Goal: Task Accomplishment & Management: Manage account settings

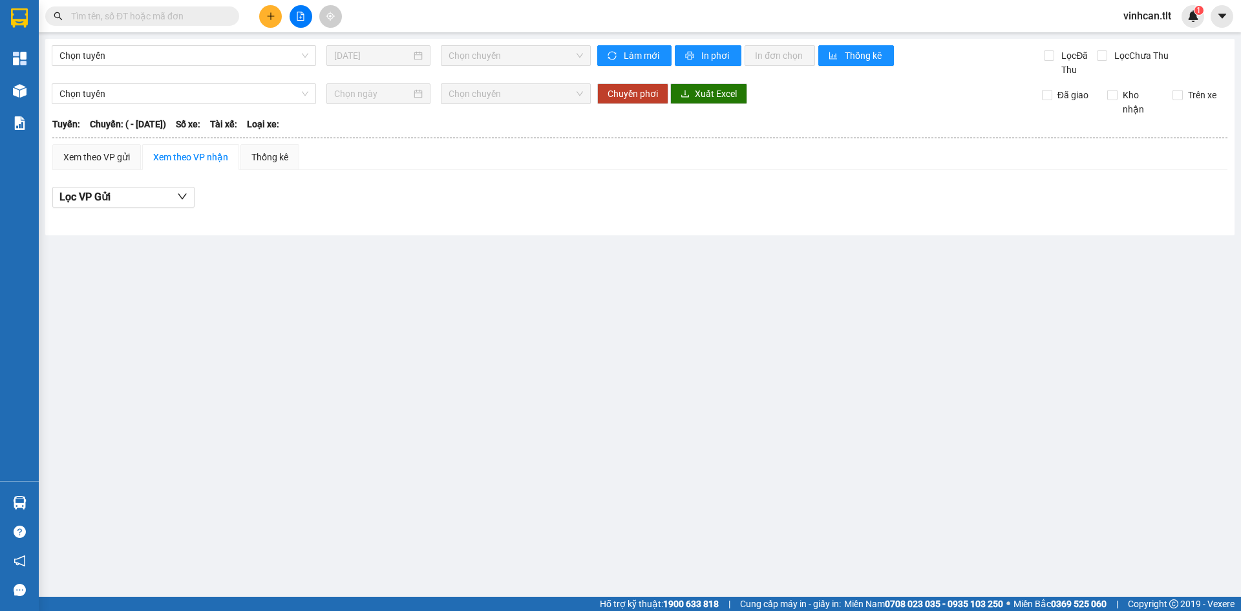
type input "[DATE]"
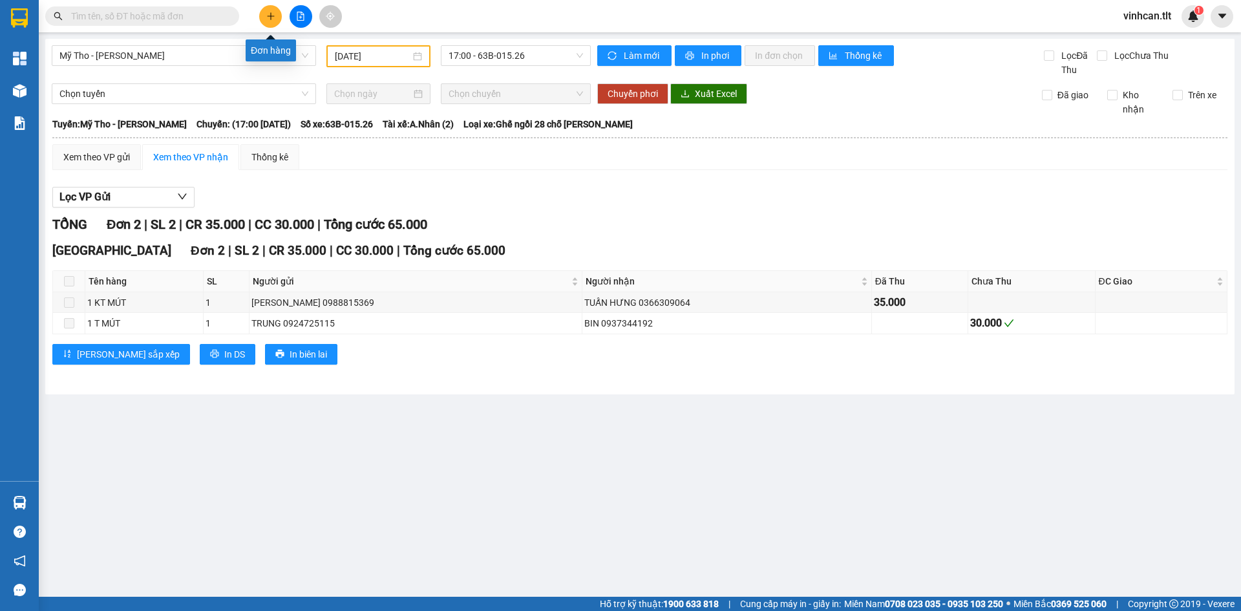
click at [266, 21] on button at bounding box center [270, 16] width 23 height 23
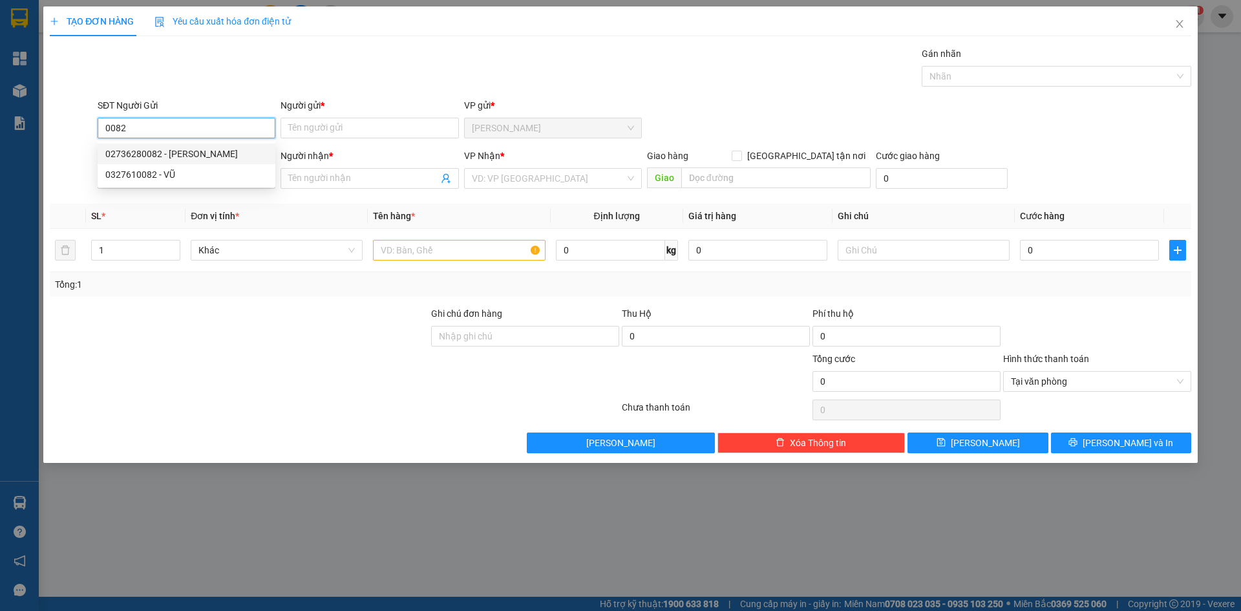
click at [227, 158] on div "02736280082 - [PERSON_NAME]" at bounding box center [186, 154] width 162 height 14
type input "02736280082"
type input "[PERSON_NAME]"
type input "02736280082"
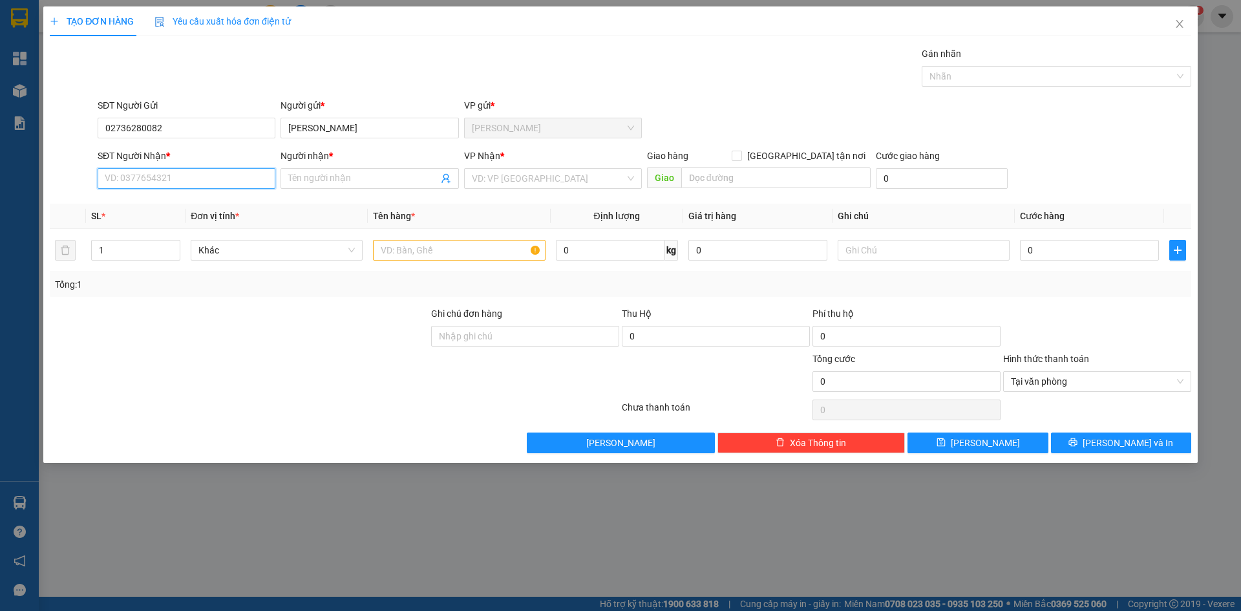
click at [217, 186] on input "SĐT Người Nhận *" at bounding box center [187, 178] width 178 height 21
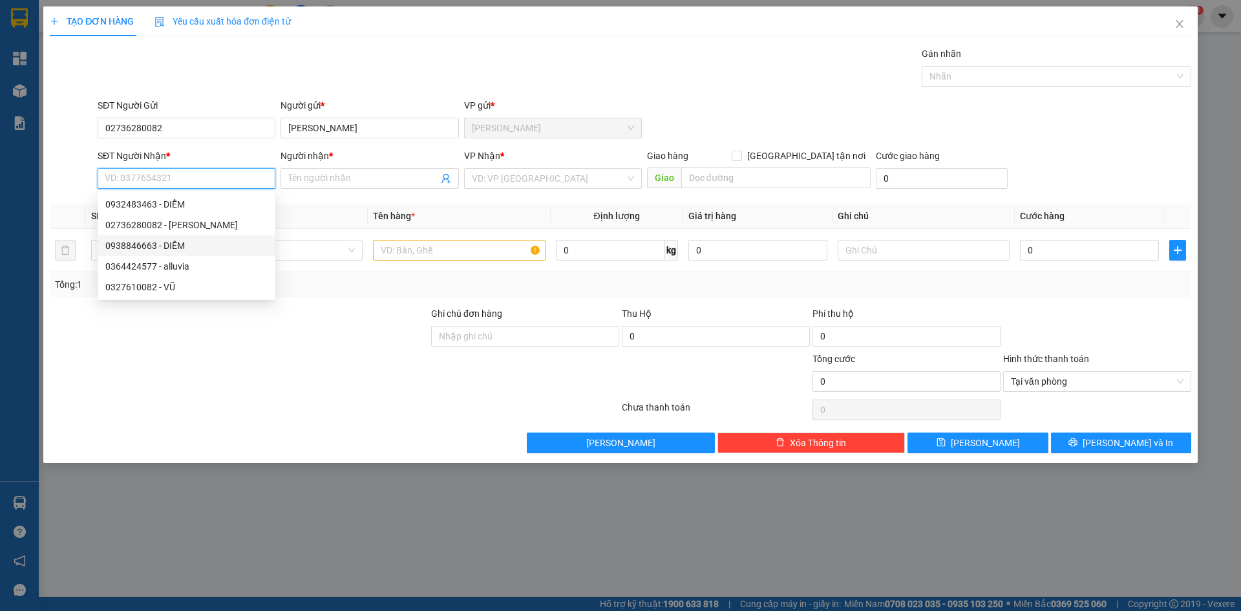
click at [217, 250] on div "0938846663 - DIỄM" at bounding box center [186, 246] width 162 height 14
type input "0938846663"
type input "DIỄM"
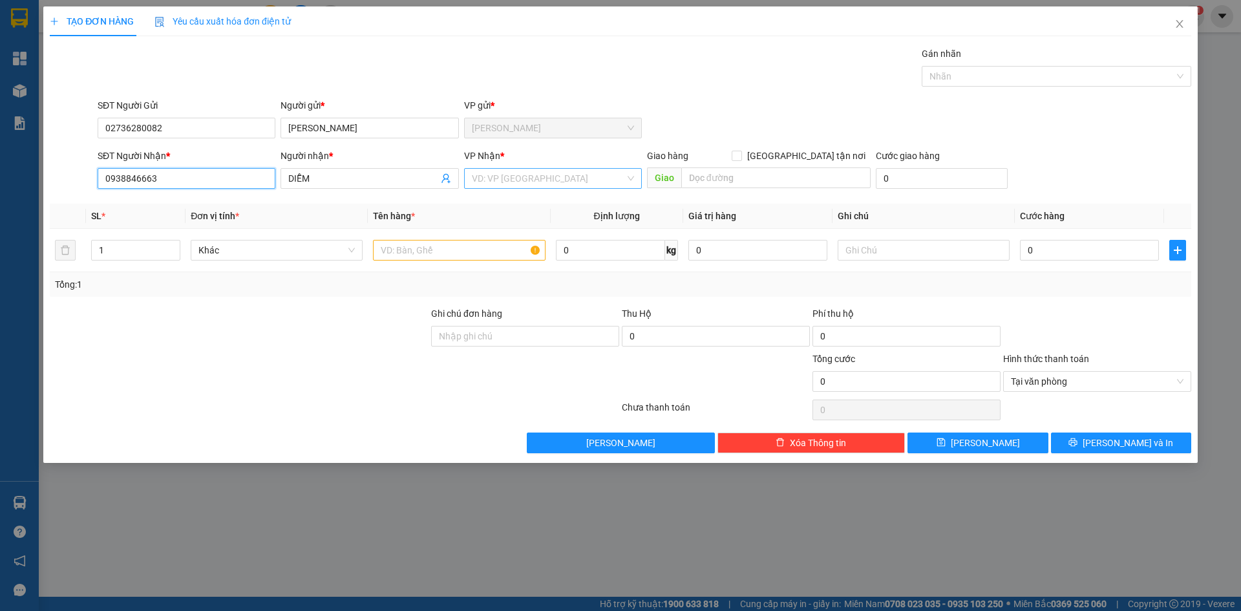
click at [499, 168] on div "VD: VP [GEOGRAPHIC_DATA]" at bounding box center [553, 178] width 178 height 21
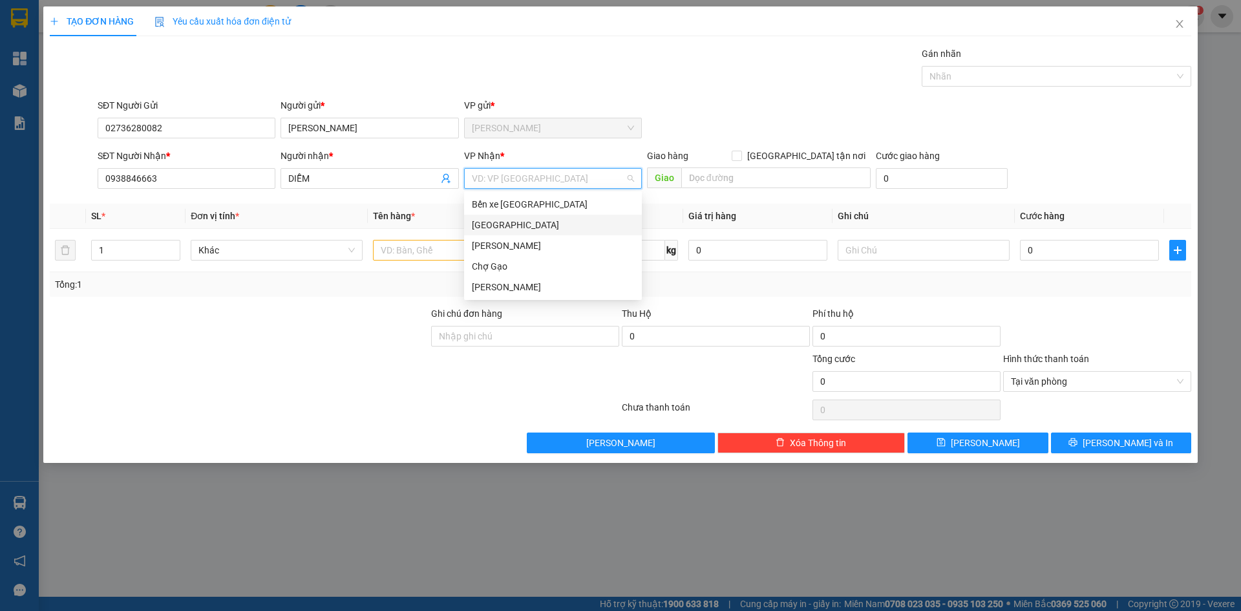
click at [510, 234] on div "[GEOGRAPHIC_DATA]" at bounding box center [553, 225] width 178 height 21
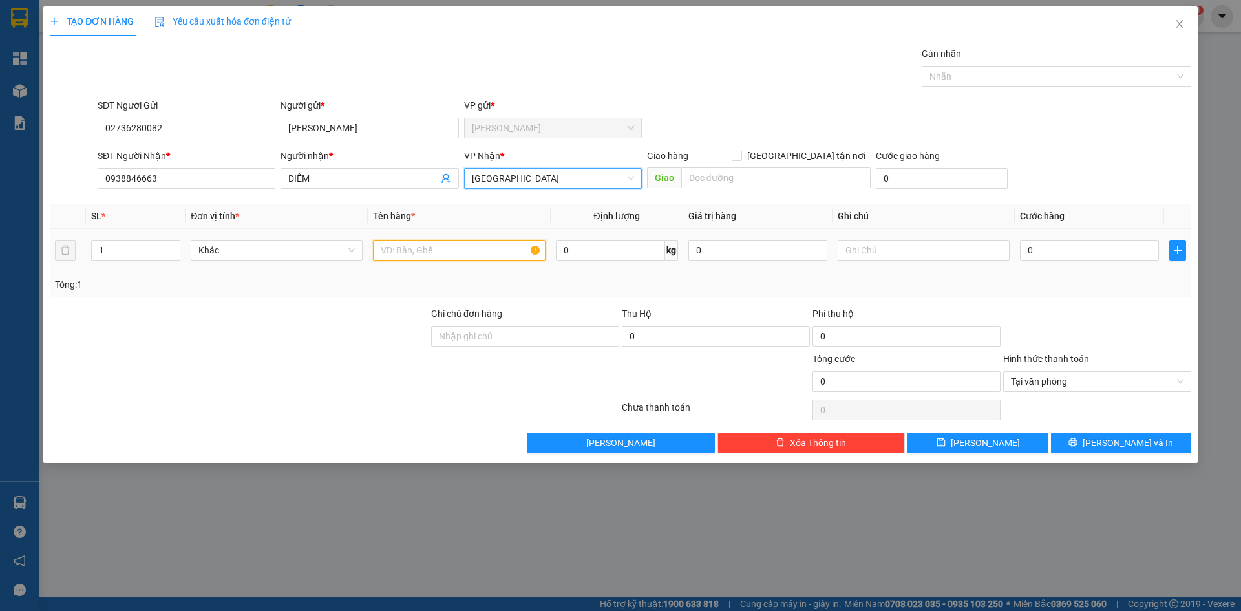
click at [491, 245] on input "text" at bounding box center [459, 250] width 172 height 21
type input "1 hnp"
click at [1121, 250] on input "0" at bounding box center [1089, 250] width 139 height 21
type input "2"
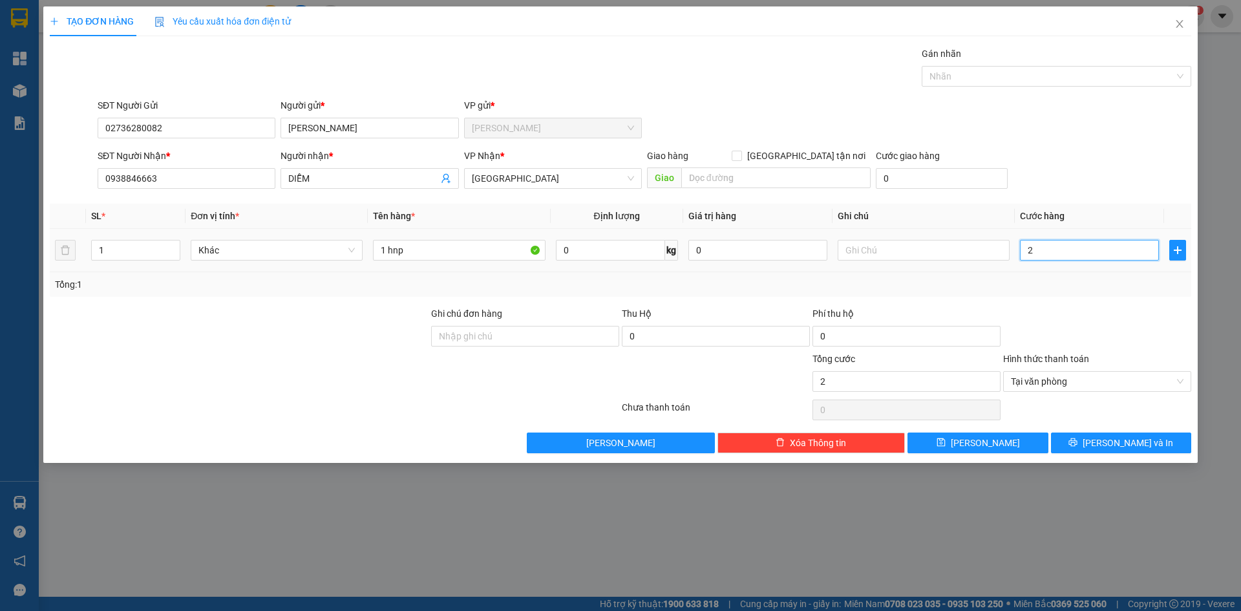
type input "20"
type input "20.000"
click at [1172, 449] on button "[PERSON_NAME] và In" at bounding box center [1121, 443] width 140 height 21
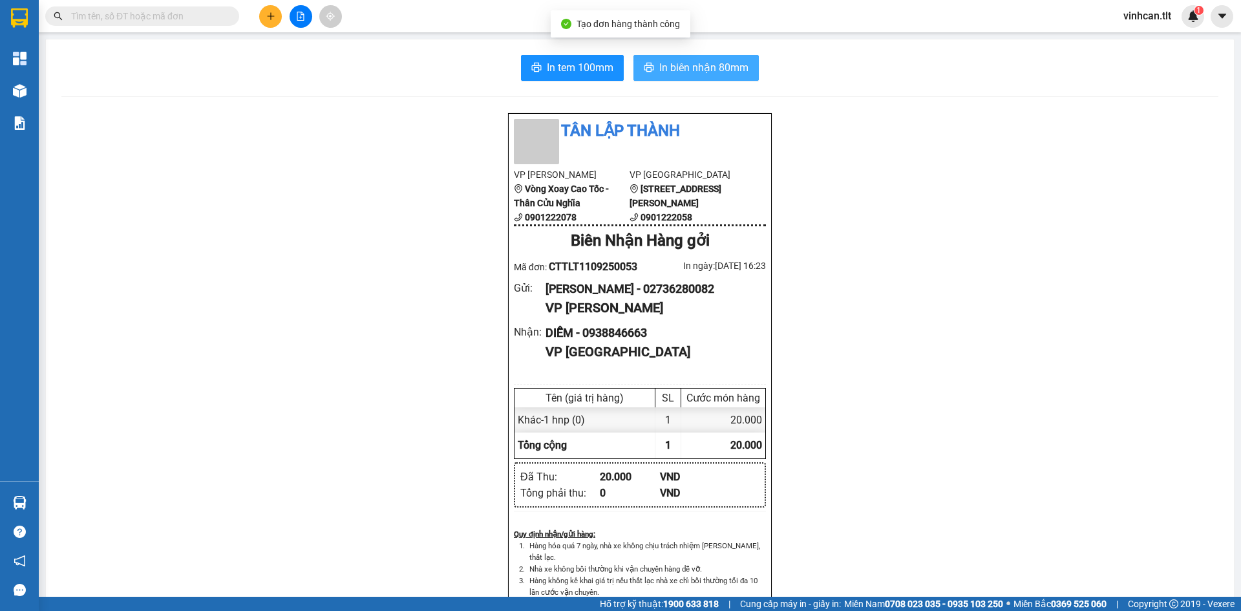
click at [724, 79] on button "In biên nhận 80mm" at bounding box center [696, 68] width 125 height 26
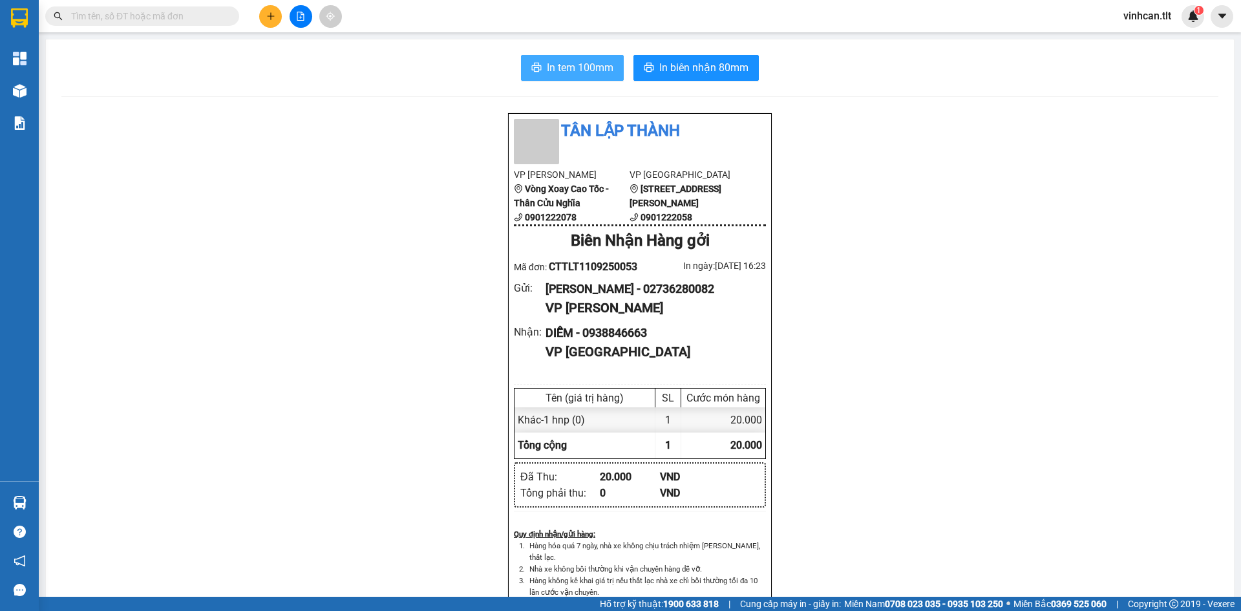
click at [561, 57] on button "In tem 100mm" at bounding box center [572, 68] width 103 height 26
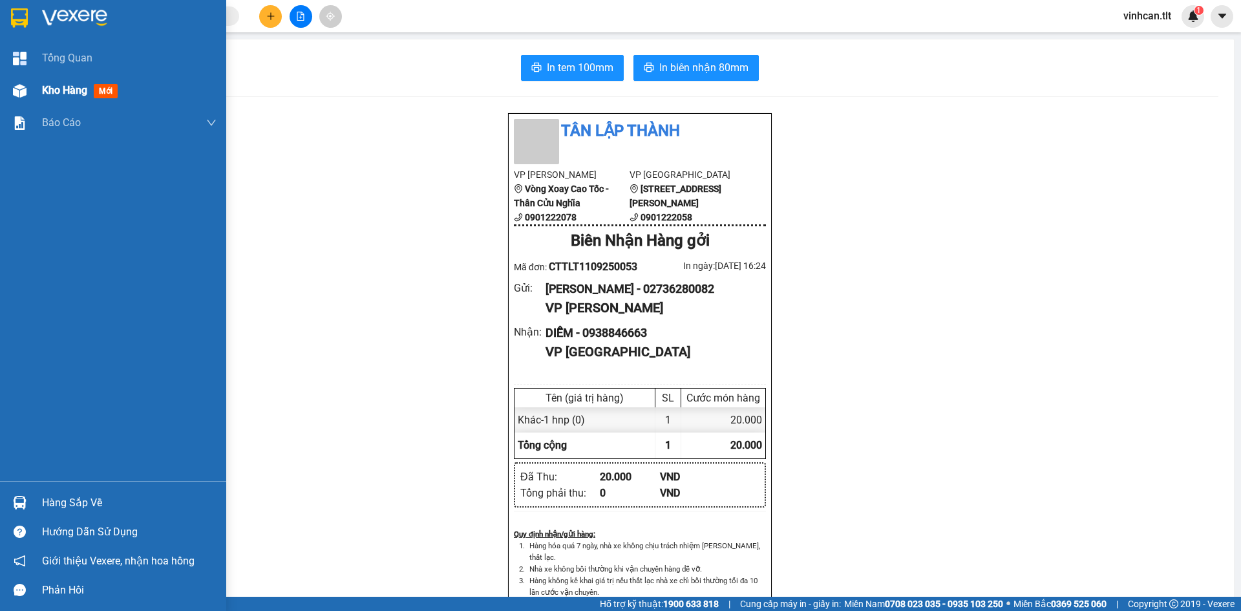
click at [8, 100] on div at bounding box center [19, 91] width 23 height 23
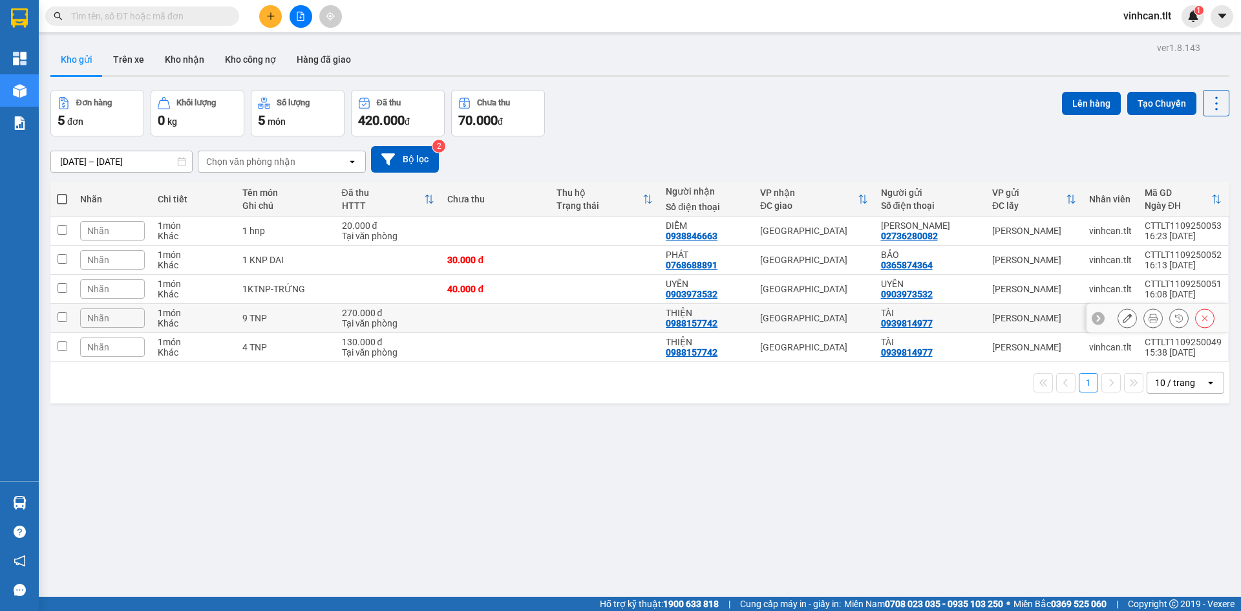
click at [59, 318] on input "checkbox" at bounding box center [63, 317] width 10 height 10
checkbox input "true"
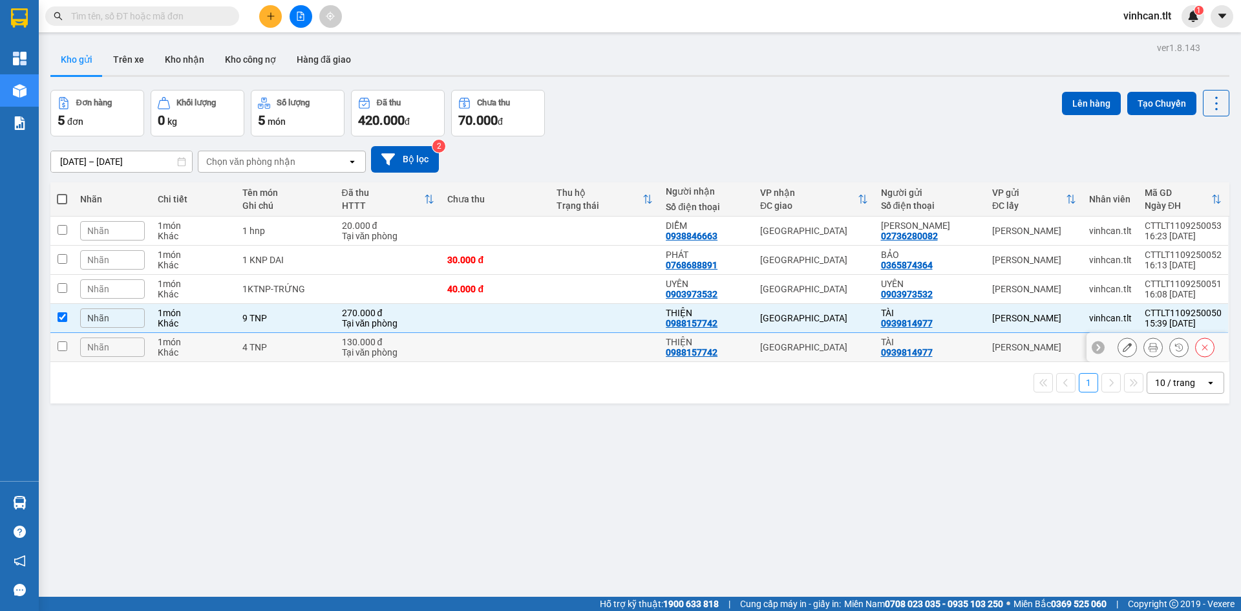
click at [63, 356] on td at bounding box center [61, 347] width 23 height 29
checkbox input "true"
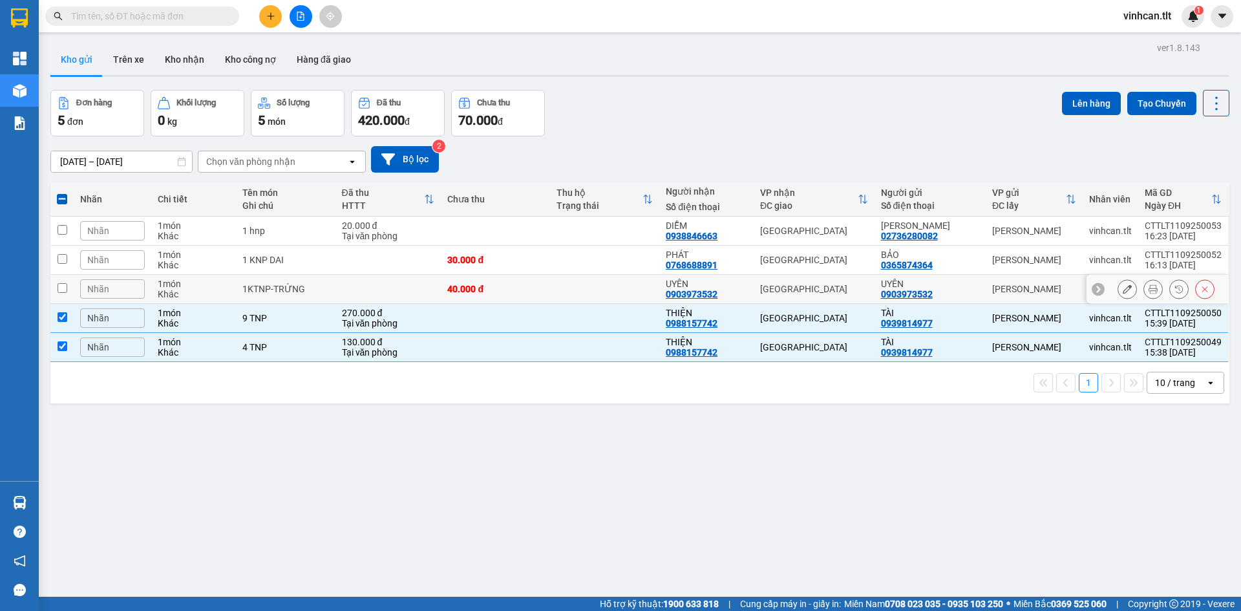
click at [68, 292] on td at bounding box center [61, 289] width 23 height 29
checkbox input "true"
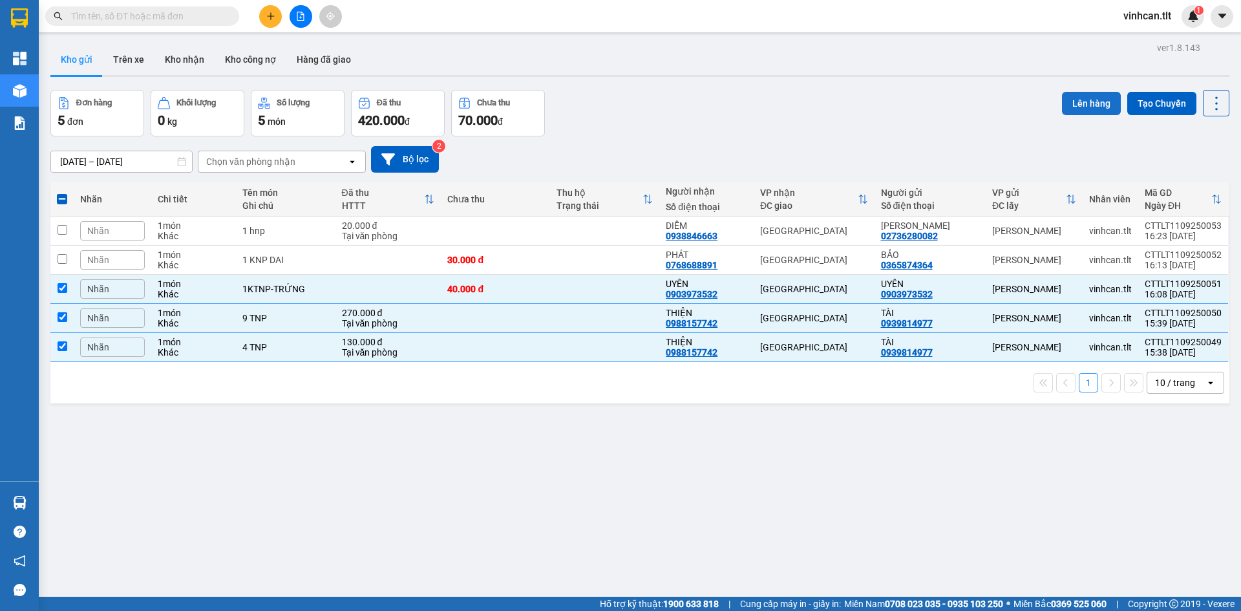
click at [1062, 98] on button "Lên hàng" at bounding box center [1091, 103] width 59 height 23
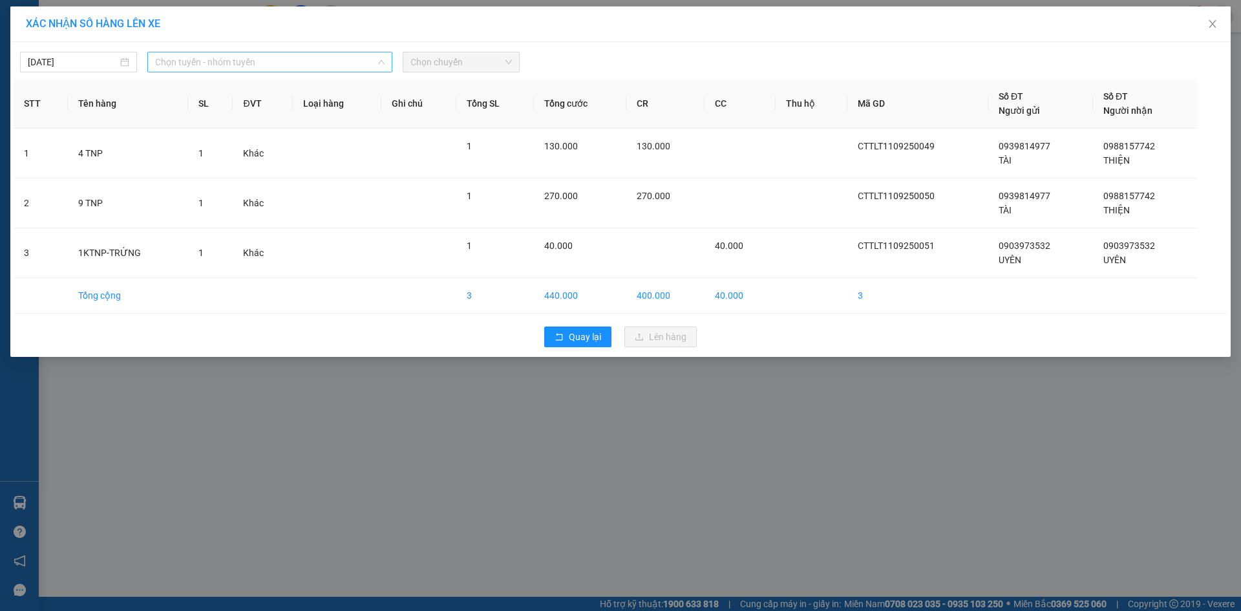
click at [197, 62] on span "Chọn tuyến - nhóm tuyến" at bounding box center [270, 61] width 230 height 19
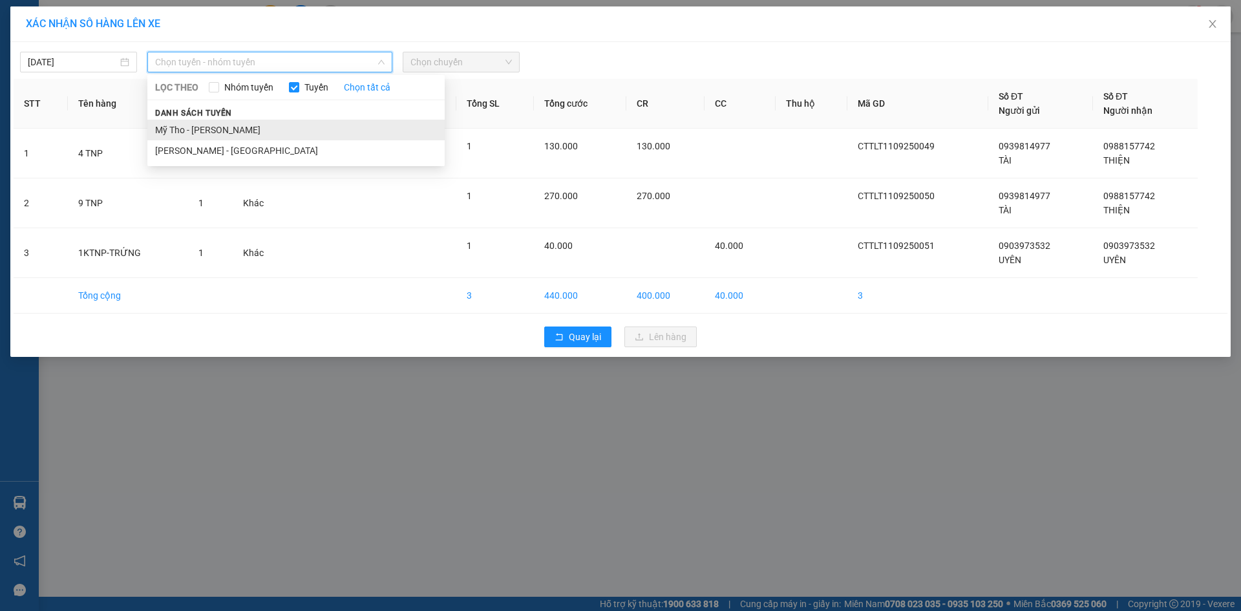
drag, startPoint x: 200, startPoint y: 116, endPoint x: 202, endPoint y: 126, distance: 10.5
click at [202, 126] on div "Danh sách tuyến Mỹ Tho - [GEOGRAPHIC_DATA][PERSON_NAME] - [GEOGRAPHIC_DATA]" at bounding box center [295, 133] width 297 height 56
click at [202, 126] on li "Mỹ Tho - [PERSON_NAME]" at bounding box center [295, 130] width 297 height 21
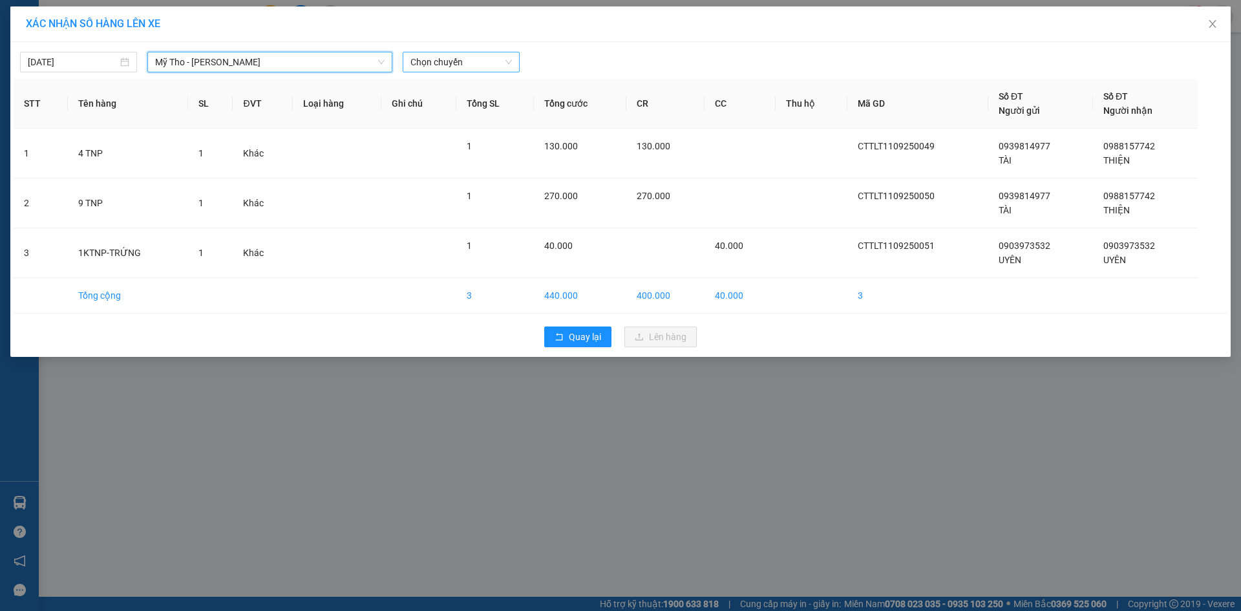
click at [470, 53] on span "Chọn chuyến" at bounding box center [462, 61] width 102 height 19
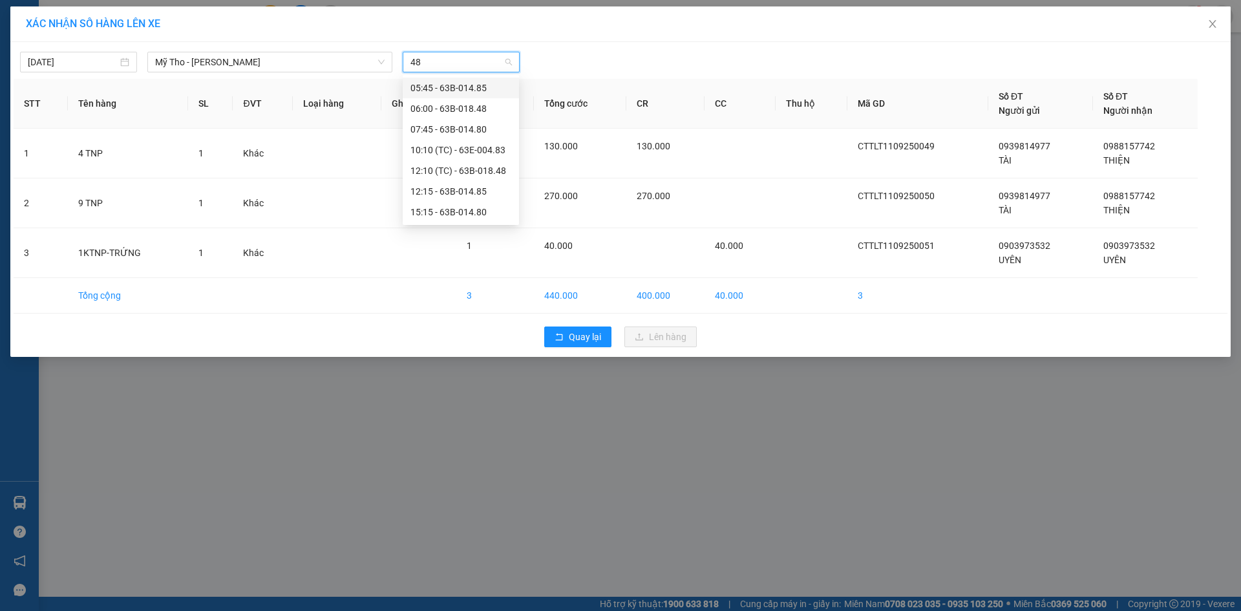
type input "480"
click at [466, 114] on div "15:15 - 63B-014.80" at bounding box center [461, 109] width 101 height 14
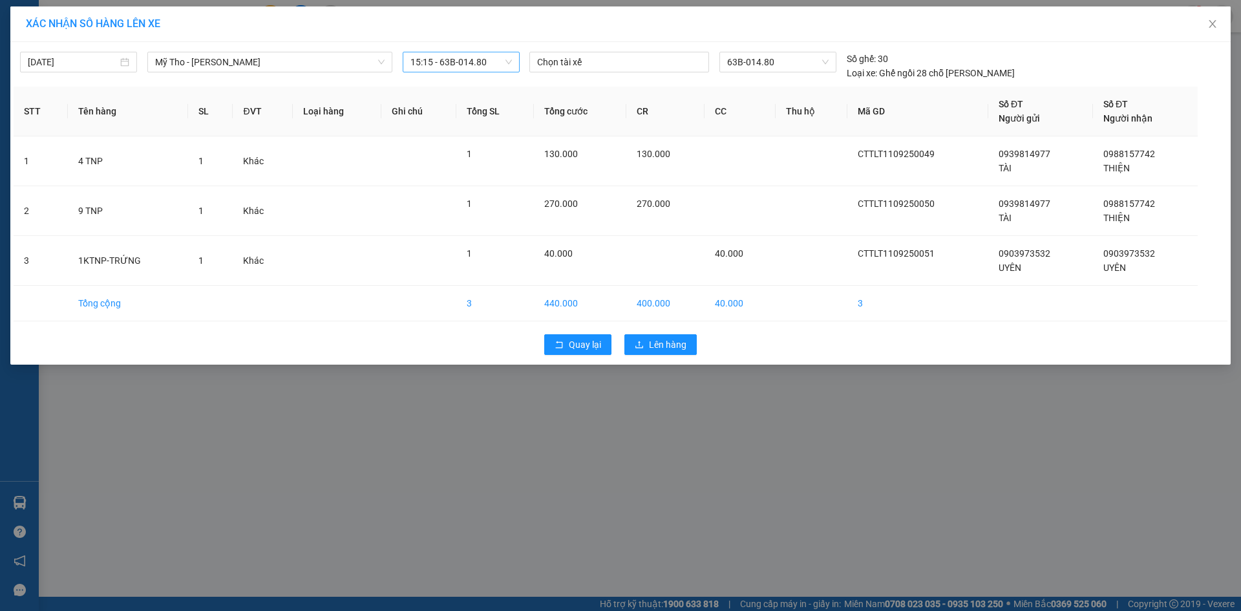
click at [669, 332] on div "Quay lại Lên hàng" at bounding box center [621, 345] width 1214 height 34
click at [672, 342] on span "Lên hàng" at bounding box center [668, 345] width 38 height 14
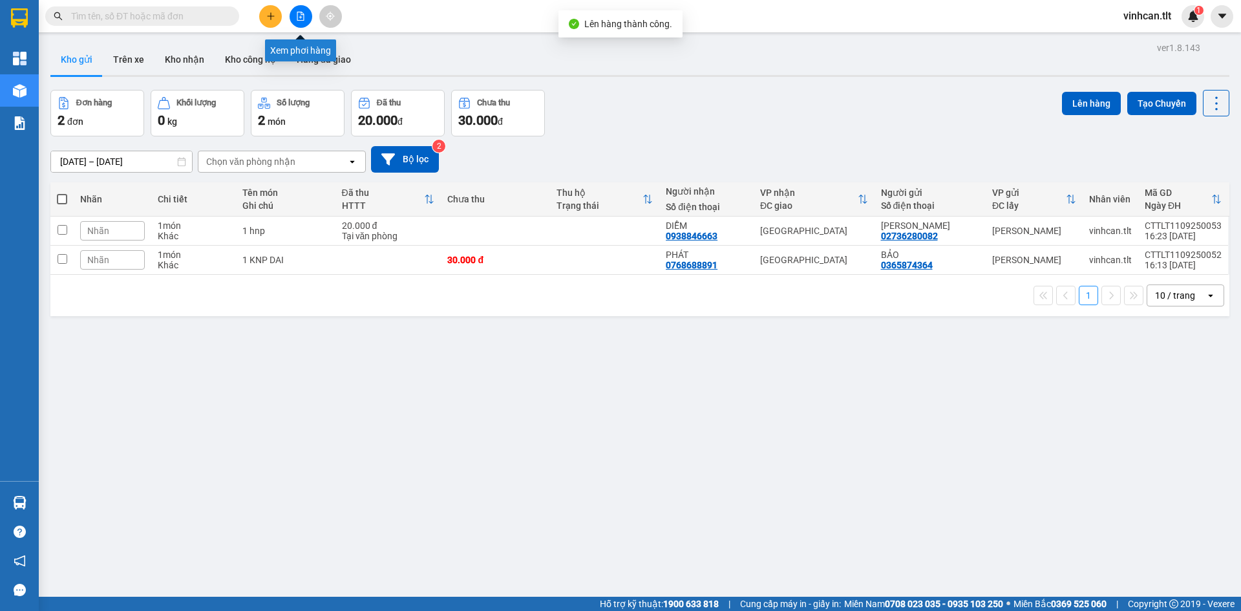
click at [308, 18] on button at bounding box center [301, 16] width 23 height 23
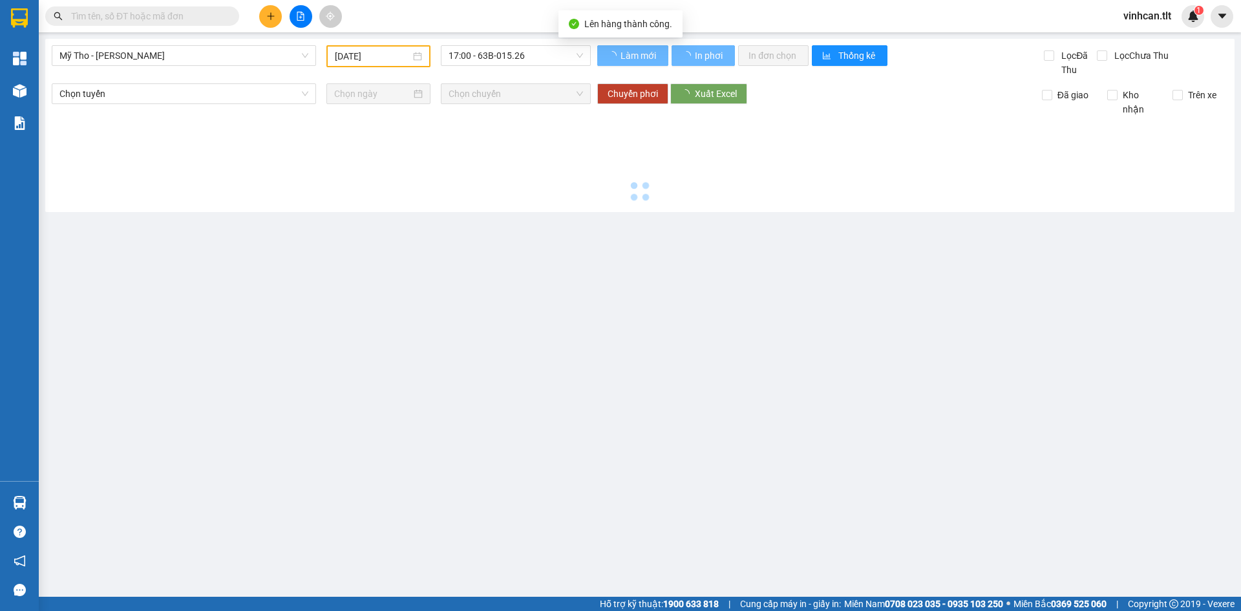
type input "[DATE]"
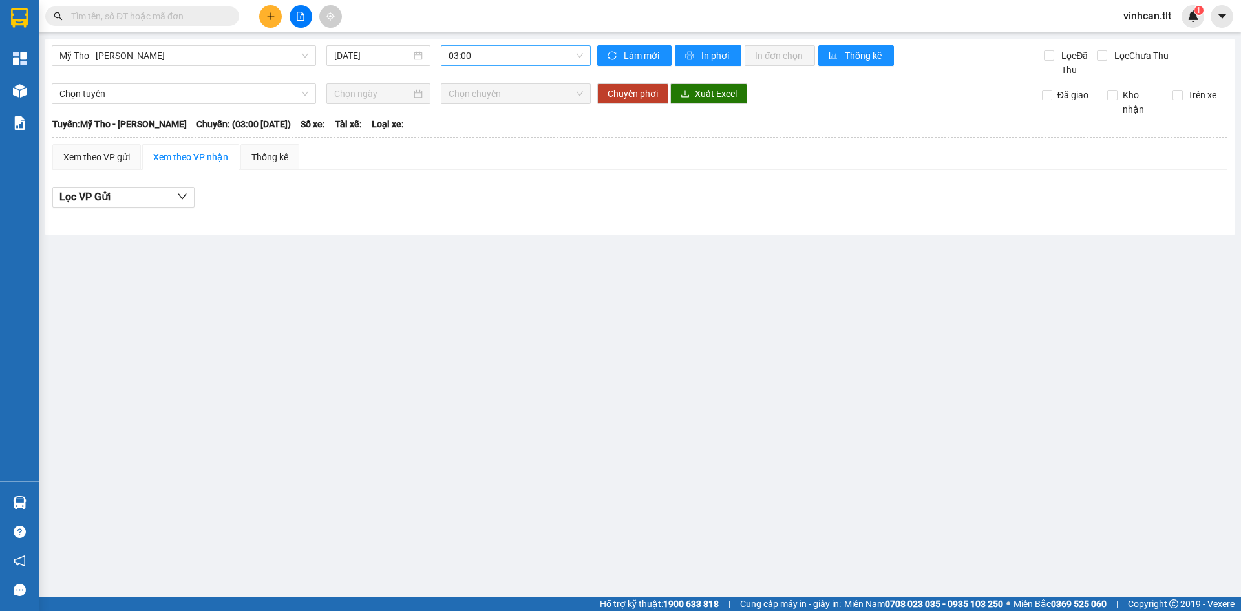
click at [528, 59] on span "03:00" at bounding box center [516, 55] width 134 height 19
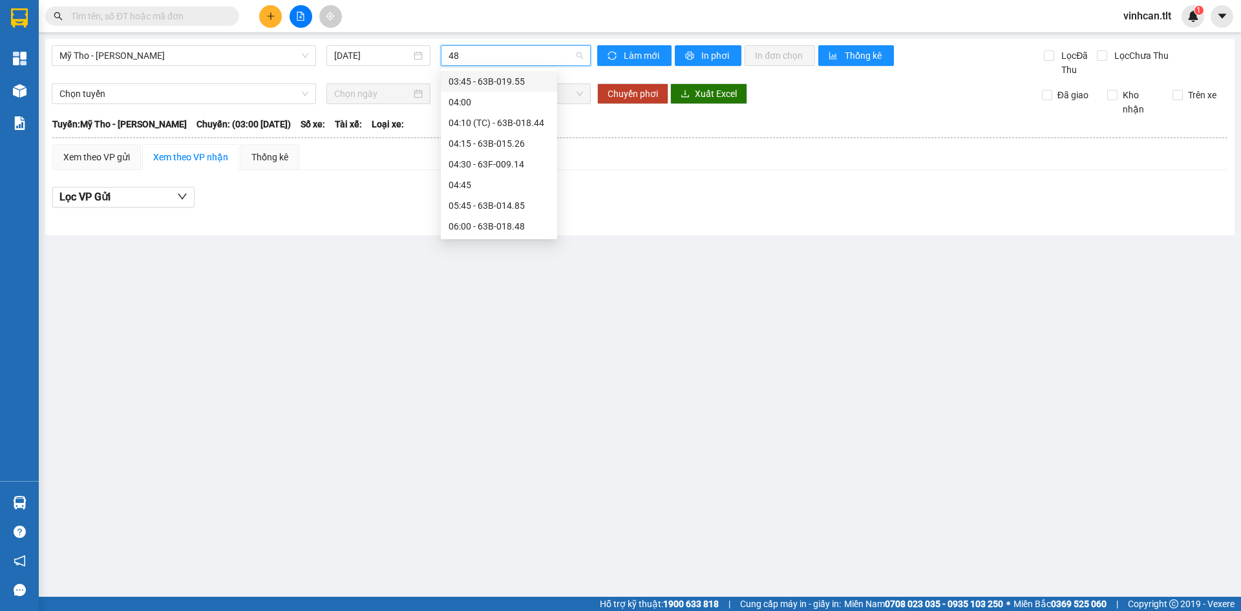
type input "480"
click at [477, 105] on div "15:15 - 63B-014.80" at bounding box center [499, 102] width 101 height 14
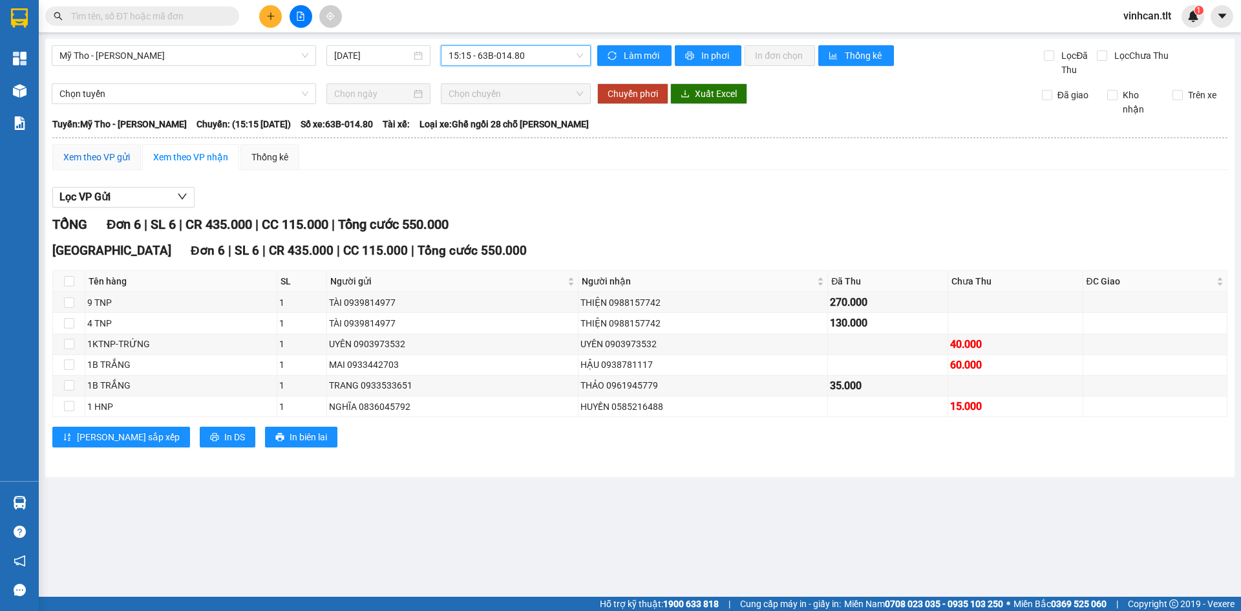
click at [87, 161] on div "Xem theo VP gửi" at bounding box center [96, 157] width 67 height 14
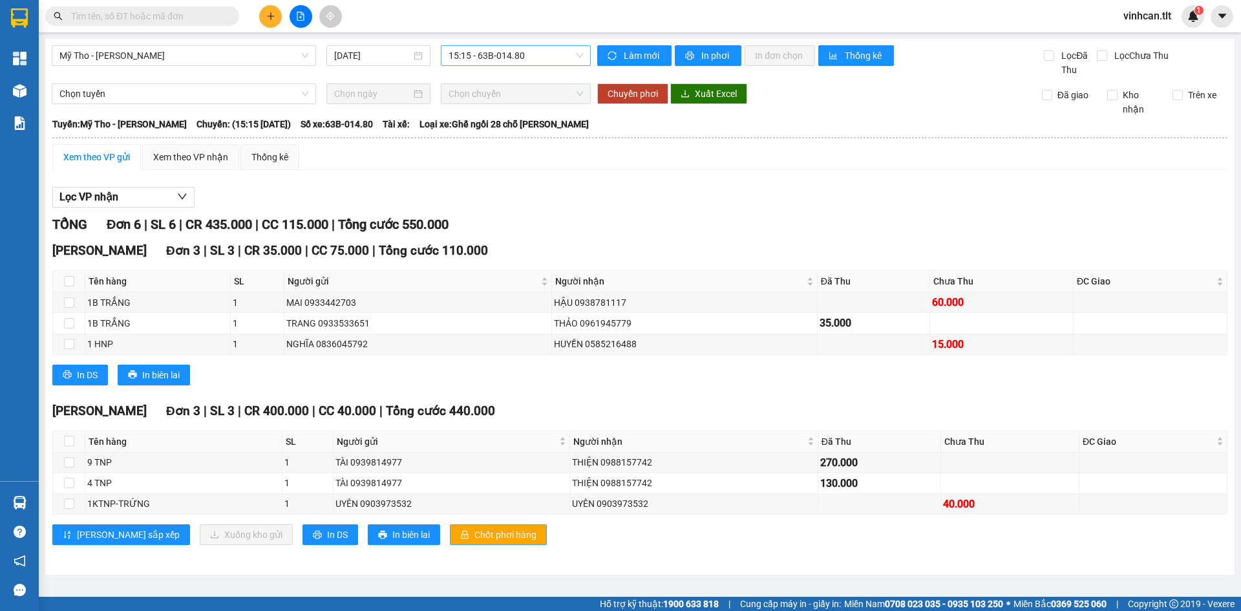
click at [475, 534] on span "Chốt phơi hàng" at bounding box center [506, 535] width 62 height 14
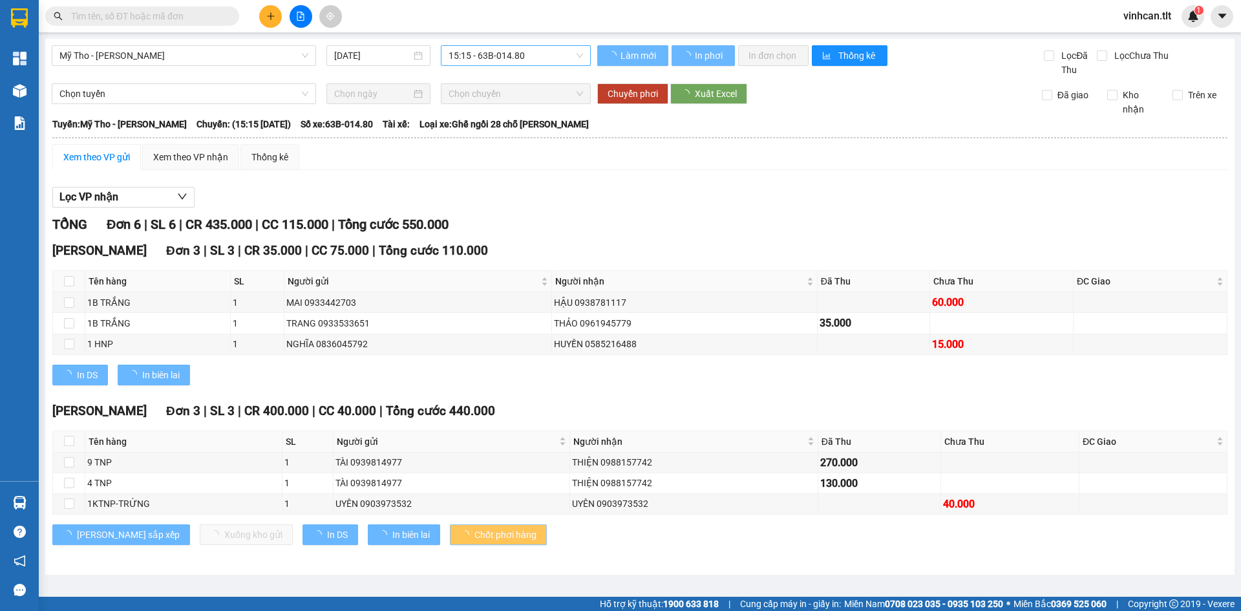
click at [475, 534] on span "Chốt phơi hàng" at bounding box center [506, 535] width 62 height 14
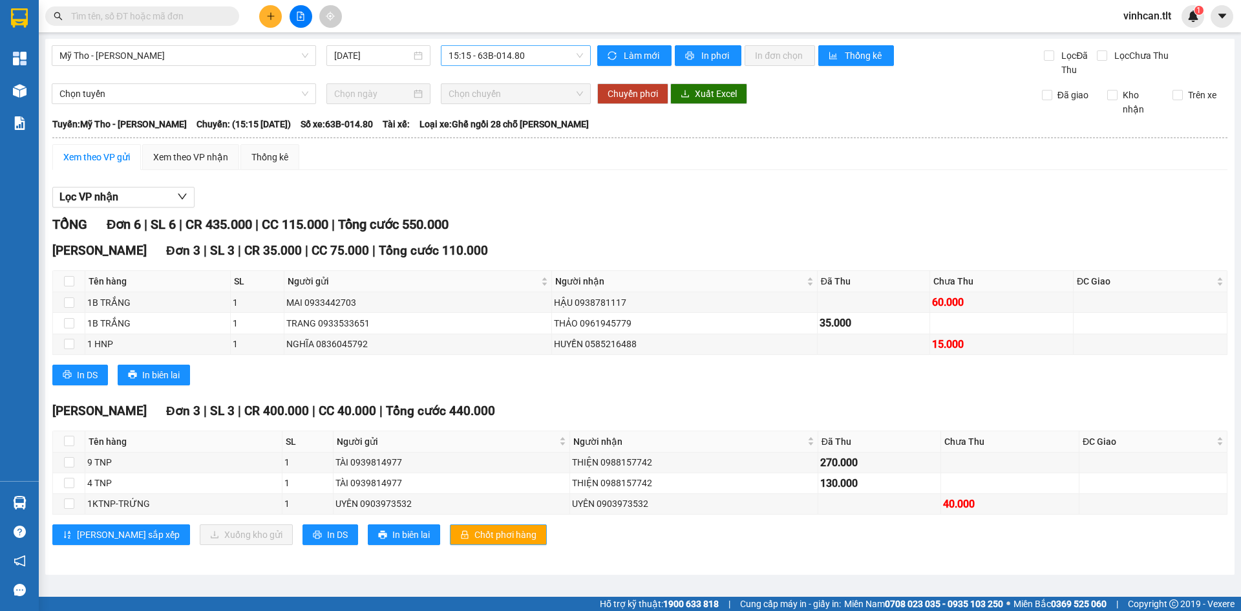
click at [475, 534] on span "Chốt phơi hàng" at bounding box center [506, 535] width 62 height 14
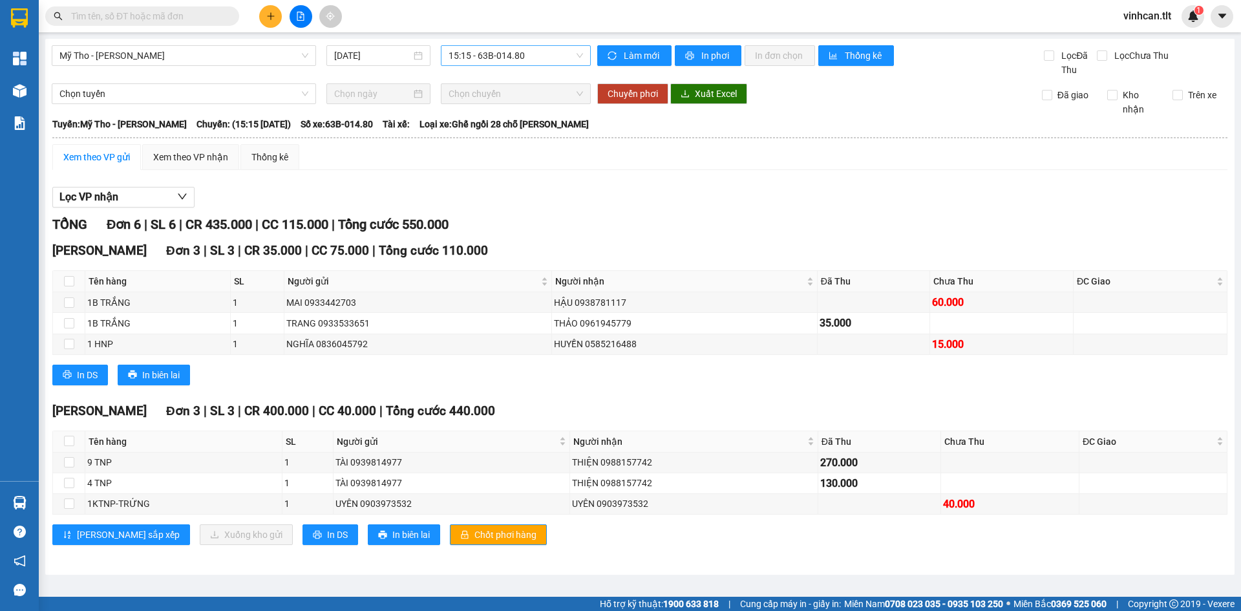
click at [279, 13] on button at bounding box center [270, 16] width 23 height 23
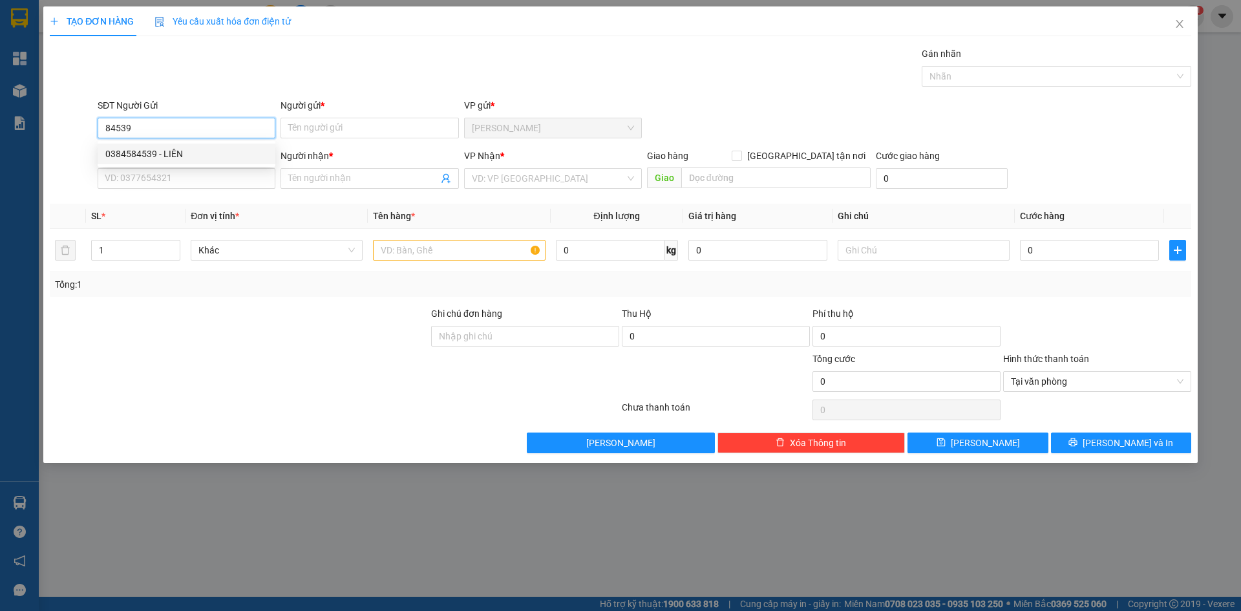
click at [192, 149] on div "0384584539 - LIÊN" at bounding box center [186, 154] width 162 height 14
type input "0384584539"
type input "LIÊN"
type input "0384584539"
click at [184, 191] on div "SĐT Người Nhận * VD: 0377654321" at bounding box center [187, 171] width 178 height 45
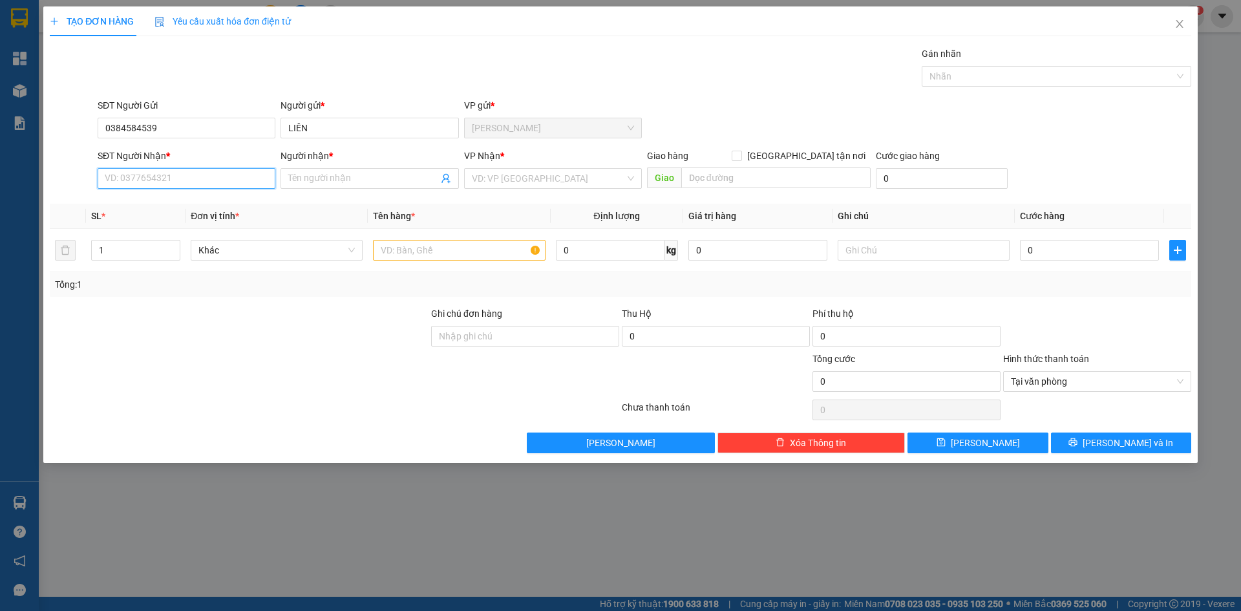
click at [184, 181] on input "SĐT Người Nhận *" at bounding box center [187, 178] width 178 height 21
click at [509, 173] on input "search" at bounding box center [548, 178] width 153 height 19
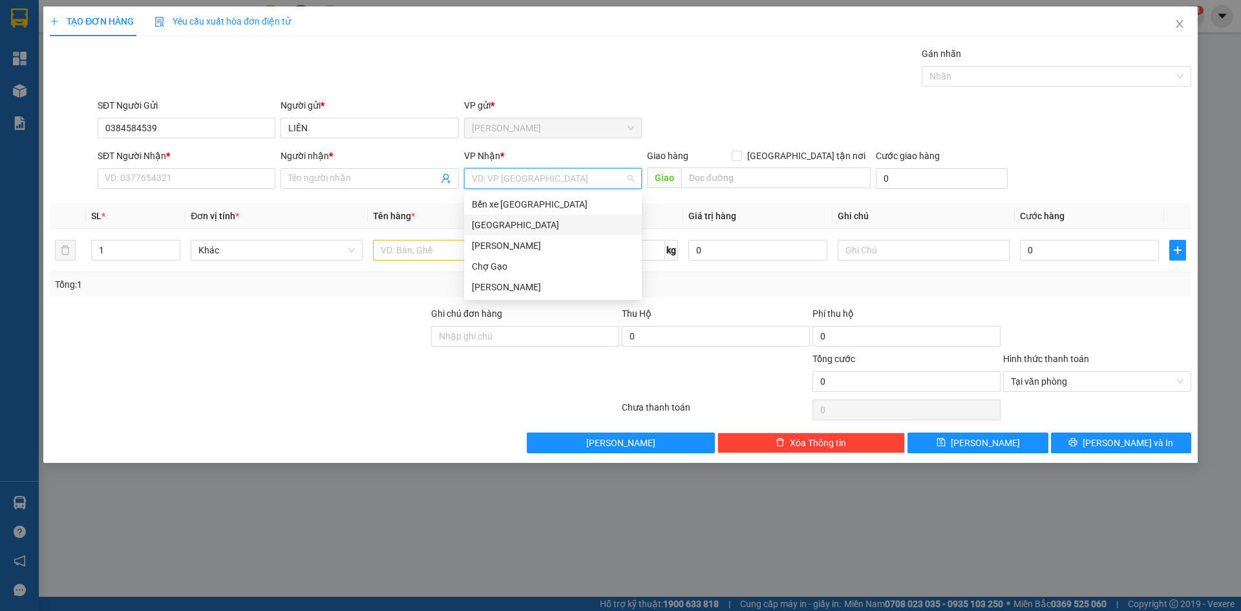
click at [502, 226] on div "[GEOGRAPHIC_DATA]" at bounding box center [553, 225] width 162 height 14
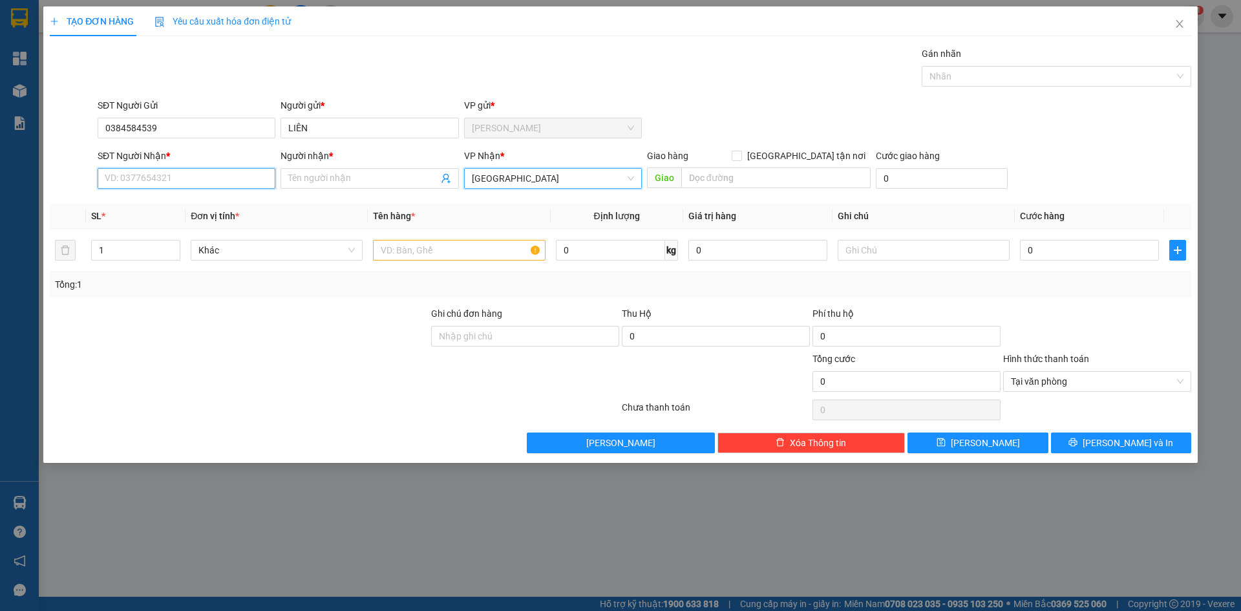
click at [132, 177] on input "SĐT Người Nhận *" at bounding box center [187, 178] width 178 height 21
click at [220, 179] on input "SĐT Người Nhận *" at bounding box center [187, 178] width 178 height 21
click at [214, 231] on div "0908108628 - QUYÊN" at bounding box center [186, 225] width 162 height 14
type input "0908108628"
type input "QUYÊN"
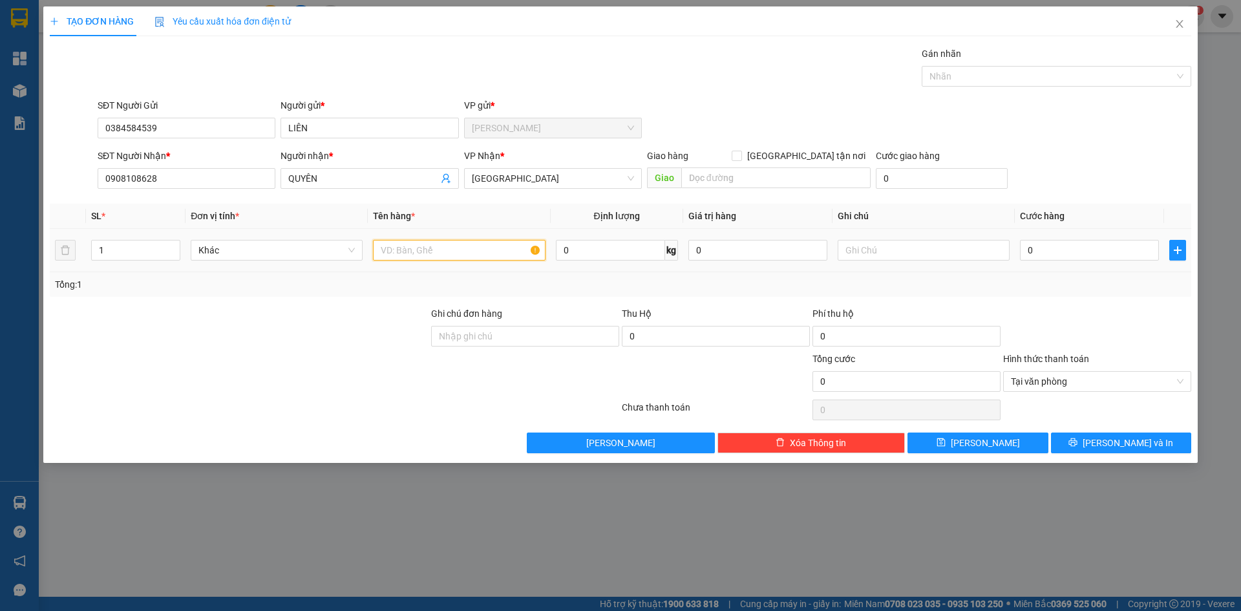
click at [511, 242] on input "text" at bounding box center [459, 250] width 172 height 21
paste input "á"
type input "2 bao cá"
click at [1055, 253] on input "0" at bounding box center [1089, 250] width 139 height 21
type input "5"
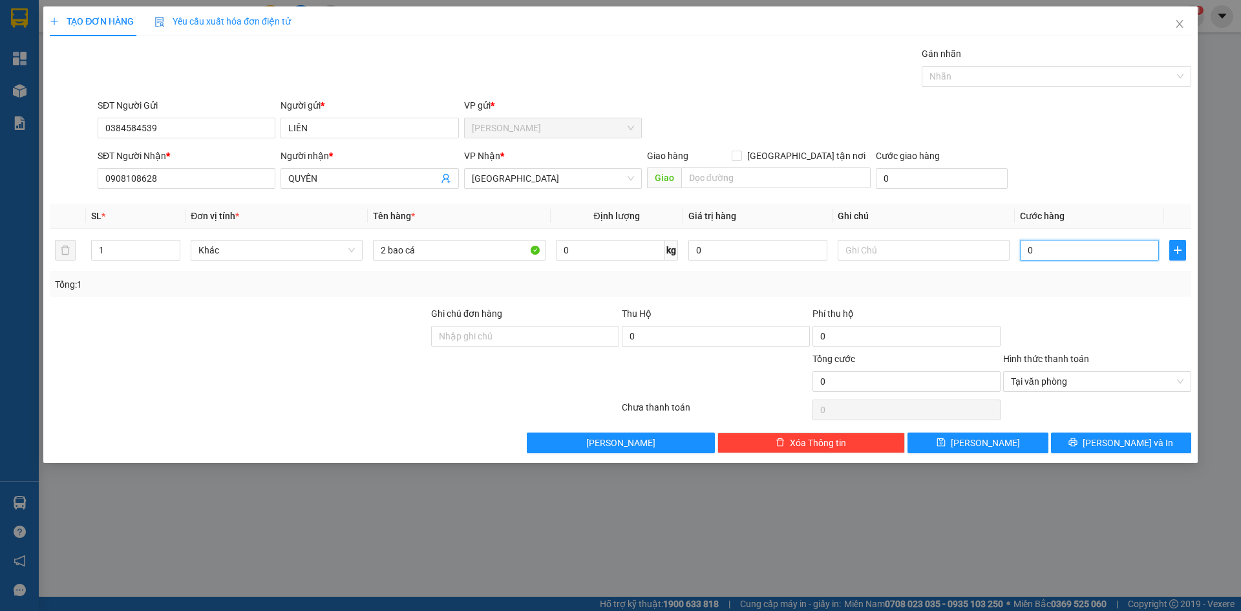
type input "5"
type input "50"
type input "50.000"
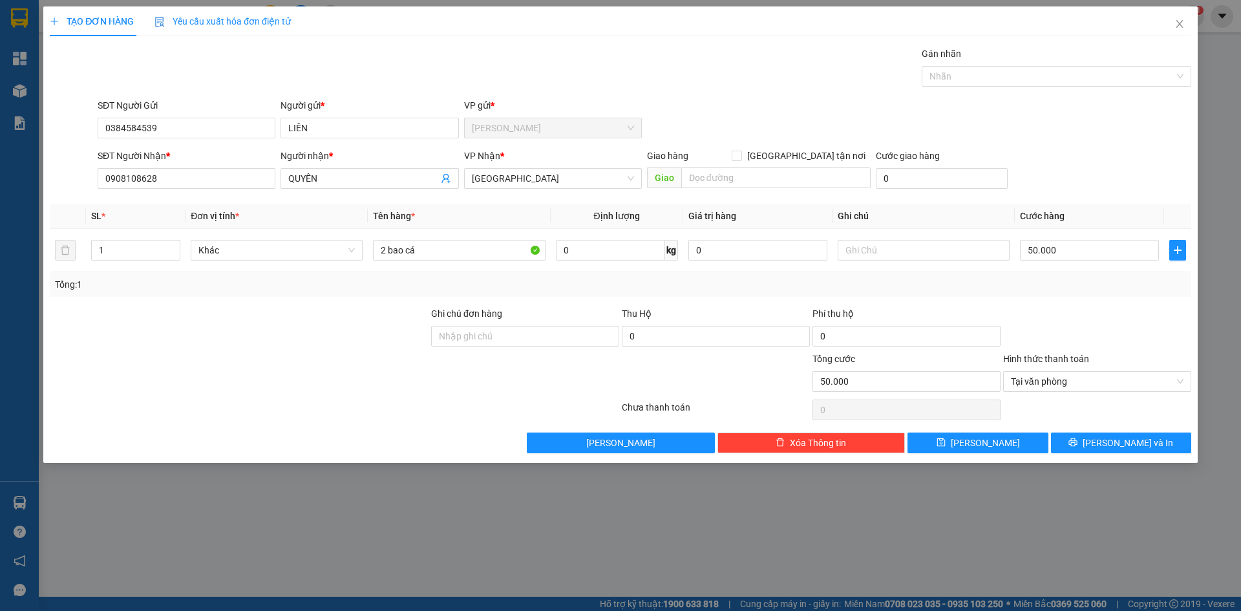
click at [1057, 95] on div "Transit Pickup Surcharge Ids Transit Deliver Surcharge Ids Transit Deliver Surc…" at bounding box center [621, 250] width 1142 height 407
click at [1141, 443] on span "[PERSON_NAME] và In" at bounding box center [1128, 443] width 91 height 14
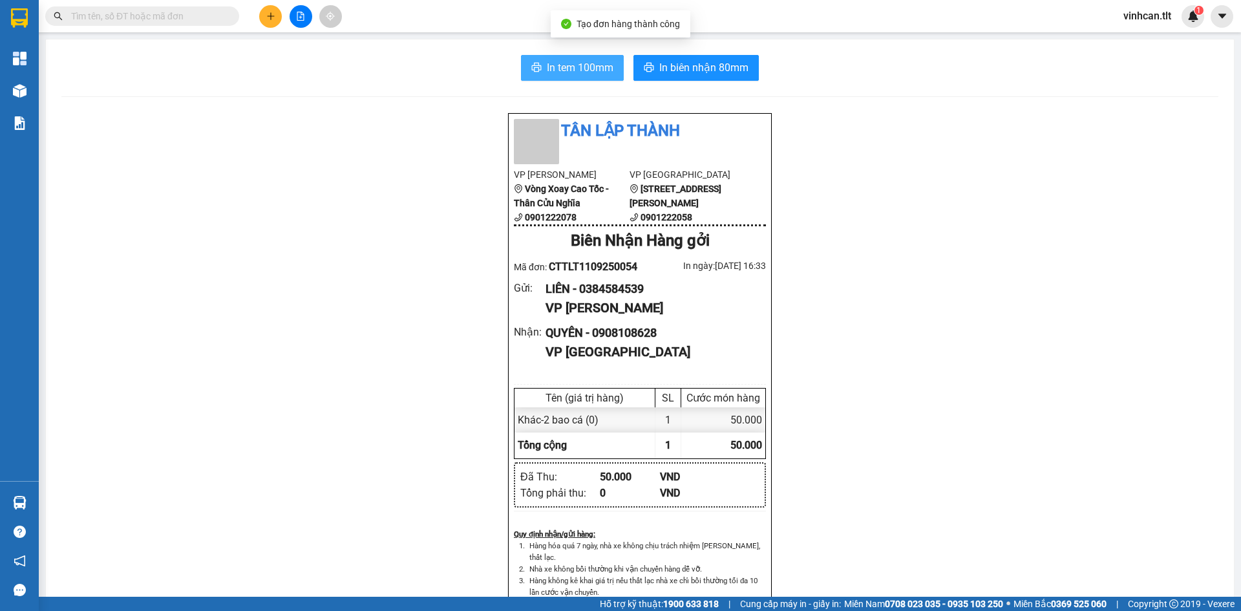
click at [555, 68] on span "In tem 100mm" at bounding box center [580, 67] width 67 height 16
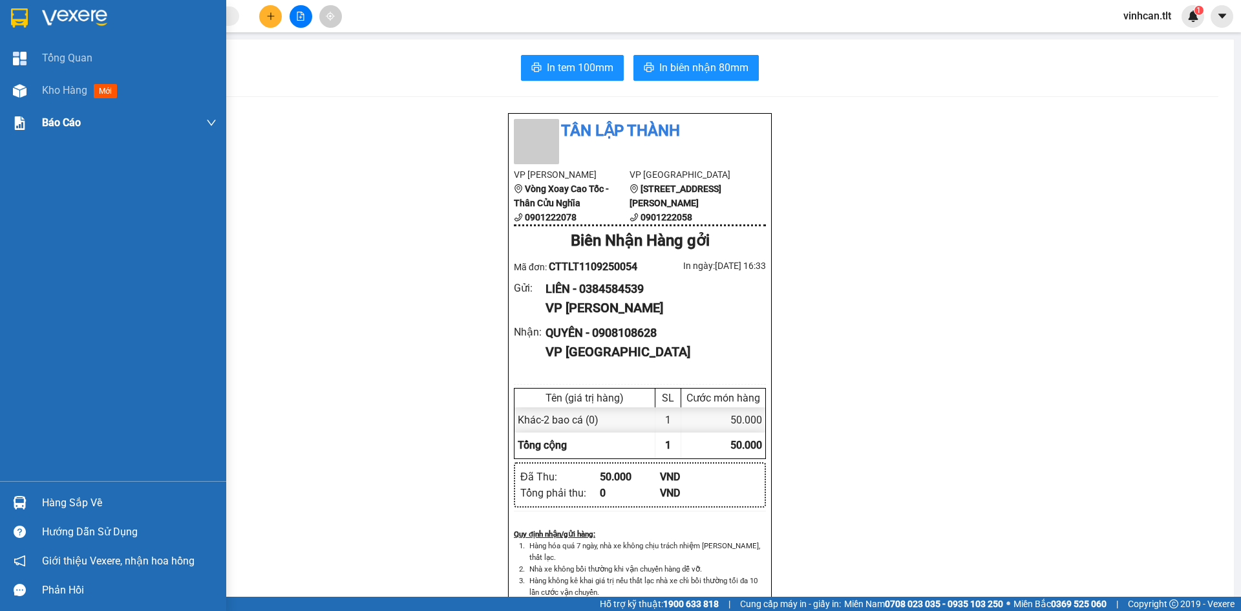
drag, startPoint x: 5, startPoint y: 86, endPoint x: 31, endPoint y: 109, distance: 34.4
click at [6, 85] on div "Kho hàng mới" at bounding box center [113, 90] width 226 height 32
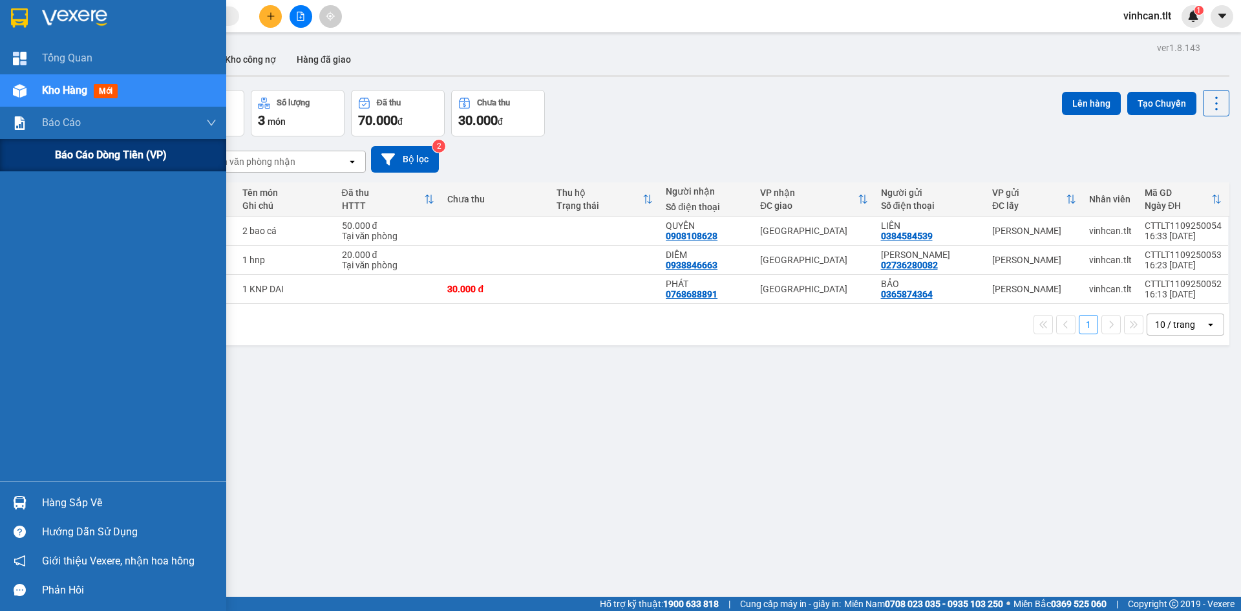
click at [70, 147] on span "Báo cáo dòng tiền (VP)" at bounding box center [111, 155] width 112 height 16
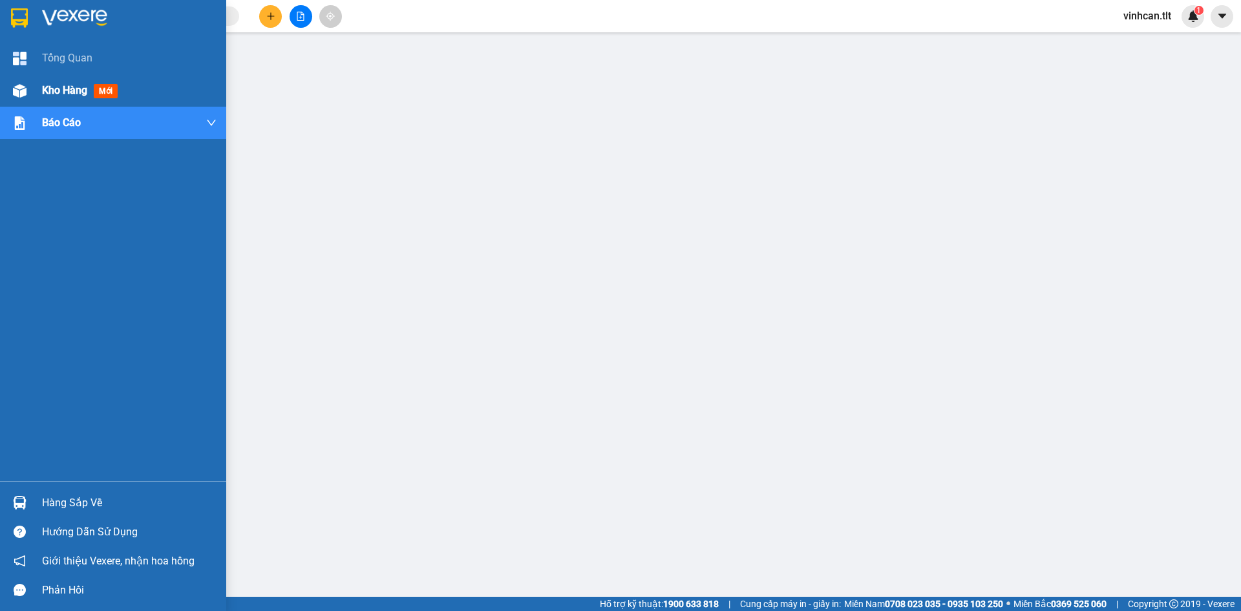
click at [0, 96] on div "Kho hàng mới" at bounding box center [113, 90] width 226 height 32
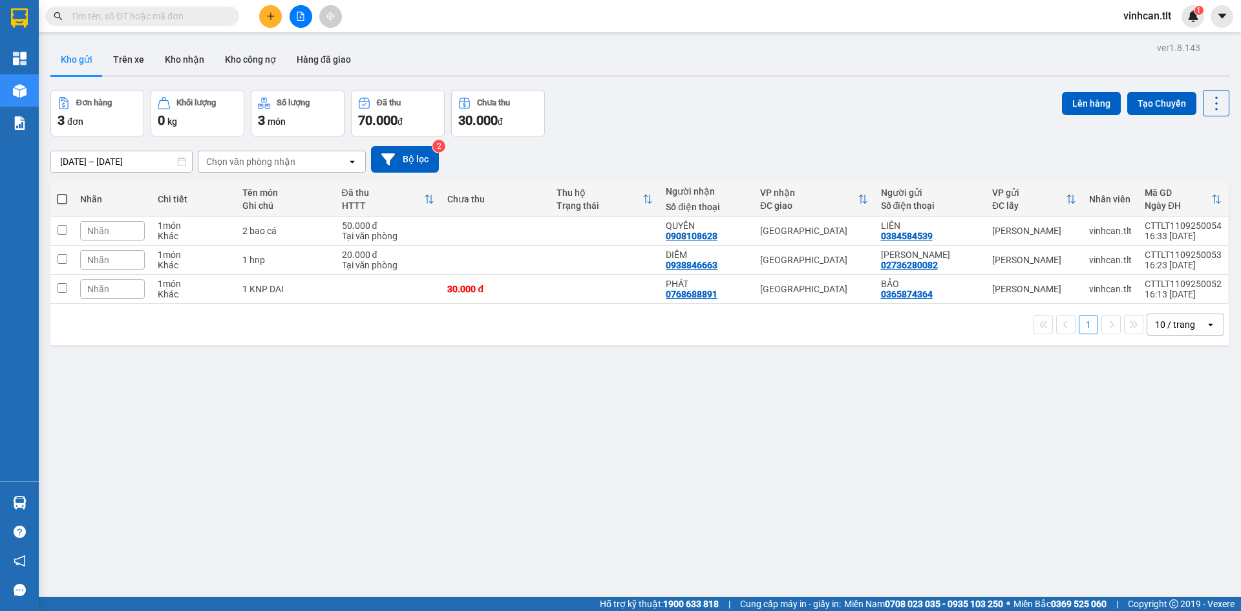
click at [65, 200] on span at bounding box center [62, 199] width 10 height 10
click at [62, 193] on input "checkbox" at bounding box center [62, 193] width 0 height 0
checkbox input "true"
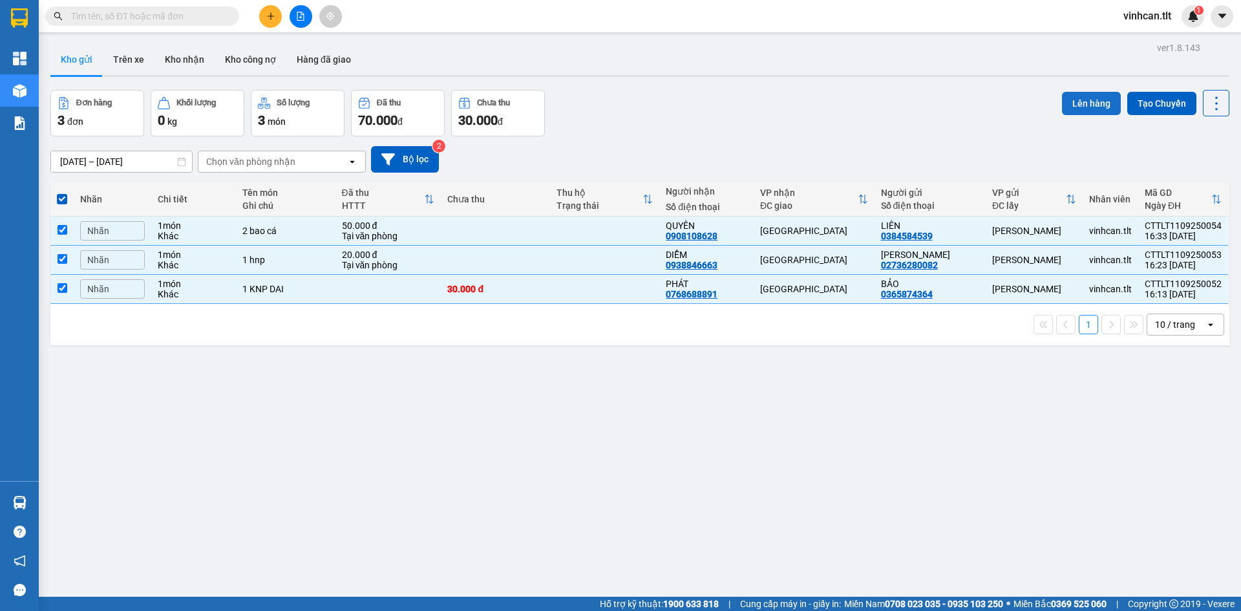
click at [1073, 105] on button "Lên hàng" at bounding box center [1091, 103] width 59 height 23
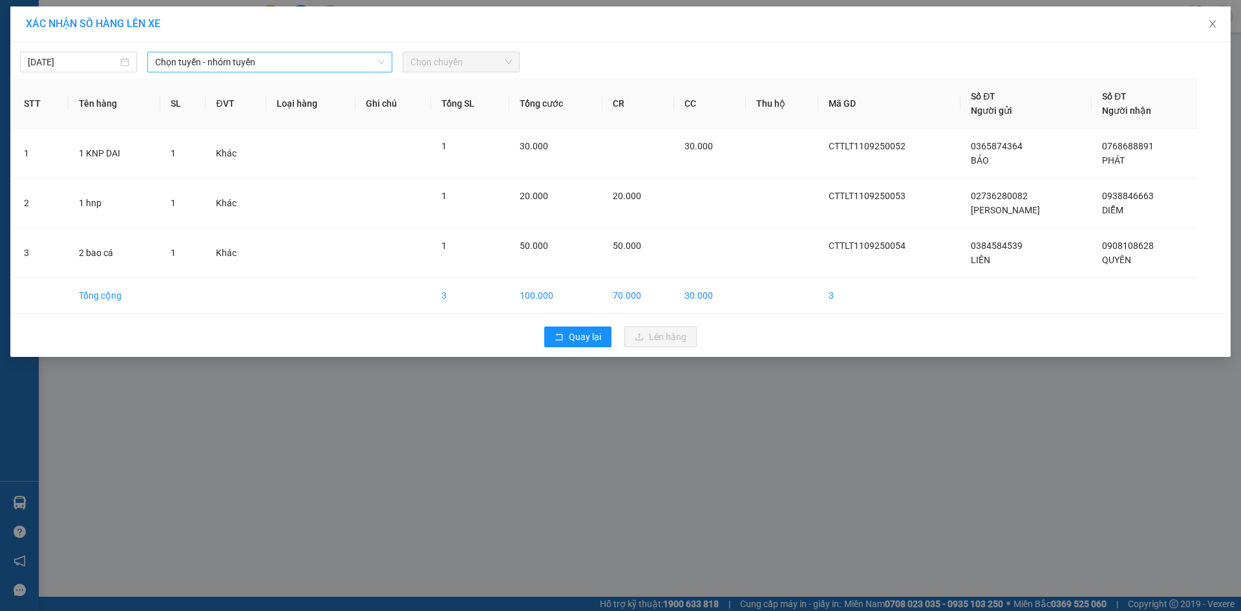
click at [219, 64] on span "Chọn tuyến - nhóm tuyến" at bounding box center [270, 61] width 230 height 19
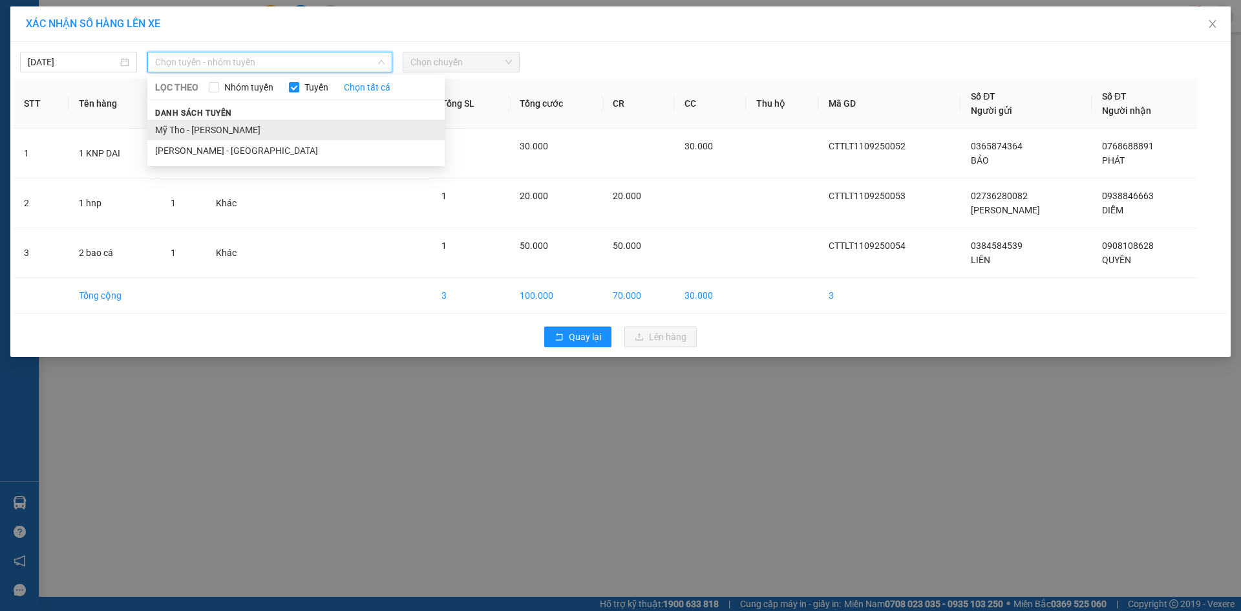
click at [208, 122] on li "Mỹ Tho - [PERSON_NAME]" at bounding box center [295, 130] width 297 height 21
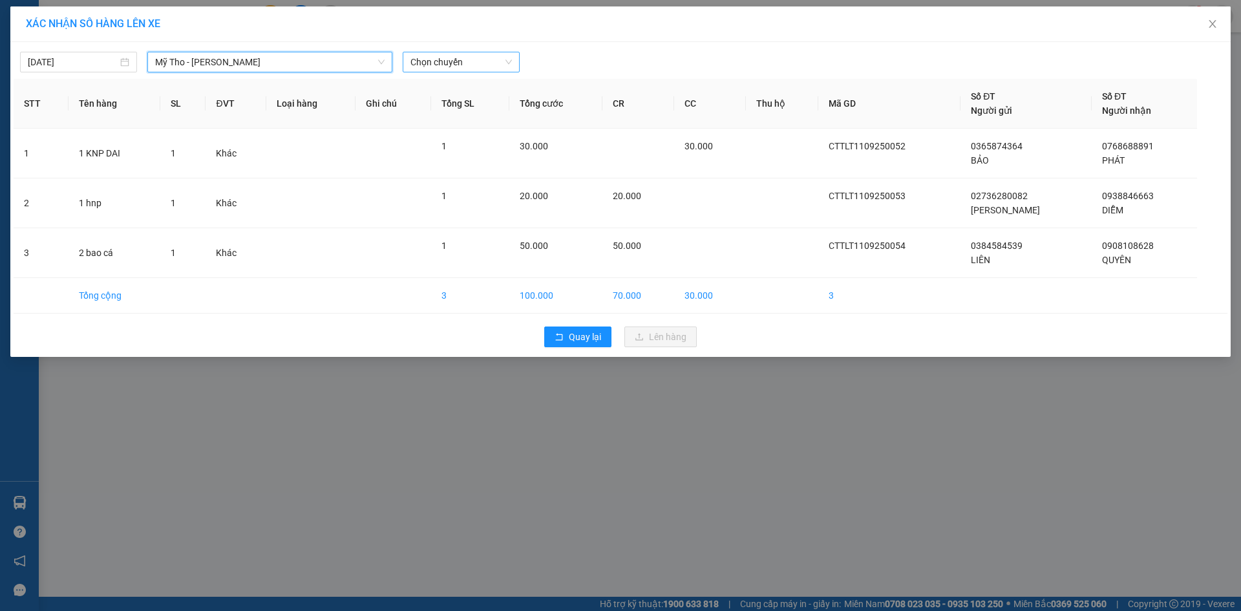
click at [484, 63] on span "Chọn chuyến" at bounding box center [462, 61] width 102 height 19
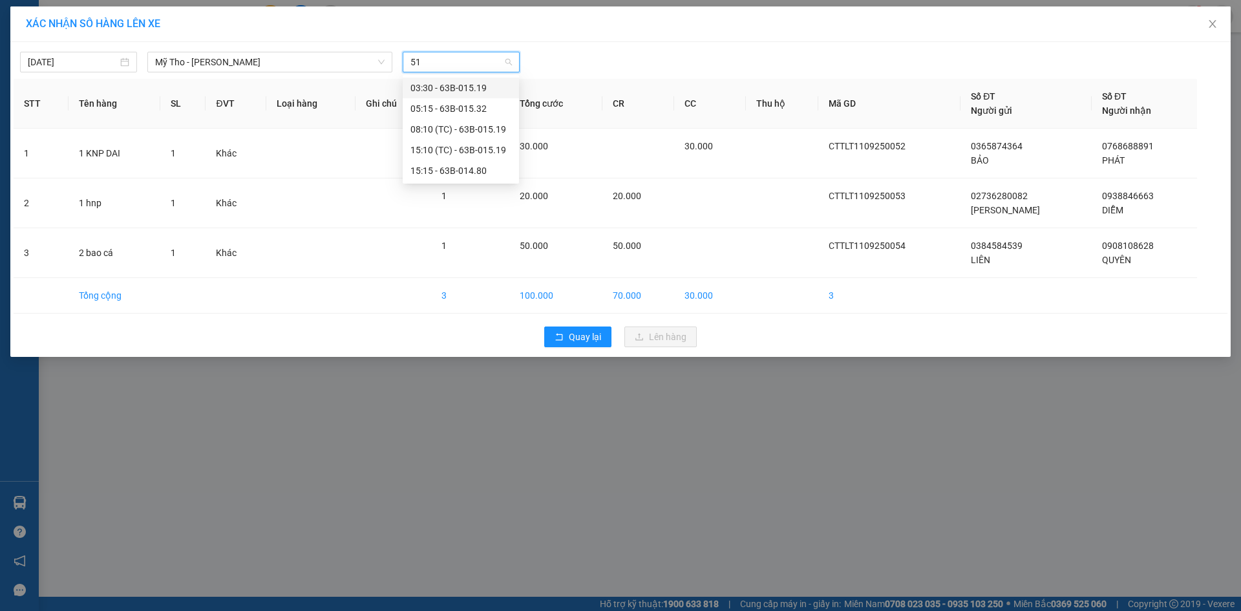
type input "5"
type input "844"
click at [485, 127] on div "15:25 (TC) - 63B-018.44" at bounding box center [461, 129] width 101 height 14
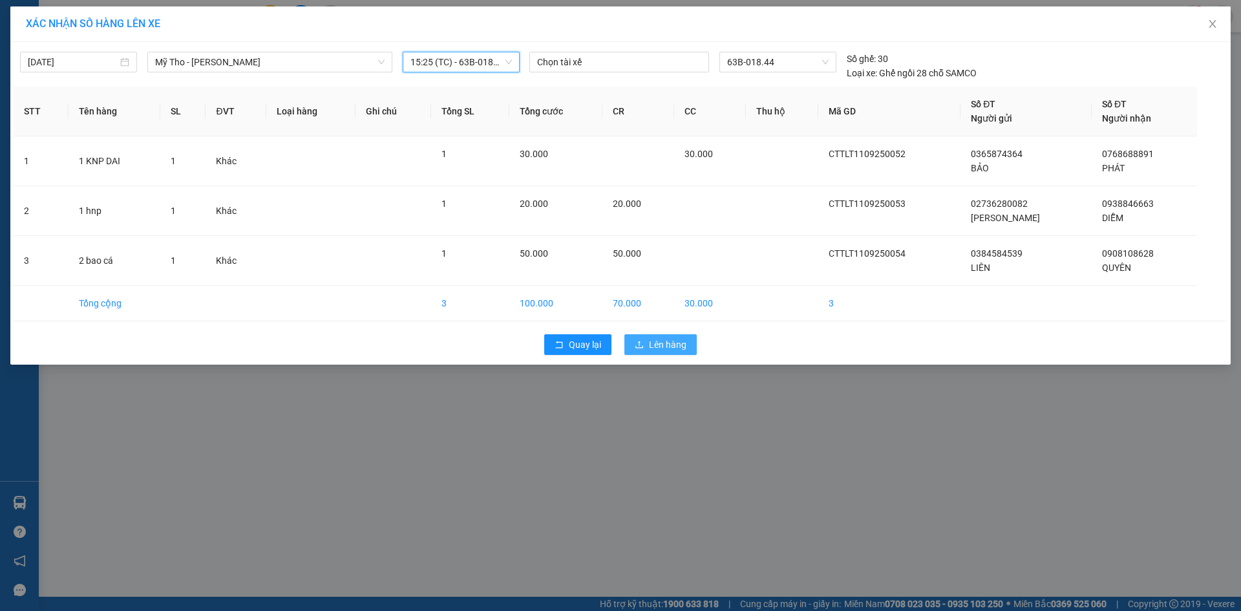
click at [648, 343] on button "Lên hàng" at bounding box center [661, 344] width 72 height 21
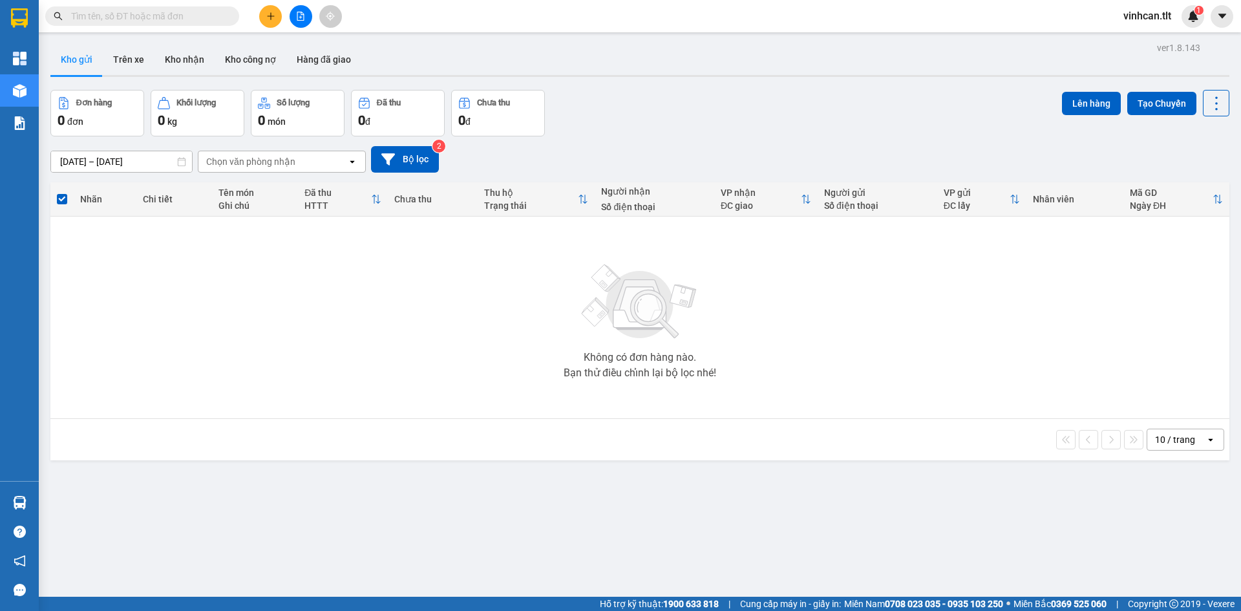
click at [306, 11] on button at bounding box center [301, 16] width 23 height 23
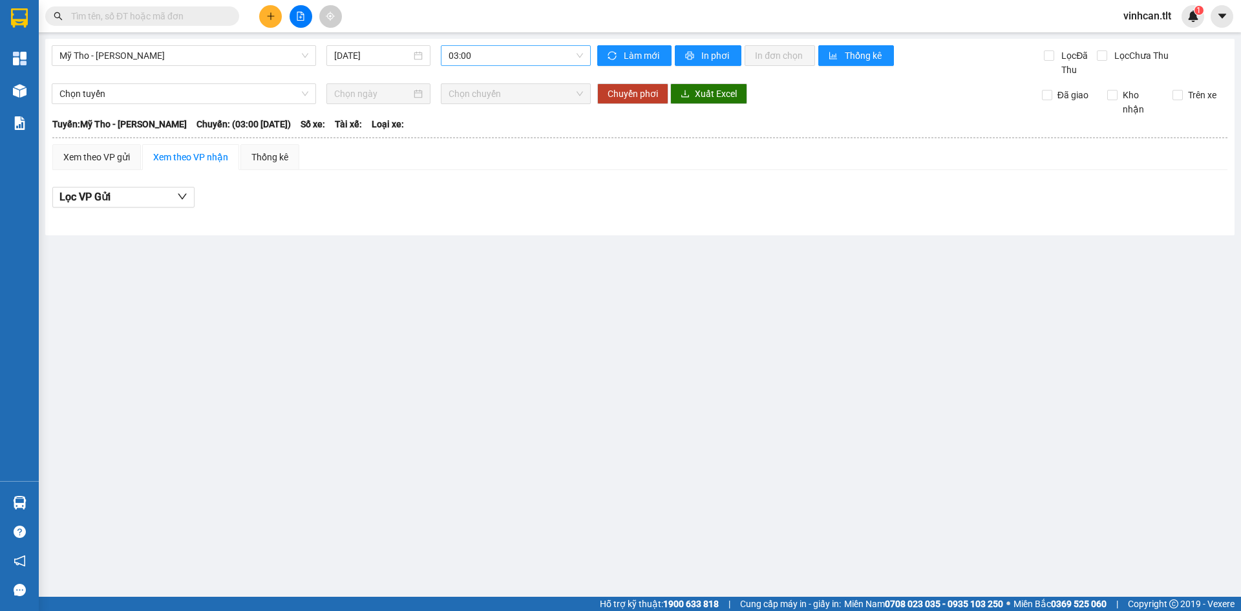
click at [474, 59] on span "03:00" at bounding box center [516, 55] width 134 height 19
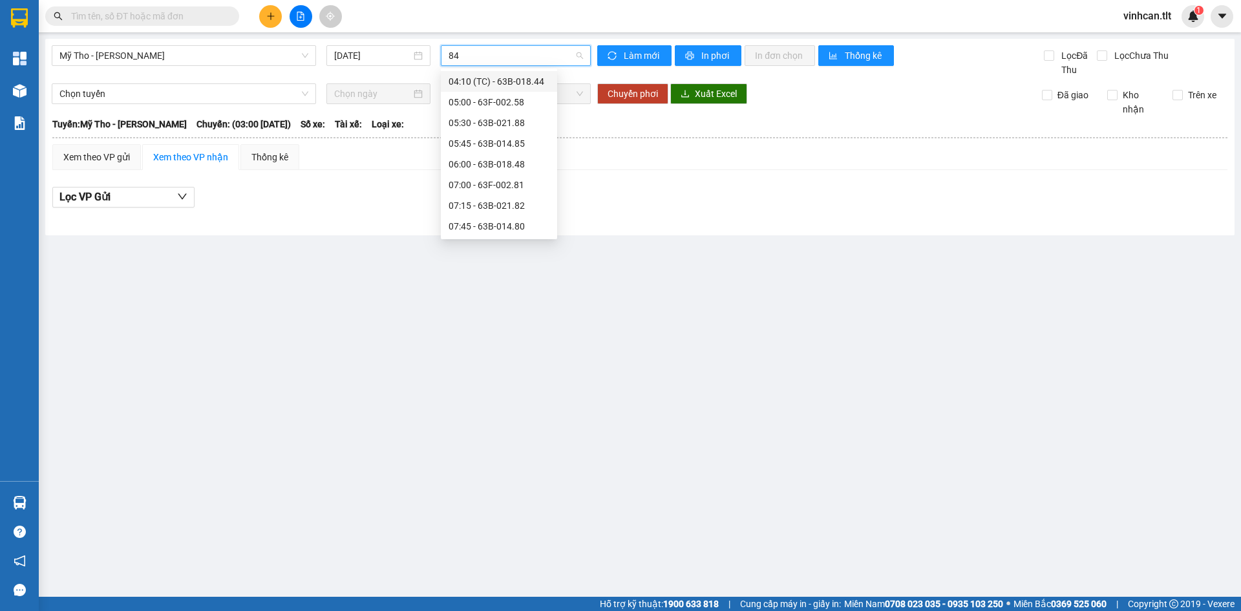
type input "844"
click at [492, 129] on div "15:25 (TC) - 63B-018.44" at bounding box center [499, 123] width 101 height 14
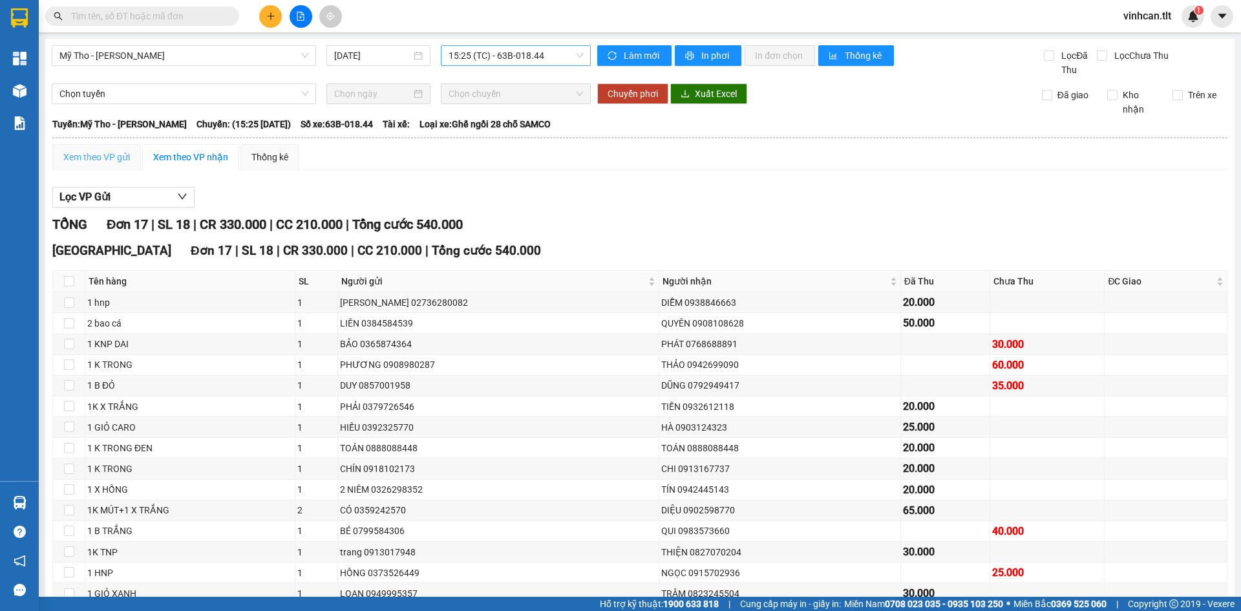
click at [113, 166] on div "Xem theo VP gửi" at bounding box center [96, 157] width 89 height 26
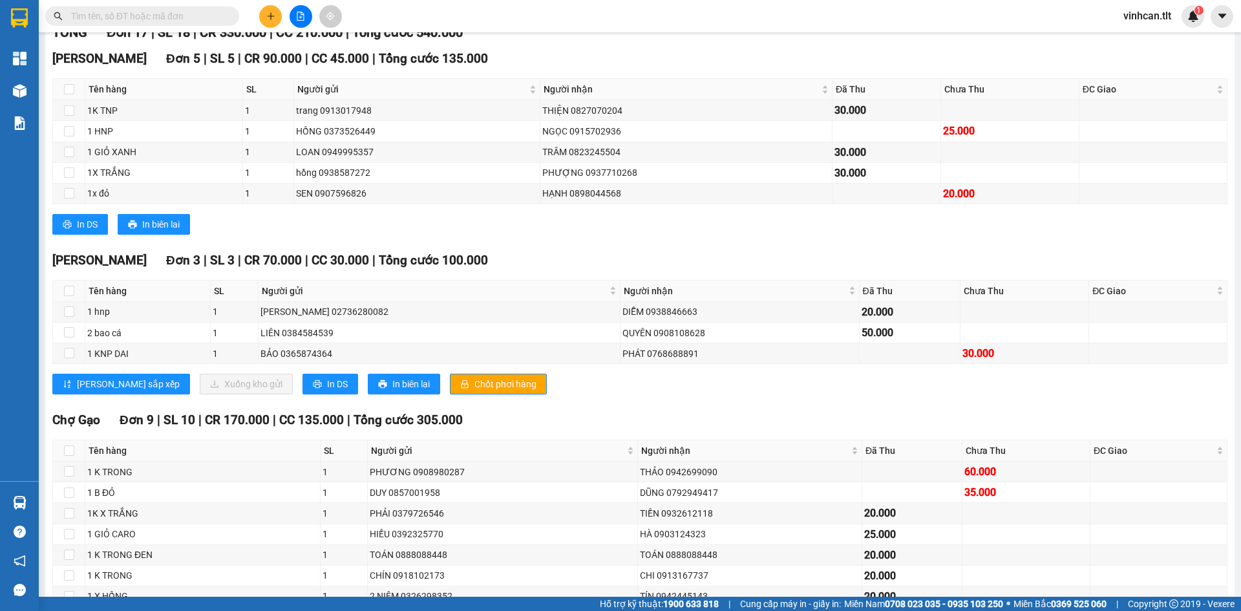
scroll to position [194, 0]
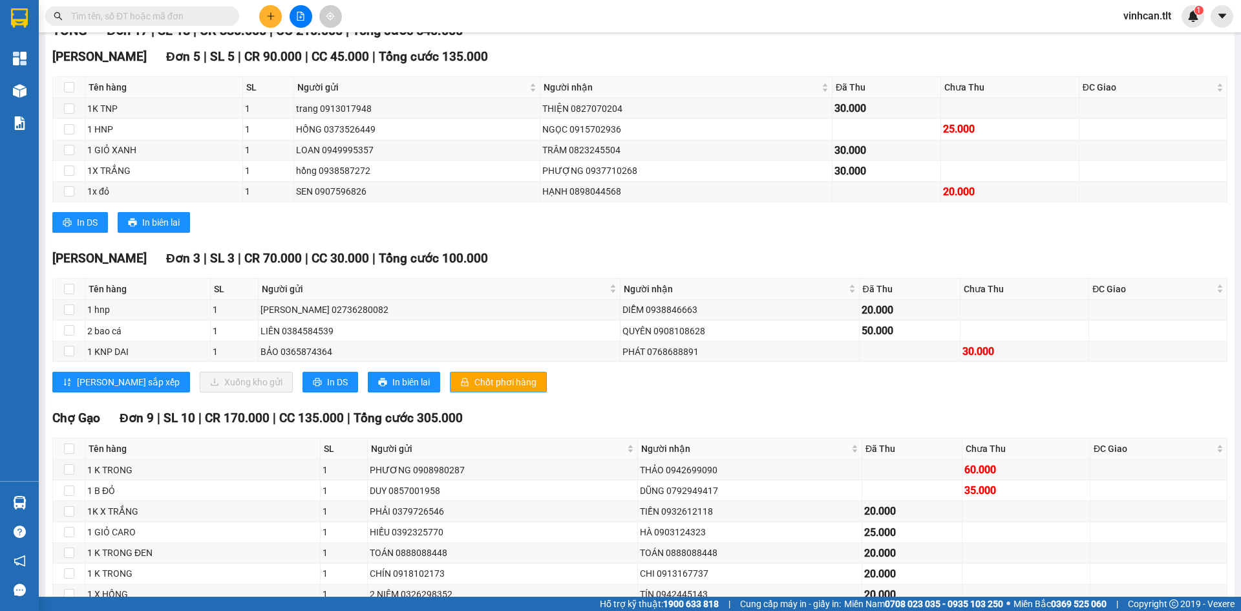
click at [475, 385] on span "Chốt phơi hàng" at bounding box center [506, 382] width 62 height 14
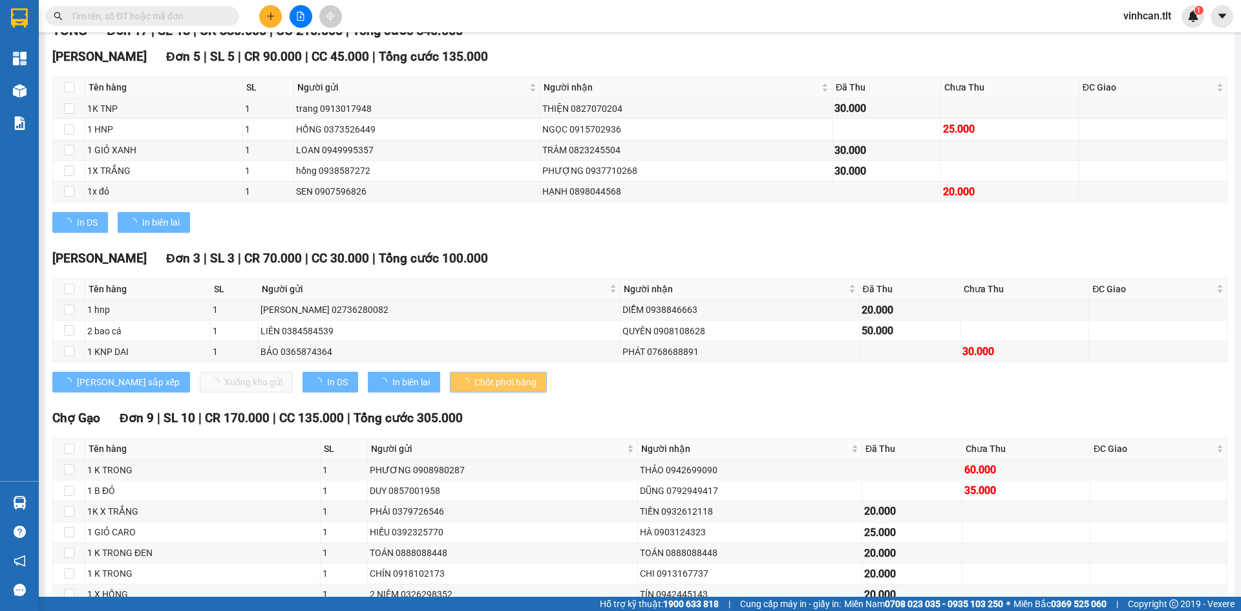
click at [475, 385] on span "Chốt phơi hàng" at bounding box center [506, 382] width 62 height 14
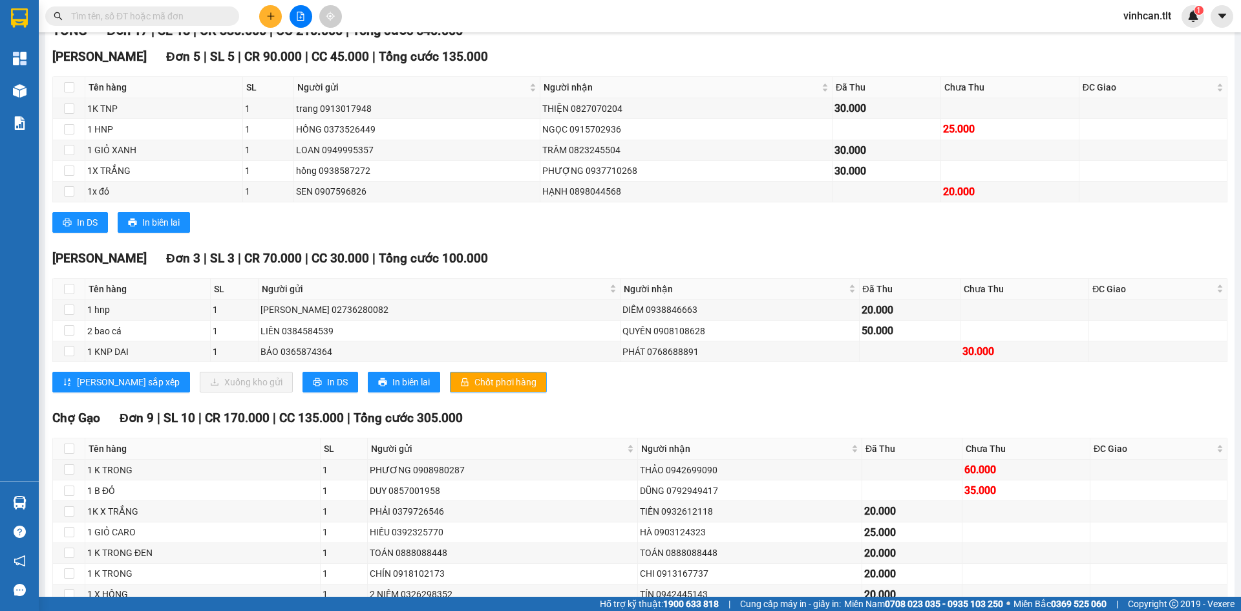
click at [475, 385] on span "Chốt phơi hàng" at bounding box center [506, 382] width 62 height 14
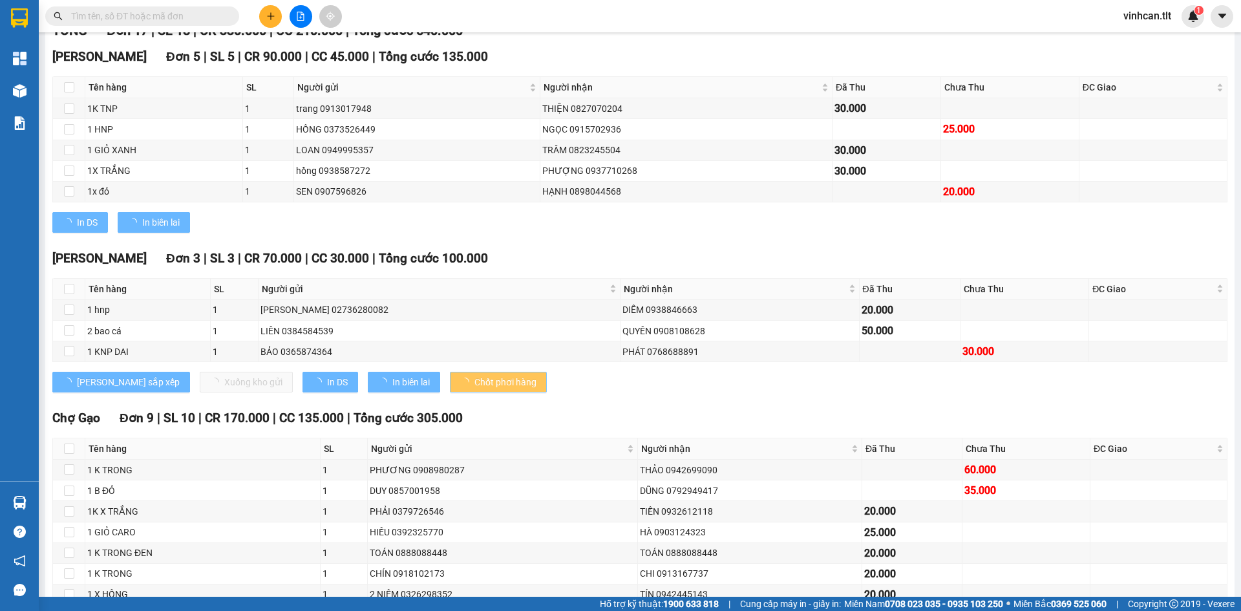
click at [475, 385] on span "Chốt phơi hàng" at bounding box center [506, 382] width 62 height 14
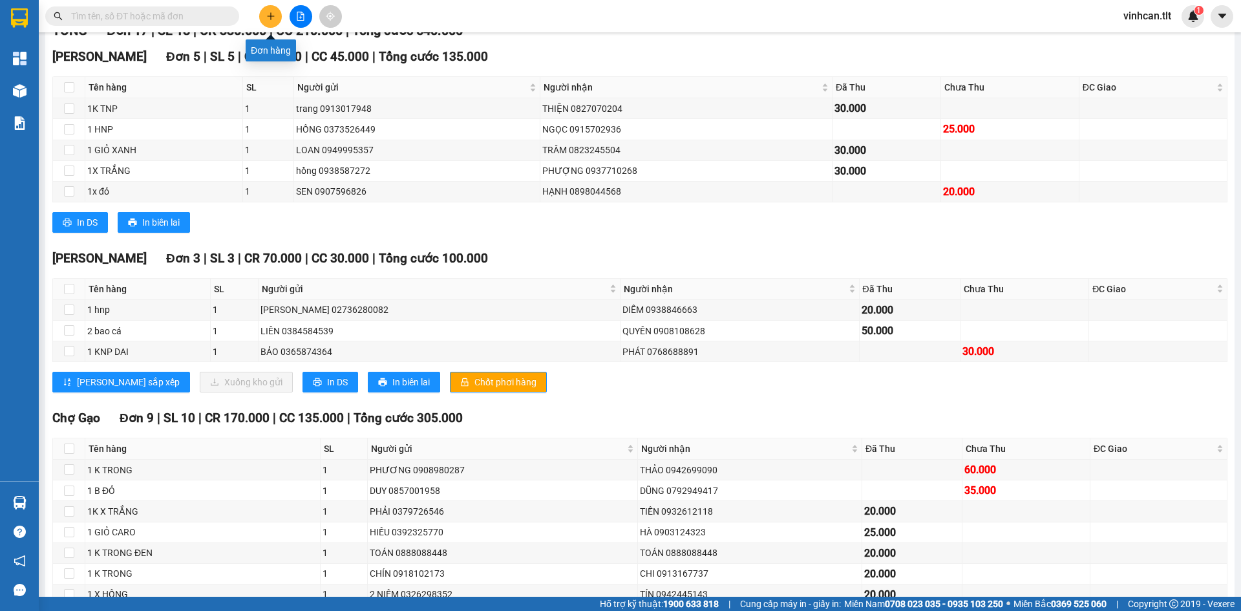
click at [268, 8] on button at bounding box center [270, 16] width 23 height 23
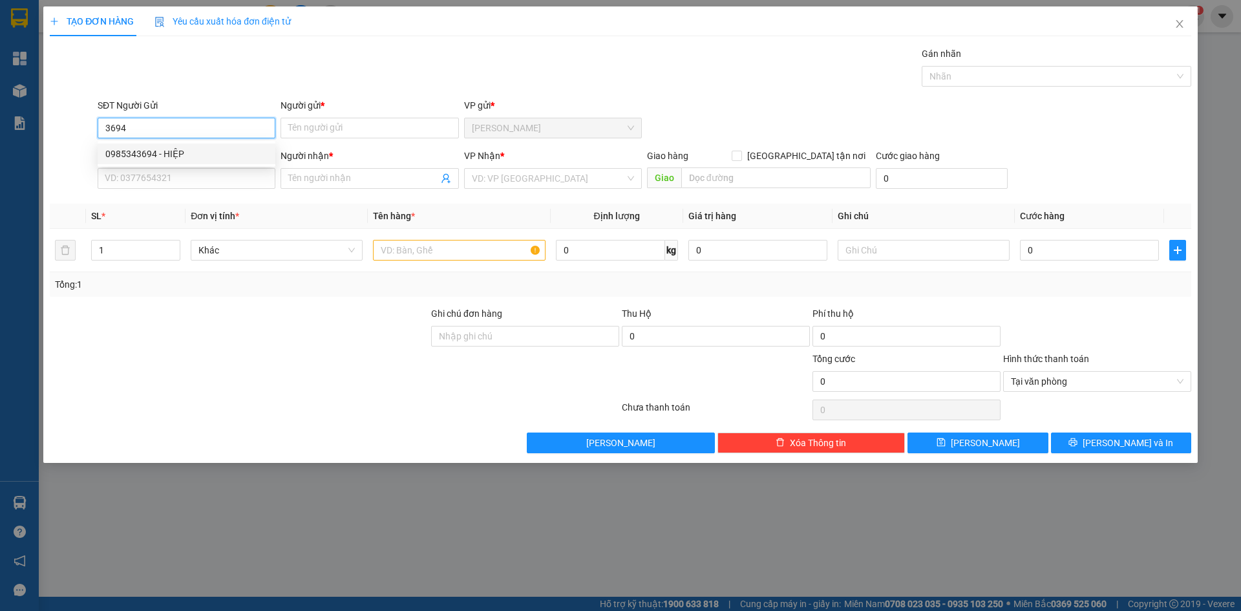
click at [184, 158] on div "0985343694 - HIỆP" at bounding box center [186, 154] width 162 height 14
type input "0985343694"
type input "HIỆP"
type input "0985343694"
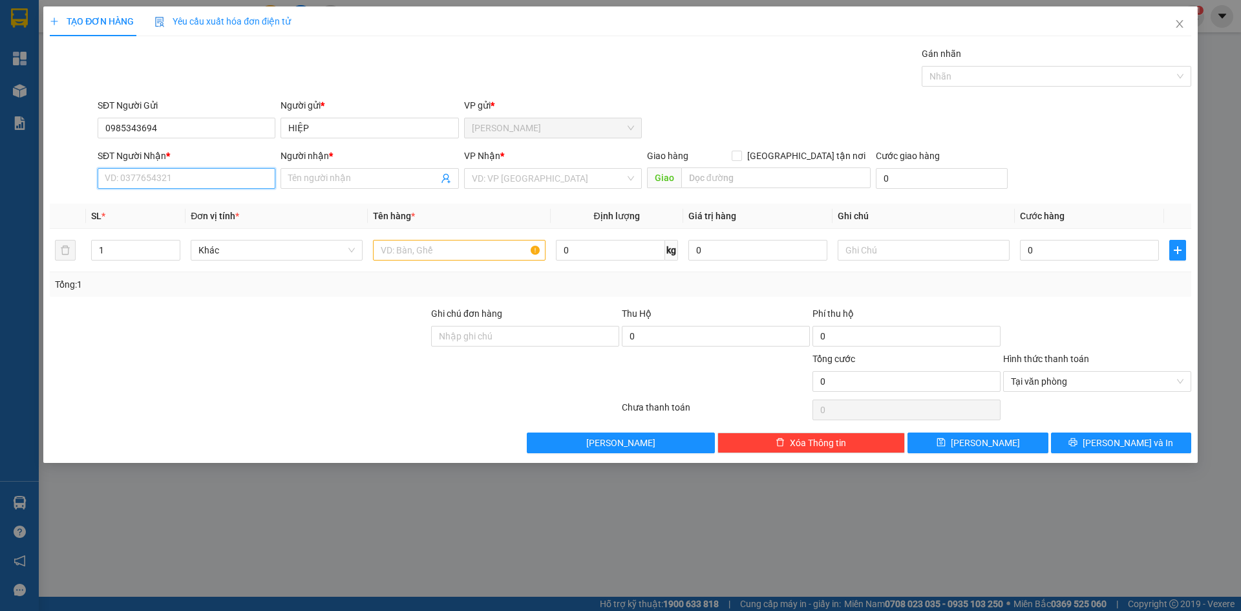
click at [179, 187] on input "SĐT Người Nhận *" at bounding box center [187, 178] width 178 height 21
drag, startPoint x: 212, startPoint y: 224, endPoint x: 231, endPoint y: 216, distance: 20.3
click at [212, 224] on div "0798811080 - SANG" at bounding box center [186, 225] width 162 height 14
type input "0798811080"
type input "SANG"
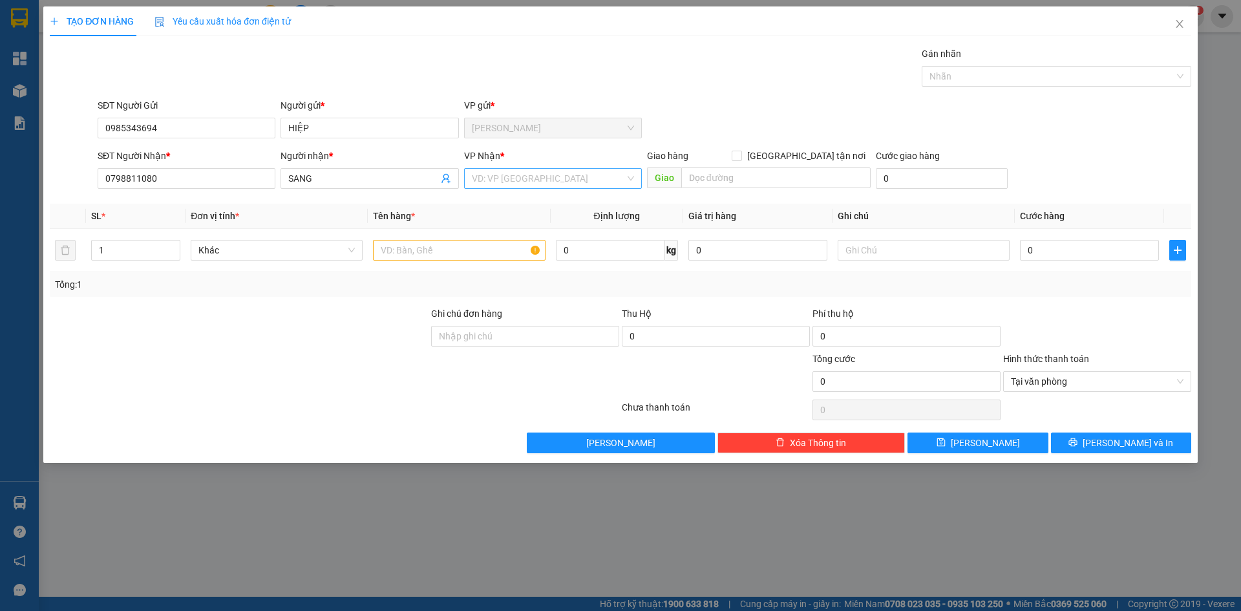
click at [501, 180] on input "search" at bounding box center [548, 178] width 153 height 19
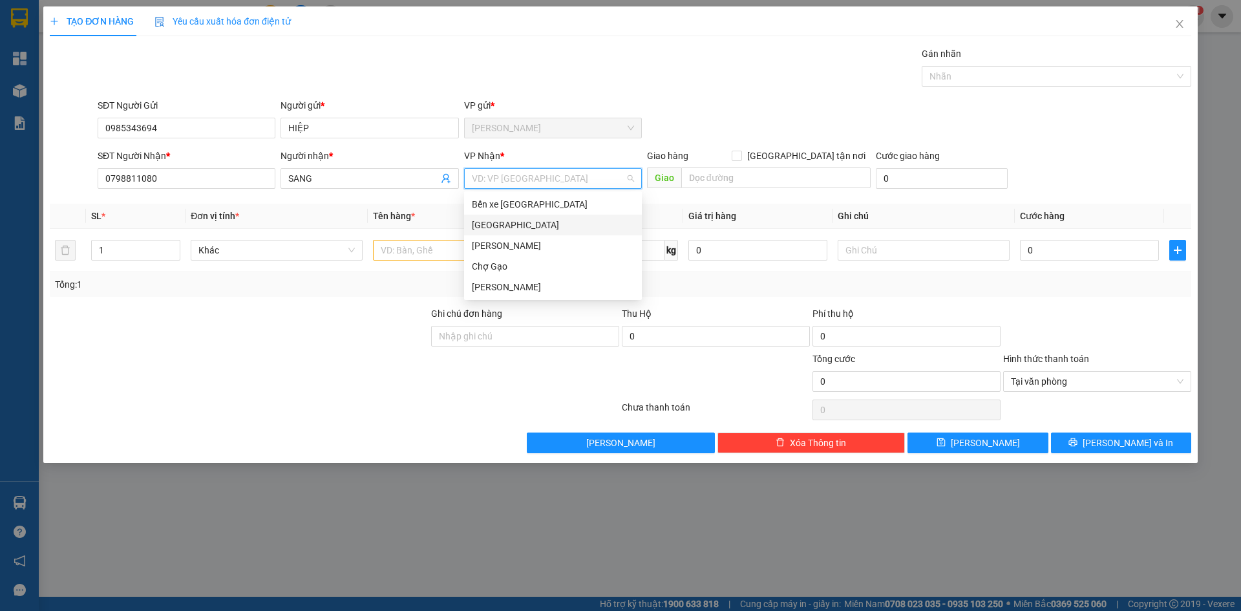
click at [497, 223] on div "[GEOGRAPHIC_DATA]" at bounding box center [553, 225] width 162 height 14
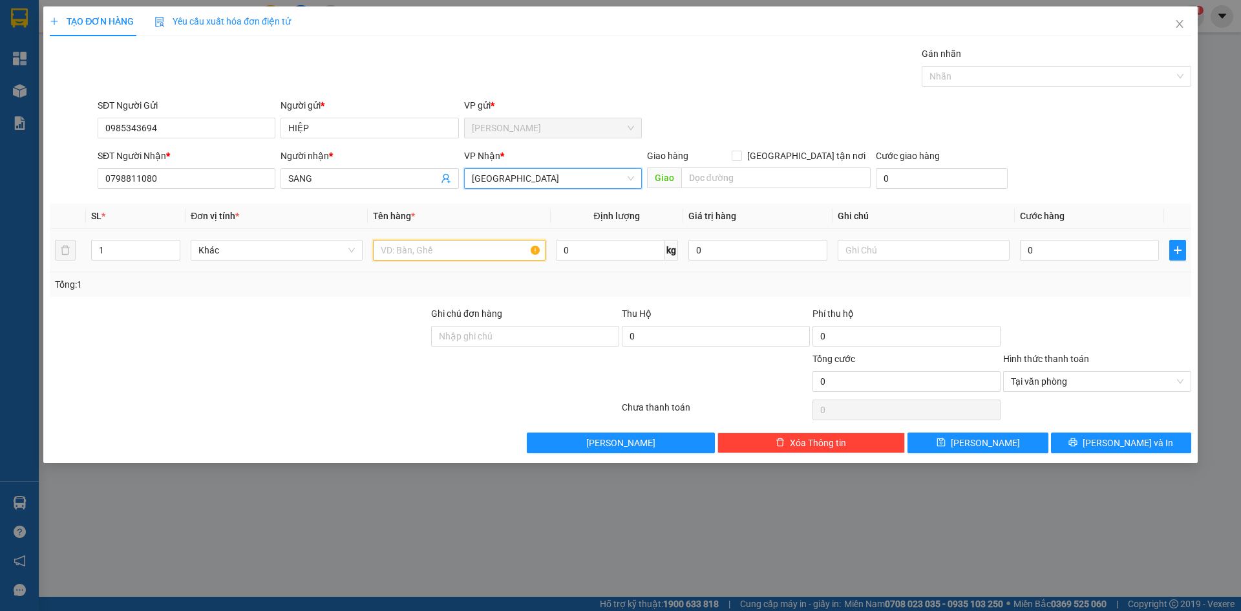
click at [462, 248] on input "text" at bounding box center [459, 250] width 172 height 21
paste input "Á"
type input "1 BAO CÁ"
click at [1099, 252] on input "0" at bounding box center [1089, 250] width 139 height 21
type input "2"
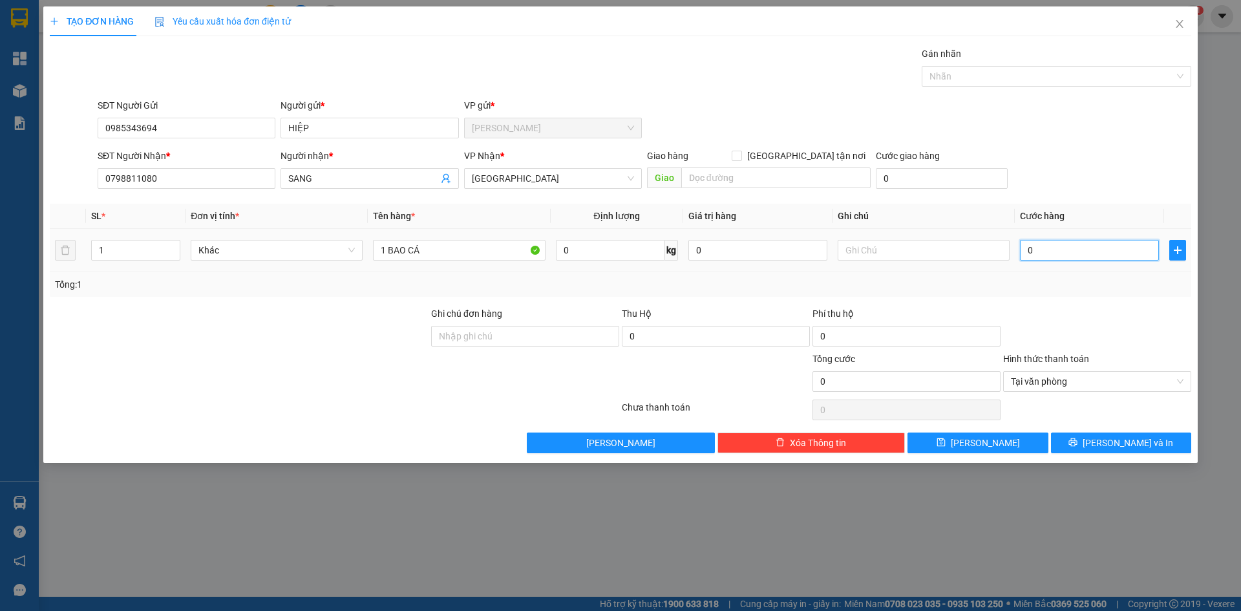
type input "2"
type input "25"
type input "25.000"
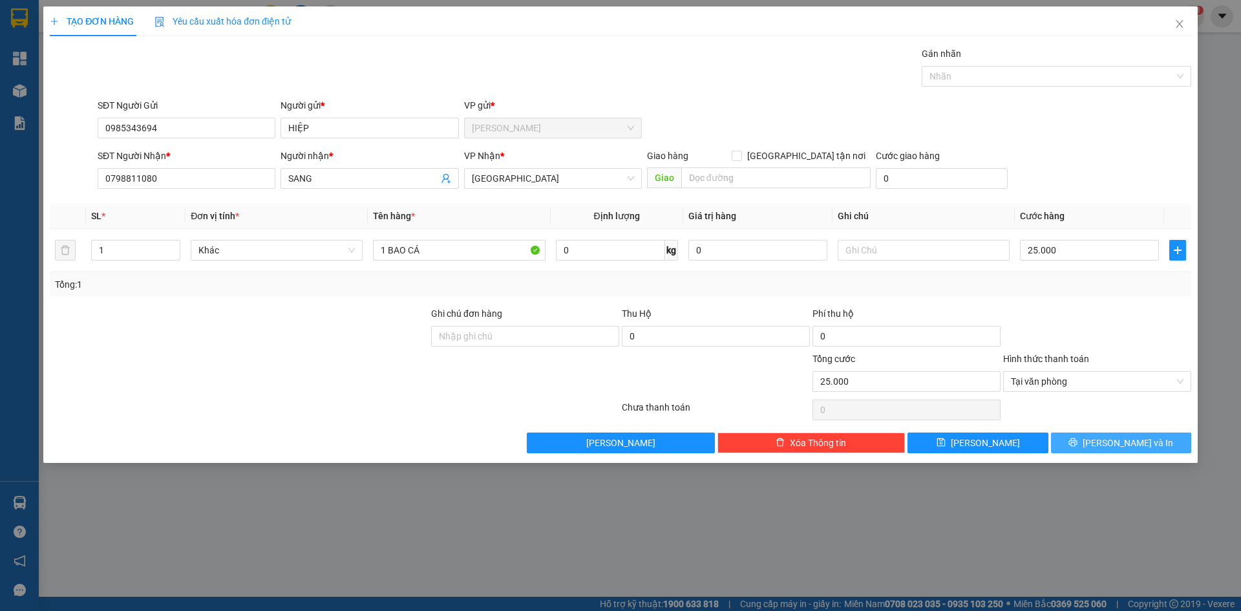
click at [1164, 436] on button "[PERSON_NAME] và In" at bounding box center [1121, 443] width 140 height 21
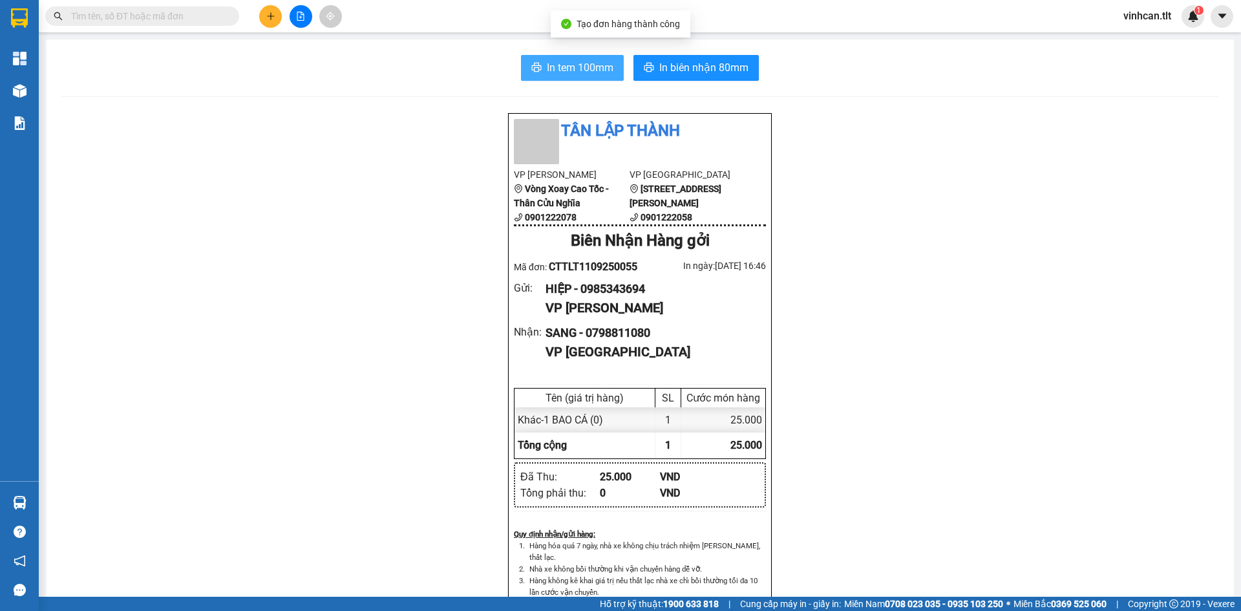
click at [583, 59] on button "In tem 100mm" at bounding box center [572, 68] width 103 height 26
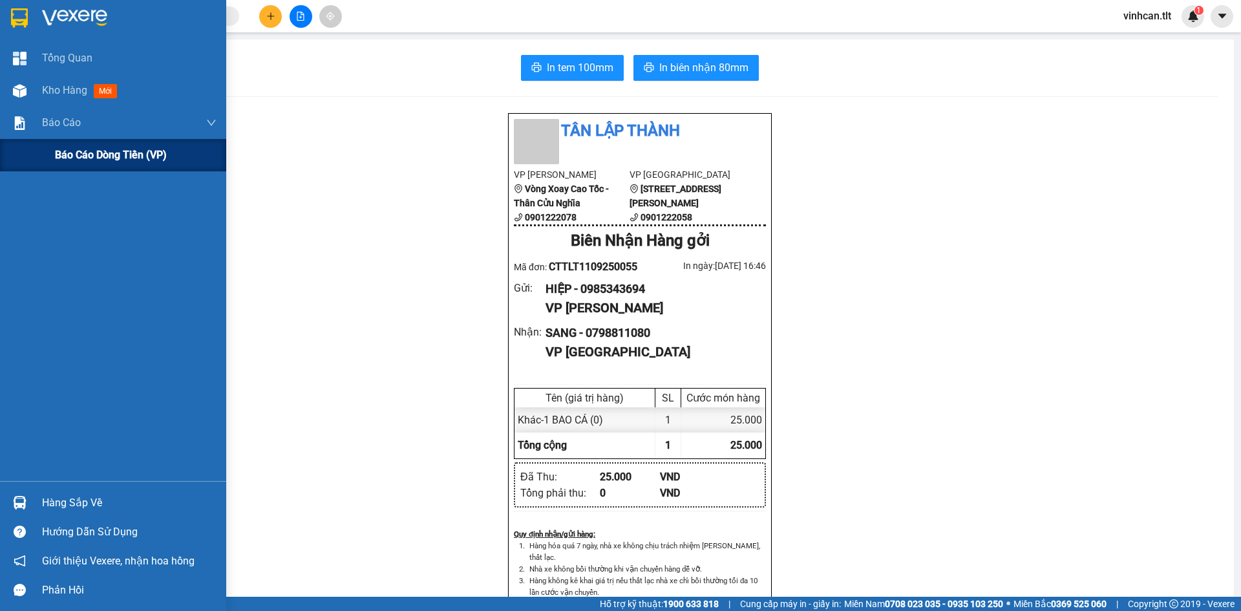
click at [76, 151] on span "Báo cáo dòng tiền (VP)" at bounding box center [111, 155] width 112 height 16
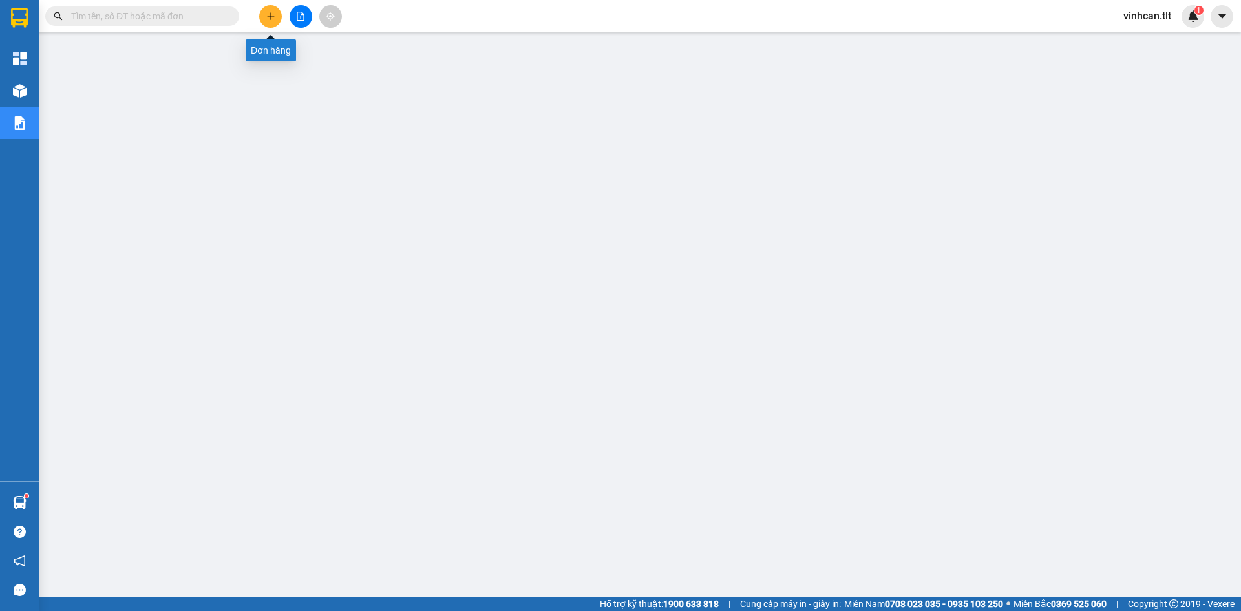
click at [272, 16] on icon "plus" at bounding box center [270, 16] width 9 height 9
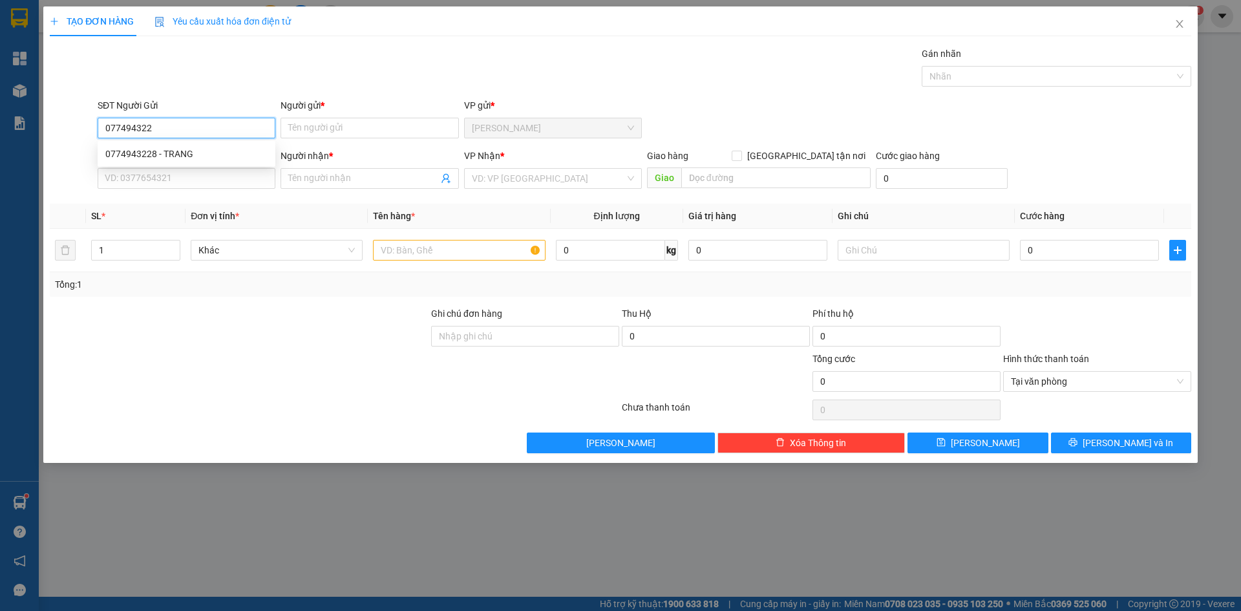
type input "0774943228"
click at [248, 148] on div "0774943228 - TRANG" at bounding box center [186, 154] width 162 height 14
type input "TRANG"
type input "0774943228"
click at [204, 178] on input "SĐT Người Nhận *" at bounding box center [187, 178] width 178 height 21
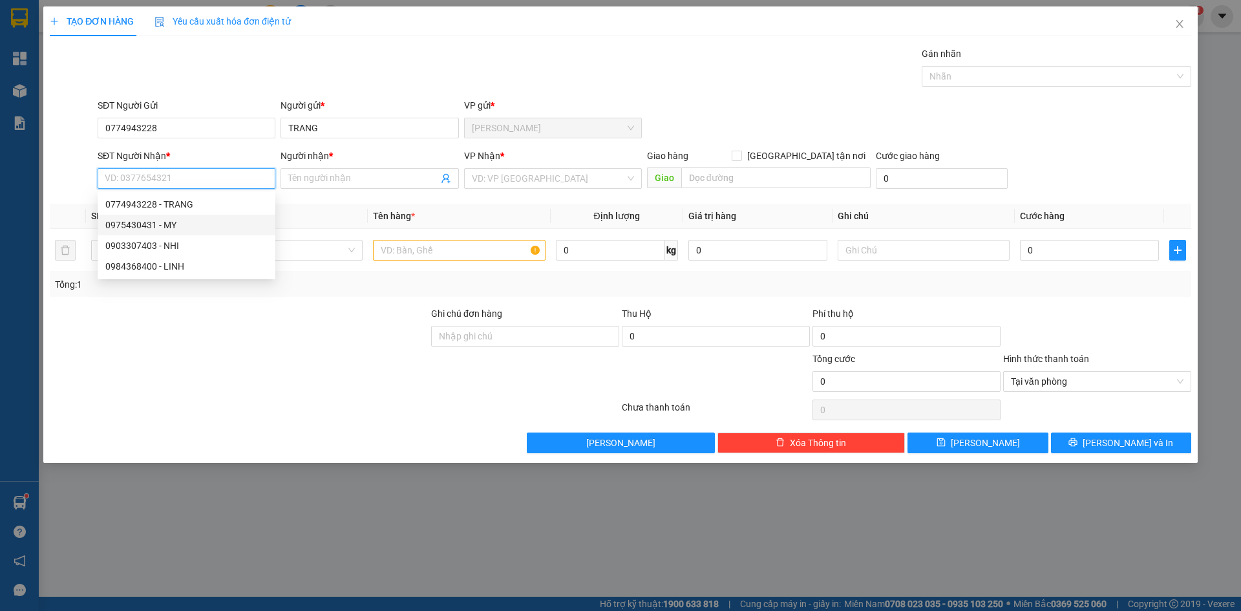
click at [196, 226] on div "0975430431 - MY" at bounding box center [186, 225] width 162 height 14
type input "0975430431"
type input "MY"
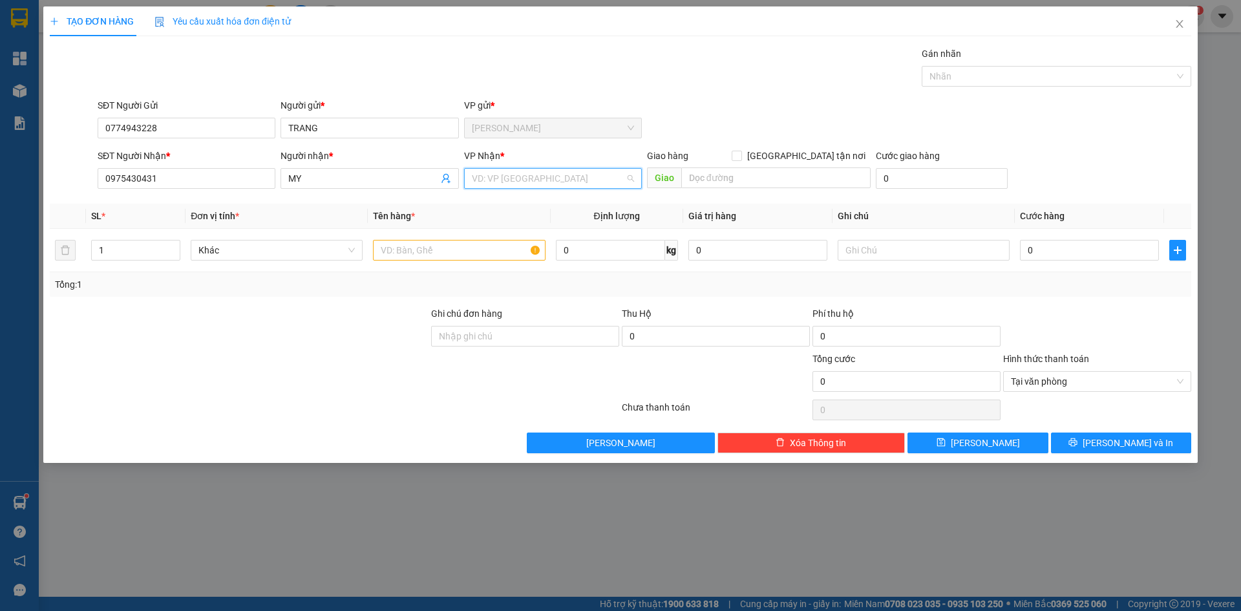
click at [515, 174] on input "search" at bounding box center [548, 178] width 153 height 19
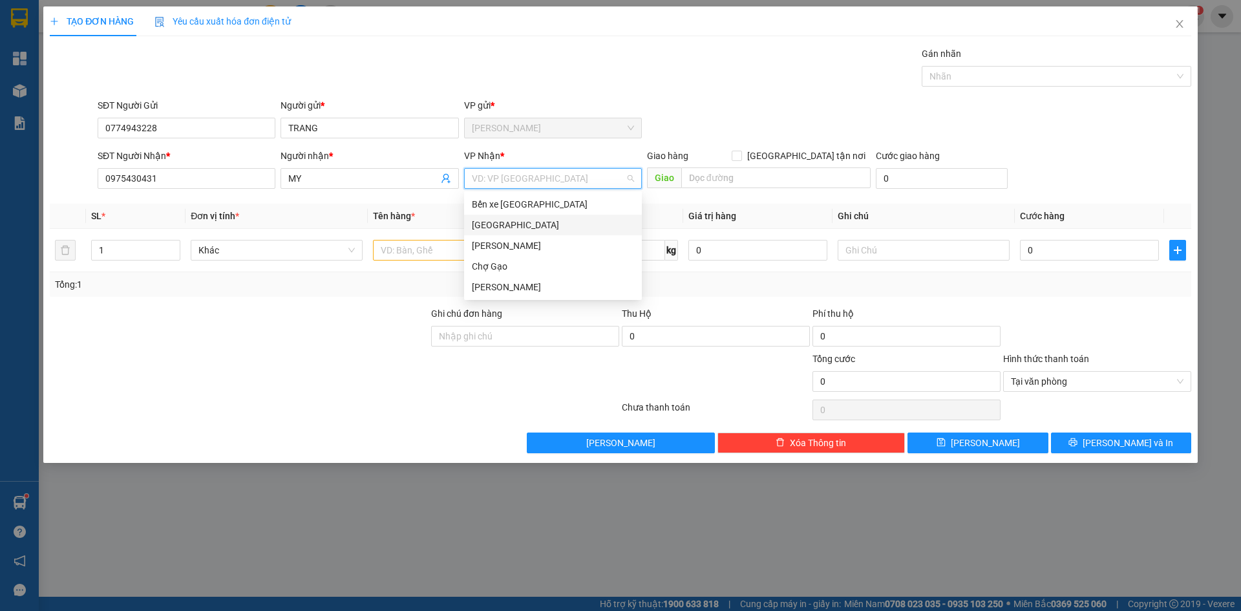
click at [497, 228] on div "[GEOGRAPHIC_DATA]" at bounding box center [553, 225] width 162 height 14
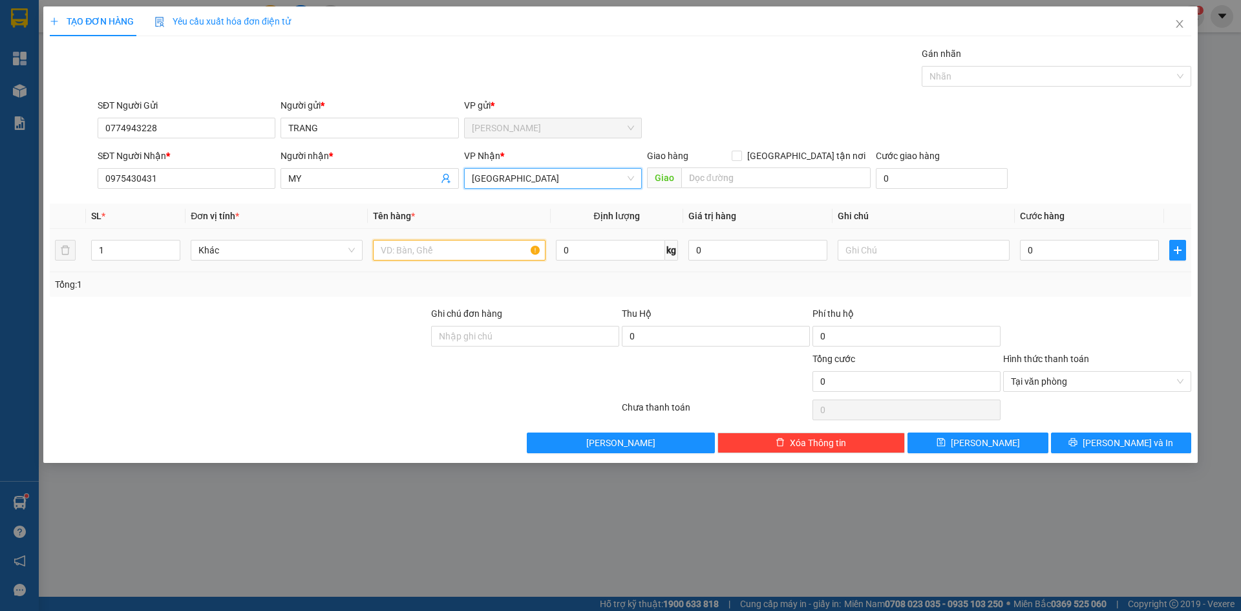
click at [469, 247] on input "text" at bounding box center [459, 250] width 172 height 21
click at [451, 244] on input "text" at bounding box center [459, 250] width 172 height 21
type input "2 TNP"
click at [1061, 250] on input "0" at bounding box center [1089, 250] width 139 height 21
type input "6"
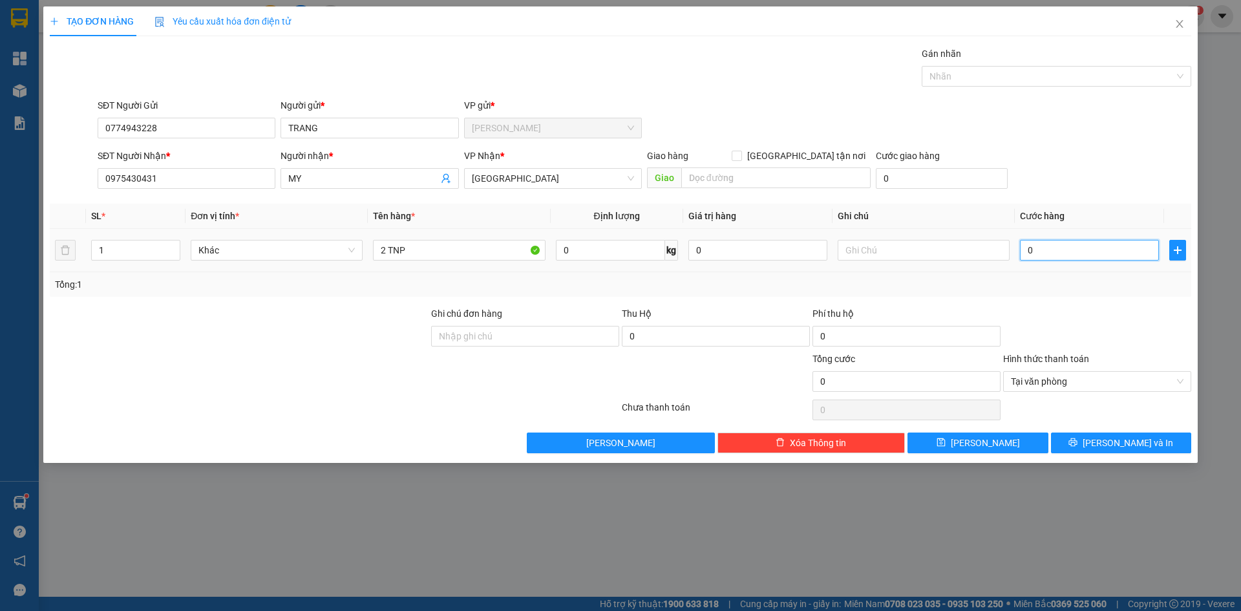
type input "6"
type input "60"
type input "60.000"
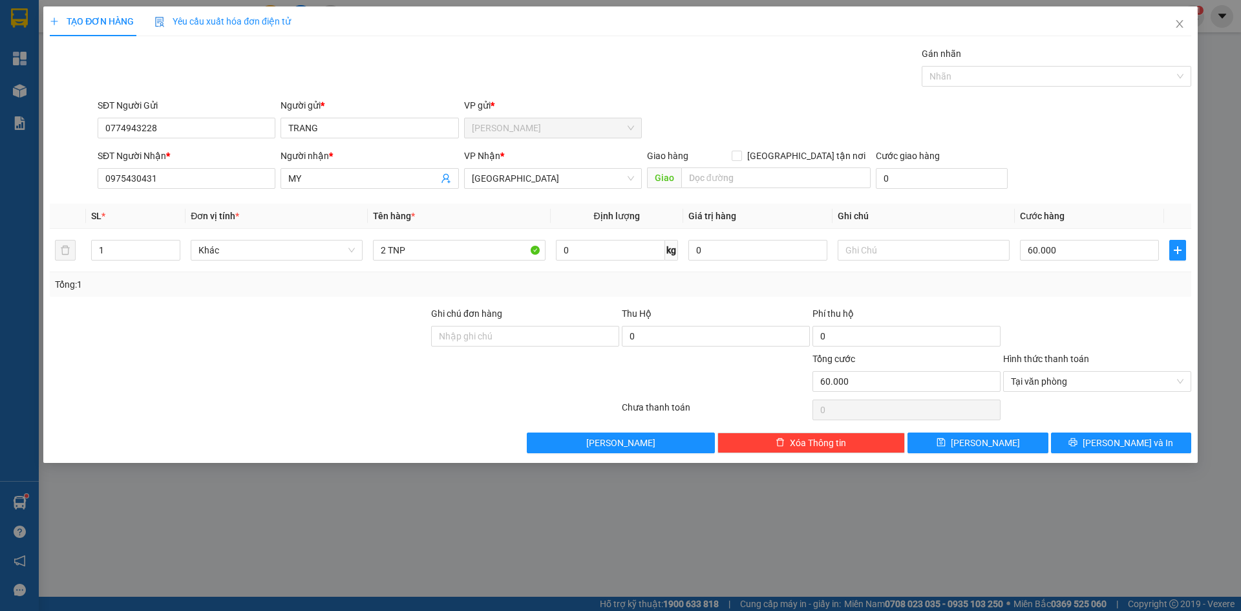
click at [1039, 177] on div "SĐT Người Nhận * 0975430431 Người nhận * MY VP Nhận * [GEOGRAPHIC_DATA] Giao hà…" at bounding box center [644, 171] width 1099 height 45
click at [1152, 436] on button "[PERSON_NAME] và In" at bounding box center [1121, 443] width 140 height 21
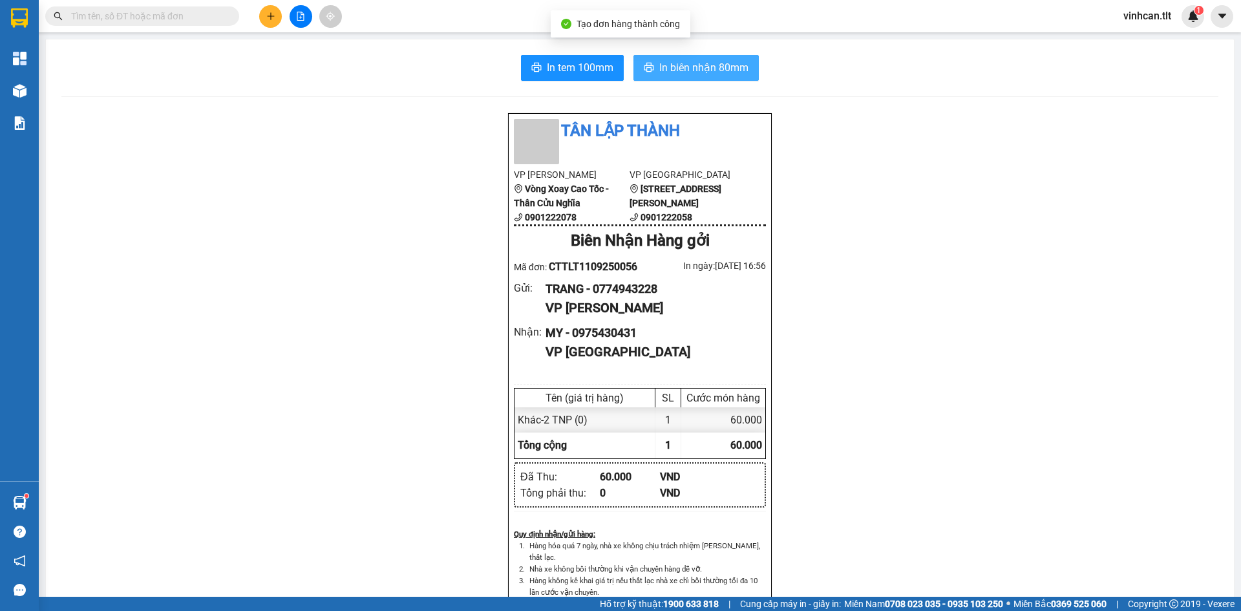
click at [689, 67] on span "In biên nhận 80mm" at bounding box center [703, 67] width 89 height 16
click at [676, 63] on span "In biên nhận 80mm" at bounding box center [703, 67] width 89 height 16
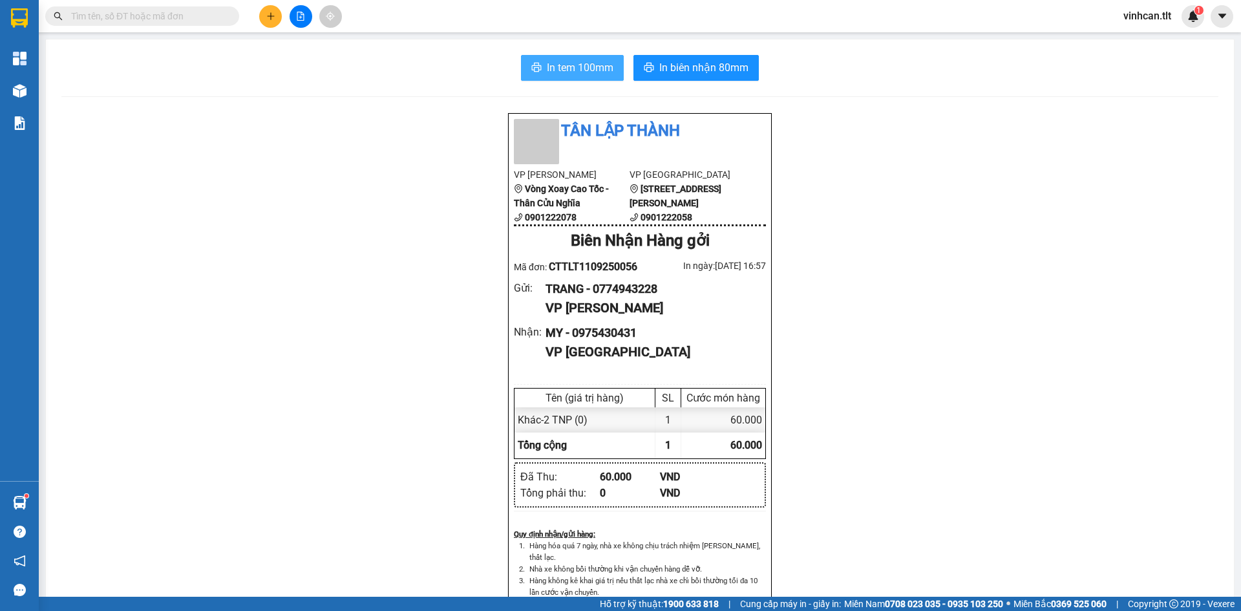
click at [550, 68] on span "In tem 100mm" at bounding box center [580, 67] width 67 height 16
click at [281, 21] on button at bounding box center [270, 16] width 23 height 23
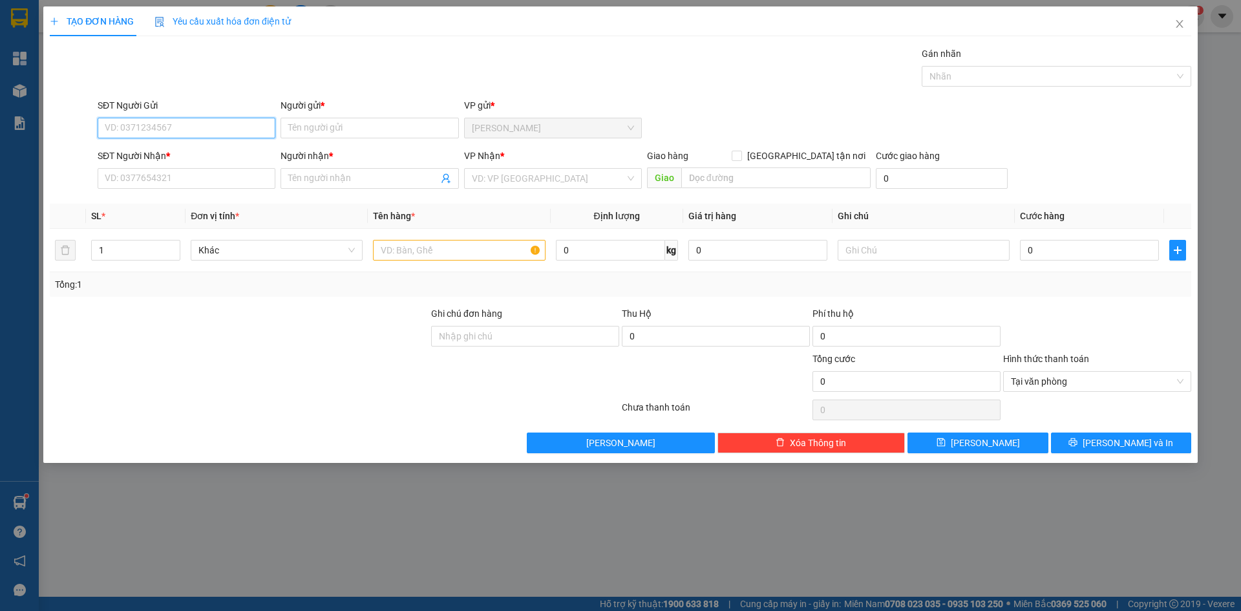
click at [183, 127] on input "SĐT Người Gửi" at bounding box center [187, 128] width 178 height 21
click at [193, 154] on div "0907286778 - DUNG" at bounding box center [186, 154] width 162 height 14
type input "0907286778"
type input "DUNG"
type input "0907286778"
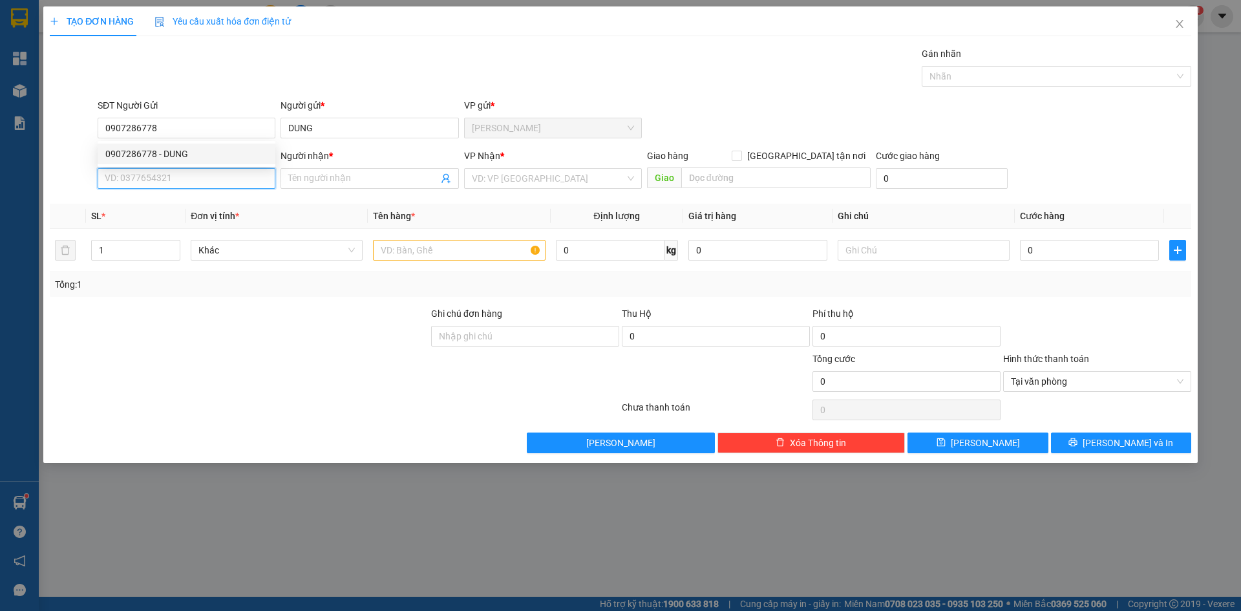
click at [181, 182] on input "SĐT Người Nhận *" at bounding box center [187, 178] width 178 height 21
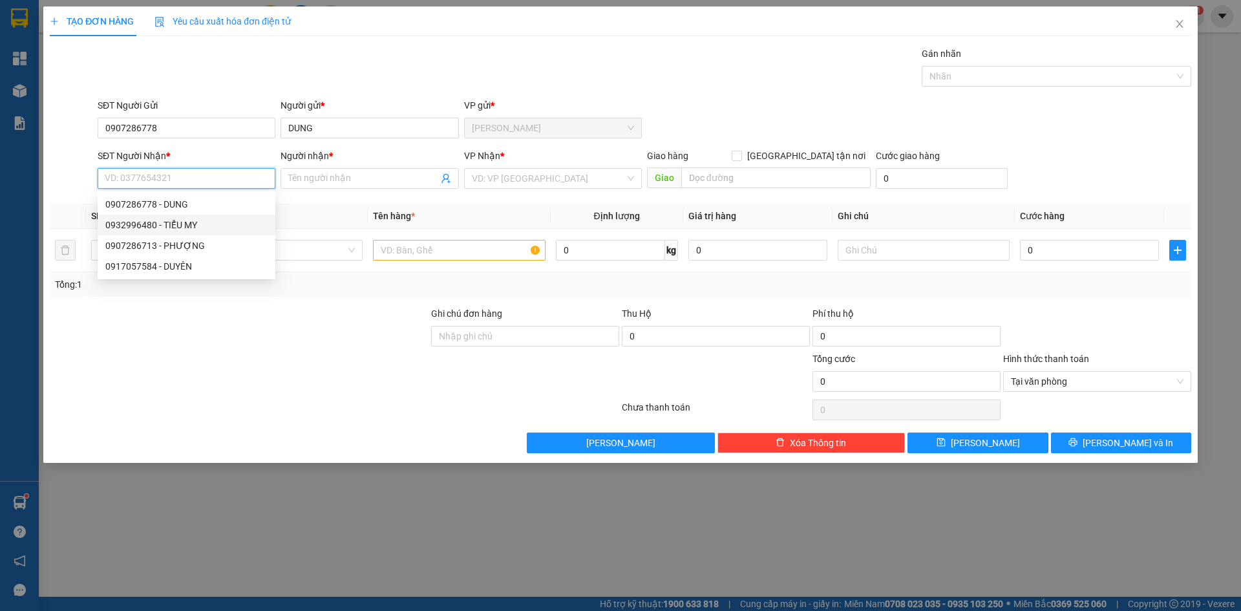
click at [215, 225] on div "0932996480 - TIỂU MY" at bounding box center [186, 225] width 162 height 14
type input "0932996480"
type input "TIỂU MY"
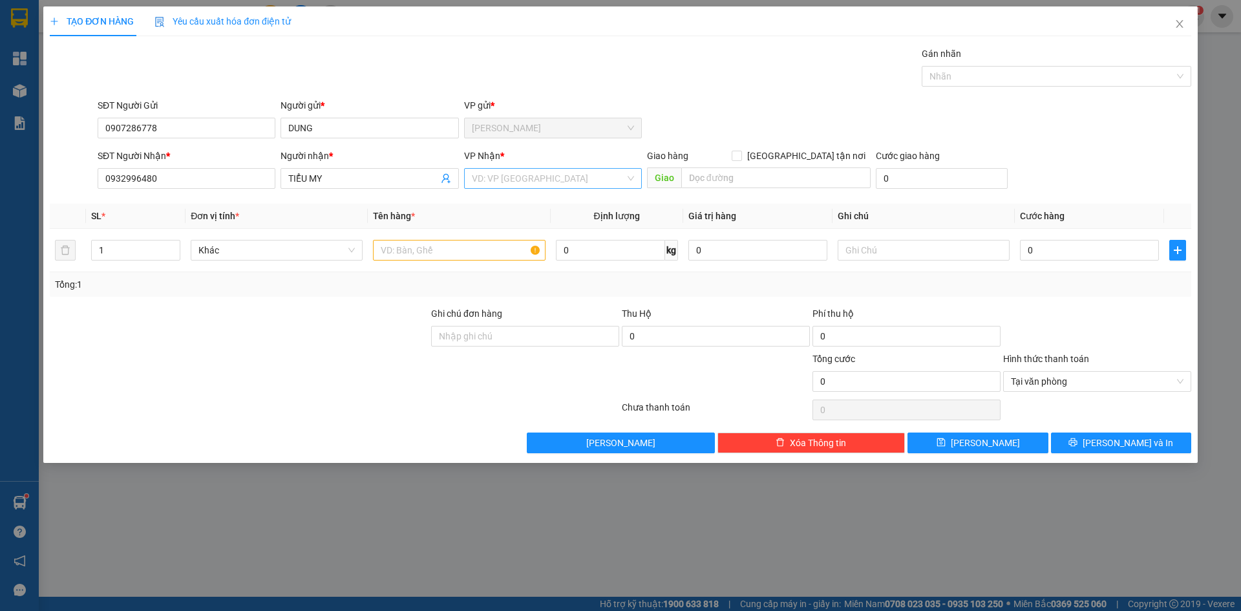
click at [538, 176] on input "search" at bounding box center [548, 178] width 153 height 19
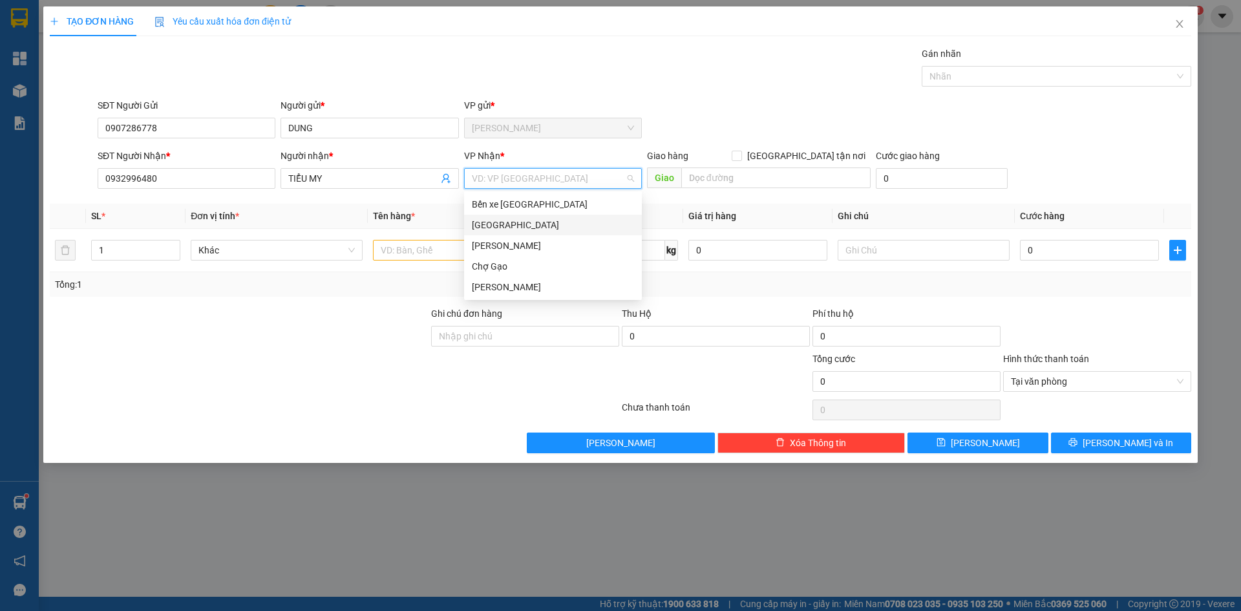
click at [518, 226] on div "[GEOGRAPHIC_DATA]" at bounding box center [553, 225] width 162 height 14
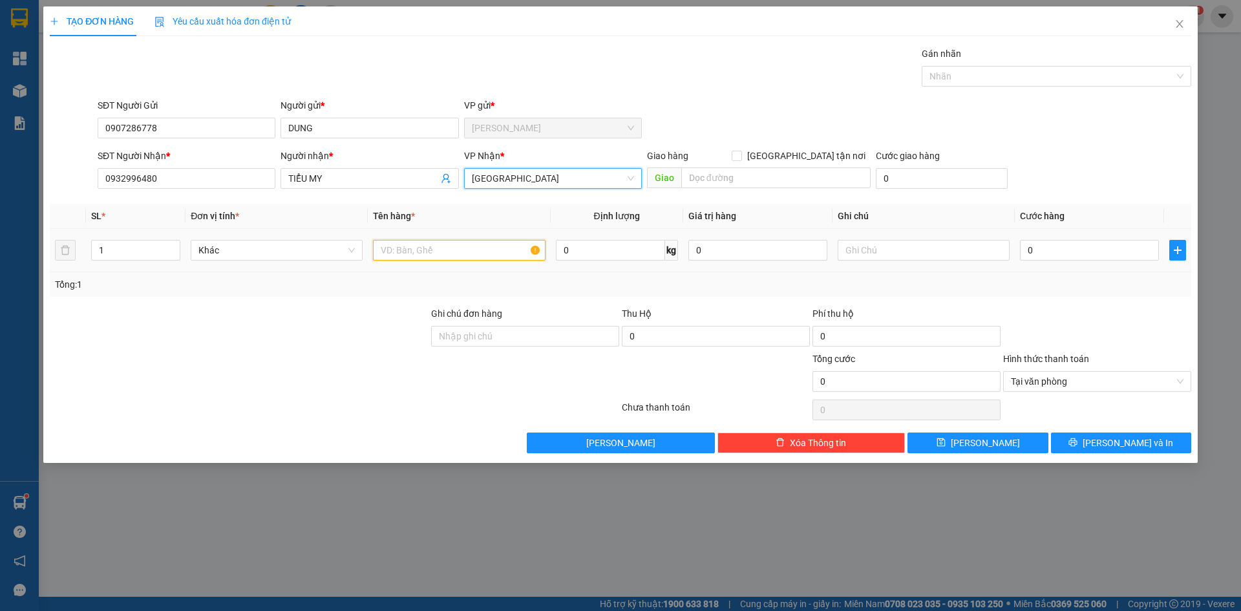
click at [447, 248] on input "text" at bounding box center [459, 250] width 172 height 21
paste input "Ê"
paste input "Ể"
paste input "Ô"
paste input "ỐP"
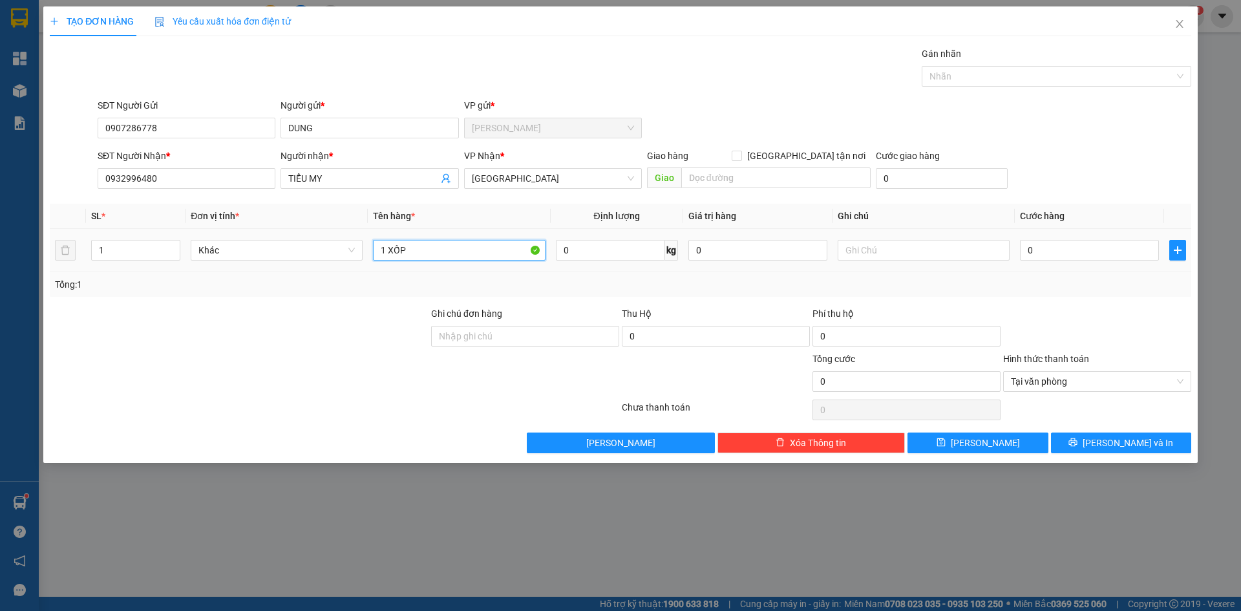
paste input "Đ"
type input "1 XỐP ĐEN"
click at [1053, 250] on input "0" at bounding box center [1089, 250] width 139 height 21
type input "2"
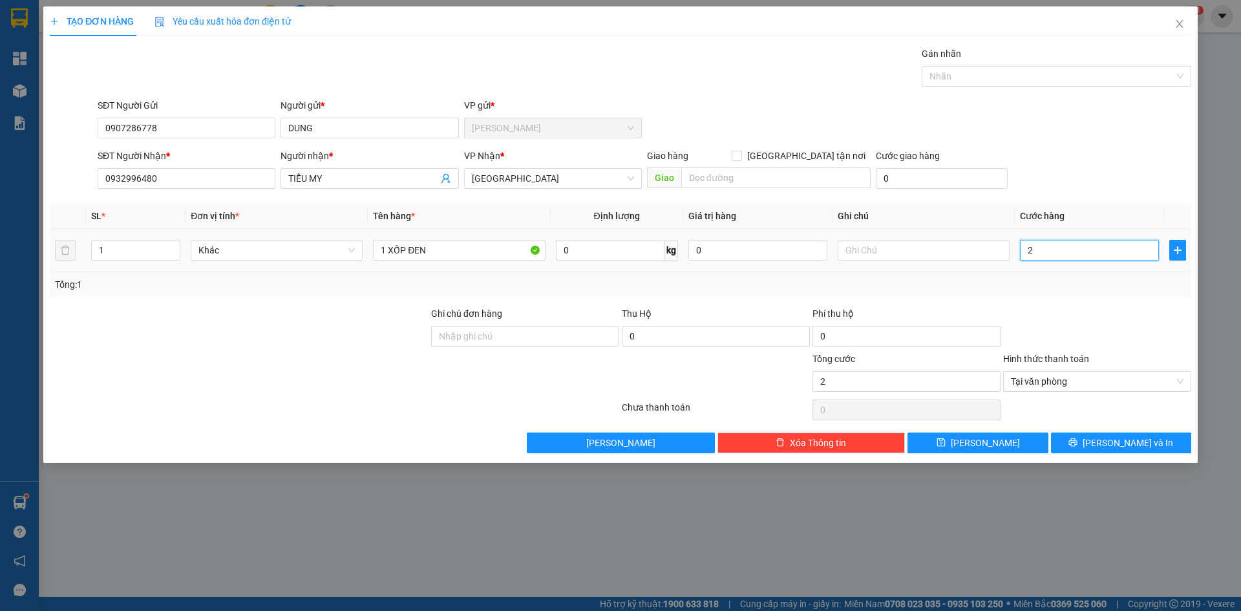
type input "25"
type input "25.000"
click at [1078, 441] on icon "printer" at bounding box center [1073, 442] width 8 height 8
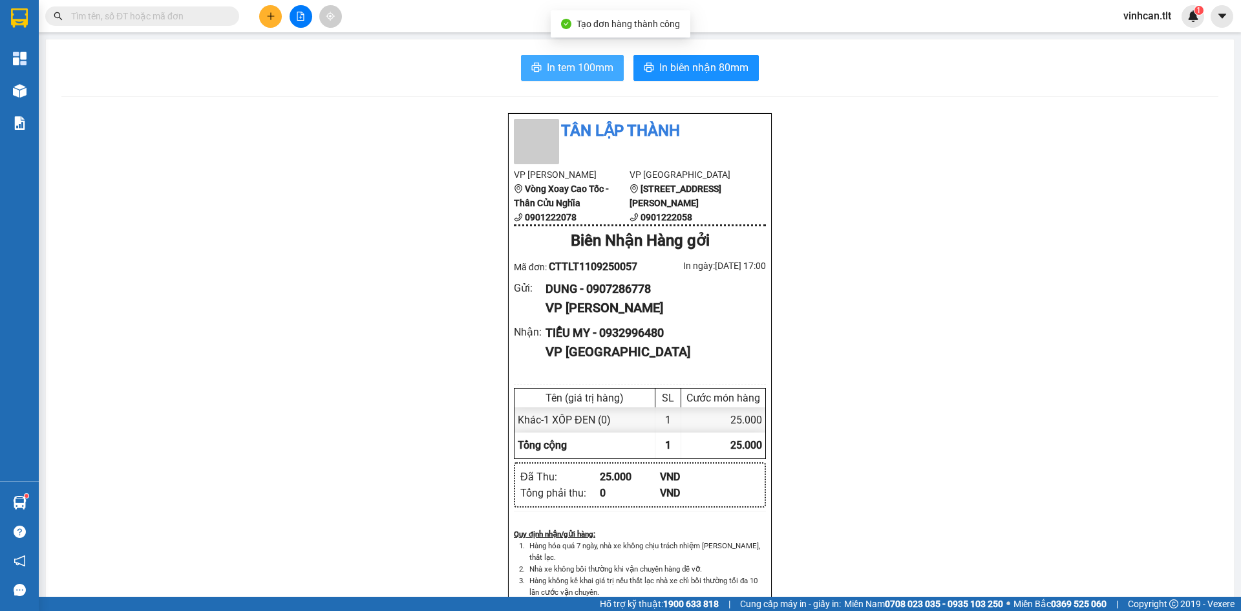
click at [592, 66] on span "In tem 100mm" at bounding box center [580, 67] width 67 height 16
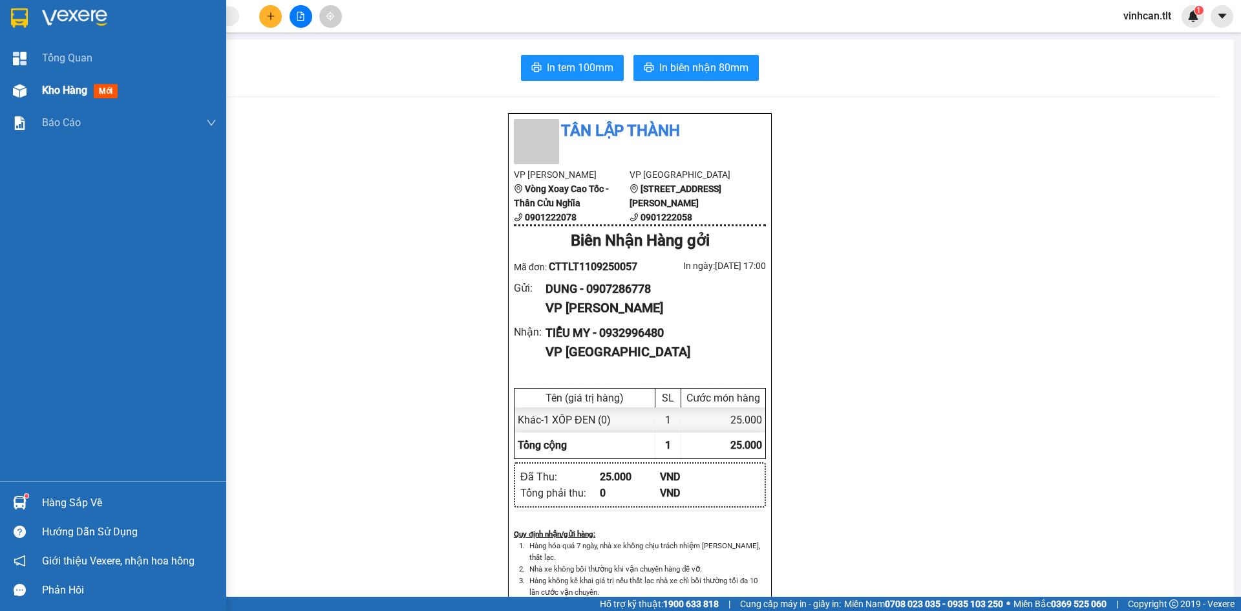
click at [0, 83] on div "Kho hàng mới" at bounding box center [113, 90] width 226 height 32
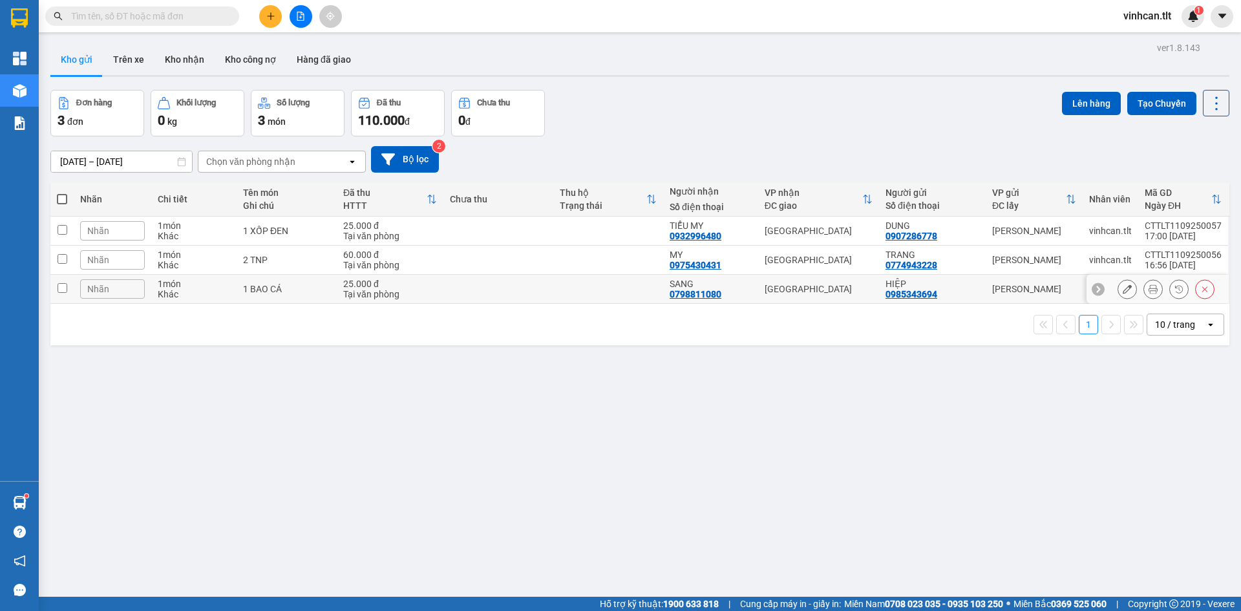
click at [65, 279] on td at bounding box center [61, 289] width 23 height 29
checkbox input "true"
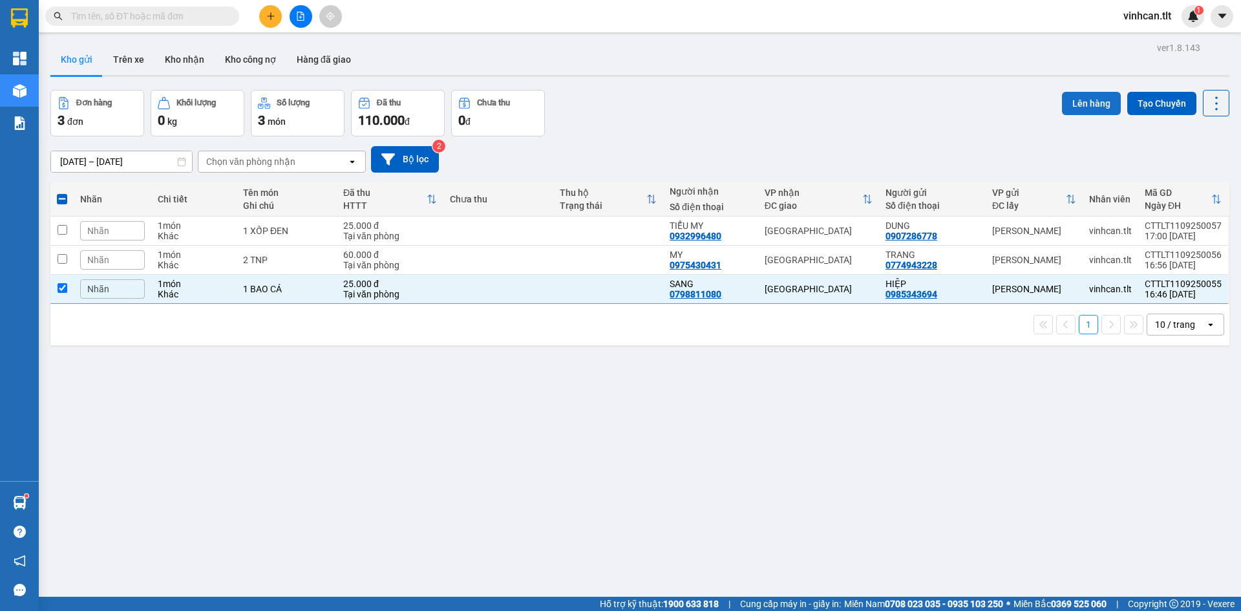
click at [1075, 105] on button "Lên hàng" at bounding box center [1091, 103] width 59 height 23
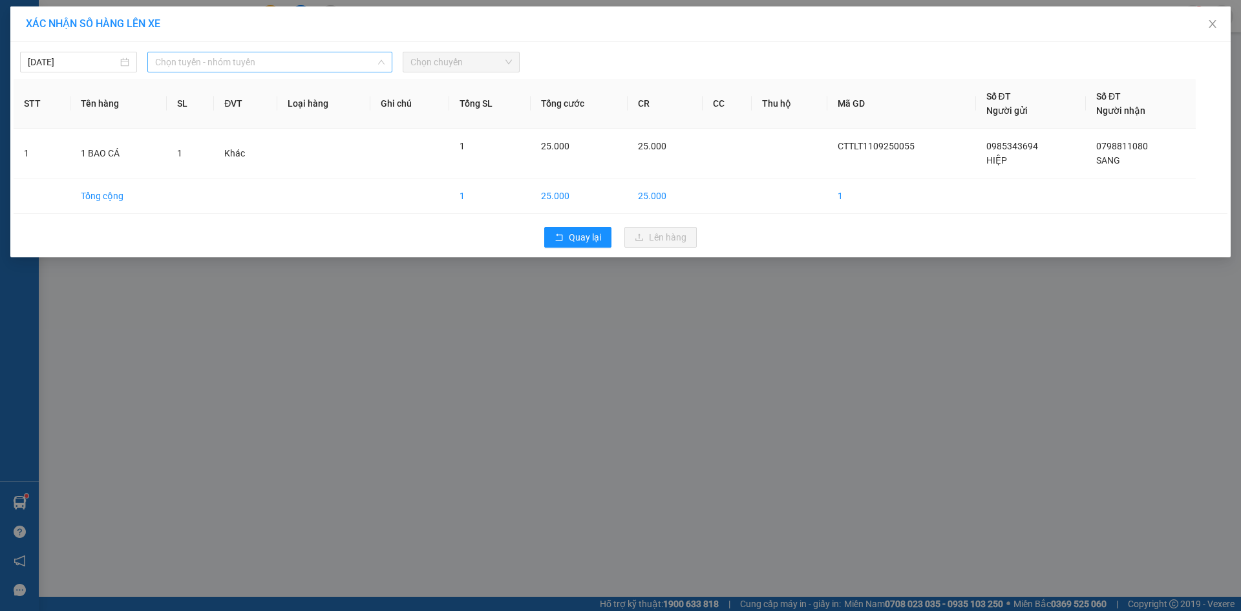
click at [253, 68] on span "Chọn tuyến - nhóm tuyến" at bounding box center [270, 61] width 230 height 19
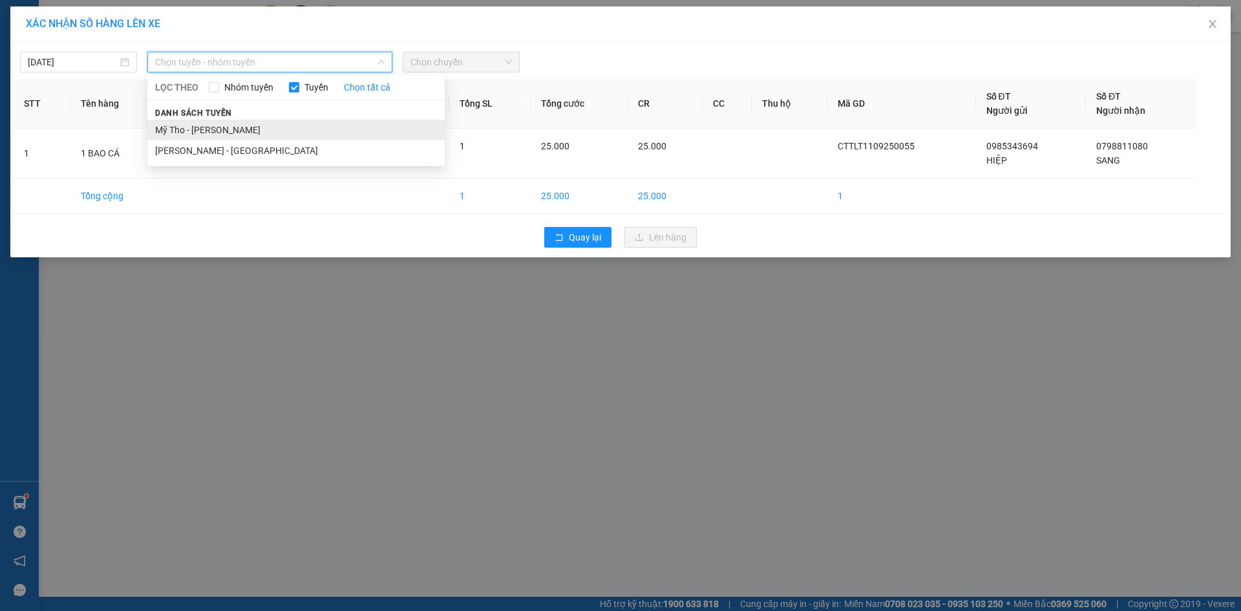
click at [231, 136] on li "Mỹ Tho - [PERSON_NAME]" at bounding box center [295, 130] width 297 height 21
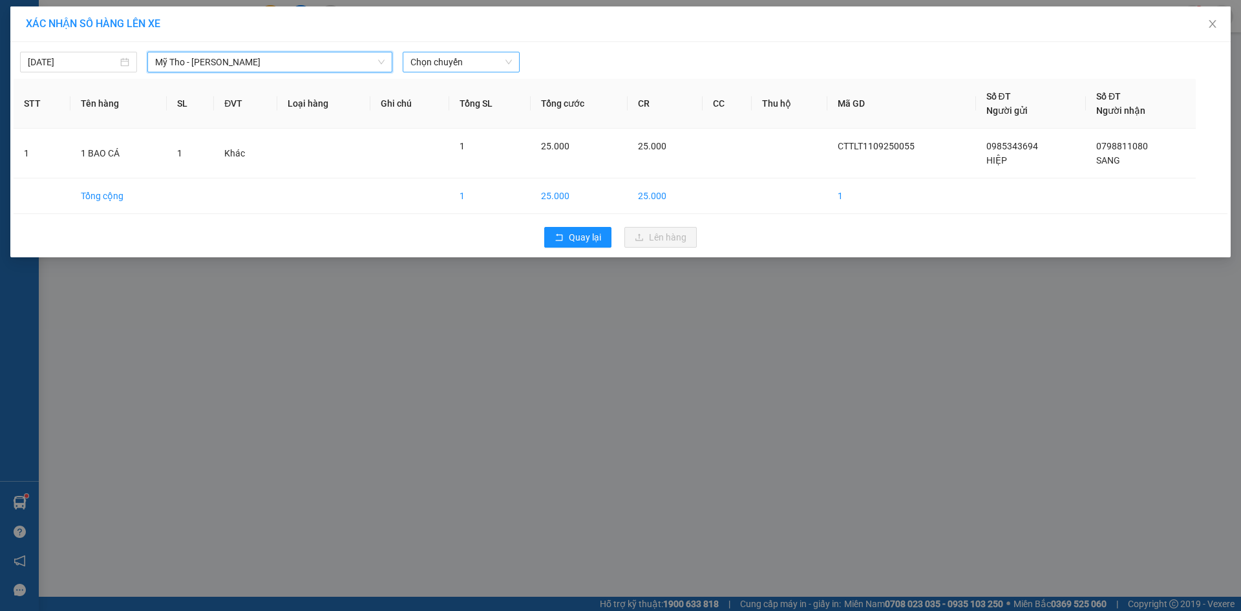
click at [465, 70] on span "Chọn chuyến" at bounding box center [462, 61] width 102 height 19
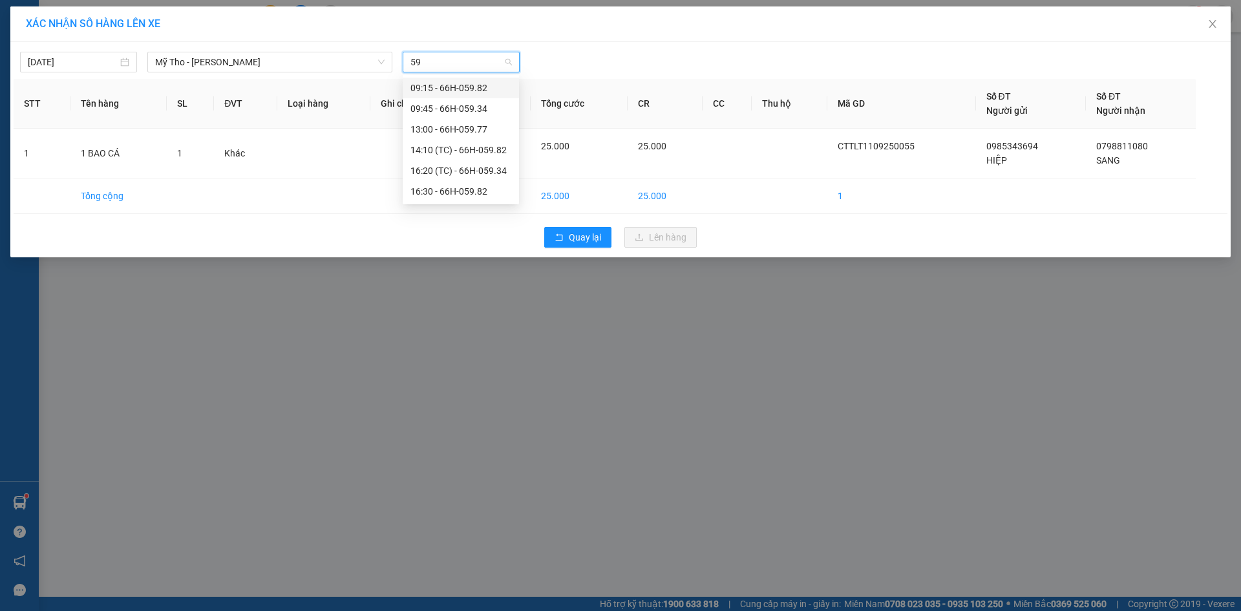
type input "598"
click at [469, 133] on div "16:30 - 66H-059.82" at bounding box center [461, 129] width 101 height 14
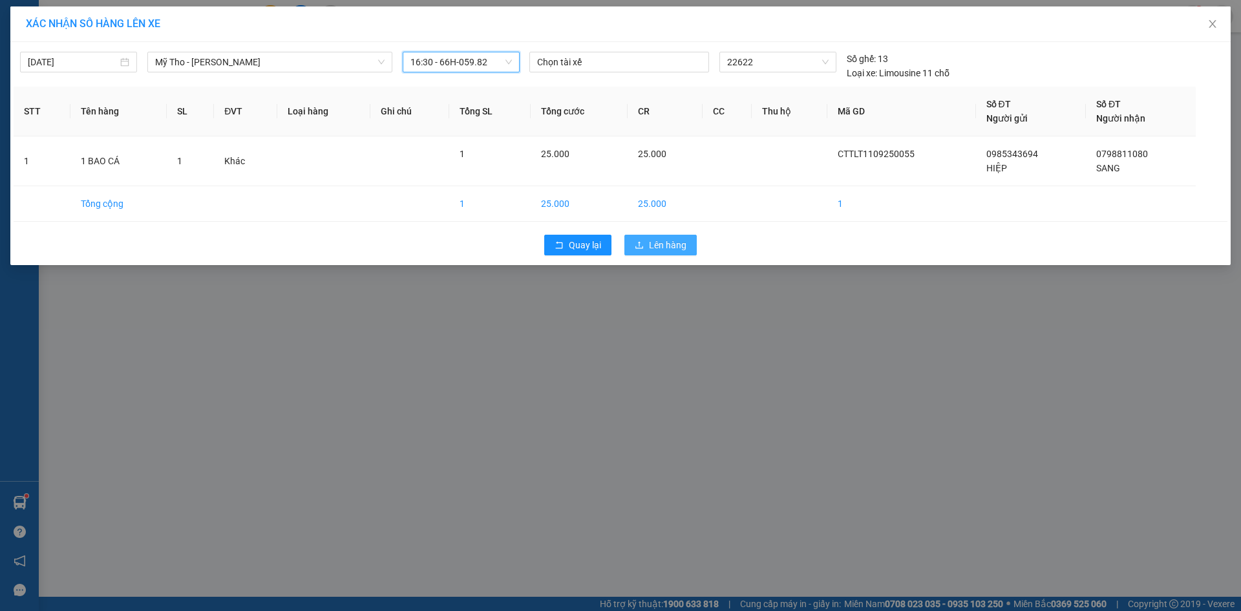
click at [650, 244] on span "Lên hàng" at bounding box center [668, 245] width 38 height 14
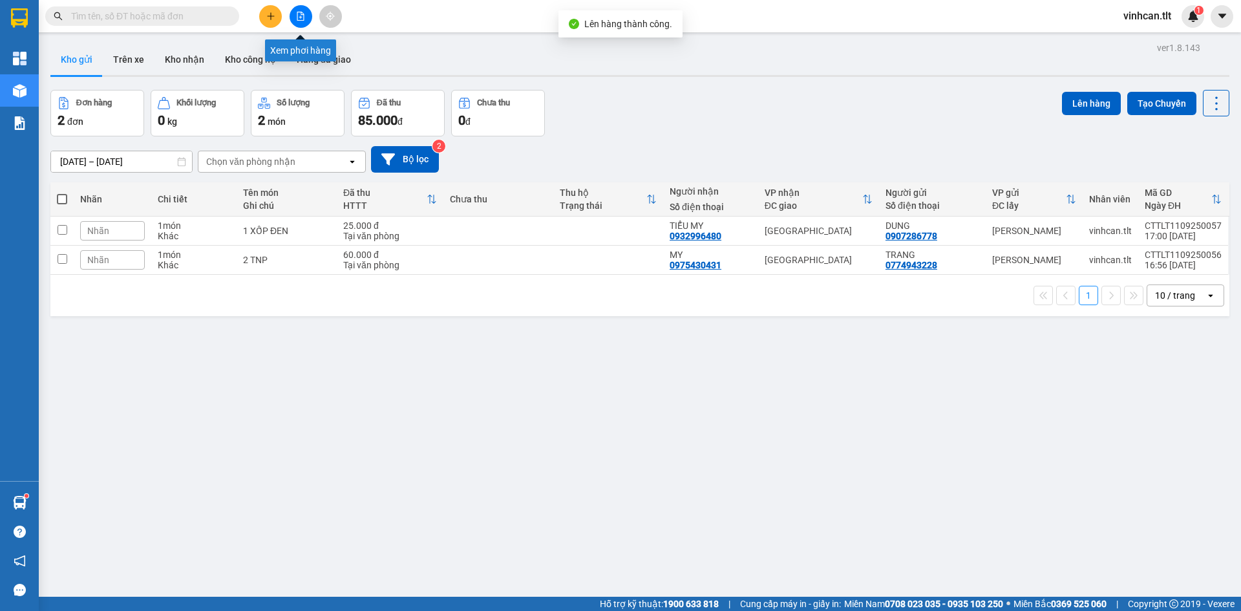
click at [298, 24] on button at bounding box center [301, 16] width 23 height 23
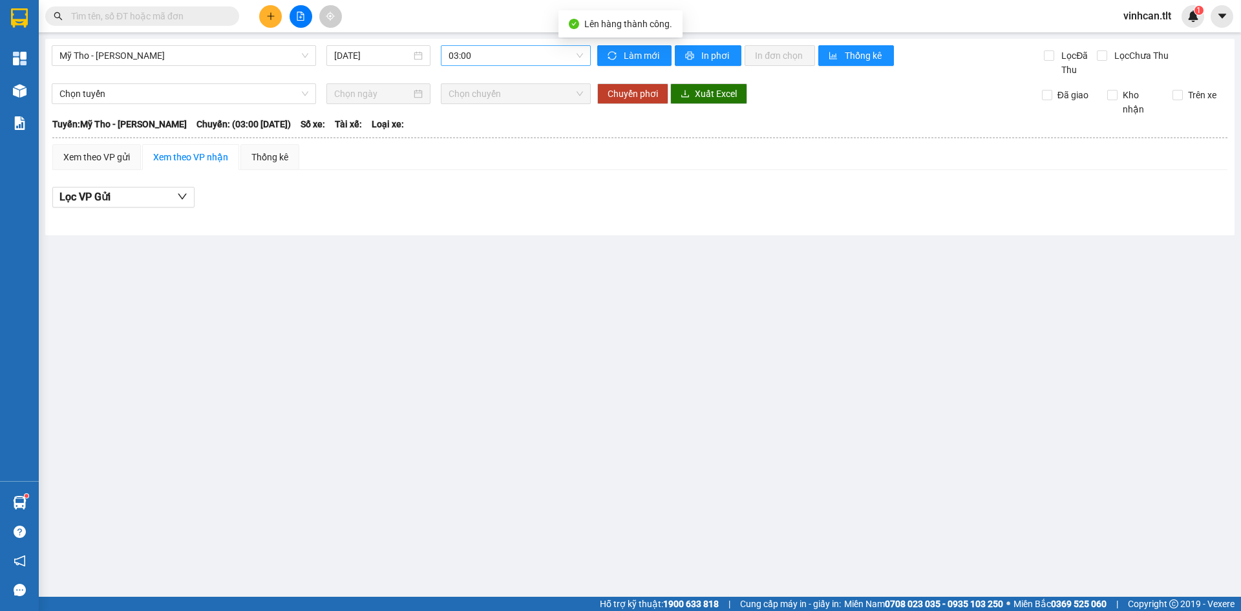
click at [493, 59] on span "03:00" at bounding box center [516, 55] width 134 height 19
type input "5982"
click at [469, 117] on div "16:30 - 66H-059.82" at bounding box center [499, 123] width 101 height 14
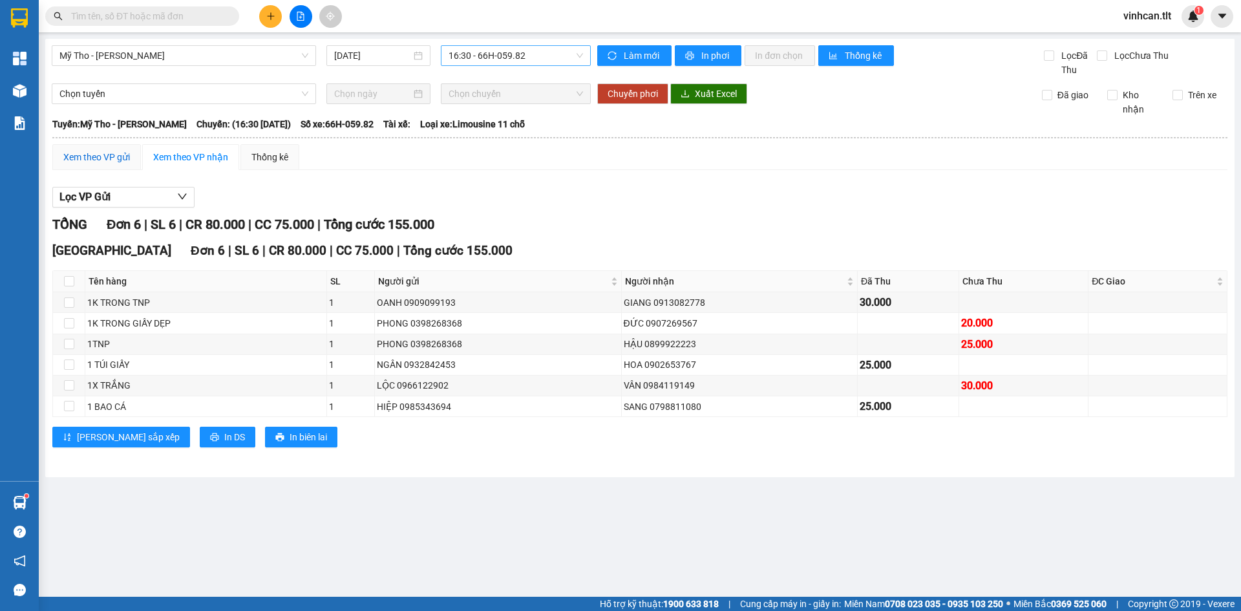
click at [93, 158] on div "Xem theo VP gửi" at bounding box center [96, 157] width 67 height 14
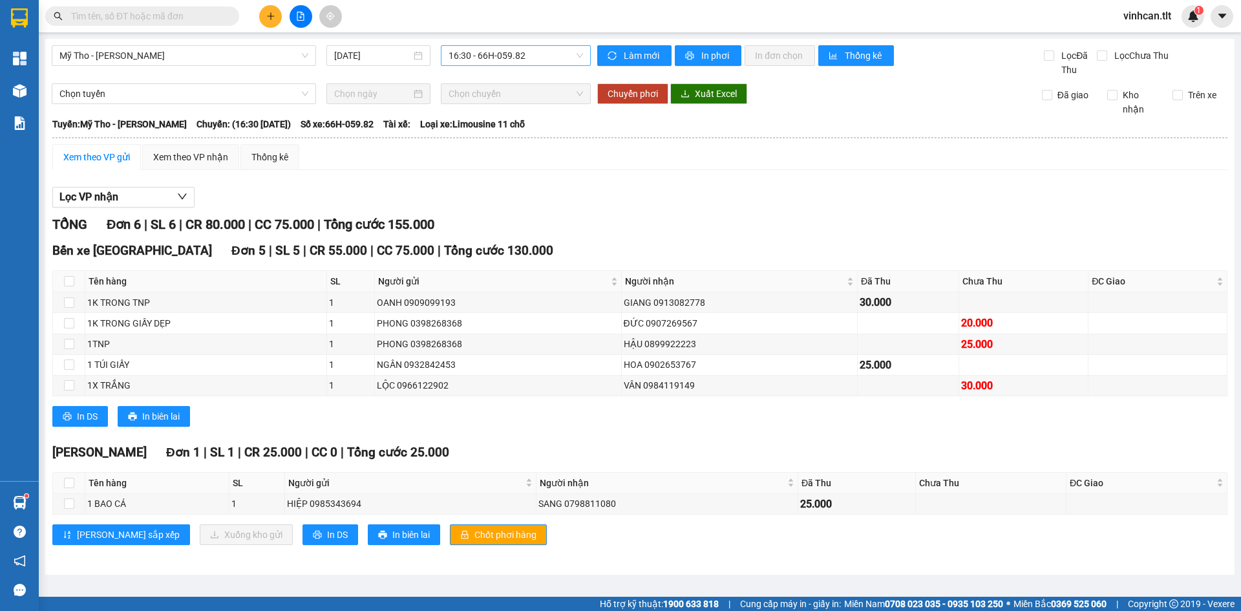
click at [435, 547] on div "Cao Tốc Đơn 1 | SL 1 | CR 25.000 | CC 0 | Tổng cước 25.000 Tên hàng SL Người gử…" at bounding box center [639, 499] width 1175 height 112
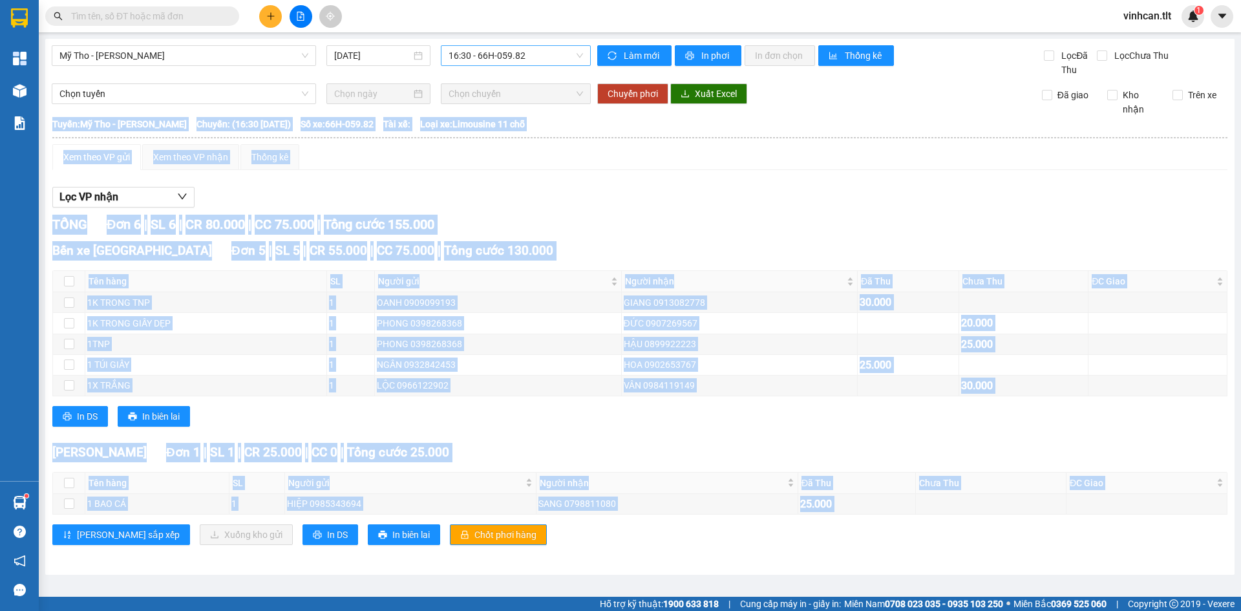
click at [435, 547] on div "Cao Tốc Đơn 1 | SL 1 | CR 25.000 | CC 0 | Tổng cước 25.000 Tên hàng SL Người gử…" at bounding box center [639, 499] width 1175 height 112
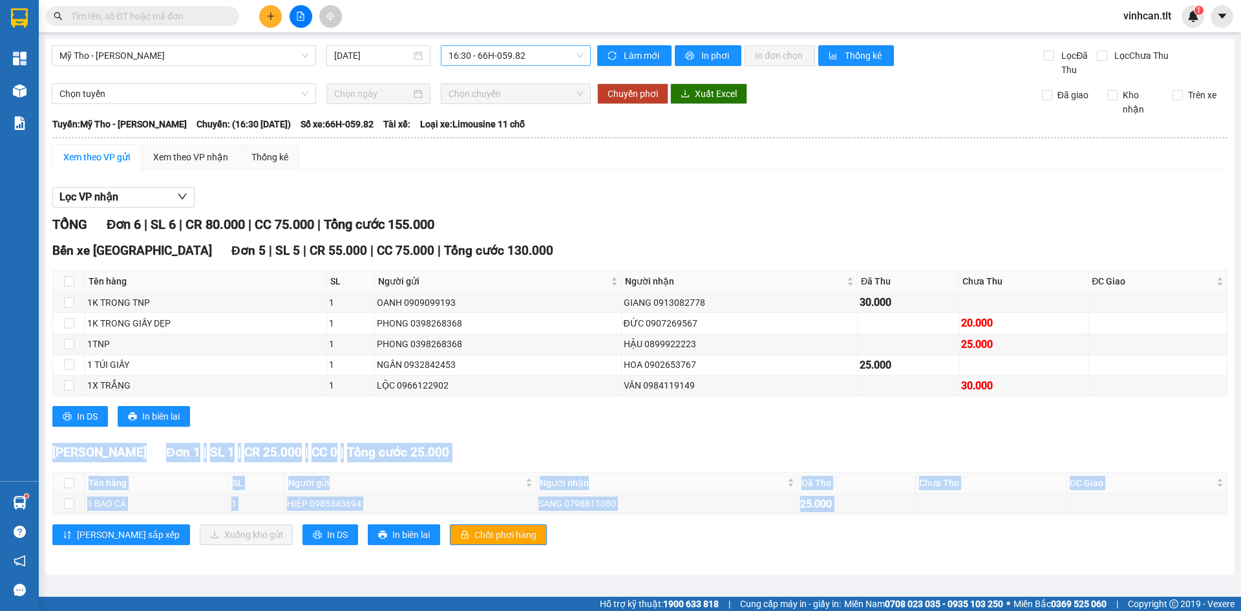
click at [435, 546] on div "Cao Tốc Đơn 1 | SL 1 | CR 25.000 | CC 0 | Tổng cước 25.000 Tên hàng SL Người gử…" at bounding box center [639, 499] width 1175 height 112
click at [434, 546] on div "Cao Tốc Đơn 1 | SL 1 | CR 25.000 | CC 0 | Tổng cước 25.000 Tên hàng SL Người gử…" at bounding box center [639, 499] width 1175 height 112
click at [475, 539] on span "Chốt phơi hàng" at bounding box center [506, 535] width 62 height 14
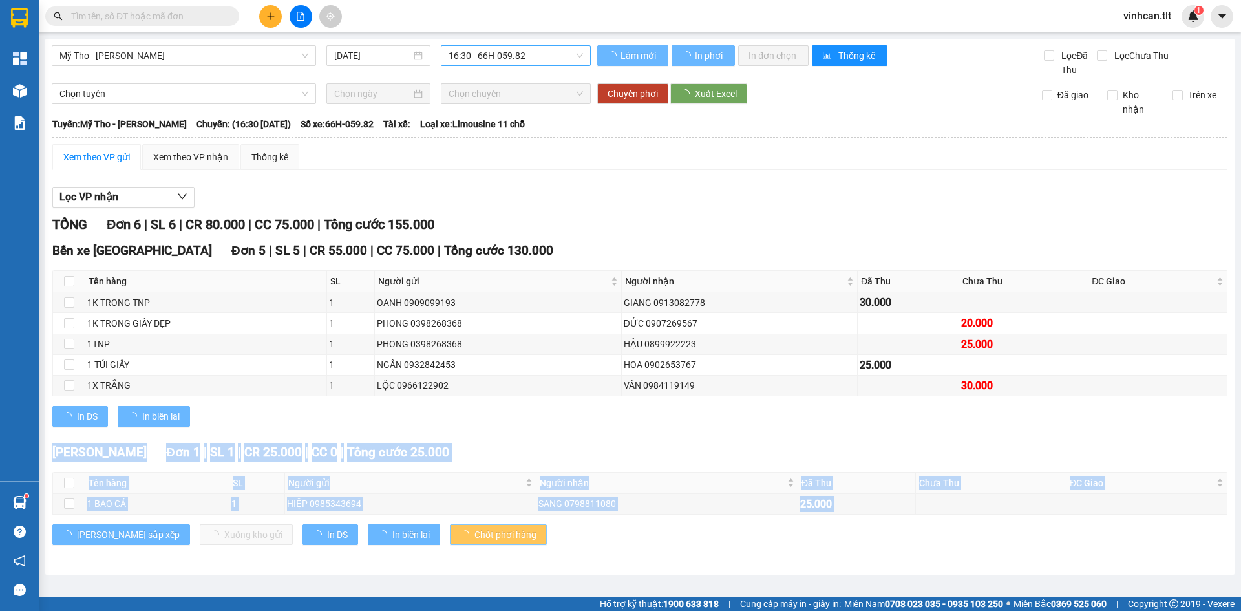
click at [475, 539] on span "Chốt phơi hàng" at bounding box center [506, 535] width 62 height 14
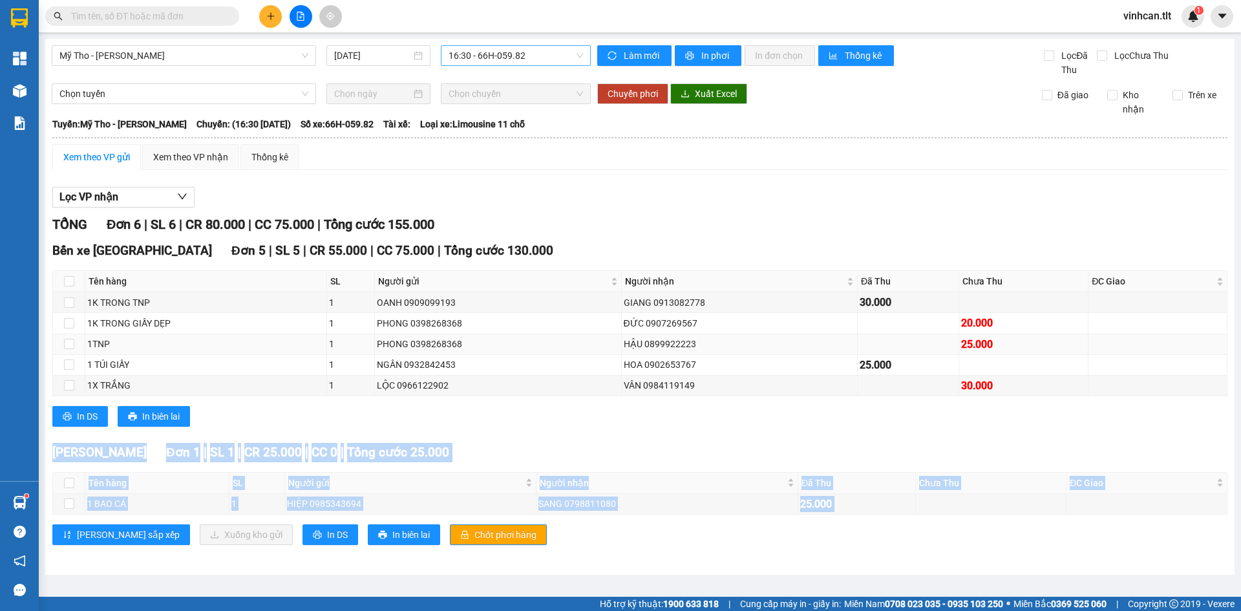
drag, startPoint x: 431, startPoint y: 539, endPoint x: 102, endPoint y: 334, distance: 388.1
click at [475, 534] on span "Chốt phơi hàng" at bounding box center [506, 535] width 62 height 14
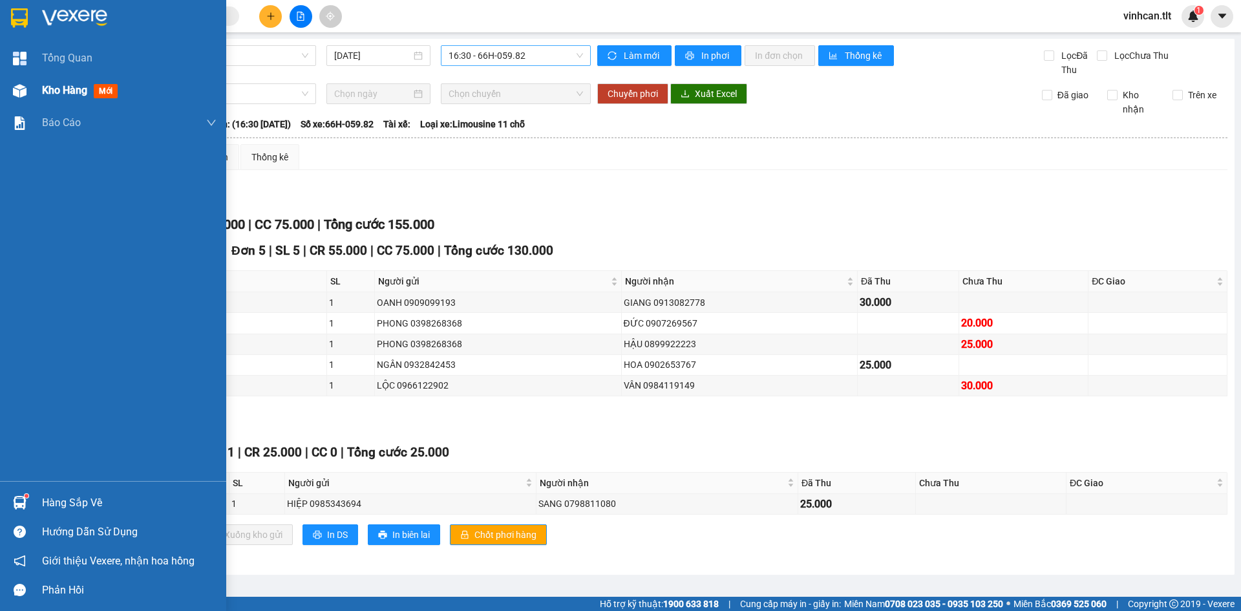
click at [23, 98] on div at bounding box center [19, 91] width 23 height 23
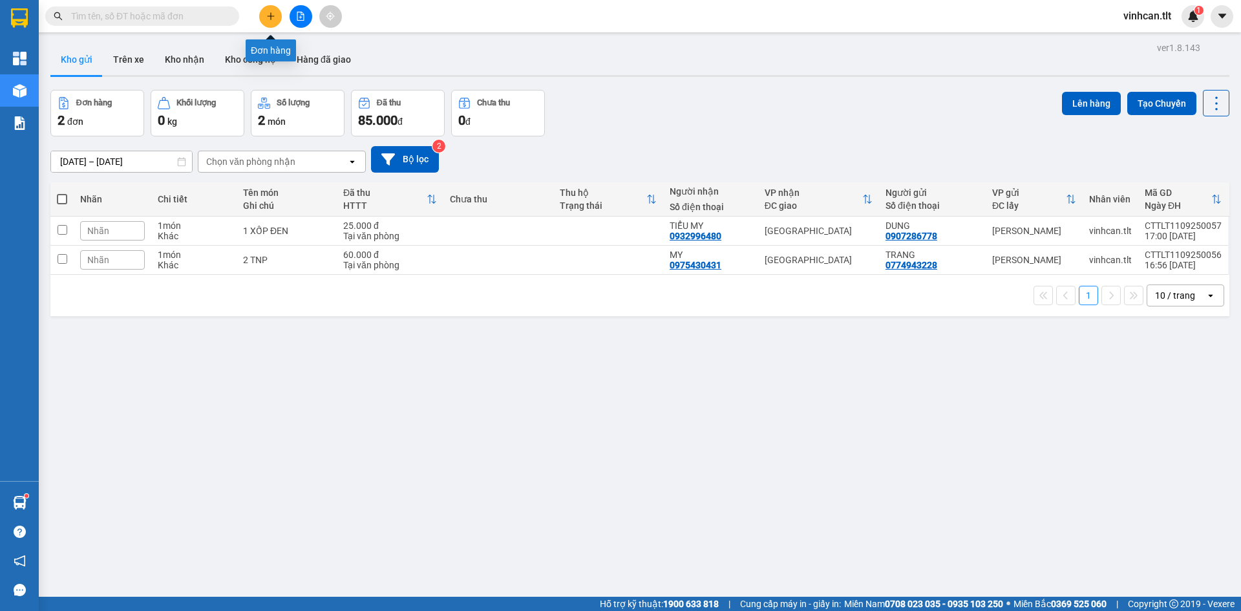
click at [261, 20] on button at bounding box center [270, 16] width 23 height 23
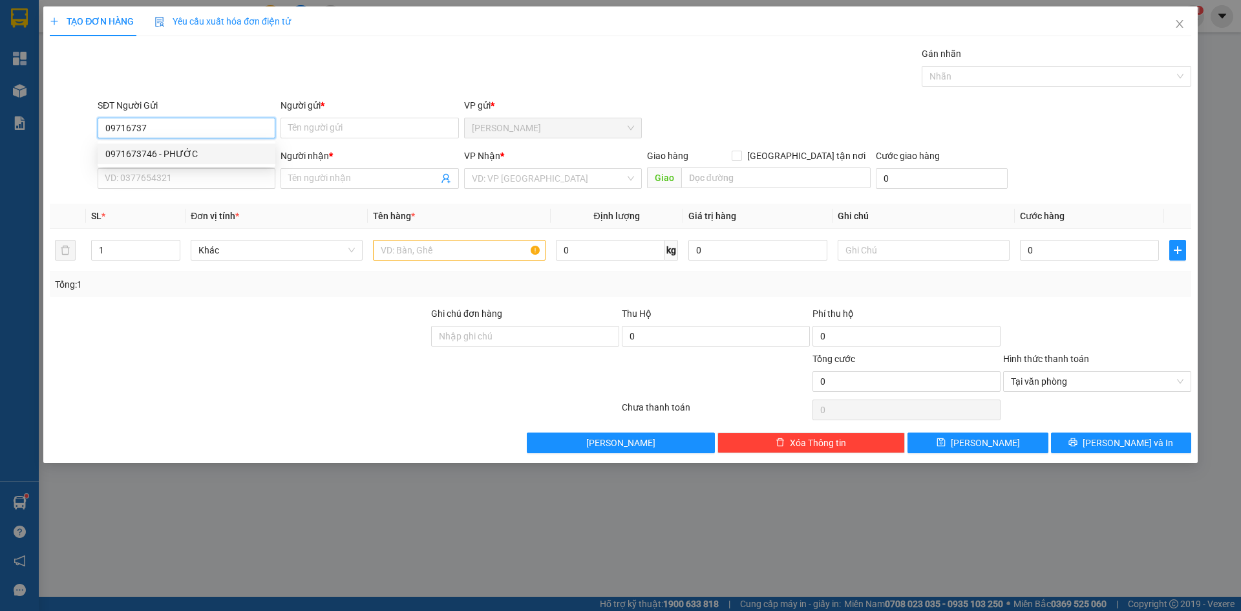
click at [183, 153] on div "0971673746 - PHƯỚC" at bounding box center [186, 154] width 162 height 14
type input "0971673746"
type input "PHƯỚC"
type input "0971673746"
click at [181, 188] on input "SĐT Người Nhận *" at bounding box center [187, 178] width 178 height 21
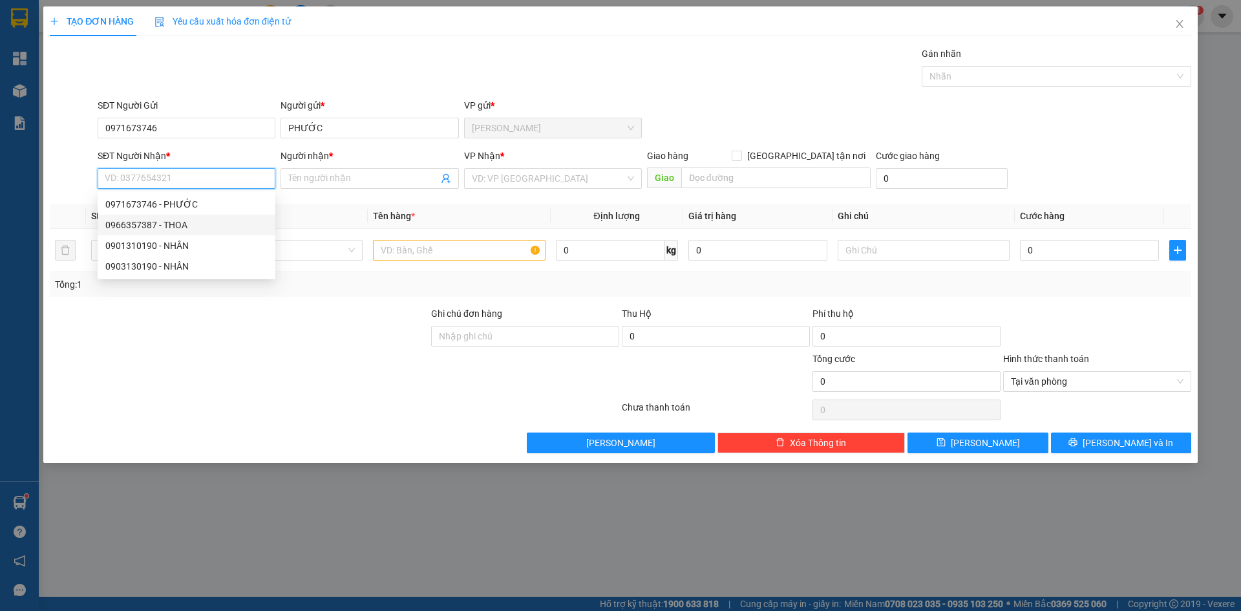
click at [215, 228] on div "0966357387 - THOA" at bounding box center [186, 225] width 162 height 14
type input "0966357387"
type input "THOA"
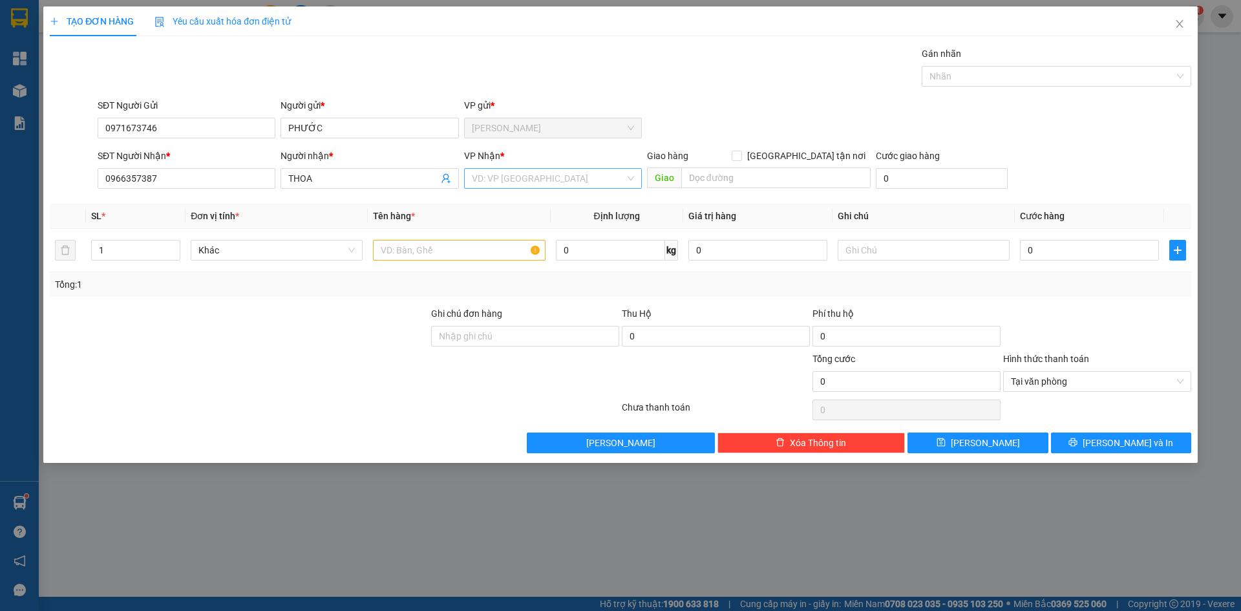
click at [509, 186] on input "search" at bounding box center [548, 178] width 153 height 19
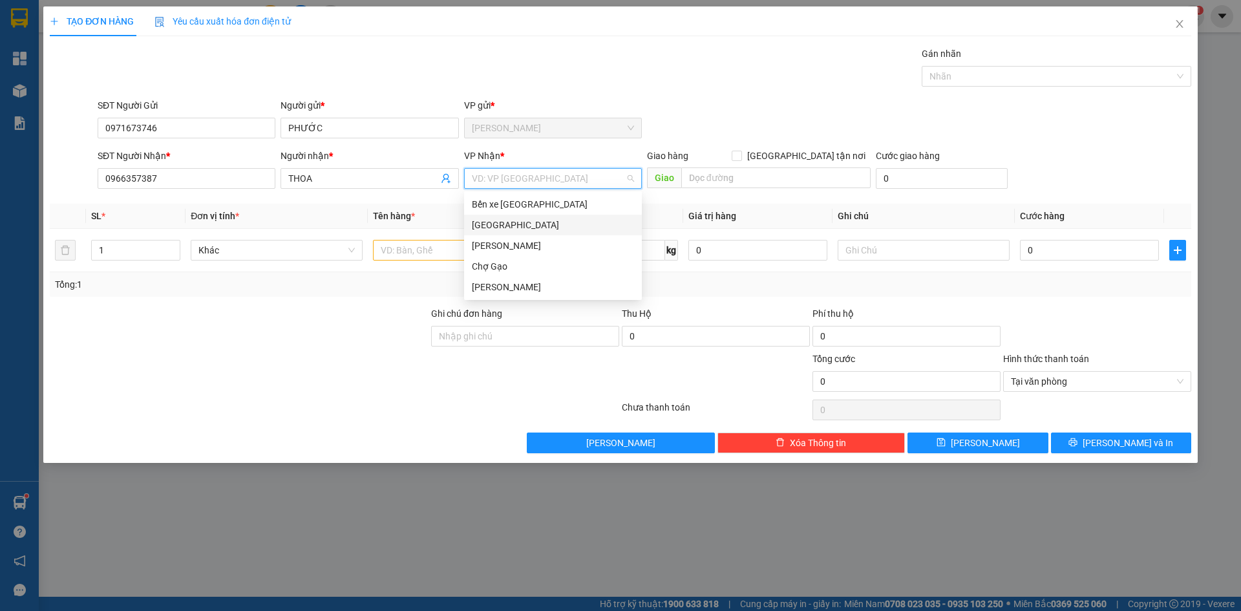
click at [506, 226] on div "[GEOGRAPHIC_DATA]" at bounding box center [553, 225] width 162 height 14
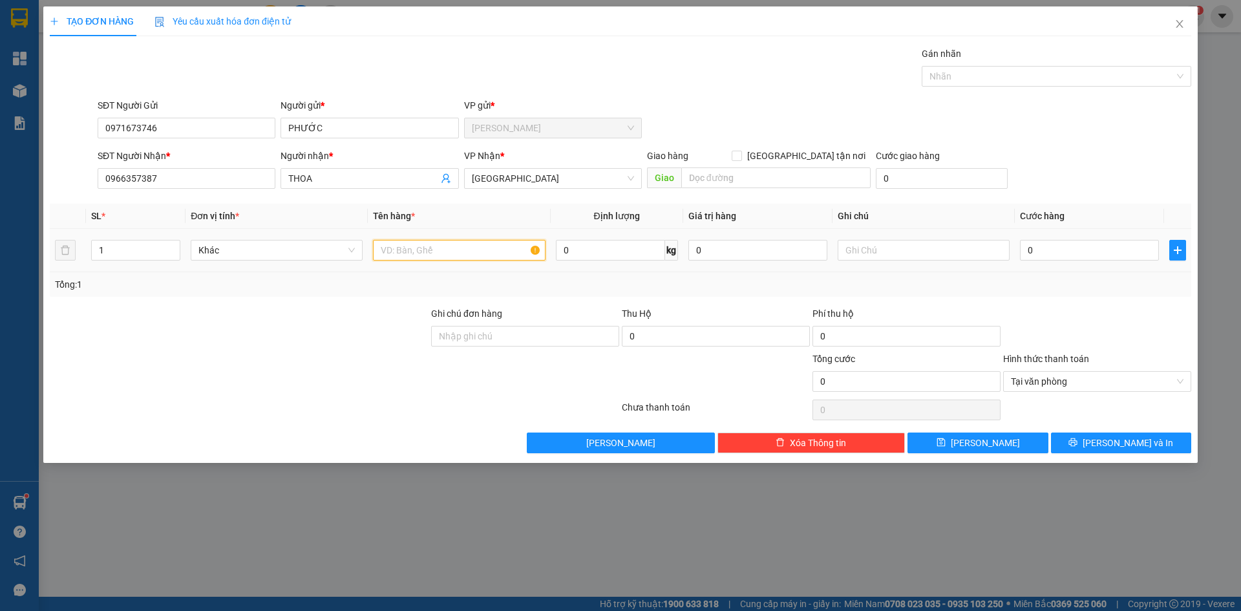
click at [464, 252] on input "text" at bounding box center [459, 250] width 172 height 21
type input "1 TX"
click at [1084, 242] on input "0" at bounding box center [1089, 250] width 139 height 21
type input "78"
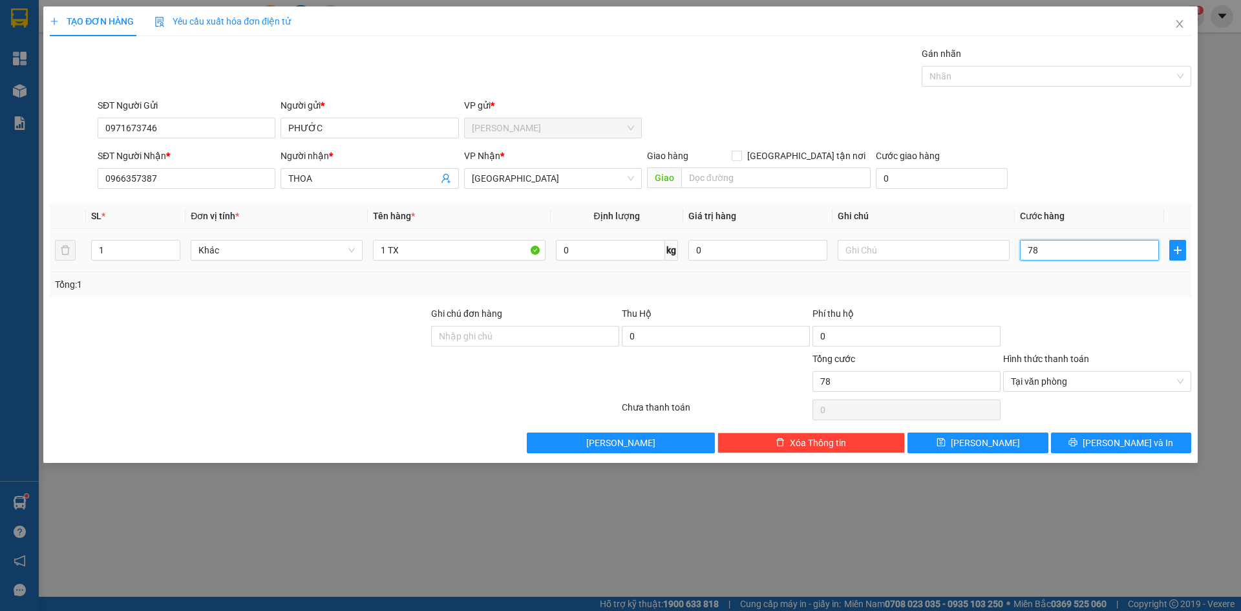
type input "7"
type input "70"
type input "70.000"
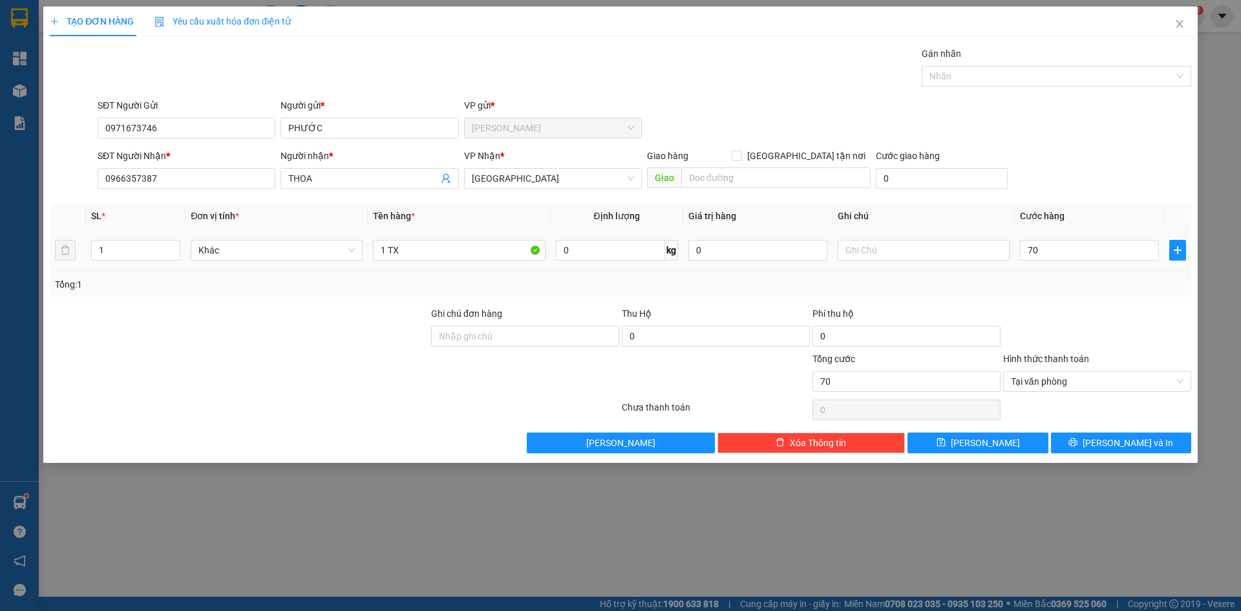
type input "70.000"
click at [1084, 195] on div "Transit Pickup Surcharge Ids Transit Deliver Surcharge Ids Transit Deliver Surc…" at bounding box center [621, 250] width 1142 height 407
click at [1166, 442] on button "[PERSON_NAME] và In" at bounding box center [1121, 443] width 140 height 21
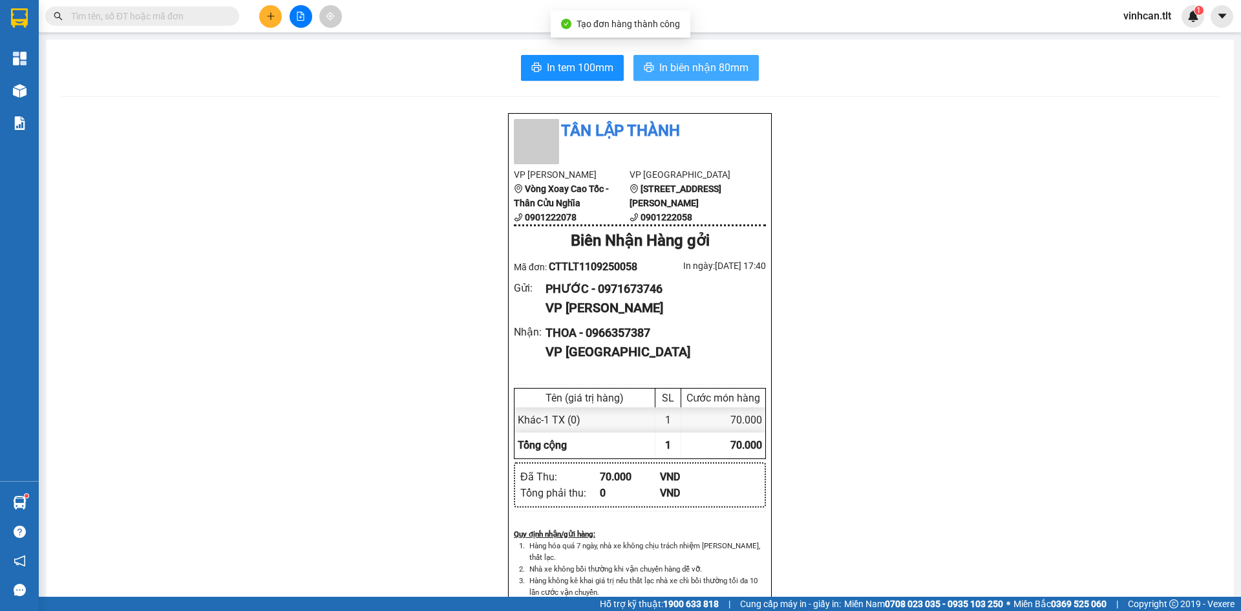
click at [702, 71] on span "In biên nhận 80mm" at bounding box center [703, 67] width 89 height 16
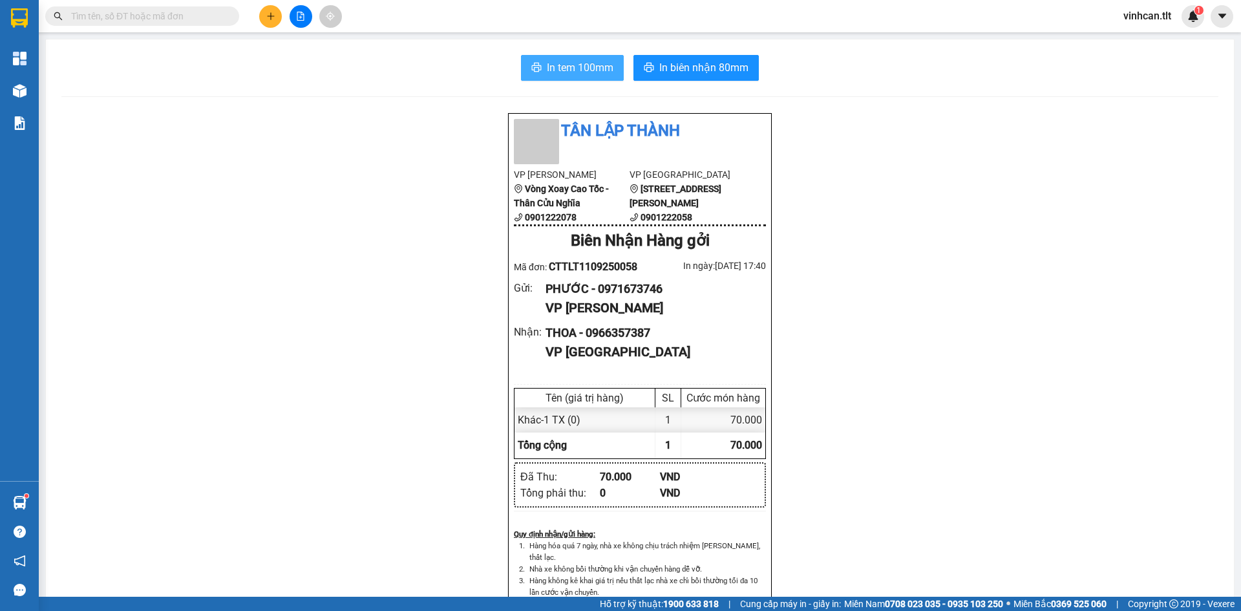
click at [575, 74] on span "In tem 100mm" at bounding box center [580, 67] width 67 height 16
click at [263, 18] on button at bounding box center [270, 16] width 23 height 23
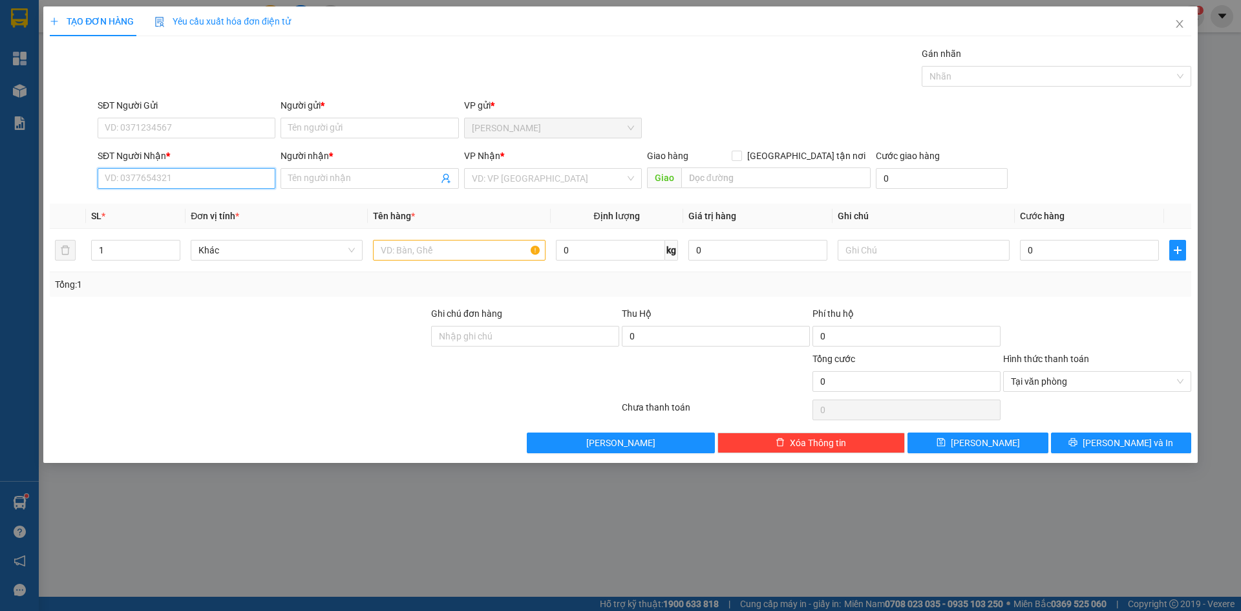
click at [140, 171] on input "SĐT Người Nhận *" at bounding box center [187, 178] width 178 height 21
click at [188, 211] on div "0947250678 - SEN" at bounding box center [187, 204] width 178 height 21
type input "0947250678"
type input "SEN"
type input "0947250678"
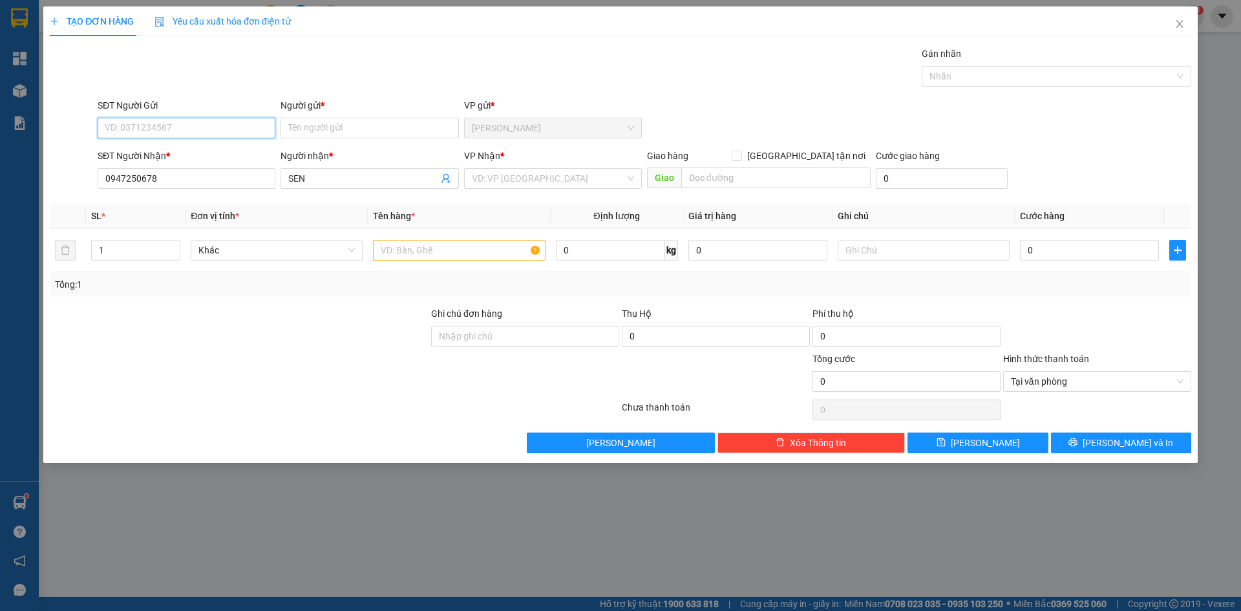
click at [201, 121] on input "SĐT Người Gửi" at bounding box center [187, 128] width 178 height 21
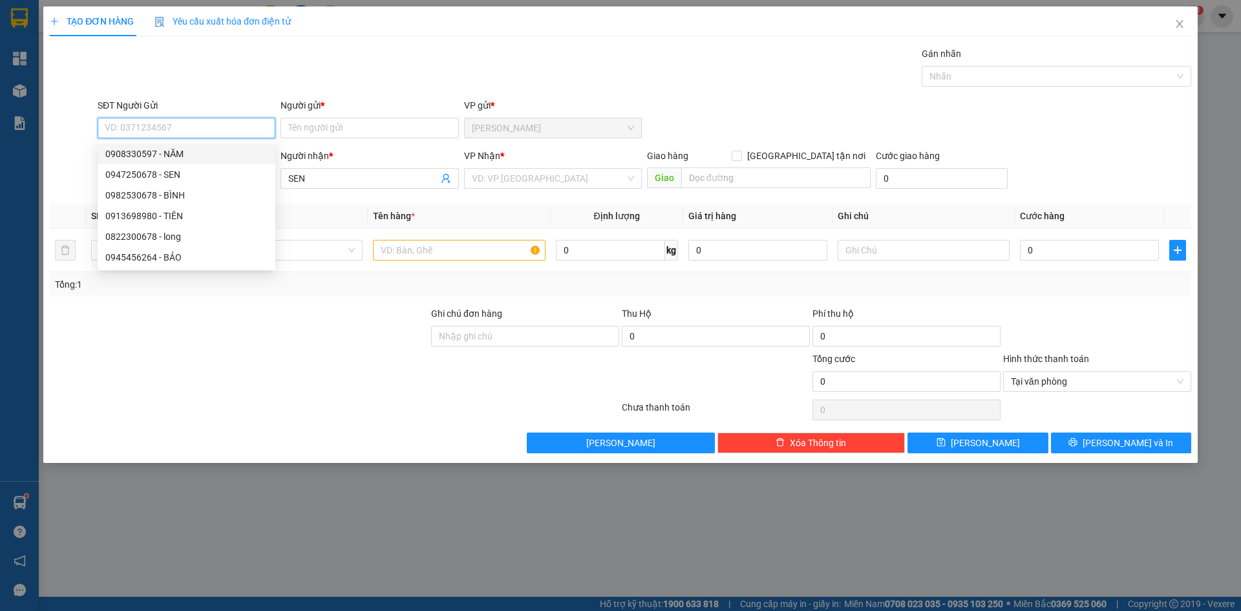
click at [213, 162] on div "0908330597 - NĂM" at bounding box center [187, 154] width 178 height 21
type input "0908330597"
type input "NĂM"
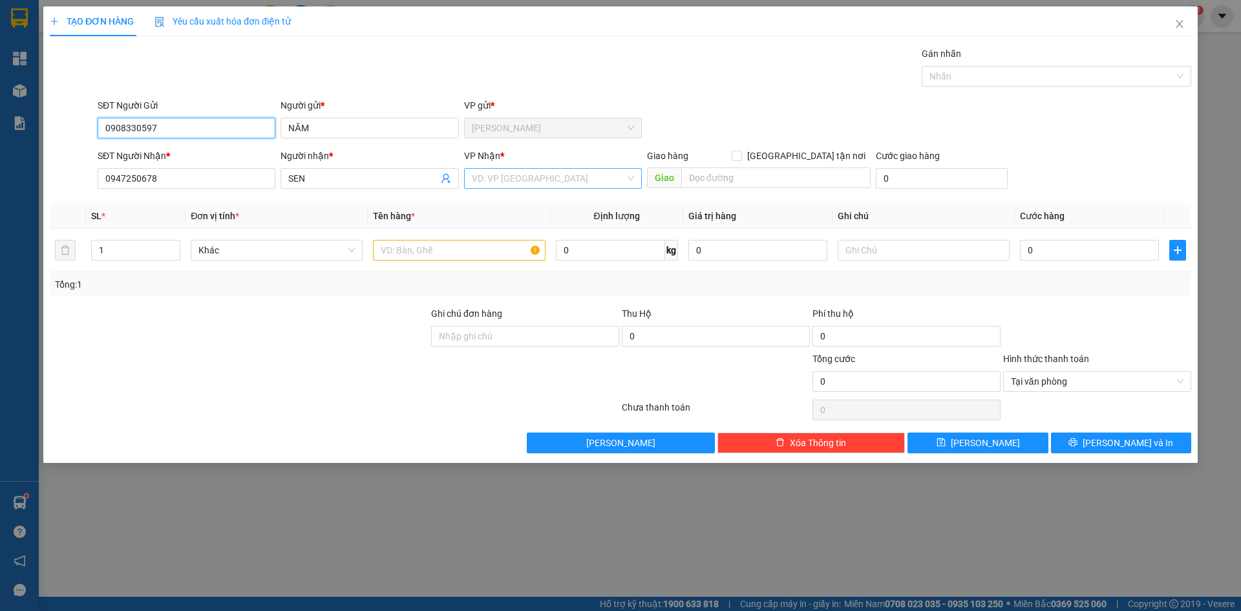
click at [571, 188] on div "VD: VP [GEOGRAPHIC_DATA]" at bounding box center [553, 178] width 178 height 21
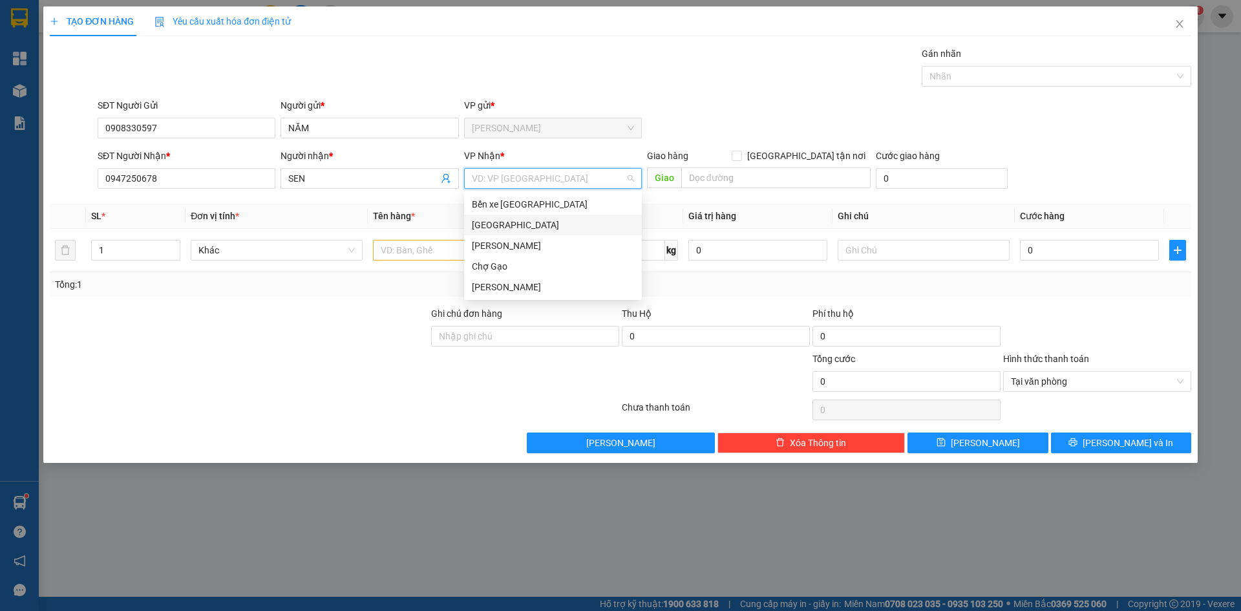
click at [531, 218] on div "[GEOGRAPHIC_DATA]" at bounding box center [553, 225] width 162 height 14
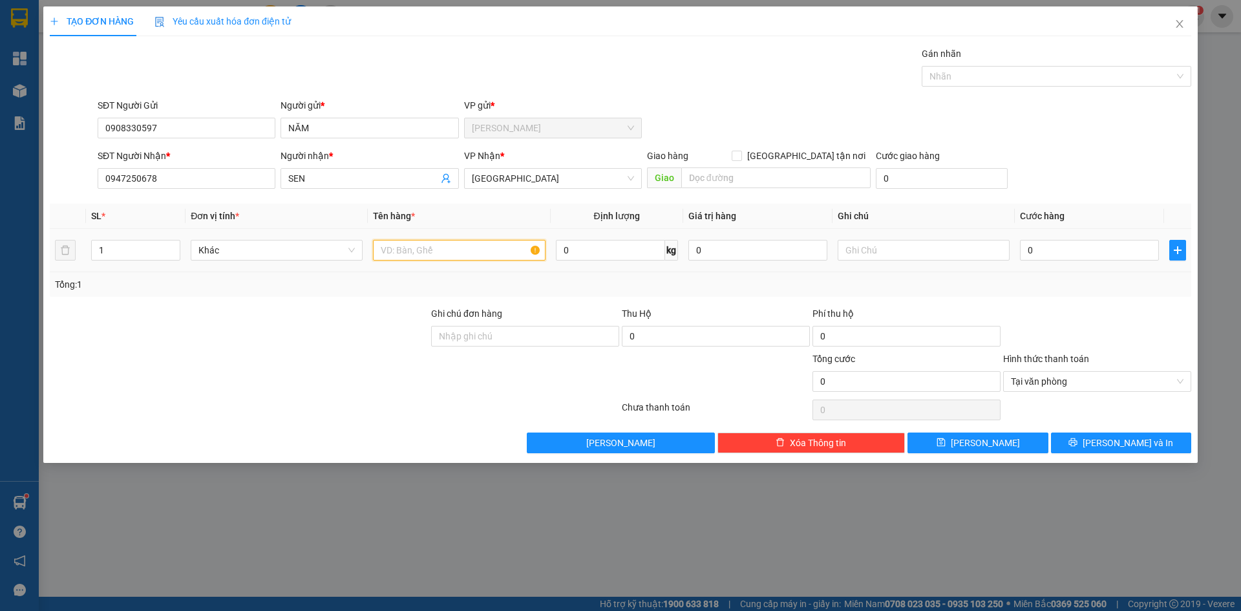
click at [466, 252] on input "text" at bounding box center [459, 250] width 172 height 21
type input "4"
paste input "ÌA"
paste input "Ơ"
type input "1 BÌA SƠ MI"
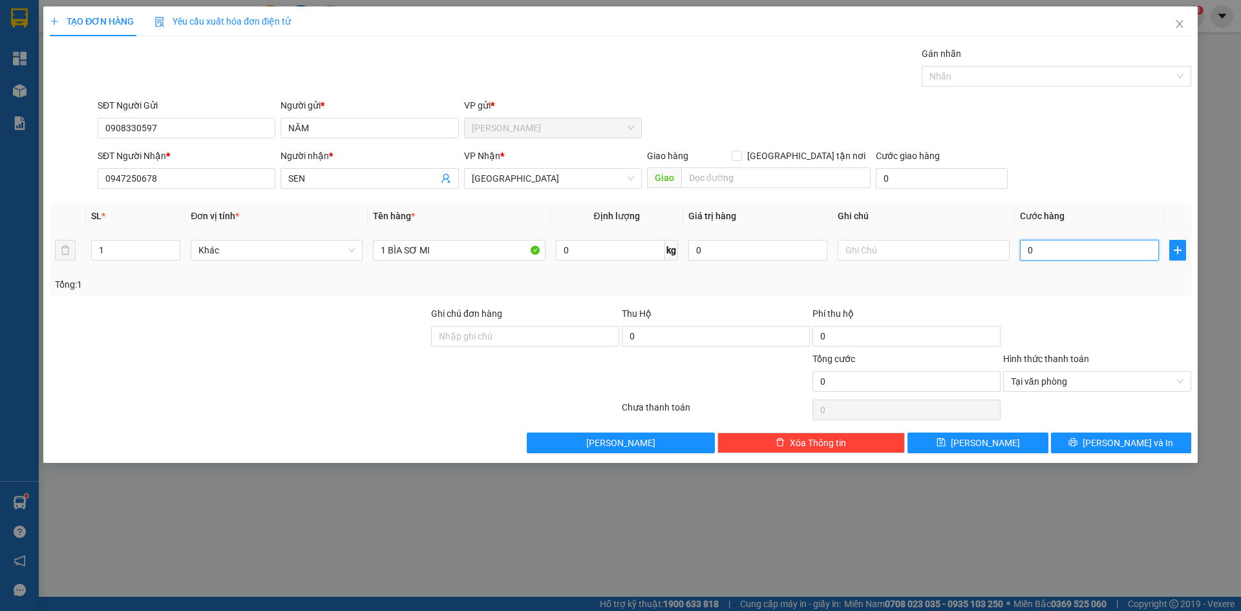
click at [1064, 257] on input "0" at bounding box center [1089, 250] width 139 height 21
type input "2"
type input "20"
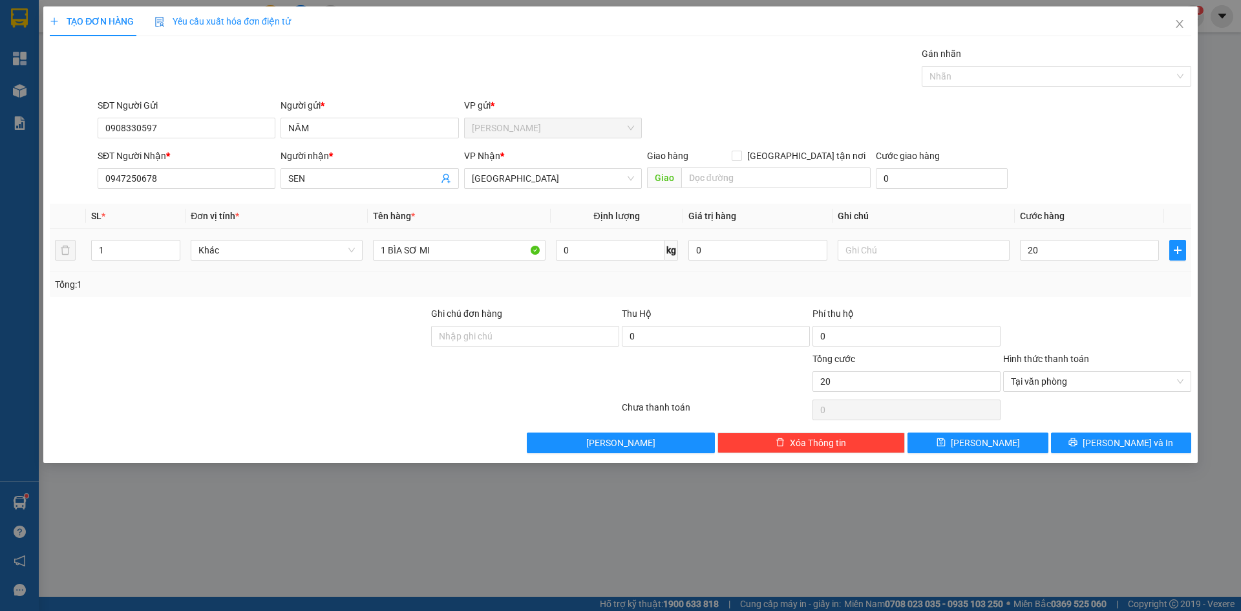
type input "20.000"
click at [1150, 155] on div "SĐT Người Nhận * 0947250678 Người nhận * SEN VP Nhận * [GEOGRAPHIC_DATA] Giao h…" at bounding box center [644, 171] width 1099 height 45
type input "20.000"
click at [1162, 449] on button "[PERSON_NAME] và In" at bounding box center [1121, 443] width 140 height 21
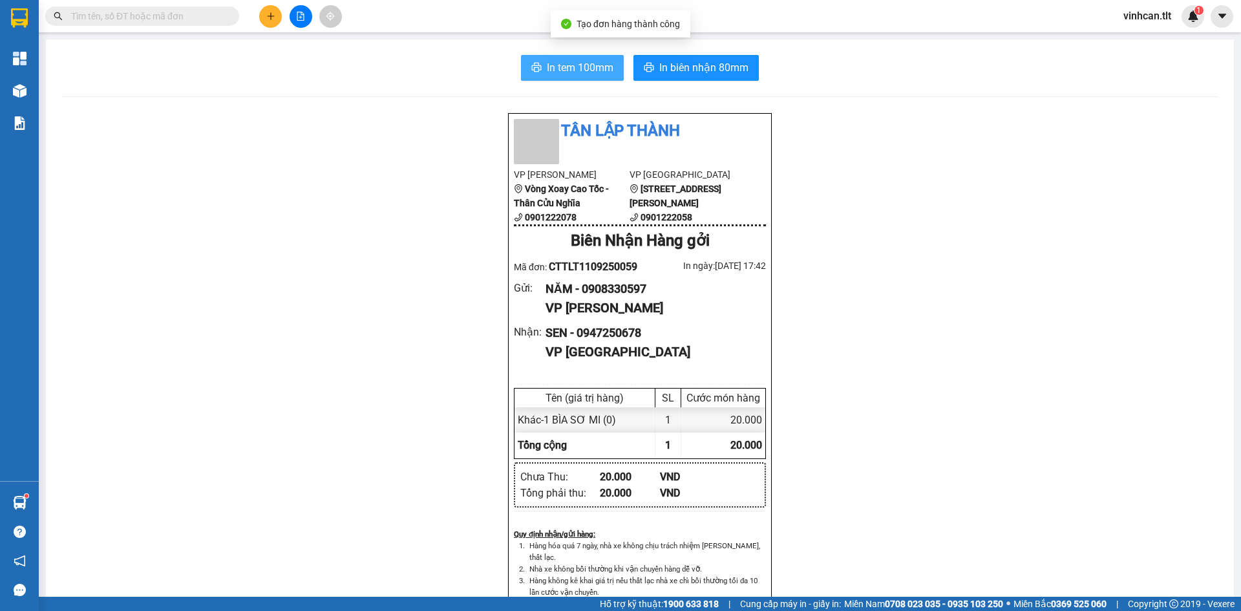
click at [571, 69] on span "In tem 100mm" at bounding box center [580, 67] width 67 height 16
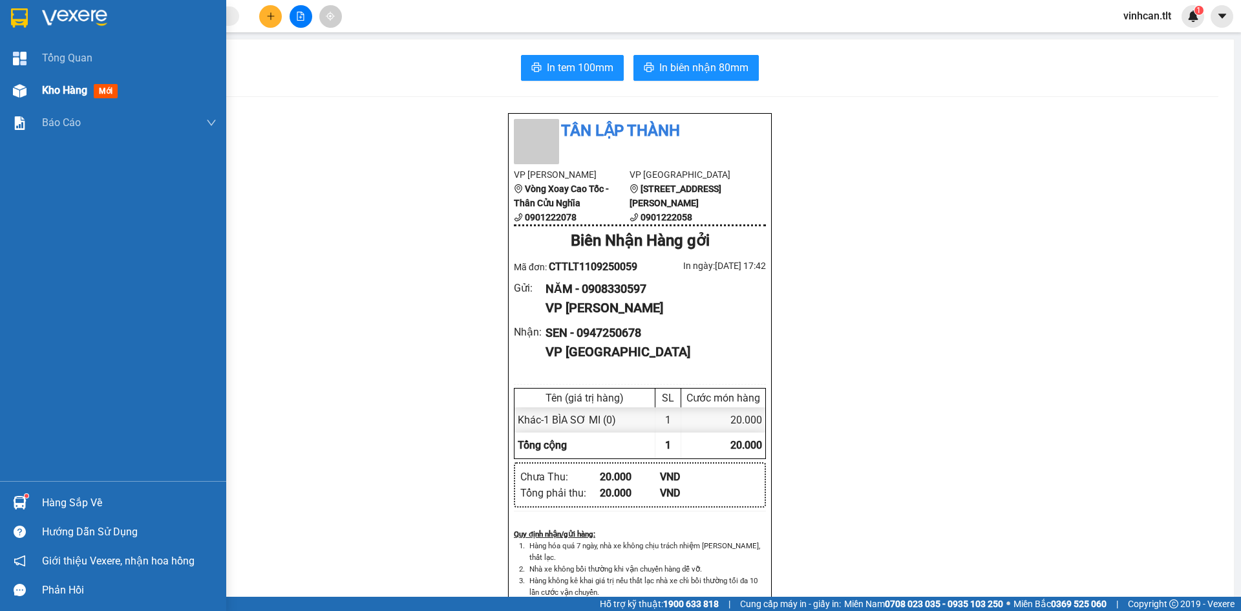
click at [14, 80] on div at bounding box center [19, 91] width 23 height 23
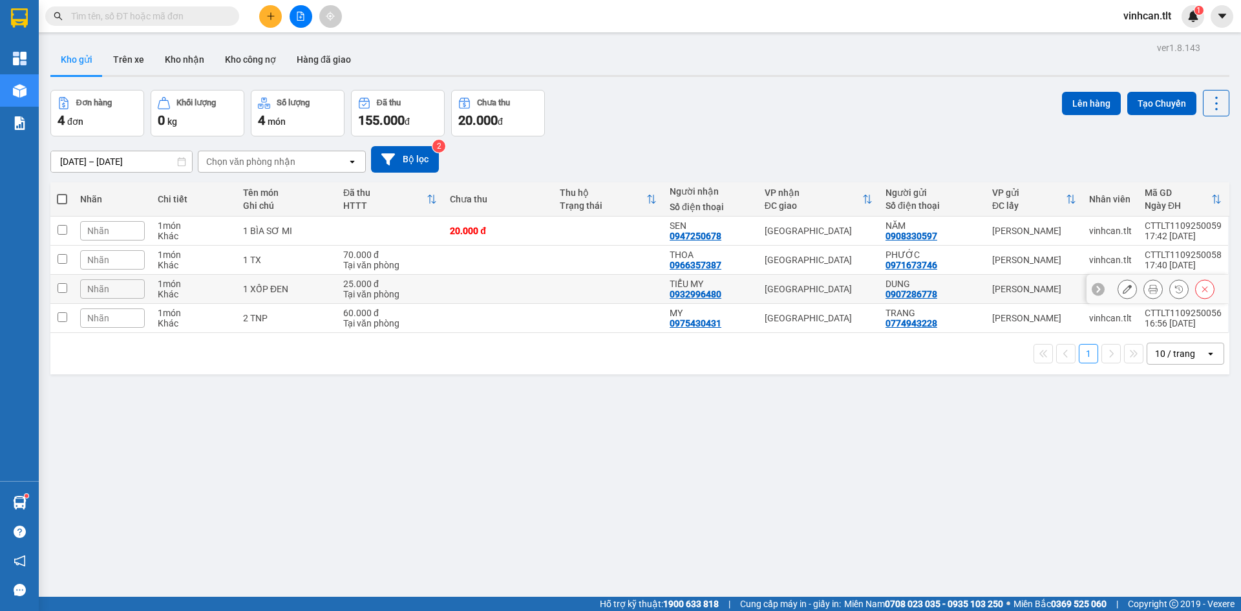
click at [63, 290] on input "checkbox" at bounding box center [63, 288] width 10 height 10
checkbox input "true"
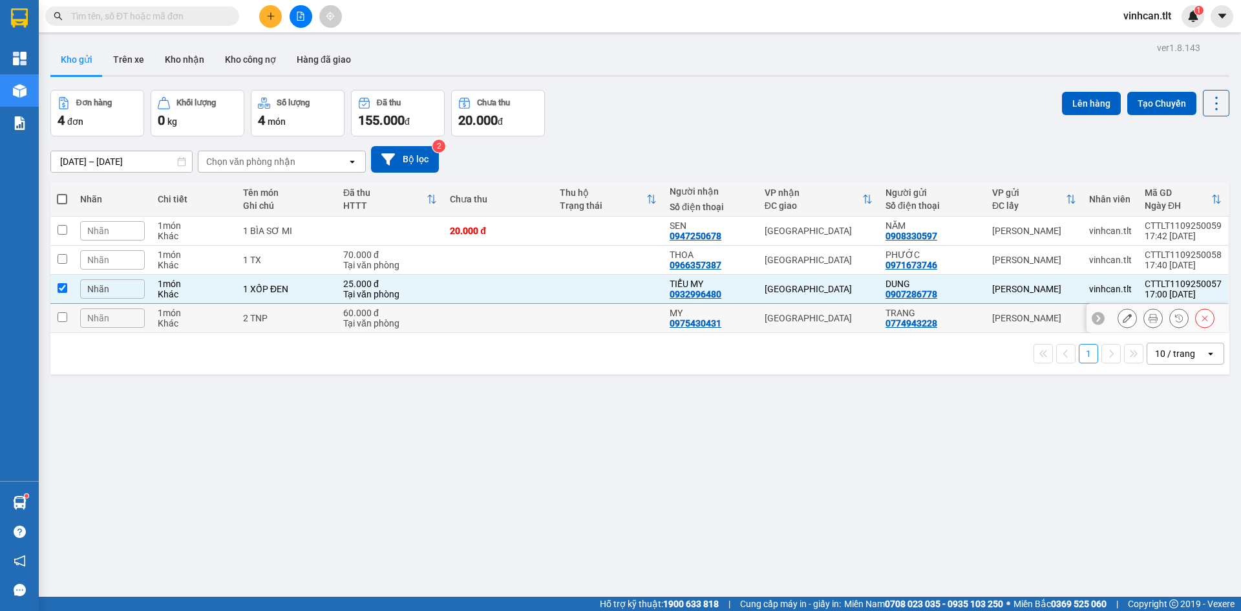
click at [68, 310] on td at bounding box center [61, 318] width 23 height 29
checkbox input "true"
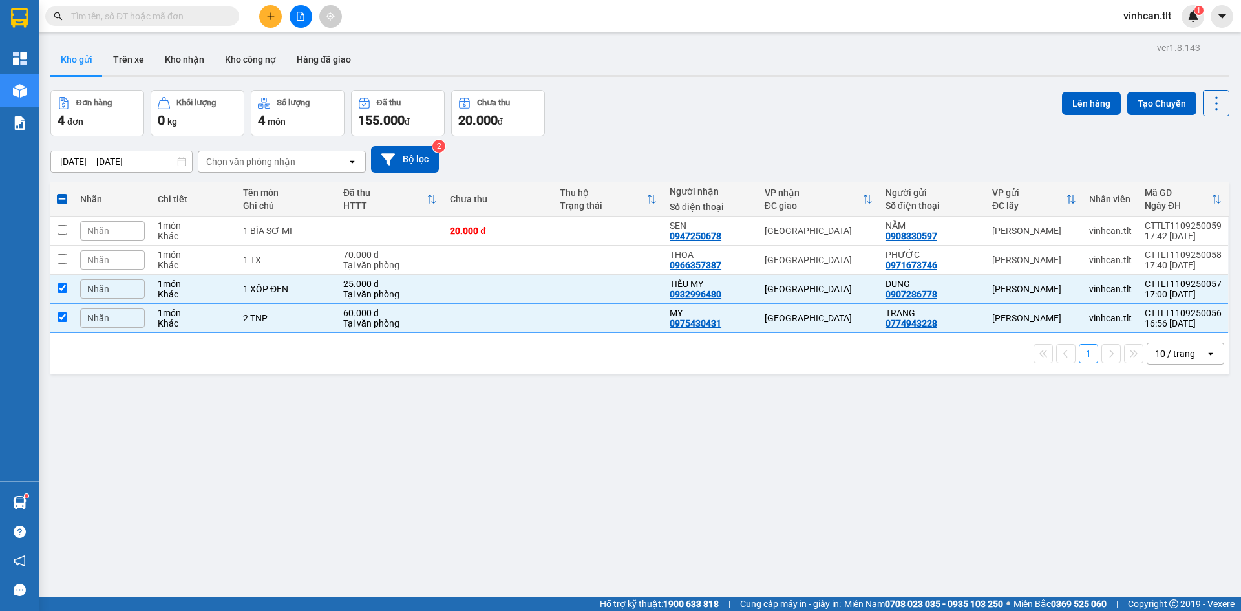
click at [1081, 116] on div "Lên hàng Tạo Chuyến" at bounding box center [1145, 103] width 167 height 27
click at [1051, 103] on div "Đơn hàng 4 đơn Khối lượng 0 kg Số lượng 4 món Đã thu 155.000 đ Chưa thu 20.000 …" at bounding box center [639, 113] width 1179 height 47
click at [1069, 104] on button "Lên hàng" at bounding box center [1091, 103] width 59 height 23
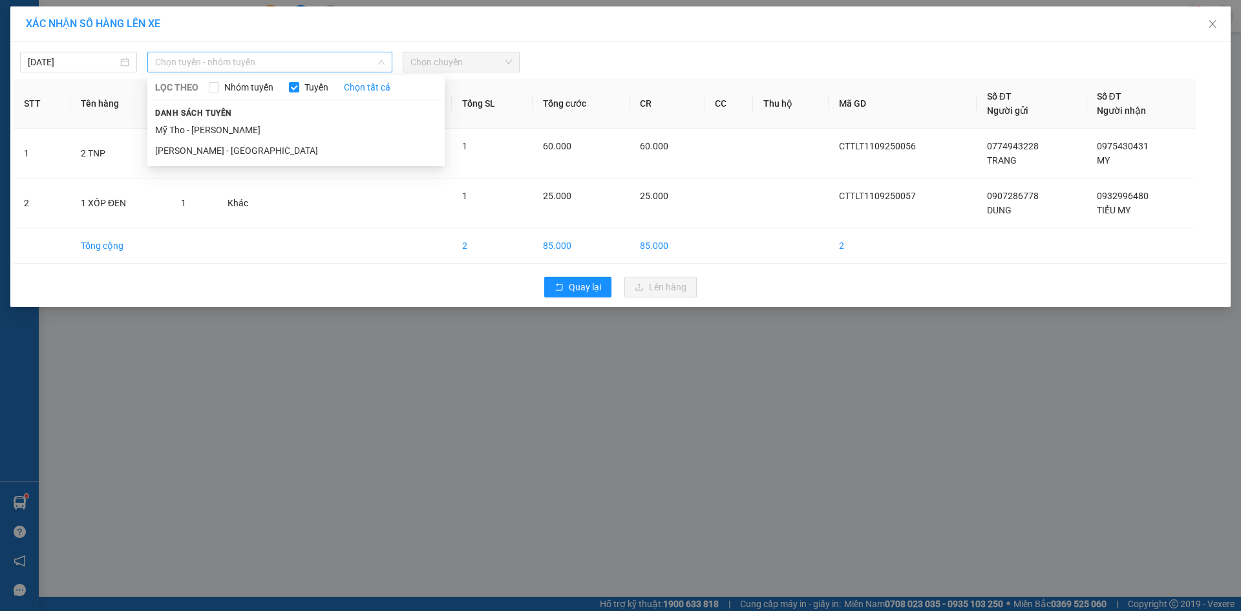
click at [162, 63] on span "Chọn tuyến - nhóm tuyến" at bounding box center [270, 61] width 230 height 19
drag, startPoint x: 173, startPoint y: 128, endPoint x: 193, endPoint y: 121, distance: 20.7
click at [175, 128] on li "Mỹ Tho - [PERSON_NAME]" at bounding box center [295, 130] width 297 height 21
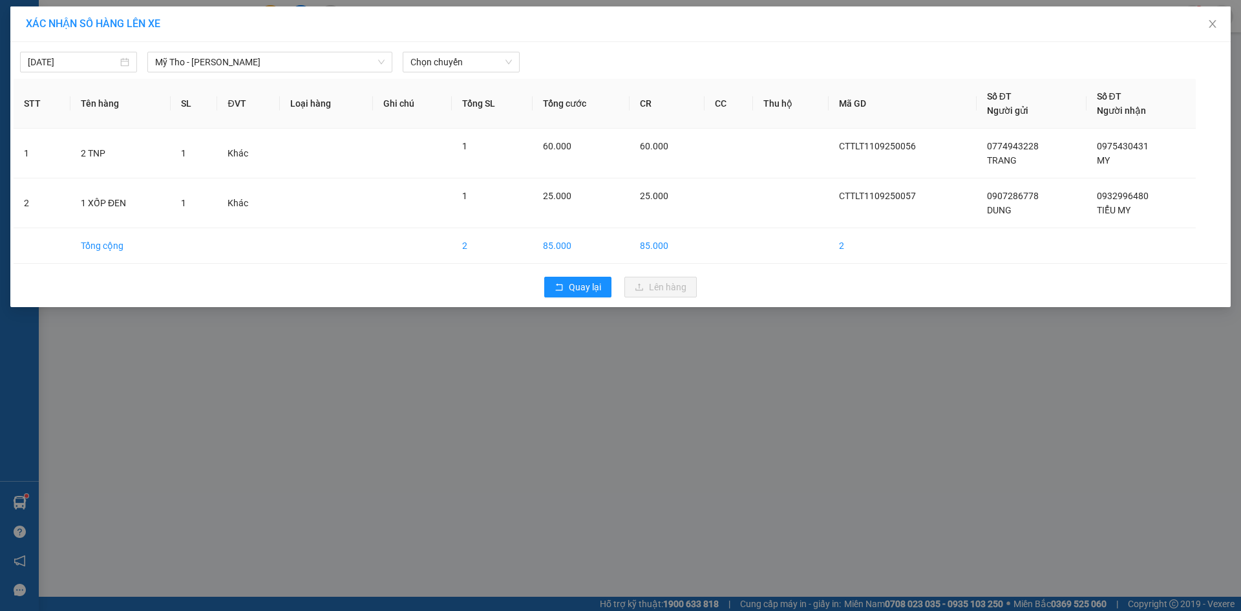
click at [475, 42] on div "[DATE] [GEOGRAPHIC_DATA] - [GEOGRAPHIC_DATA] LỌC THEO Nhóm tuyến Tuyến Chọn tất…" at bounding box center [620, 174] width 1221 height 265
click at [476, 63] on span "Chọn chuyến" at bounding box center [462, 61] width 102 height 19
type input "5984"
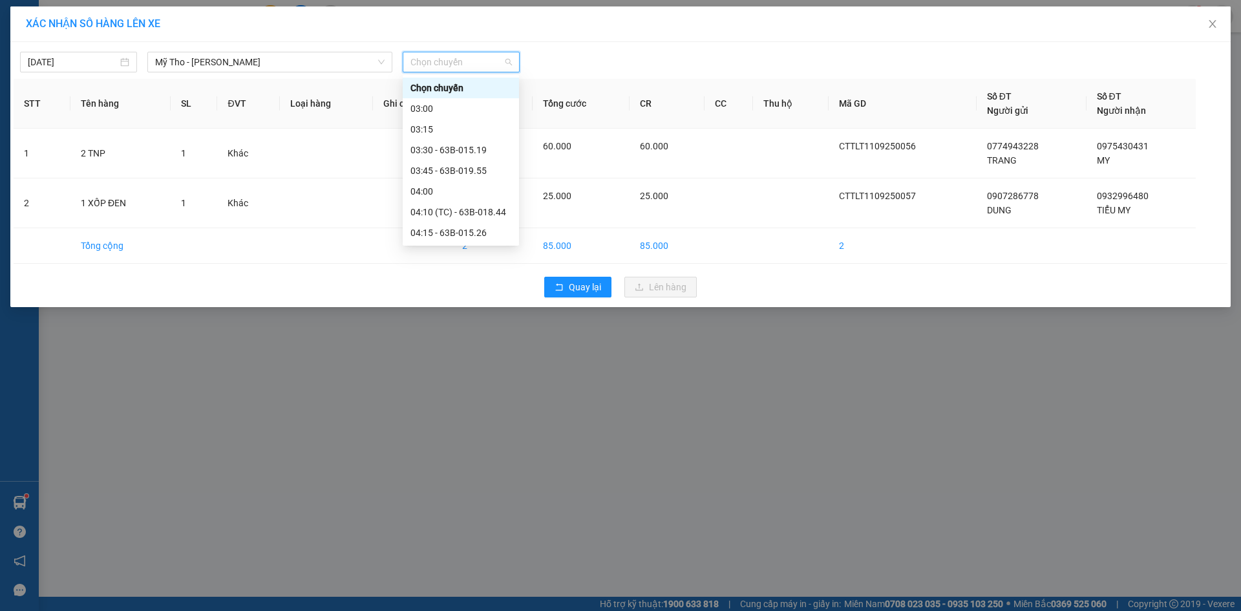
click at [441, 59] on span "Chọn chuyến" at bounding box center [462, 61] width 102 height 19
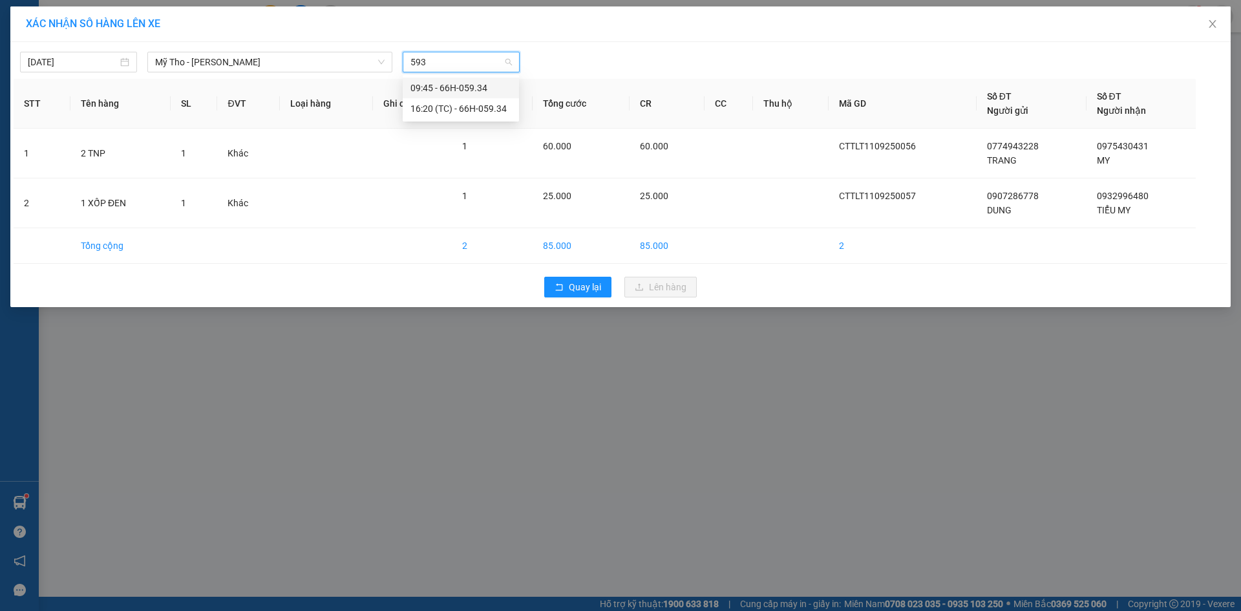
type input "5934"
click at [475, 113] on div "16:20 (TC) - 66H-059.34" at bounding box center [461, 109] width 101 height 14
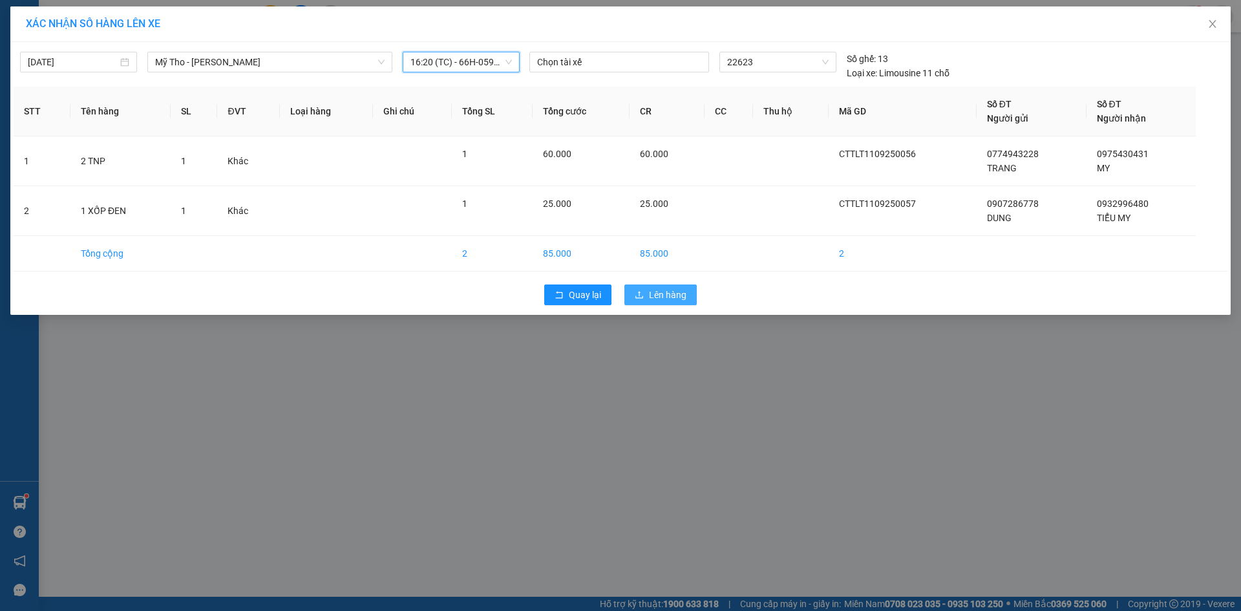
click at [647, 301] on button "Lên hàng" at bounding box center [661, 294] width 72 height 21
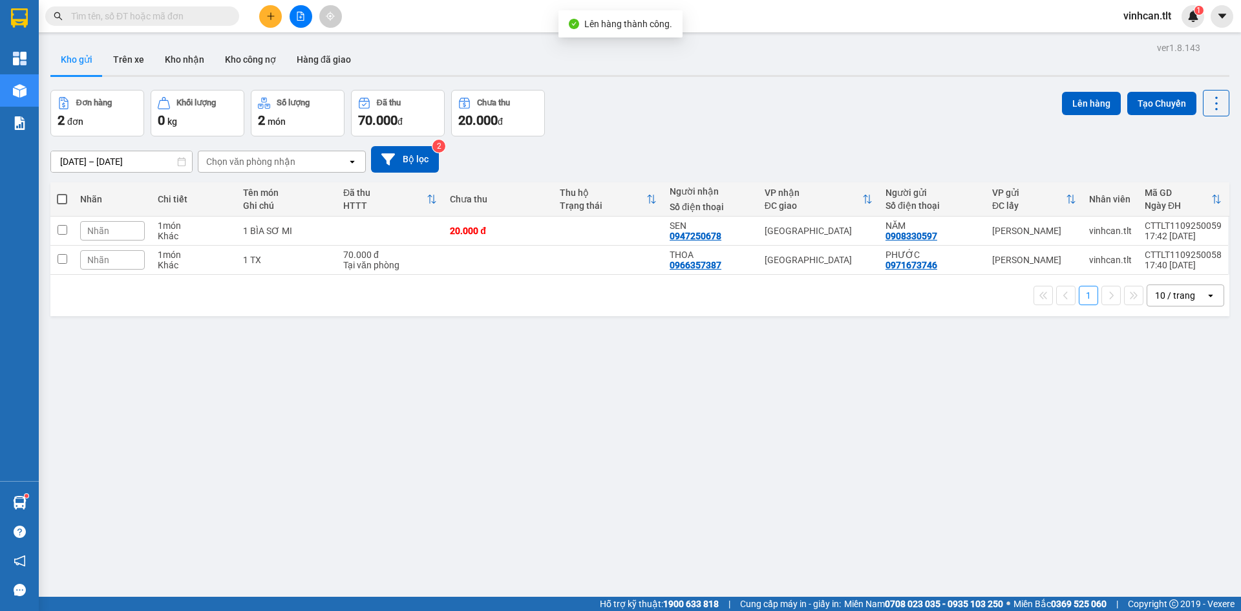
click at [304, 17] on icon "file-add" at bounding box center [300, 16] width 7 height 9
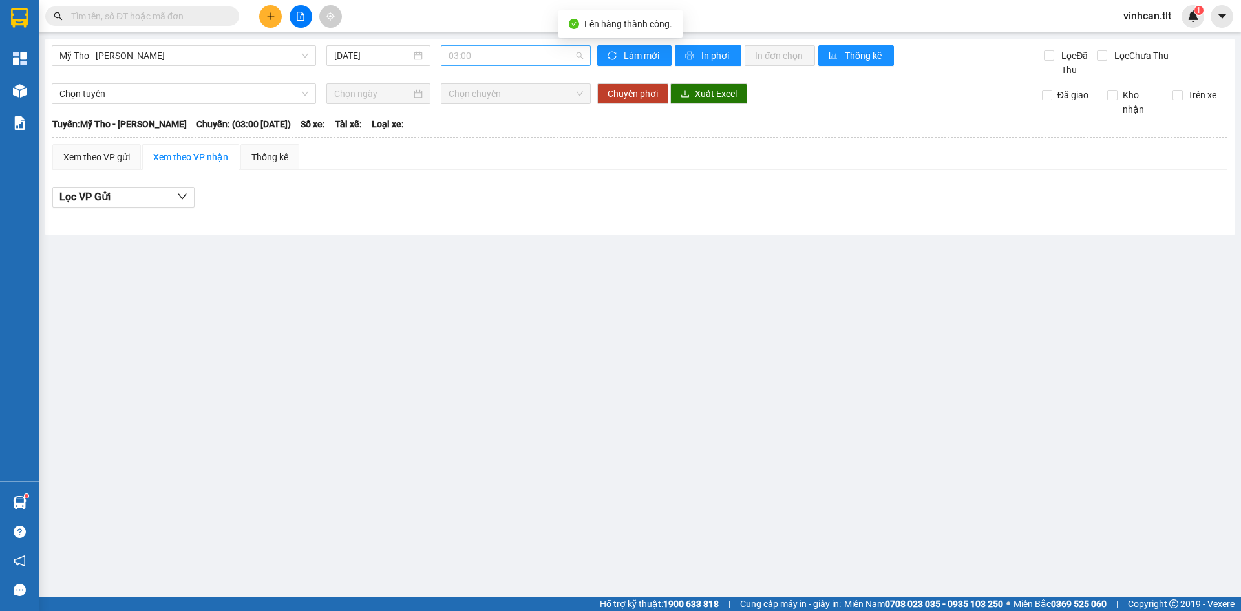
click at [537, 65] on span "03:00" at bounding box center [516, 55] width 134 height 19
type input "5934"
click at [500, 108] on div "16:20 (TC) - 66H-059.34" at bounding box center [499, 102] width 101 height 14
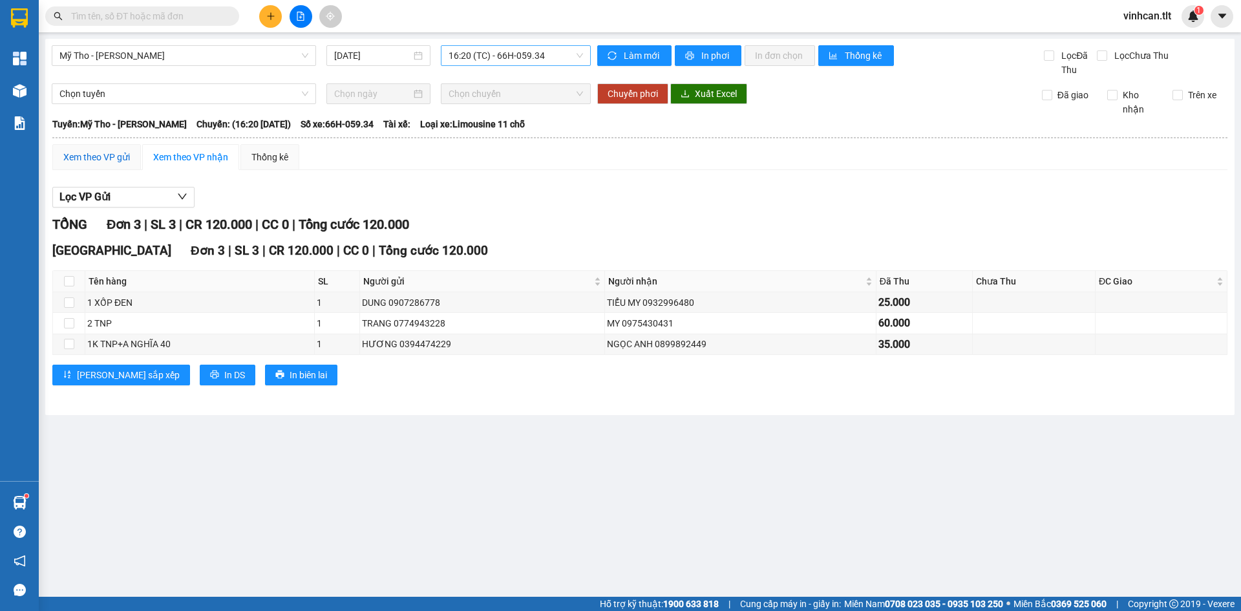
click at [109, 151] on div "Xem theo VP gửi" at bounding box center [96, 157] width 67 height 14
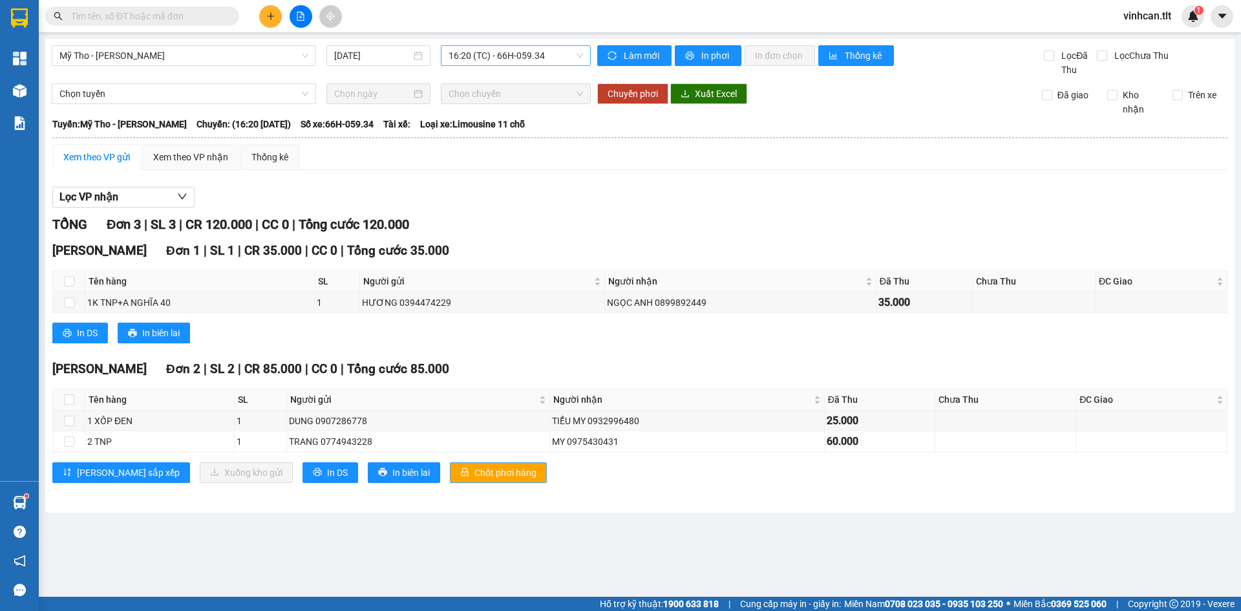
click at [478, 468] on span "Chốt phơi hàng" at bounding box center [506, 473] width 62 height 14
click at [477, 468] on span "Chốt phơi hàng" at bounding box center [506, 473] width 62 height 14
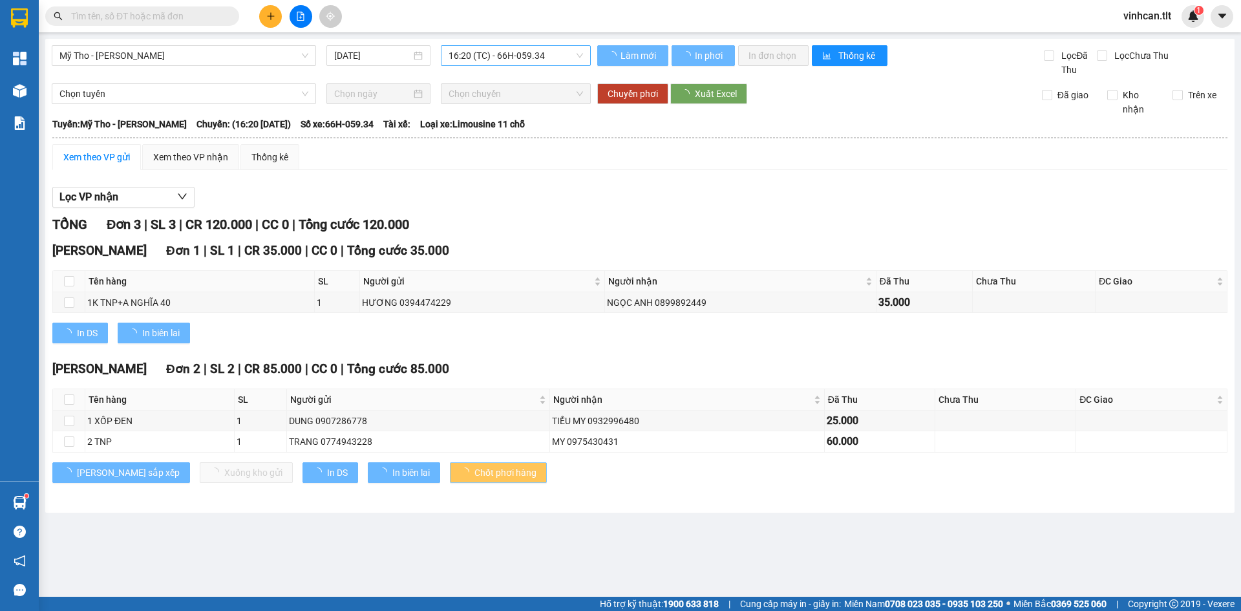
click at [477, 468] on span "Chốt phơi hàng" at bounding box center [506, 473] width 62 height 14
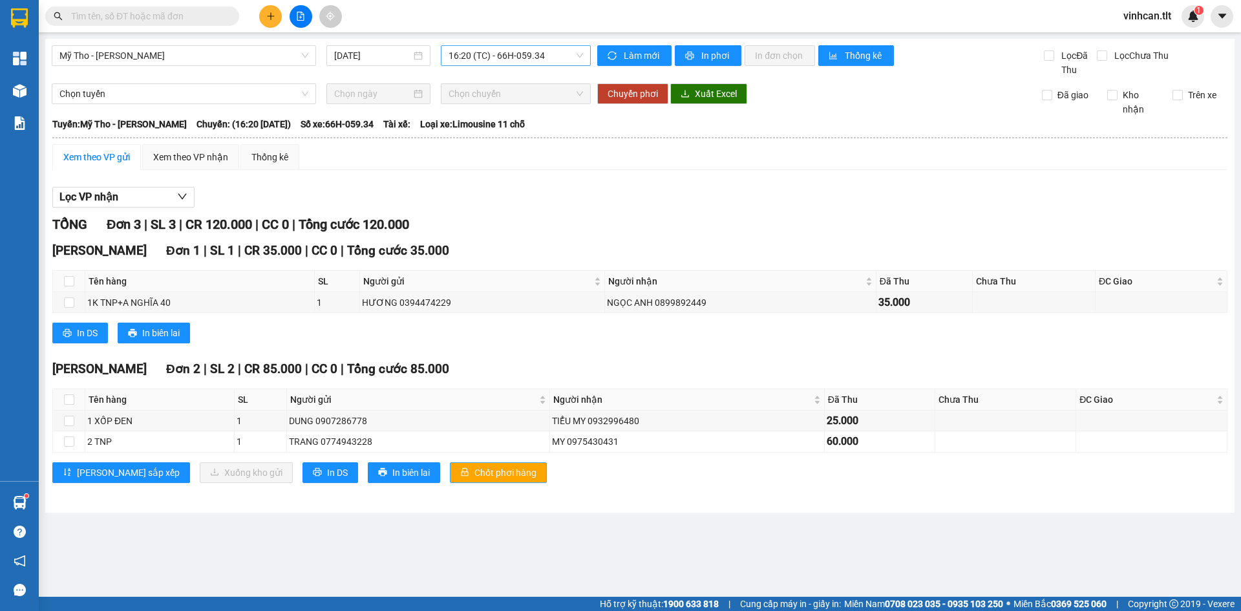
click at [477, 468] on span "Chốt phơi hàng" at bounding box center [506, 473] width 62 height 14
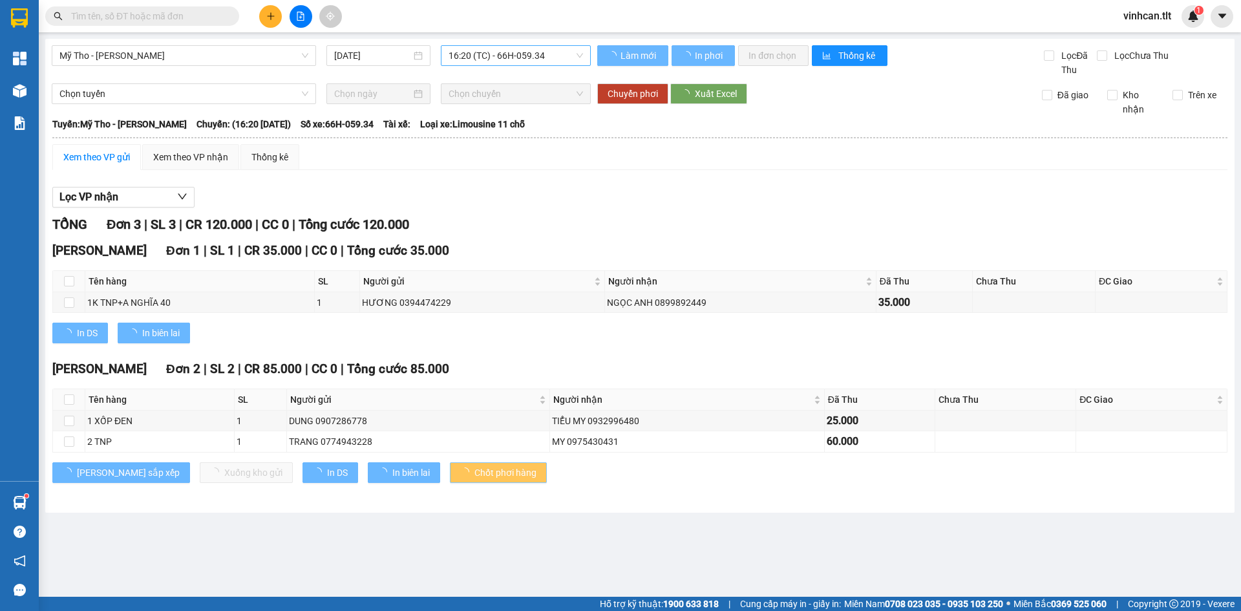
click at [477, 468] on span "Chốt phơi hàng" at bounding box center [506, 473] width 62 height 14
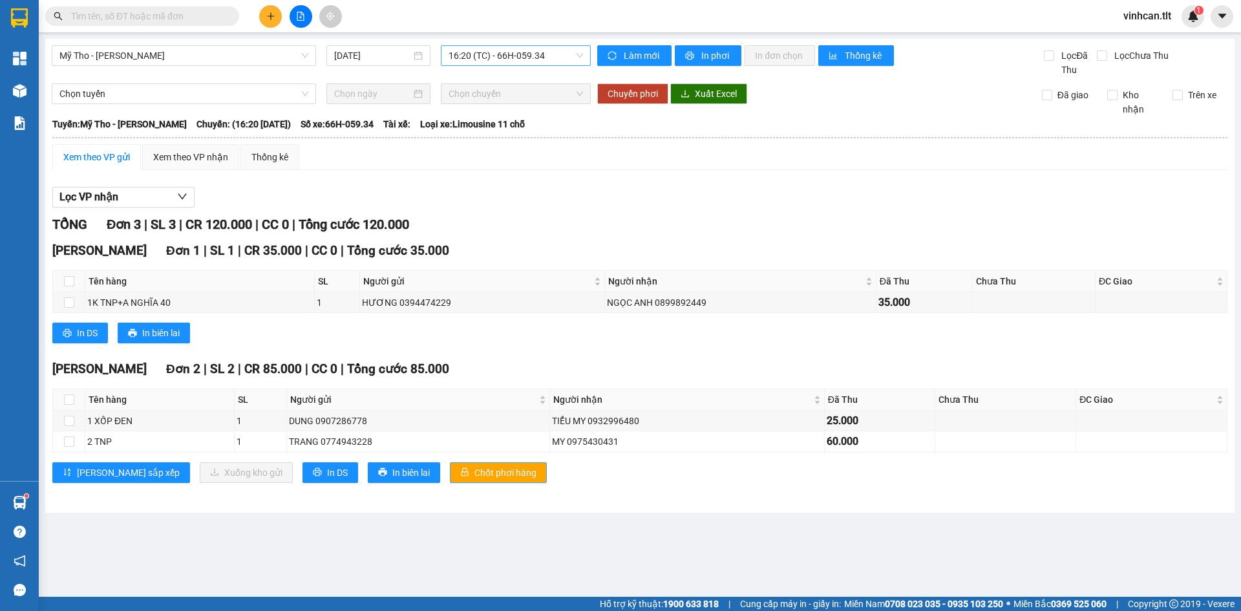
click at [477, 468] on span "Chốt phơi hàng" at bounding box center [506, 473] width 62 height 14
click at [274, 11] on button at bounding box center [270, 16] width 23 height 23
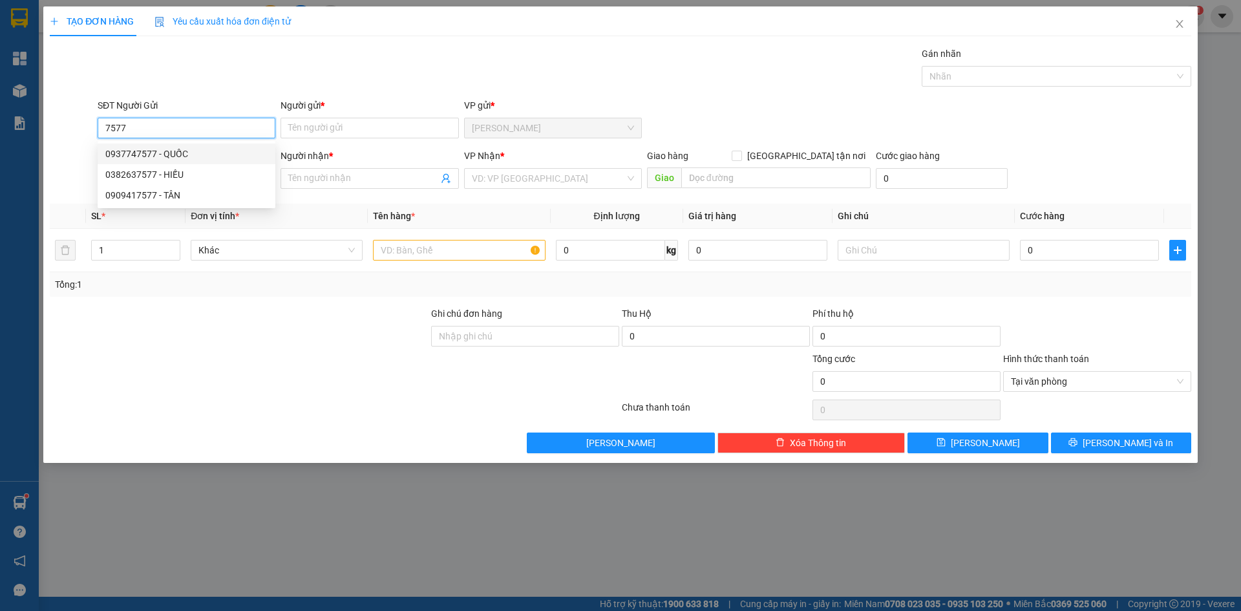
click at [184, 151] on div "0937747577 - QUỐC" at bounding box center [186, 154] width 162 height 14
type input "0937747577"
type input "QUỐC"
type input "0937747577"
click at [167, 189] on div "SĐT Người Nhận * VD: 0377654321" at bounding box center [187, 171] width 178 height 45
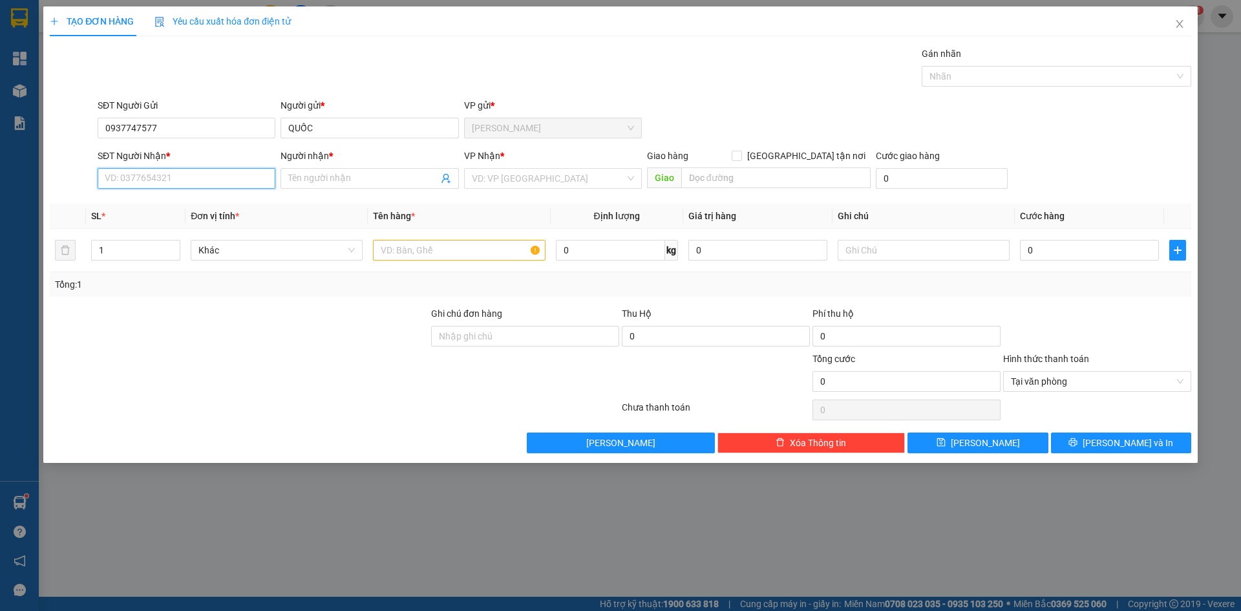
click at [162, 185] on input "SĐT Người Nhận *" at bounding box center [187, 178] width 178 height 21
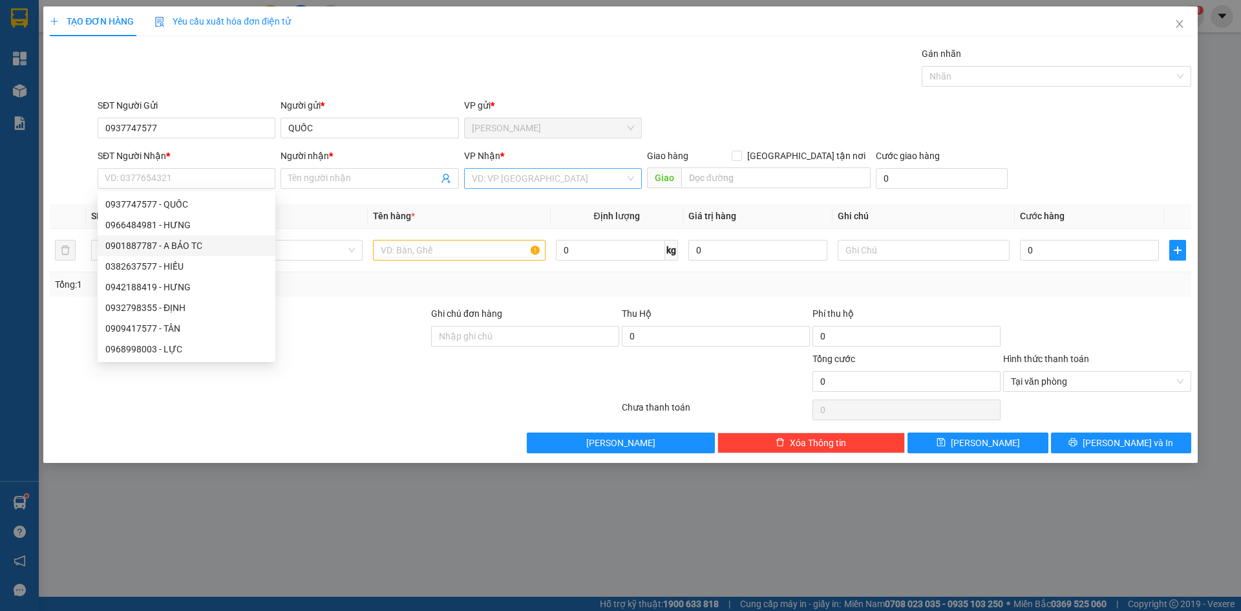
click at [571, 172] on input "search" at bounding box center [548, 178] width 153 height 19
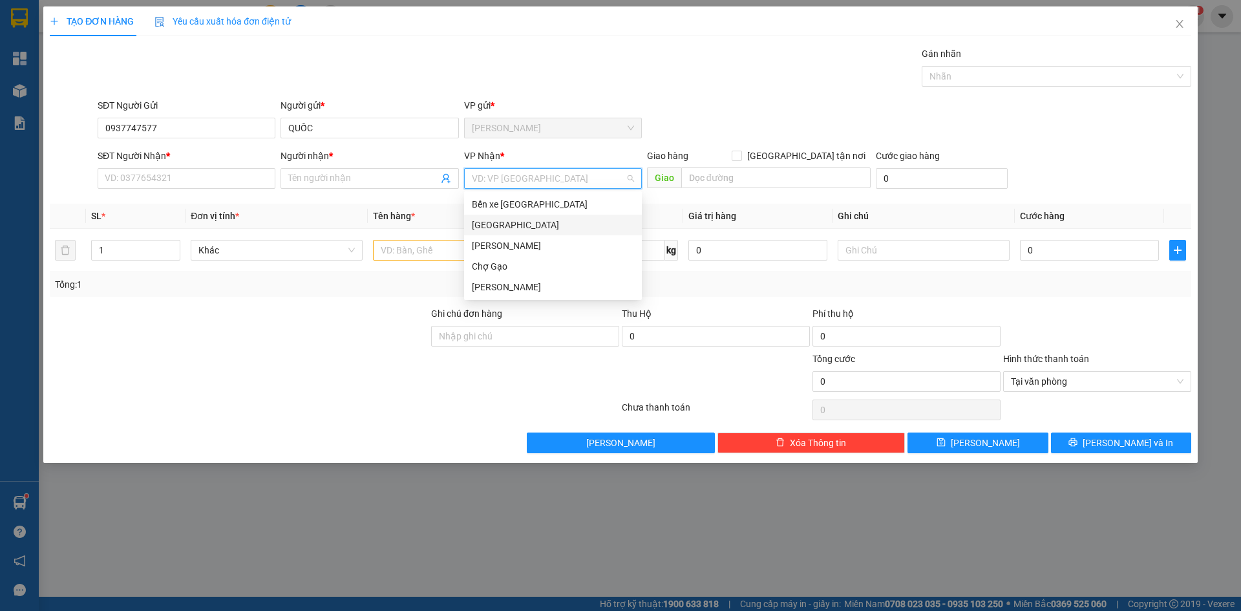
click at [551, 231] on div "[GEOGRAPHIC_DATA]" at bounding box center [553, 225] width 162 height 14
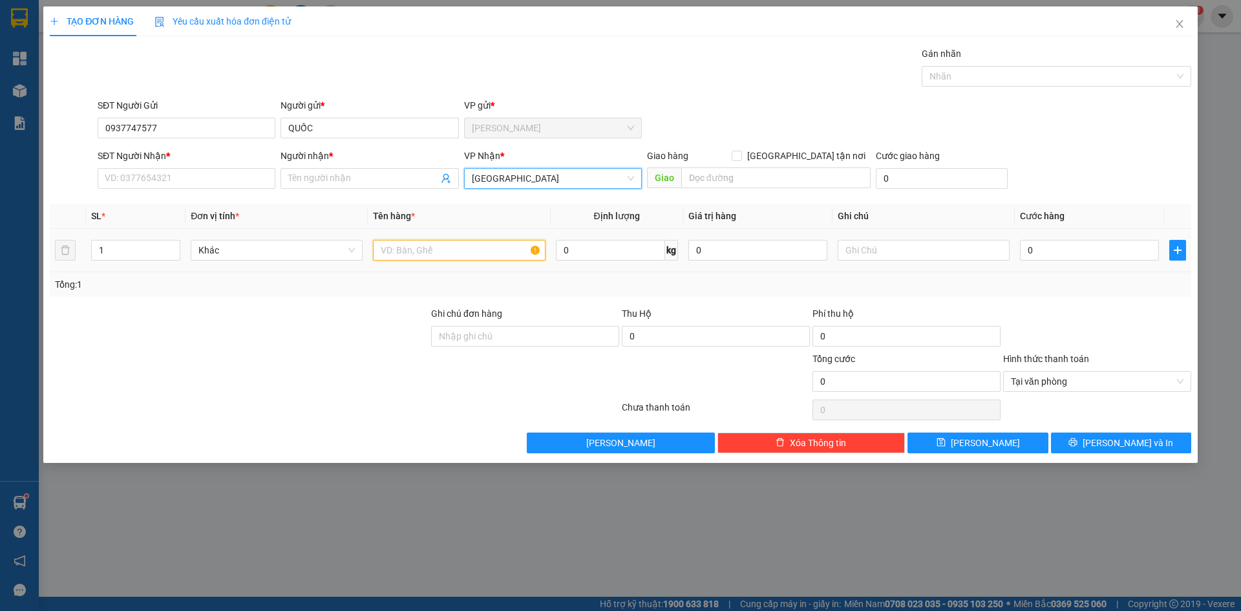
click at [462, 257] on input "text" at bounding box center [459, 250] width 172 height 21
paste input "Á"
type input "1 BAO CÁ"
click at [144, 166] on div "SĐT Người Nhận *" at bounding box center [187, 158] width 178 height 19
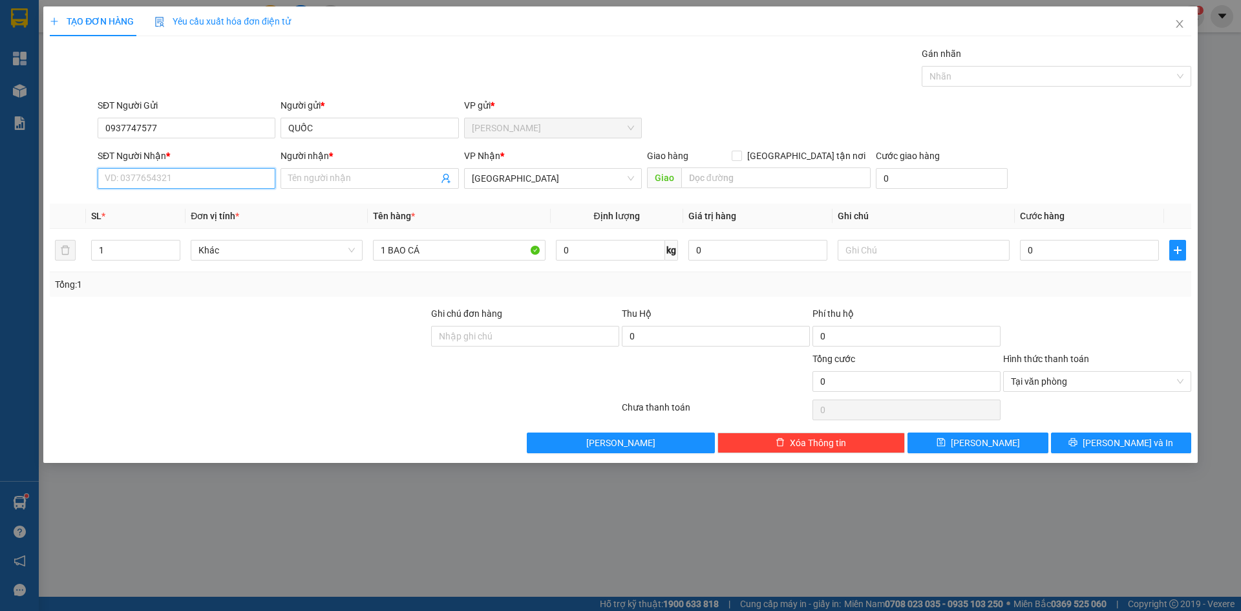
click at [156, 182] on input "SĐT Người Nhận *" at bounding box center [187, 178] width 178 height 21
type input "0933244353"
click at [175, 210] on div "0933244353 - LỘC" at bounding box center [186, 204] width 162 height 14
type input "LỘC"
type input "0933244353"
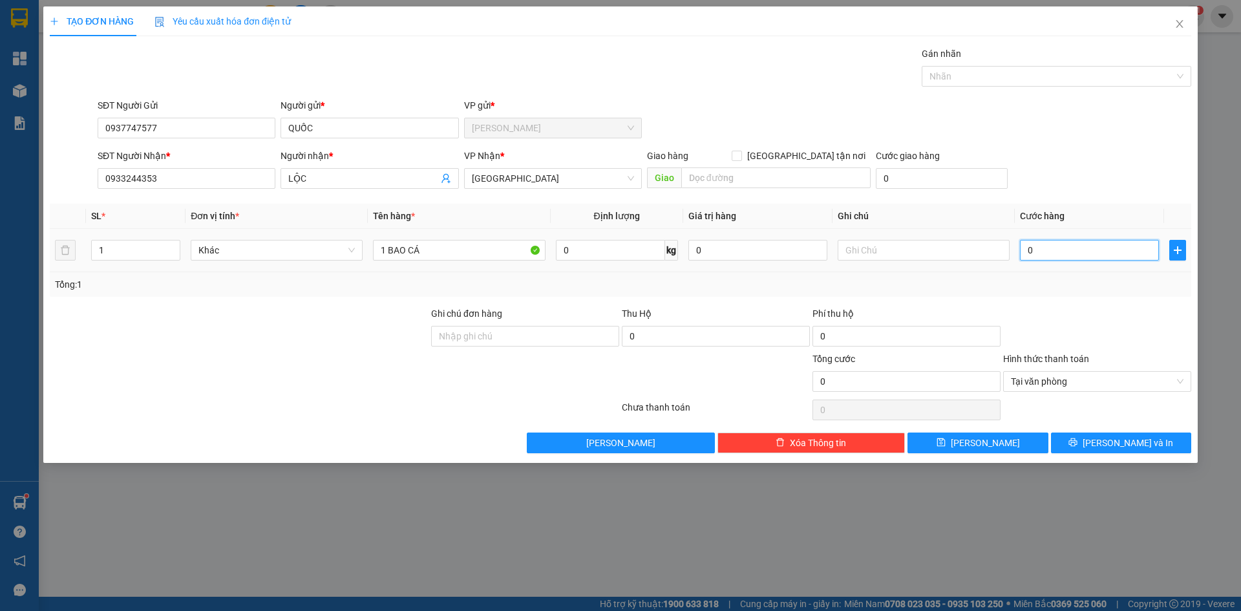
click at [1055, 250] on input "0" at bounding box center [1089, 250] width 139 height 21
type input "2"
type input "25"
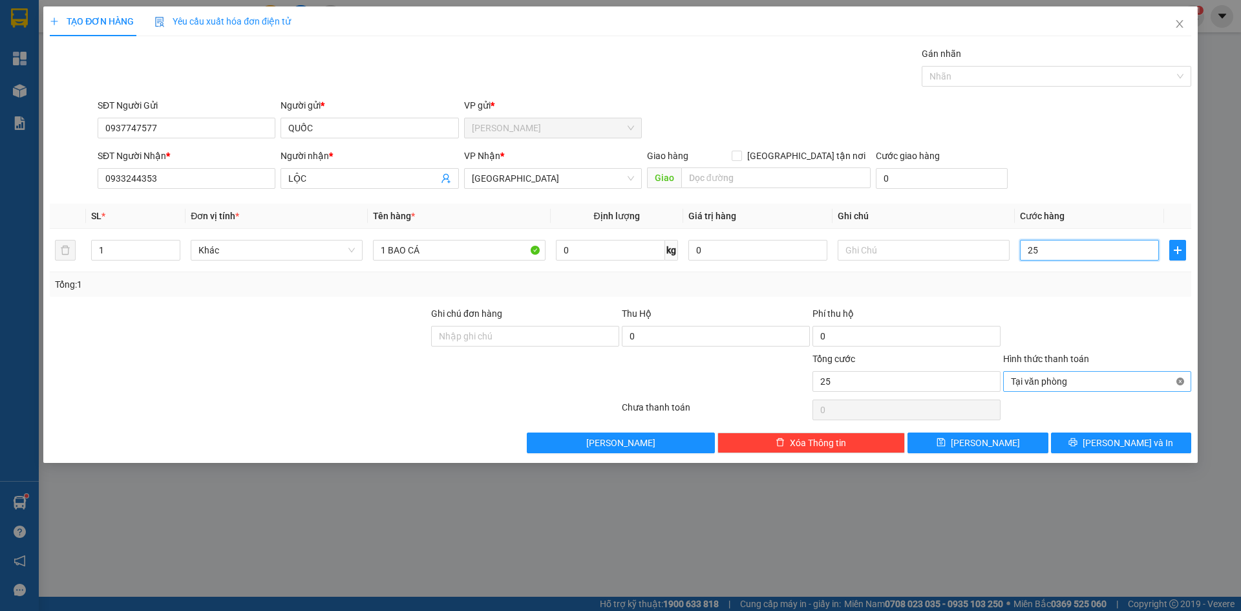
type input "25"
type input "25.000"
click at [1150, 444] on button "[PERSON_NAME] và In" at bounding box center [1121, 443] width 140 height 21
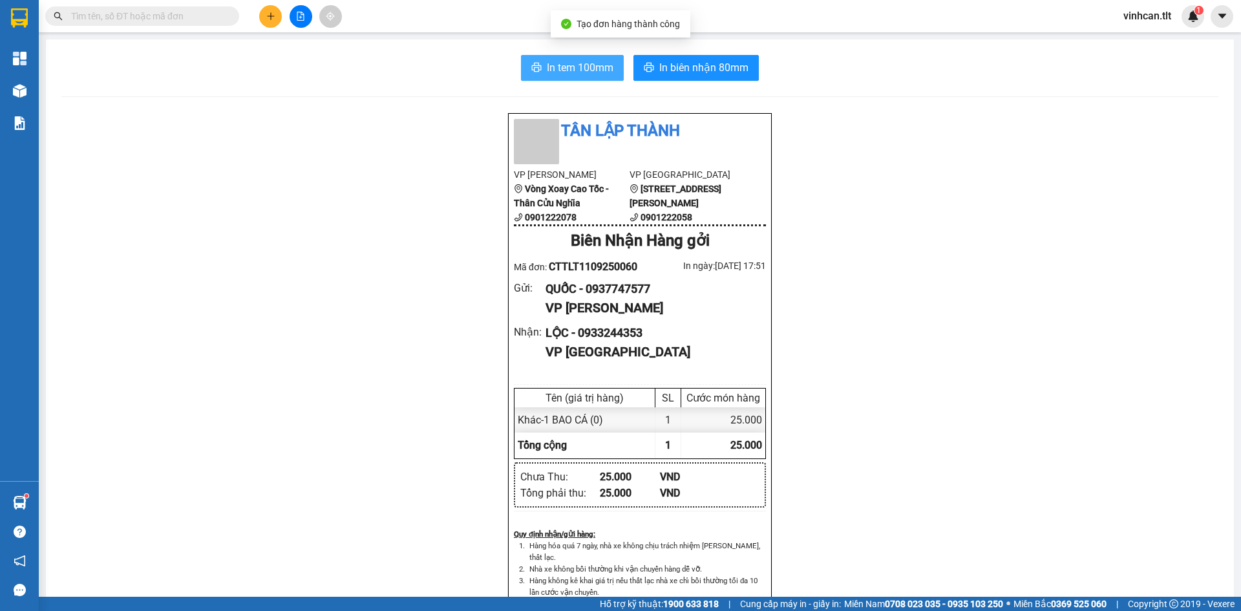
click at [577, 76] on button "In tem 100mm" at bounding box center [572, 68] width 103 height 26
click at [263, 21] on button at bounding box center [270, 16] width 23 height 23
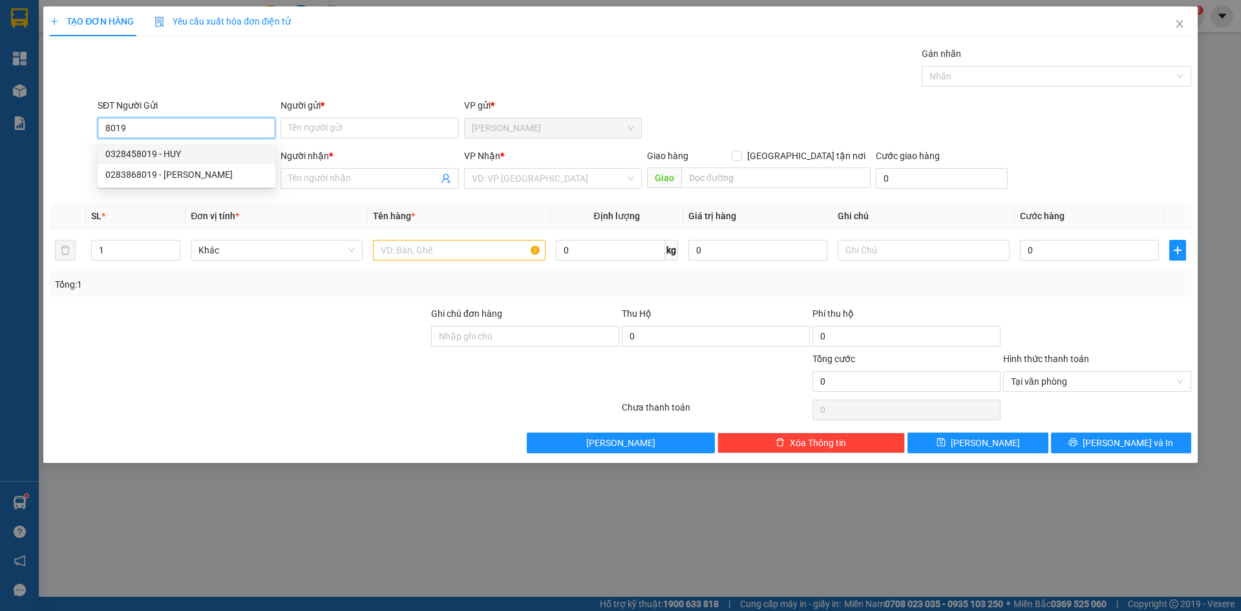
click at [217, 153] on div "0328458019 - HUY" at bounding box center [186, 154] width 162 height 14
type input "0328458019"
type input "HUY"
type input "0328458019"
click at [192, 182] on input "SĐT Người Nhận *" at bounding box center [187, 178] width 178 height 21
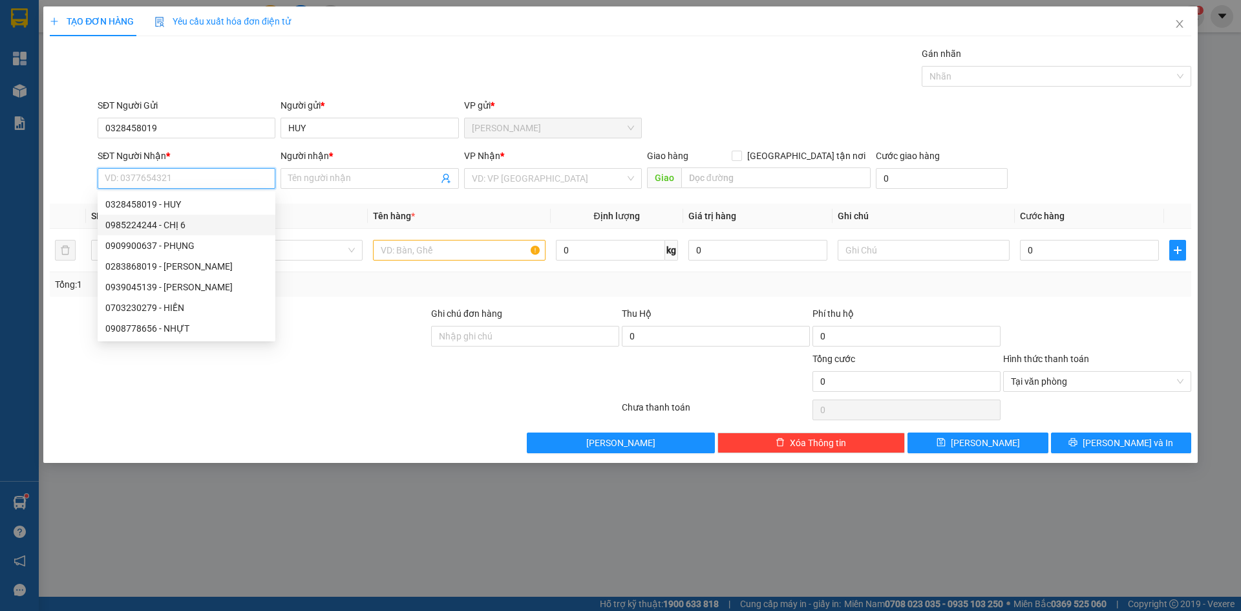
click at [180, 231] on div "0985224244 - CHỊ 6" at bounding box center [186, 225] width 162 height 14
type input "0985224244"
type input "CHỊ 6"
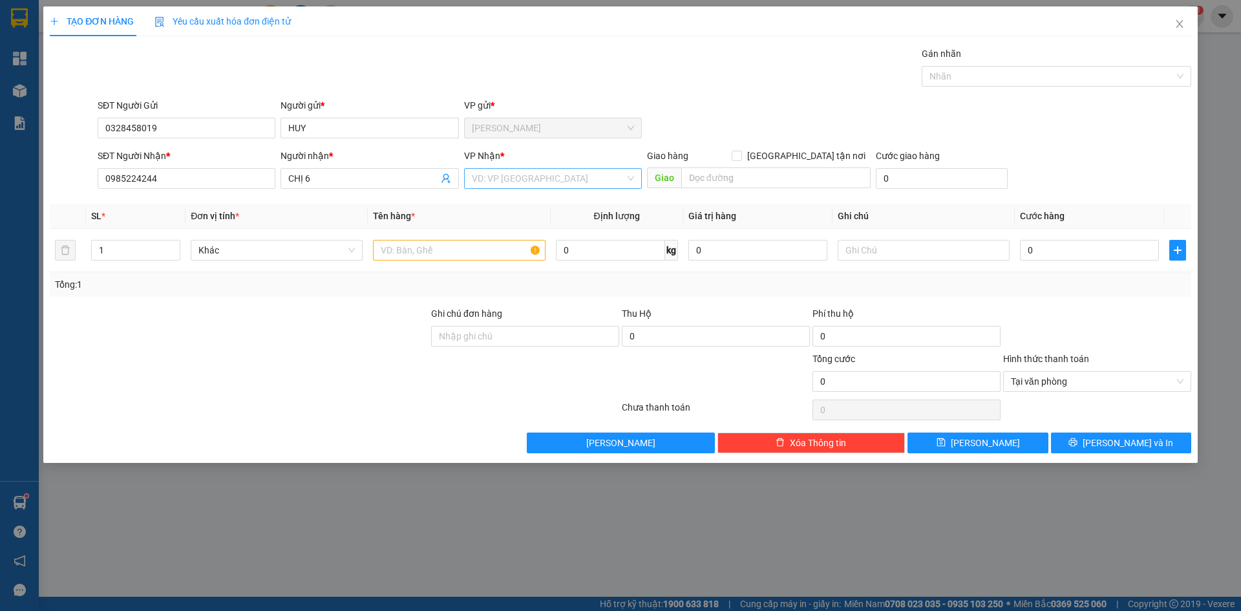
click at [480, 184] on input "search" at bounding box center [548, 178] width 153 height 19
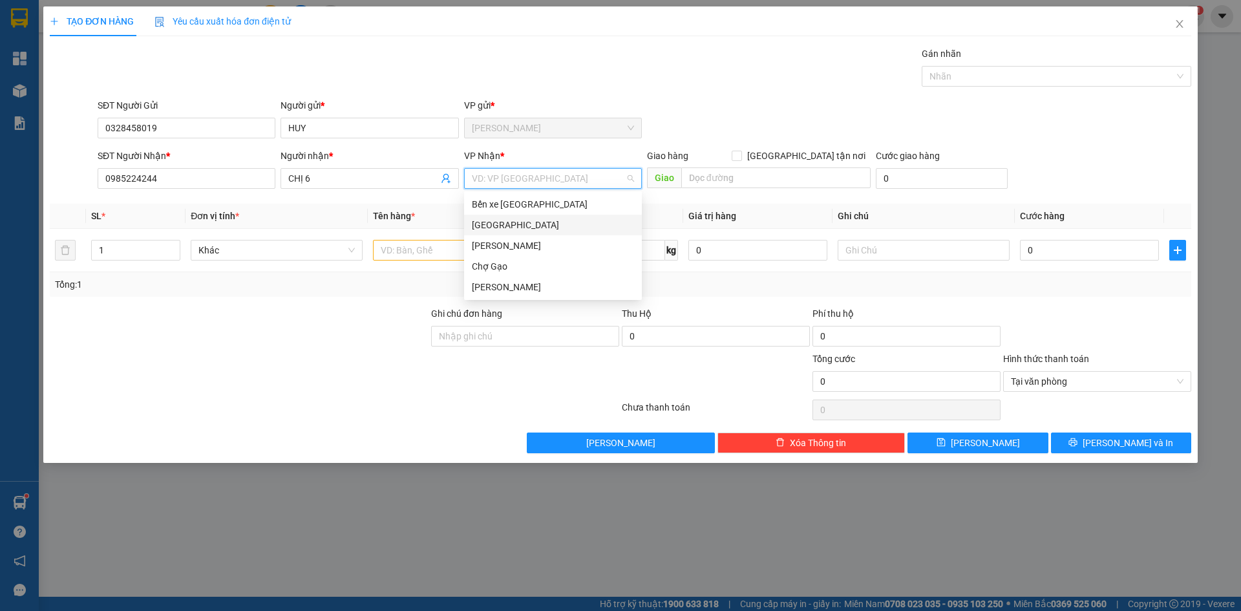
click at [487, 219] on div "[GEOGRAPHIC_DATA]" at bounding box center [553, 225] width 162 height 14
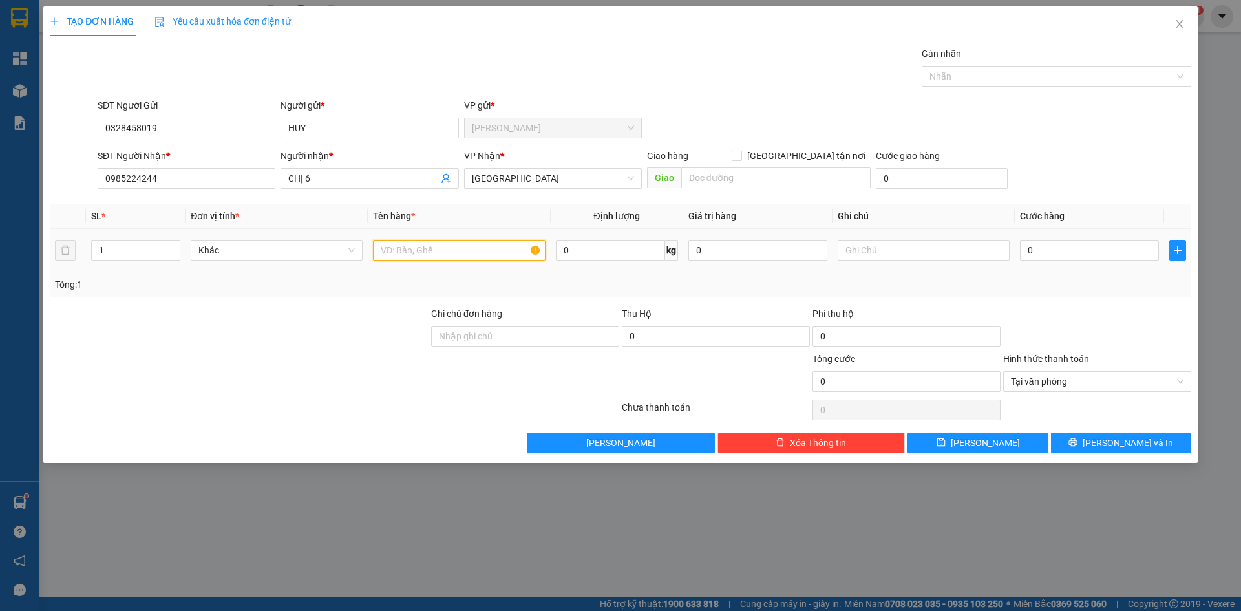
click at [469, 242] on input "text" at bounding box center [459, 250] width 172 height 21
type input "1 TX"
click at [1130, 250] on input "0" at bounding box center [1089, 250] width 139 height 21
type input "4"
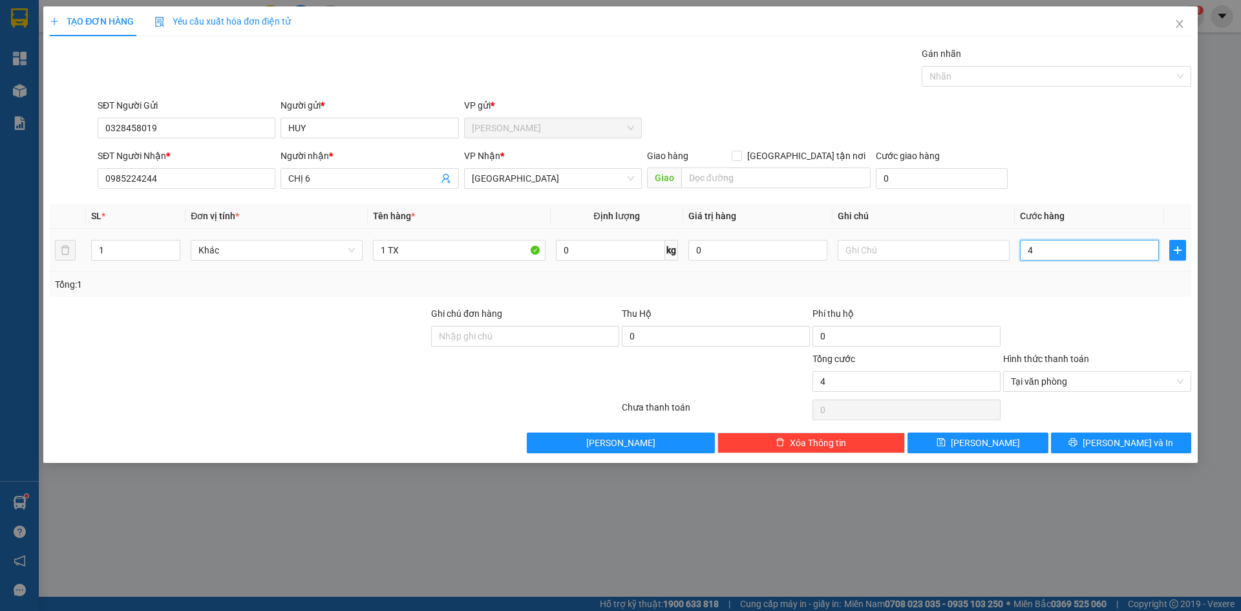
type input "40"
type input "40.000"
click at [1091, 188] on div "SĐT Người Nhận * 0985224244 Người nhận * CHỊ 6 VP Nhận * [GEOGRAPHIC_DATA] Giao…" at bounding box center [644, 171] width 1099 height 45
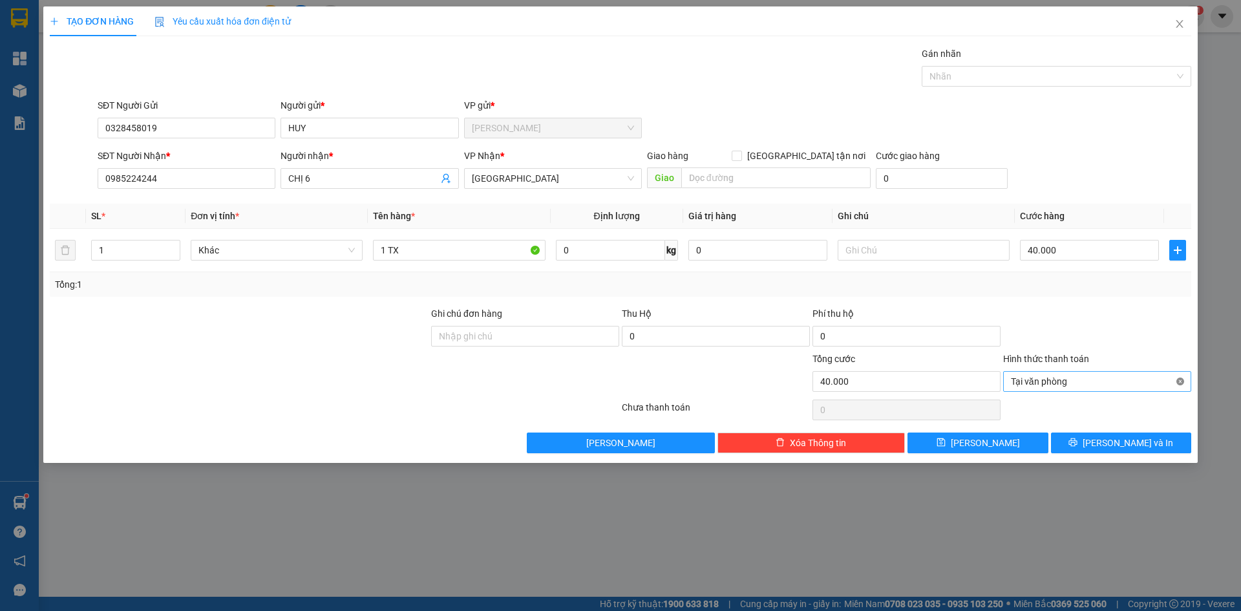
type input "40.000"
click at [1131, 434] on button "[PERSON_NAME] và In" at bounding box center [1121, 443] width 140 height 21
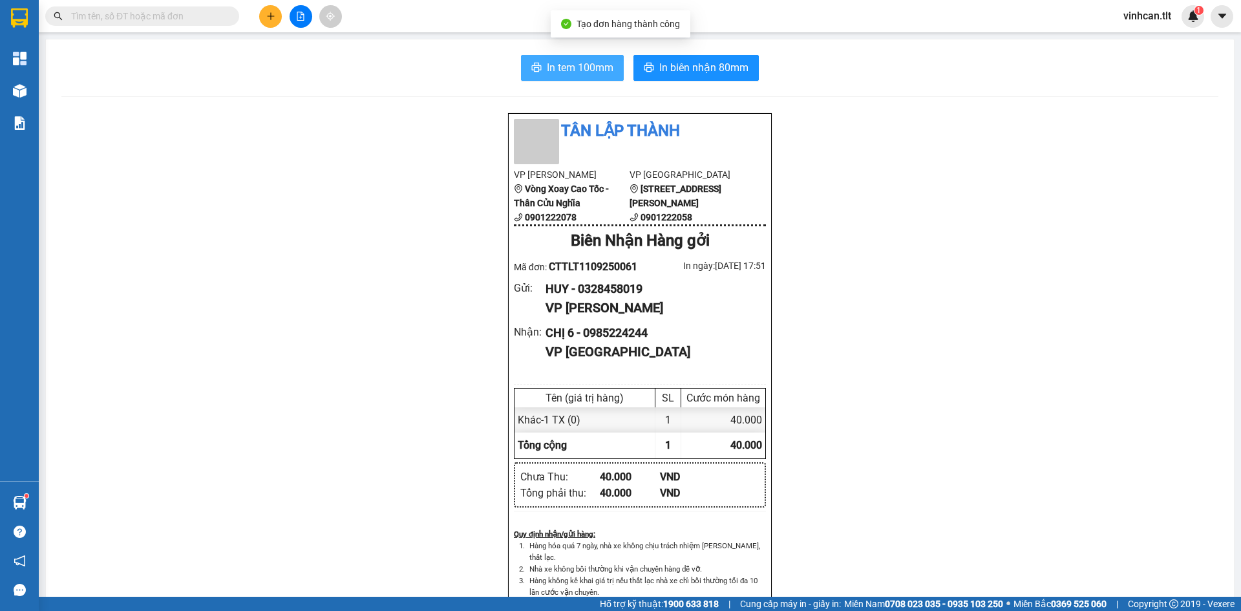
click at [591, 68] on span "In tem 100mm" at bounding box center [580, 67] width 67 height 16
click at [272, 20] on icon "plus" at bounding box center [270, 16] width 9 height 9
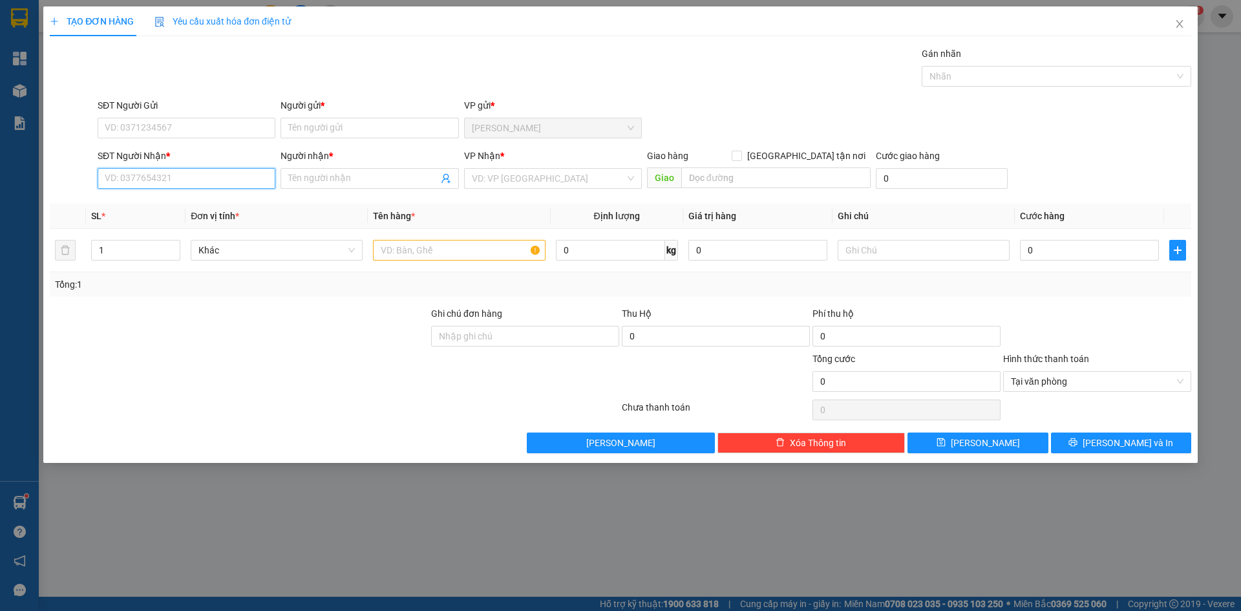
click at [145, 175] on input "SĐT Người Nhận *" at bounding box center [187, 178] width 178 height 21
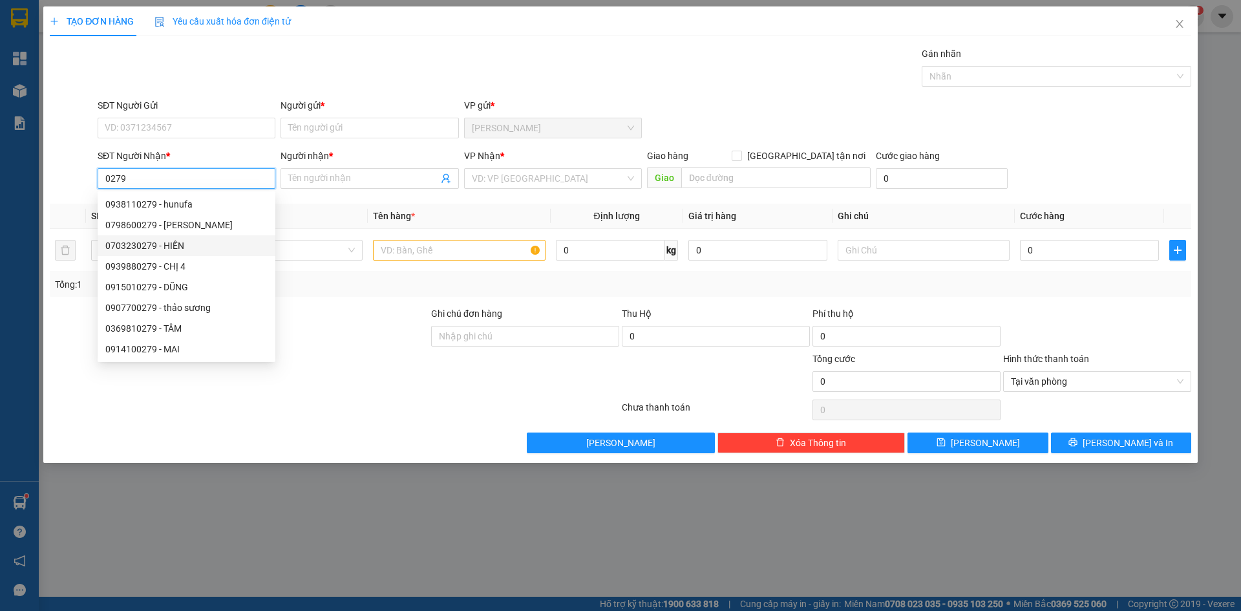
click at [169, 253] on div "0703230279 - HIỀN" at bounding box center [187, 245] width 178 height 21
type input "0703230279"
type input "HIỀN"
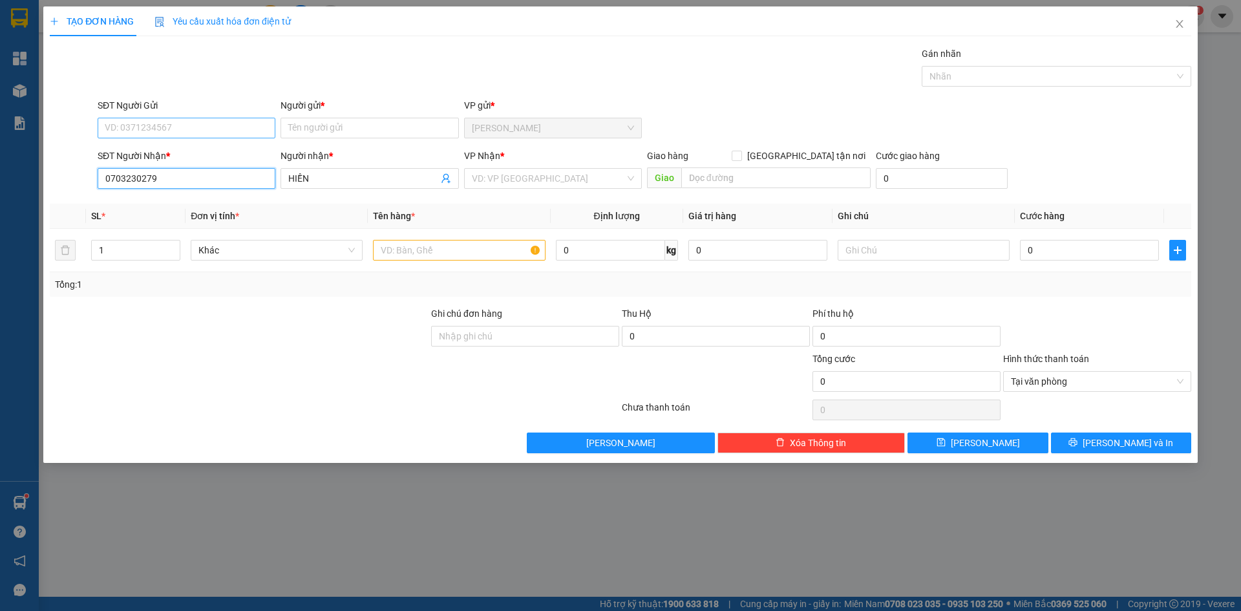
type input "0703230279"
click at [175, 137] on input "SĐT Người Gửi" at bounding box center [187, 128] width 178 height 21
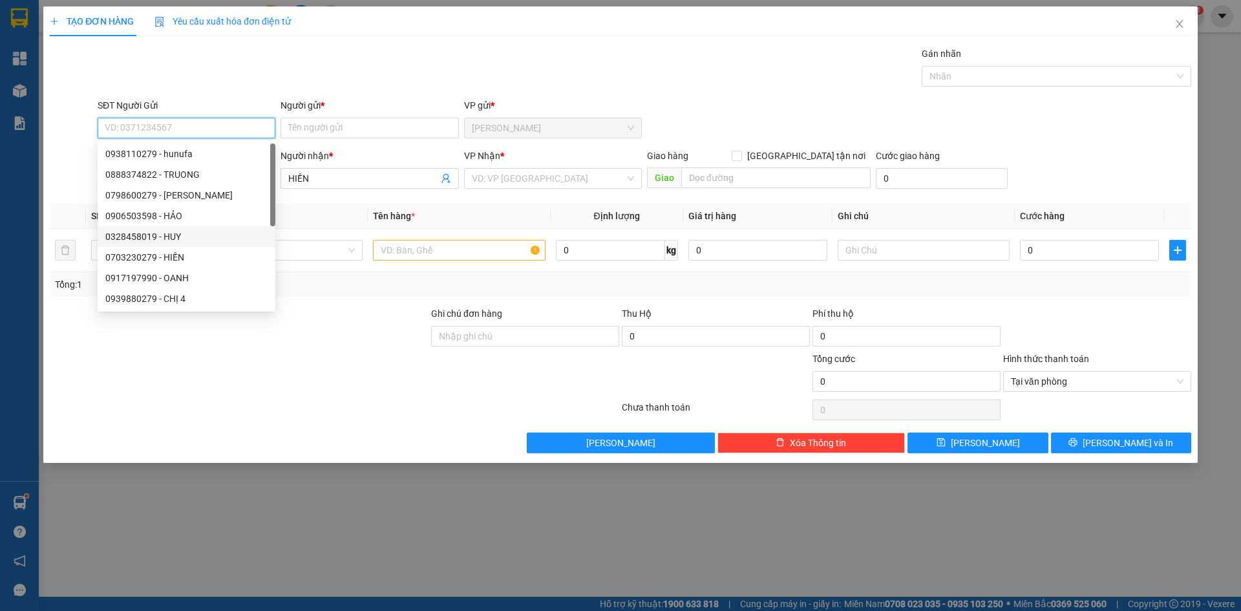
click at [167, 237] on div "0328458019 - HUY" at bounding box center [186, 237] width 162 height 14
type input "0328458019"
type input "HUY"
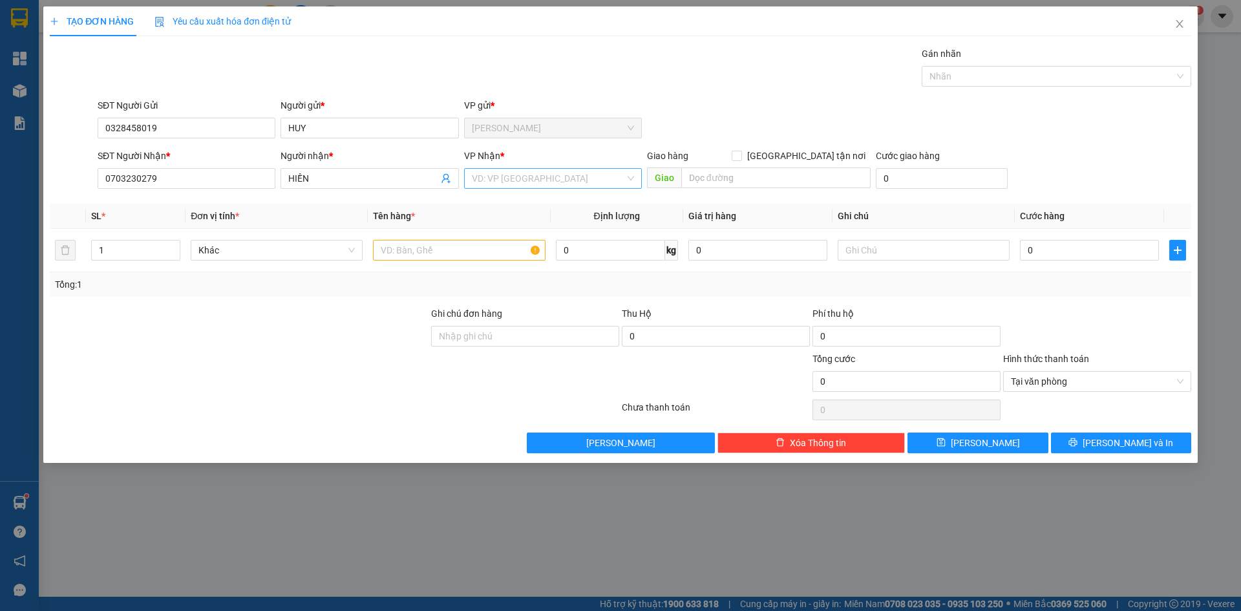
click at [485, 184] on input "search" at bounding box center [548, 178] width 153 height 19
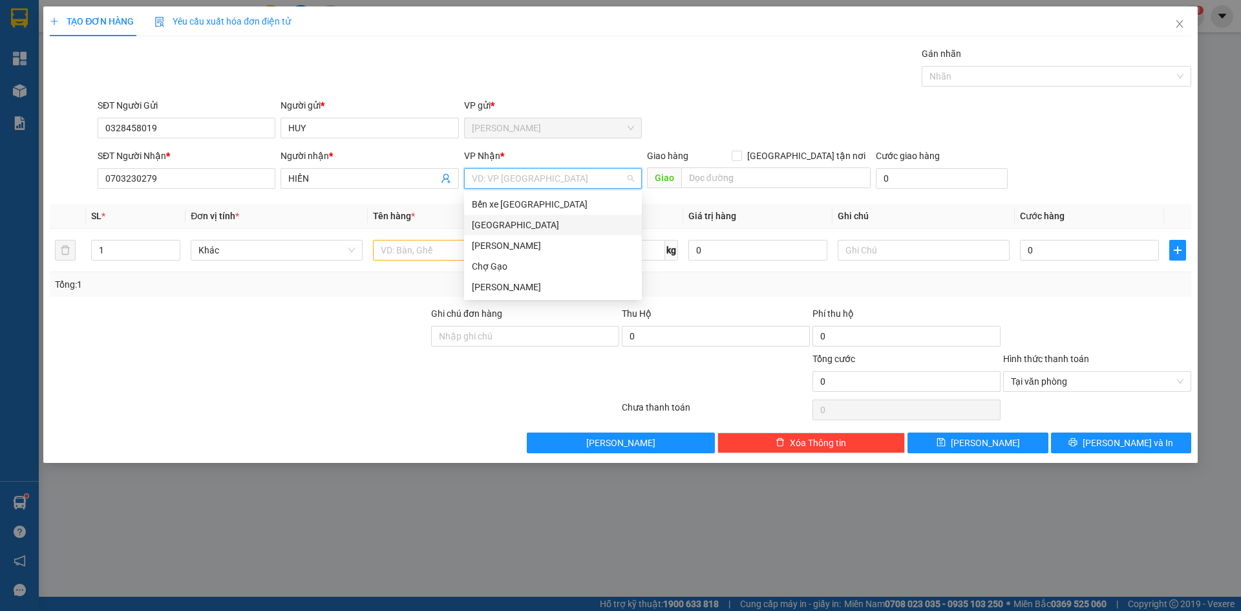
click at [491, 228] on div "[GEOGRAPHIC_DATA]" at bounding box center [553, 225] width 162 height 14
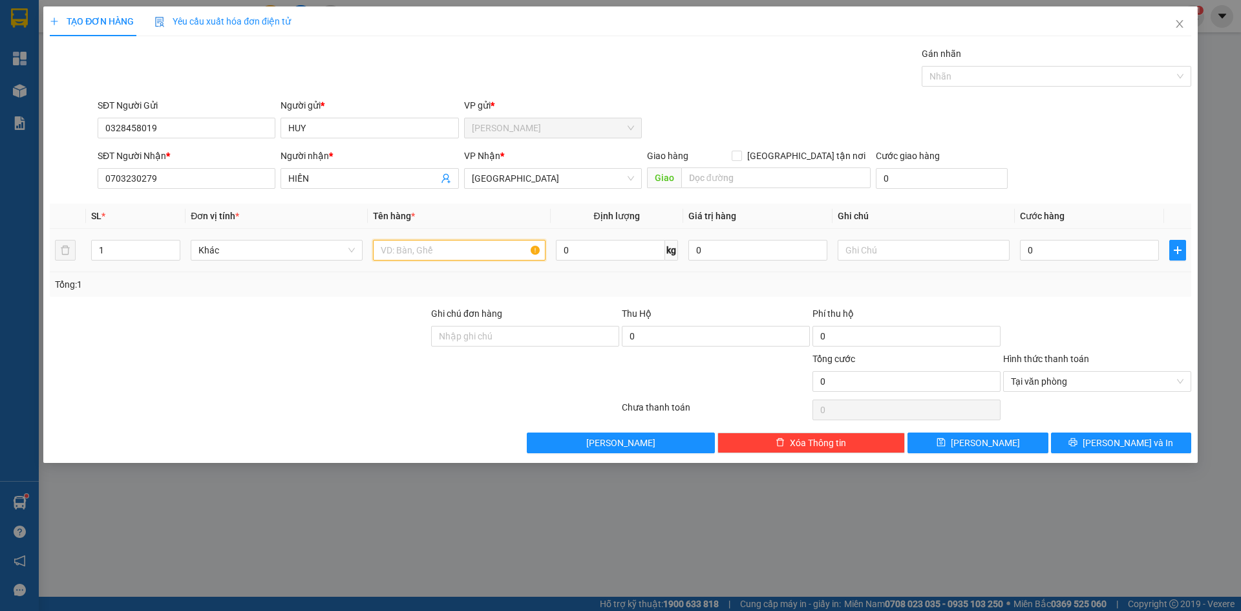
click at [453, 248] on input "text" at bounding box center [459, 250] width 172 height 21
type input "1 TX"
click at [1137, 253] on input "0" at bounding box center [1089, 250] width 139 height 21
type input "4"
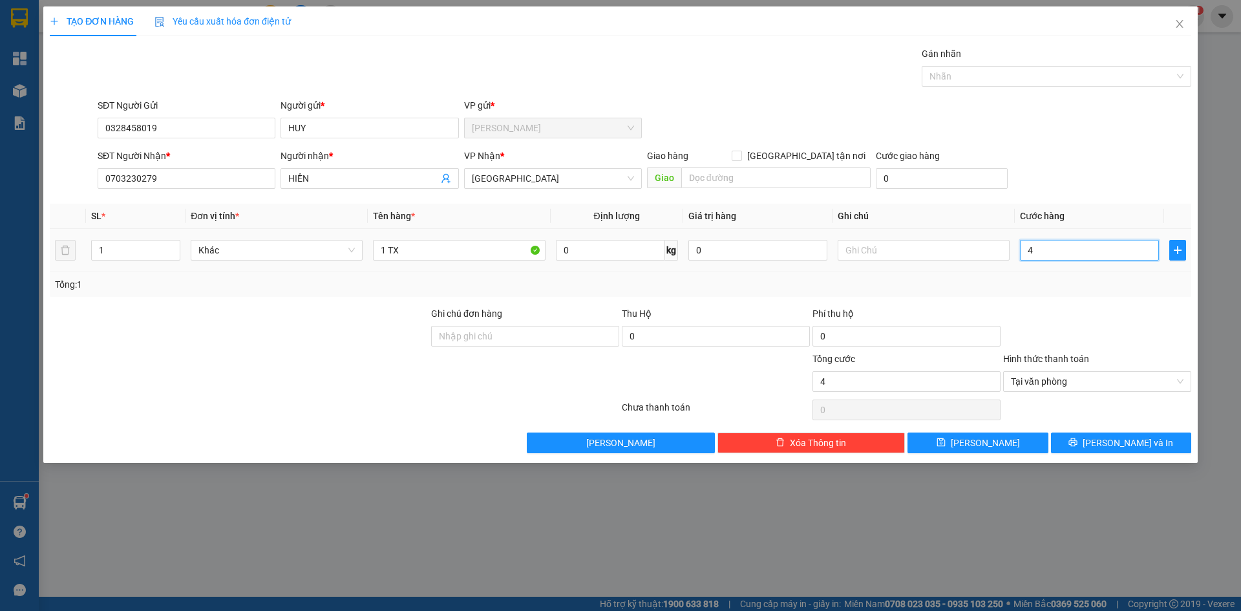
type input "40"
type input "40.000"
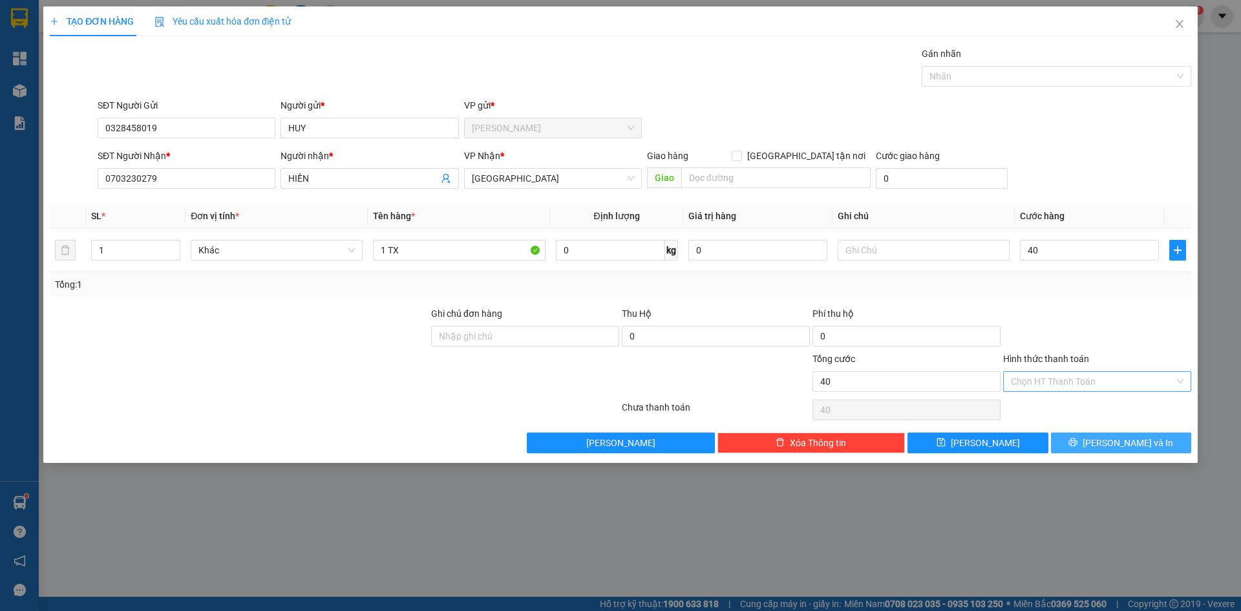
type input "40.000"
drag, startPoint x: 1146, startPoint y: 436, endPoint x: 1137, endPoint y: 429, distance: 11.1
click at [1146, 436] on span "[PERSON_NAME] và In" at bounding box center [1128, 443] width 91 height 14
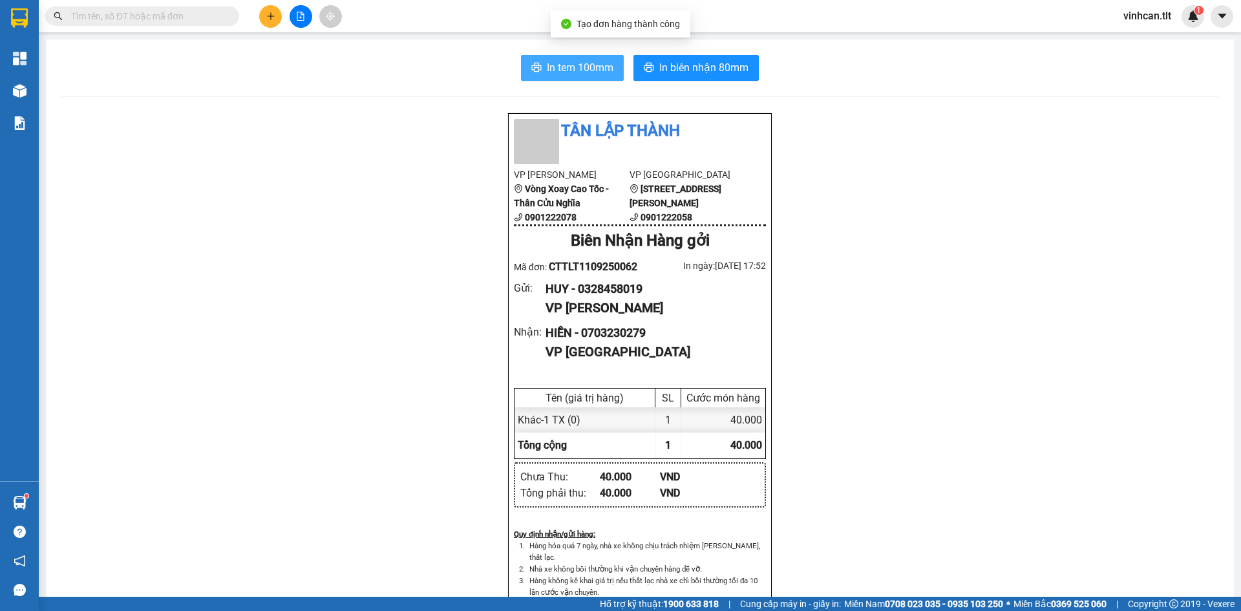
click at [548, 71] on span "In tem 100mm" at bounding box center [580, 67] width 67 height 16
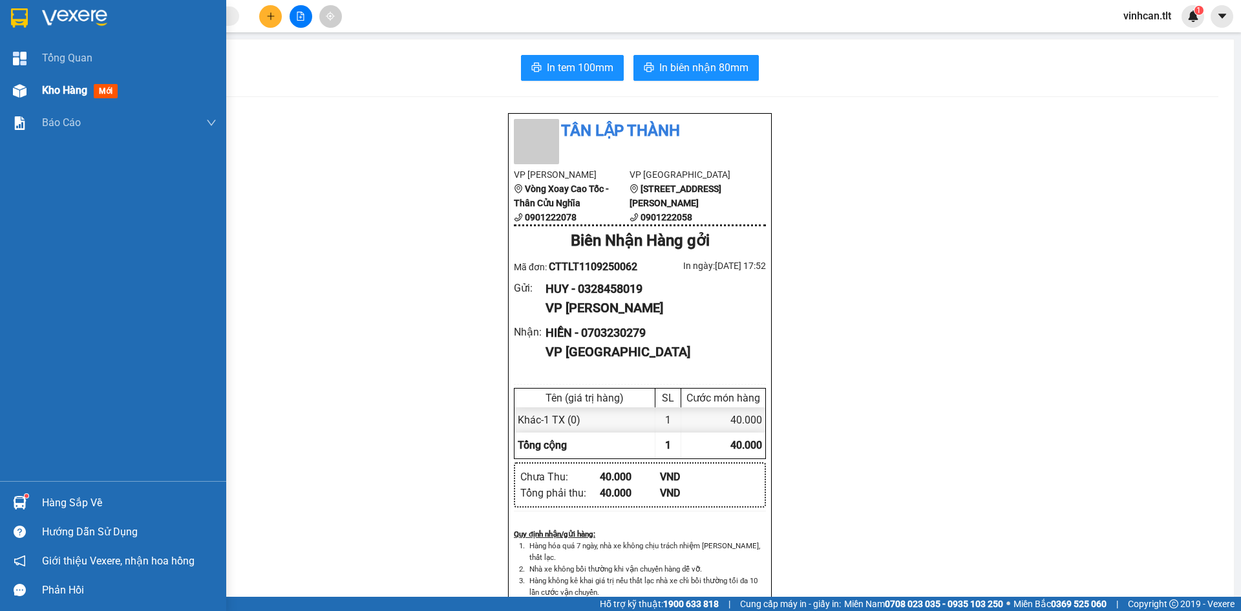
click at [8, 85] on div at bounding box center [19, 91] width 23 height 23
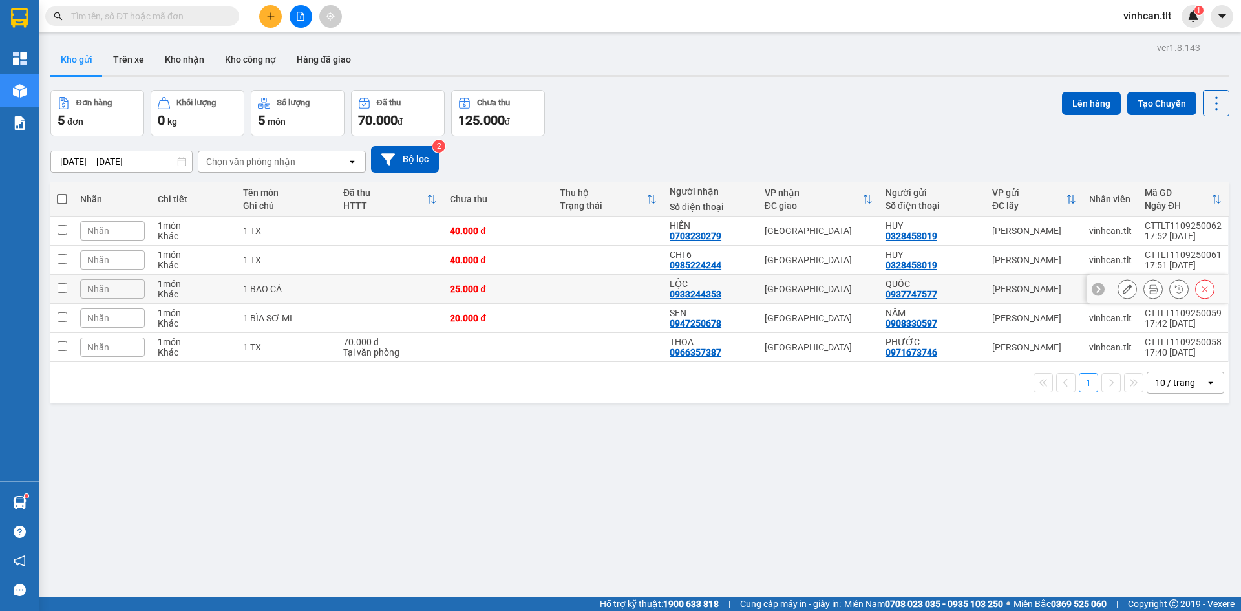
click at [78, 284] on td "Nhãn" at bounding box center [113, 289] width 78 height 29
checkbox input "true"
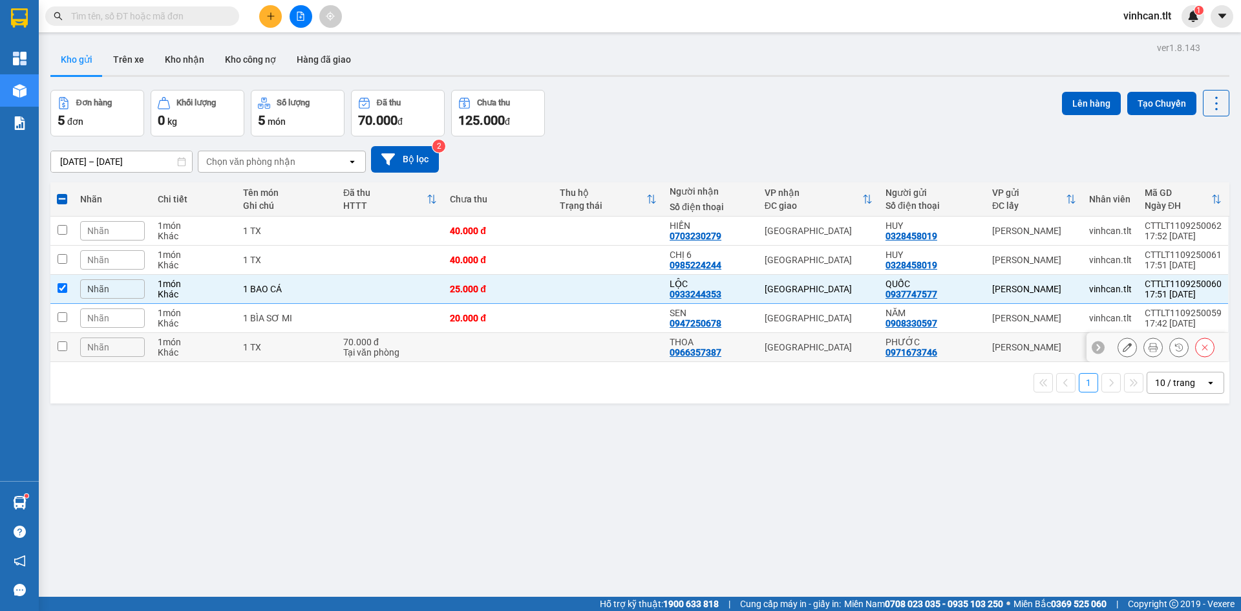
click at [72, 346] on td at bounding box center [61, 347] width 23 height 29
checkbox input "true"
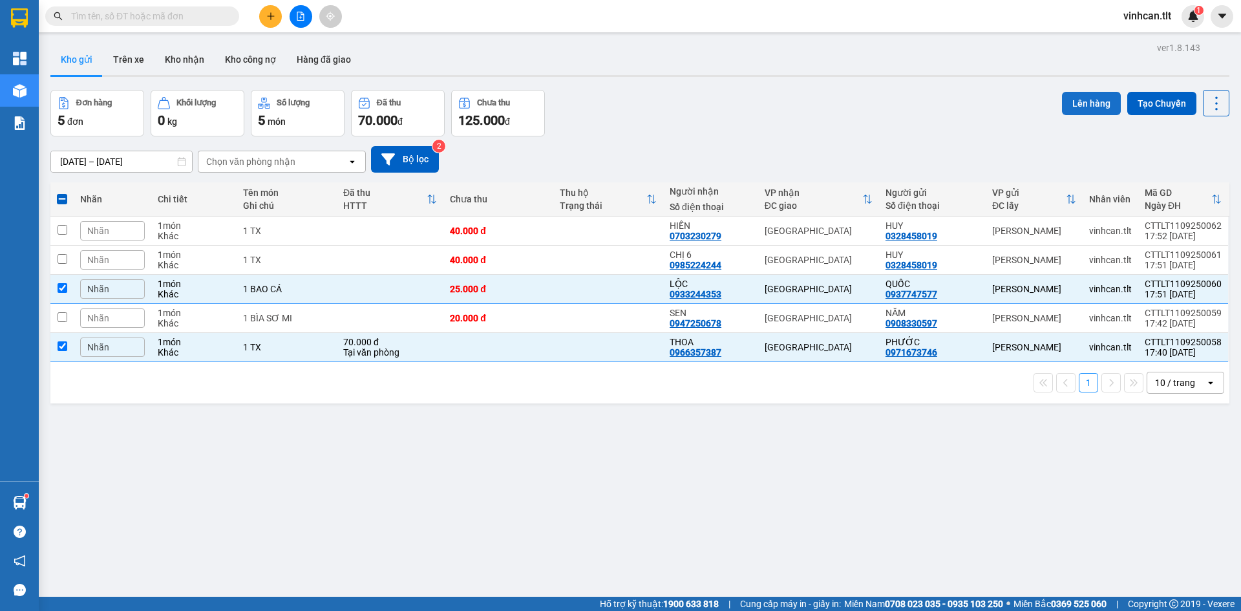
click at [1093, 102] on button "Lên hàng" at bounding box center [1091, 103] width 59 height 23
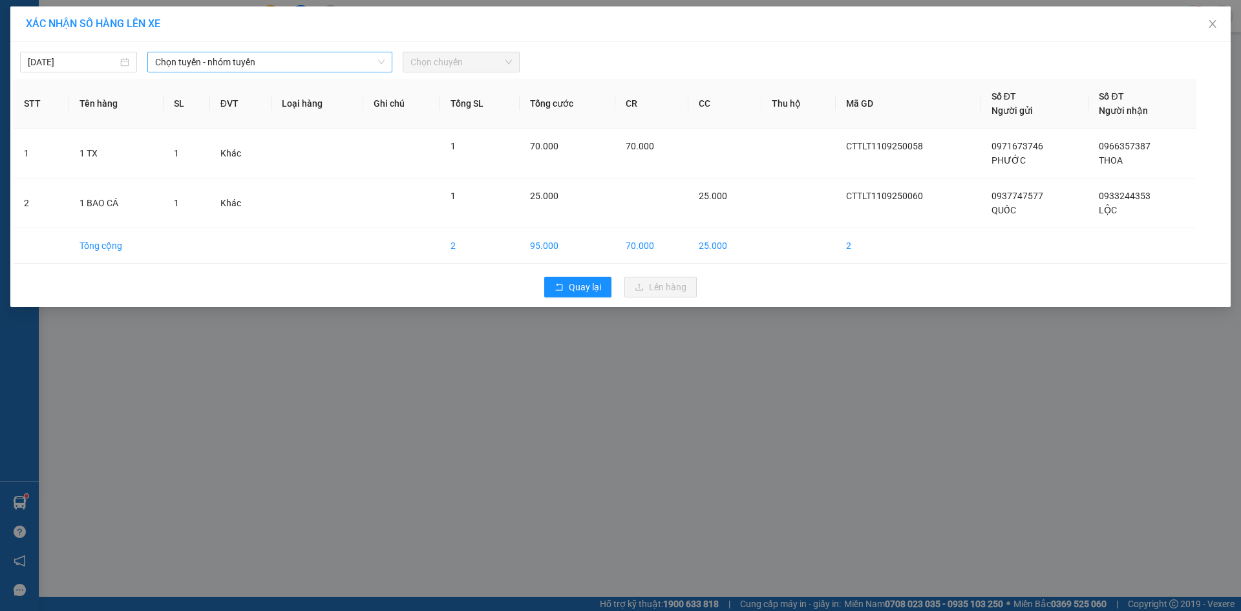
click at [194, 58] on span "Chọn tuyến - nhóm tuyến" at bounding box center [270, 61] width 230 height 19
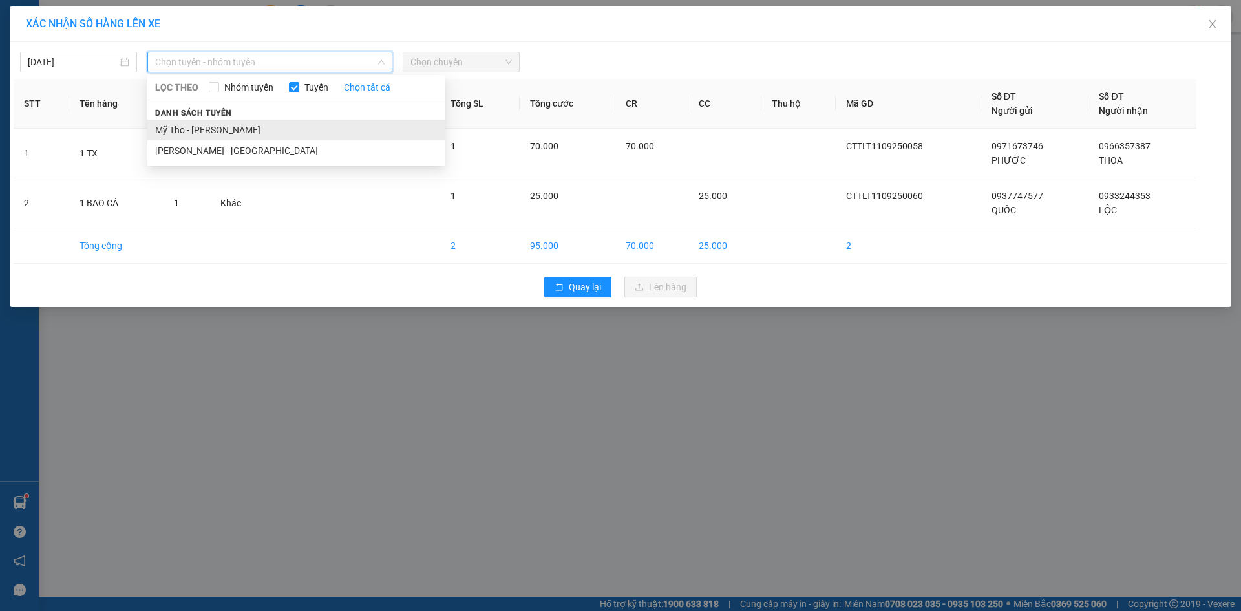
click at [211, 125] on li "Mỹ Tho - [PERSON_NAME]" at bounding box center [295, 130] width 297 height 21
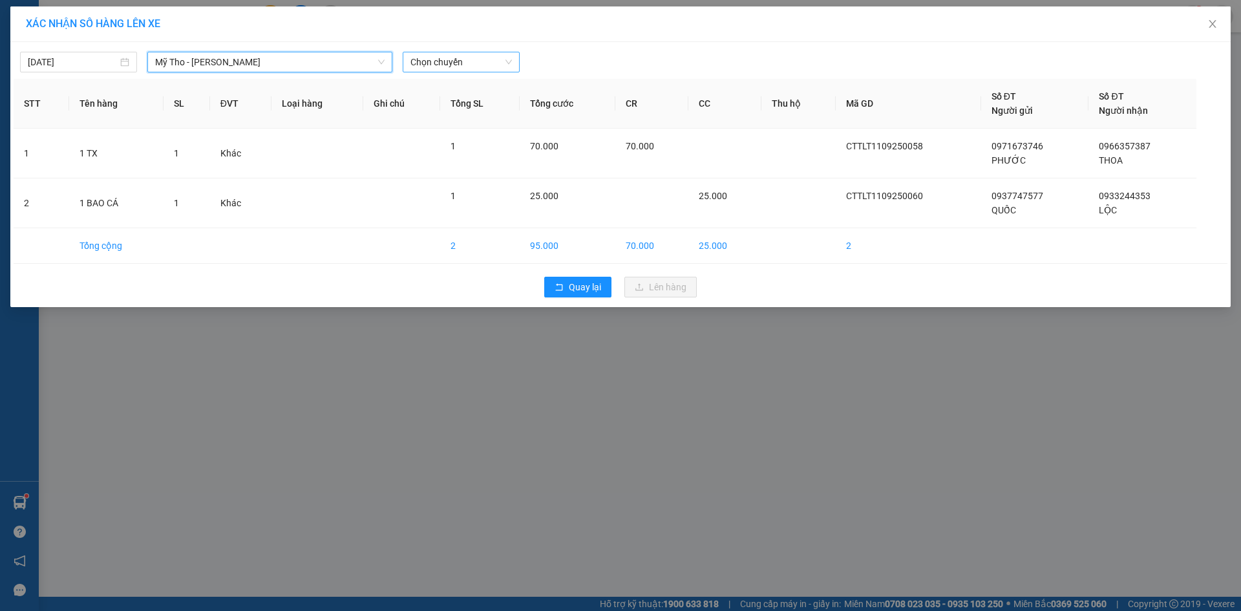
click at [437, 67] on span "Chọn chuyến" at bounding box center [462, 61] width 102 height 19
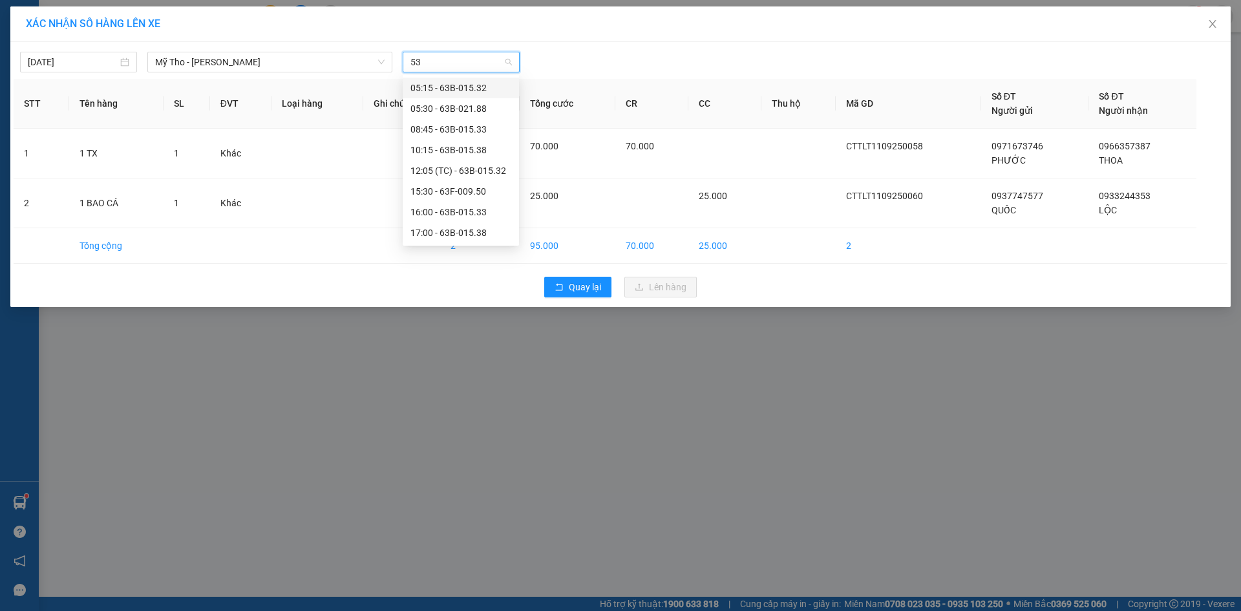
type input "538"
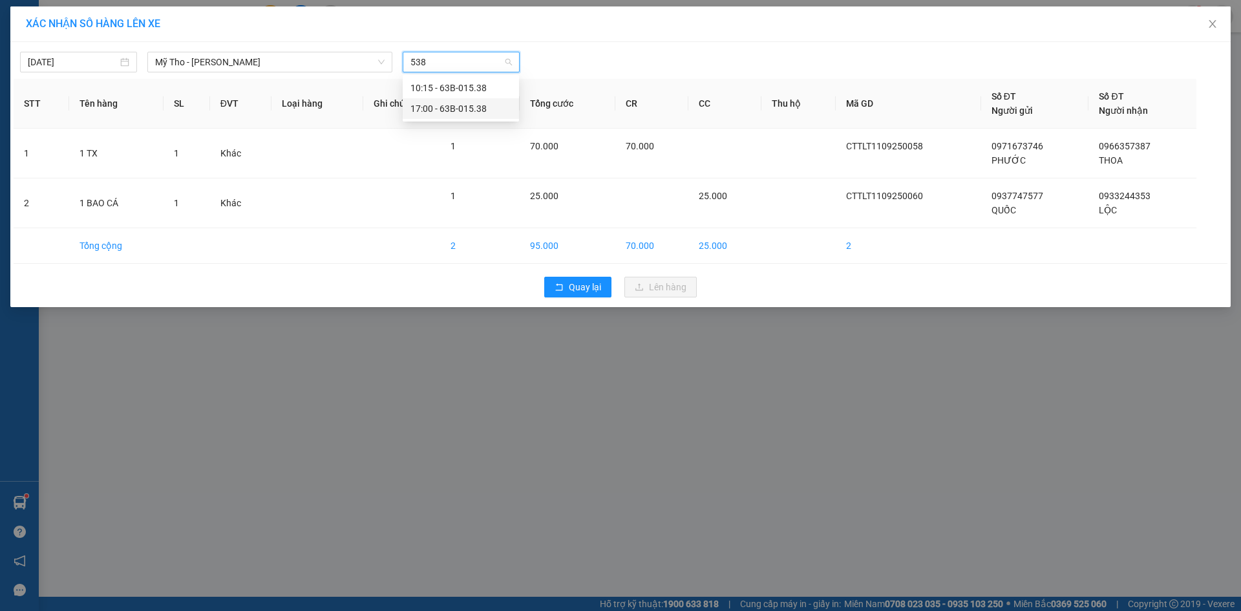
click at [447, 113] on div "17:00 - 63B-015.38" at bounding box center [461, 109] width 101 height 14
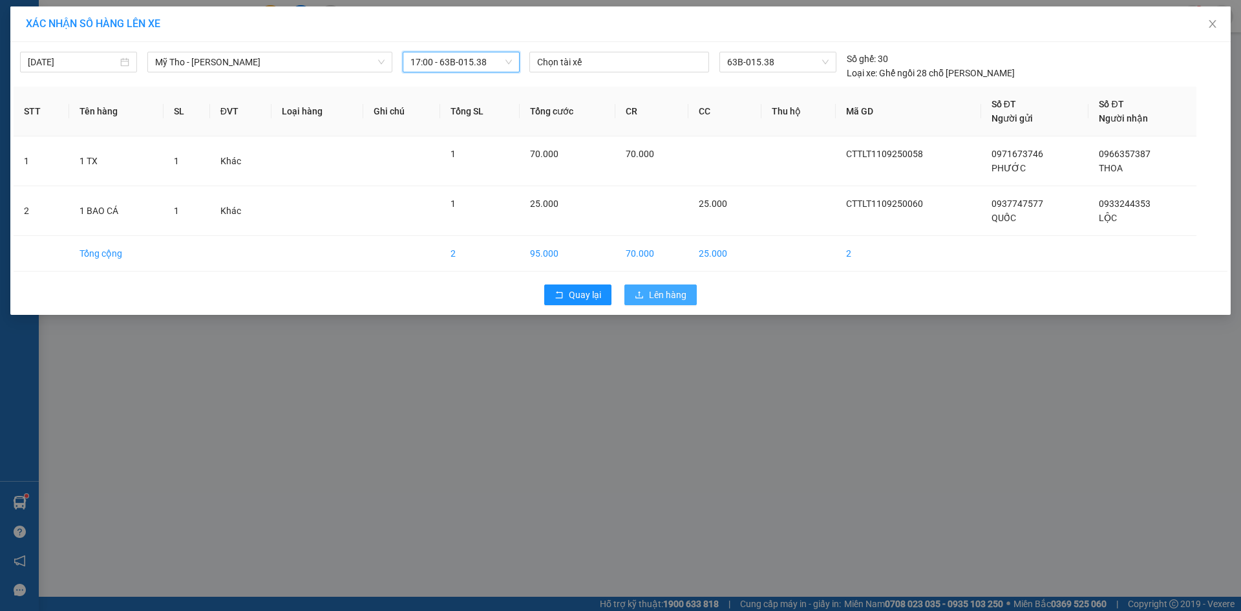
click at [671, 297] on span "Lên hàng" at bounding box center [668, 295] width 38 height 14
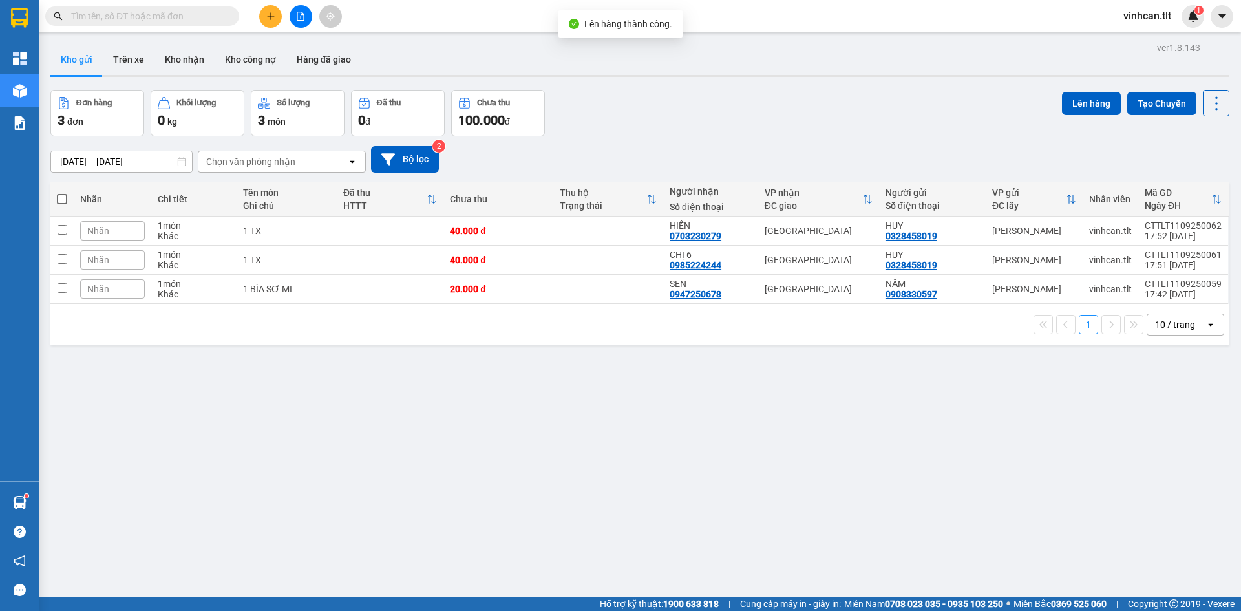
click at [309, 19] on button at bounding box center [301, 16] width 23 height 23
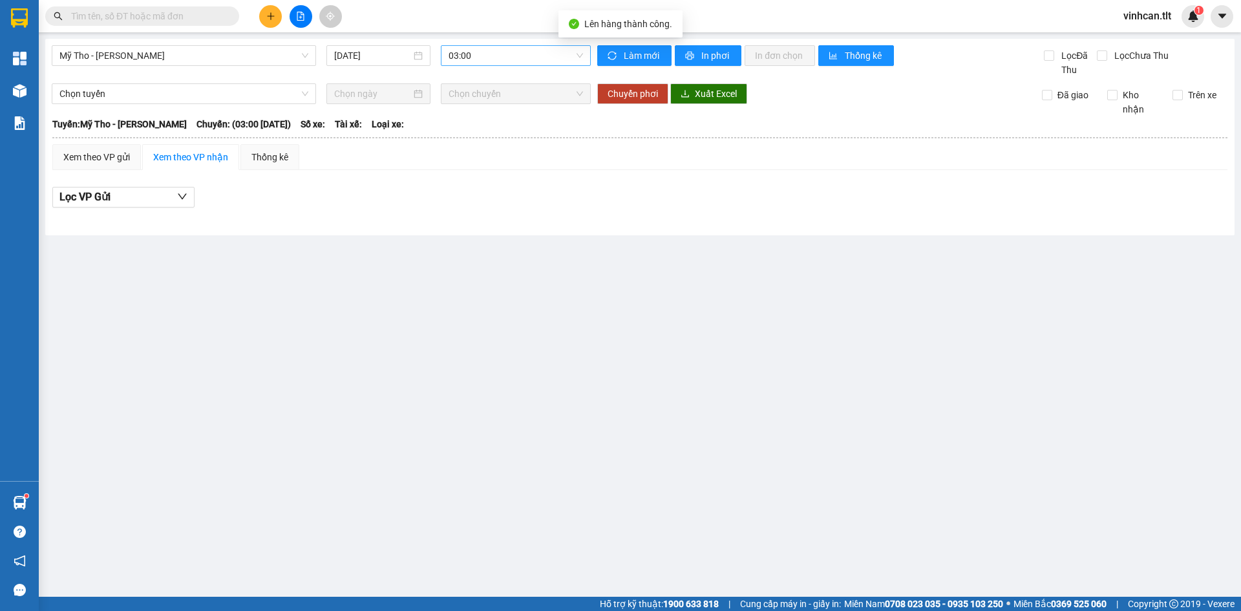
click at [454, 59] on span "03:00" at bounding box center [516, 55] width 134 height 19
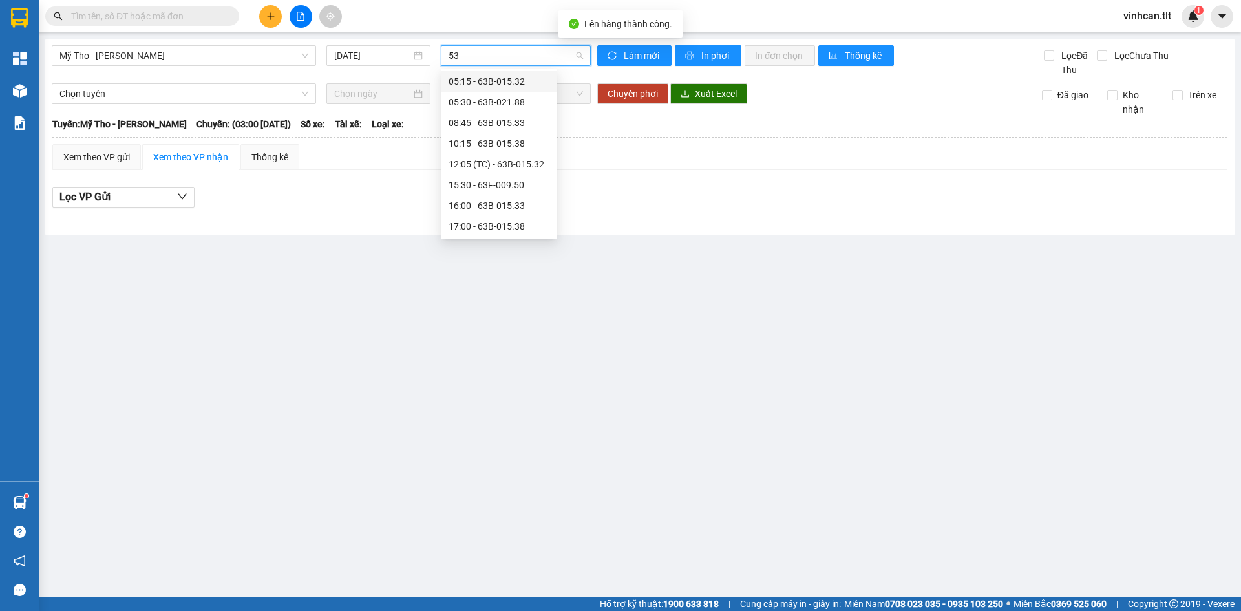
type input "538"
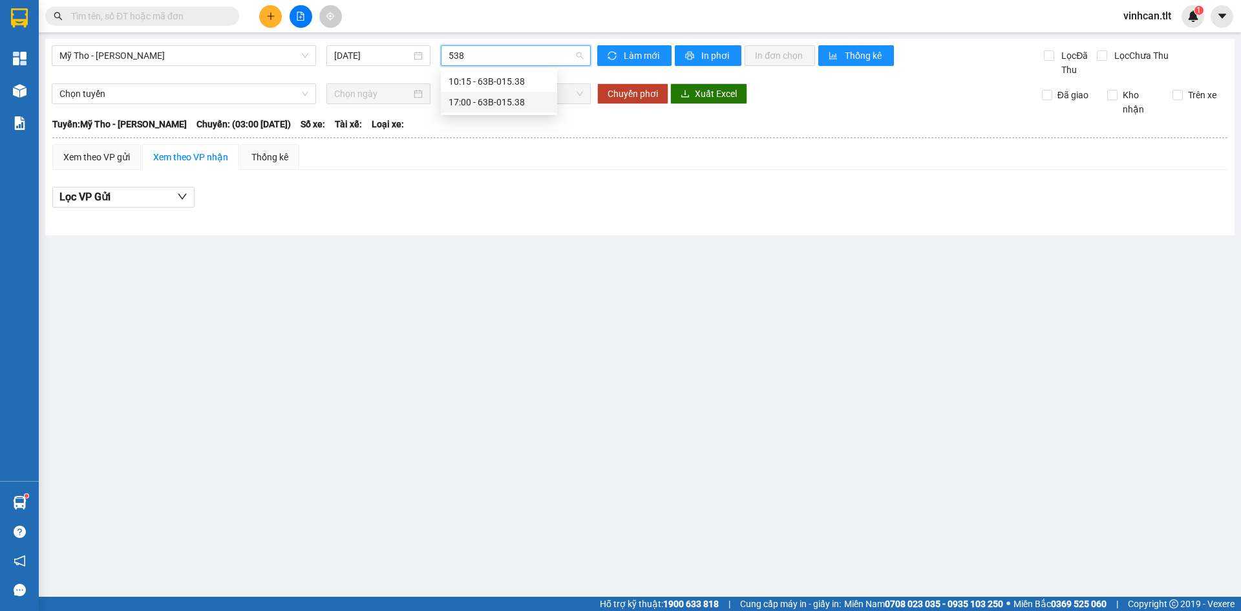
click at [495, 102] on div "17:00 - 63B-015.38" at bounding box center [499, 102] width 101 height 14
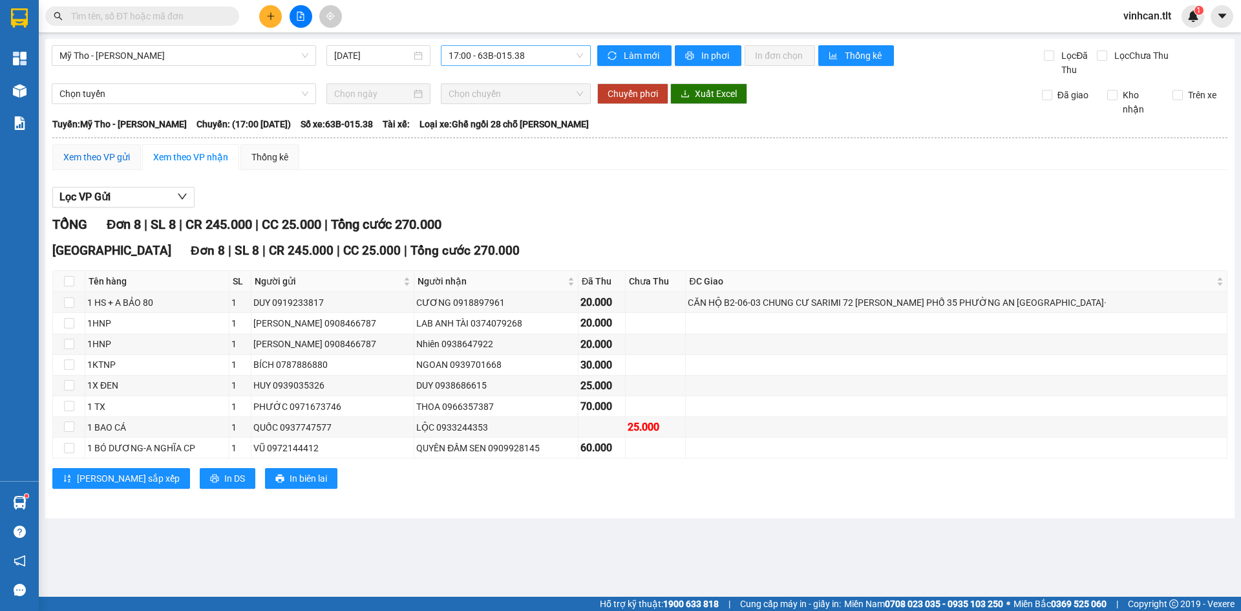
click at [125, 156] on div "Xem theo VP gửi" at bounding box center [96, 157] width 67 height 14
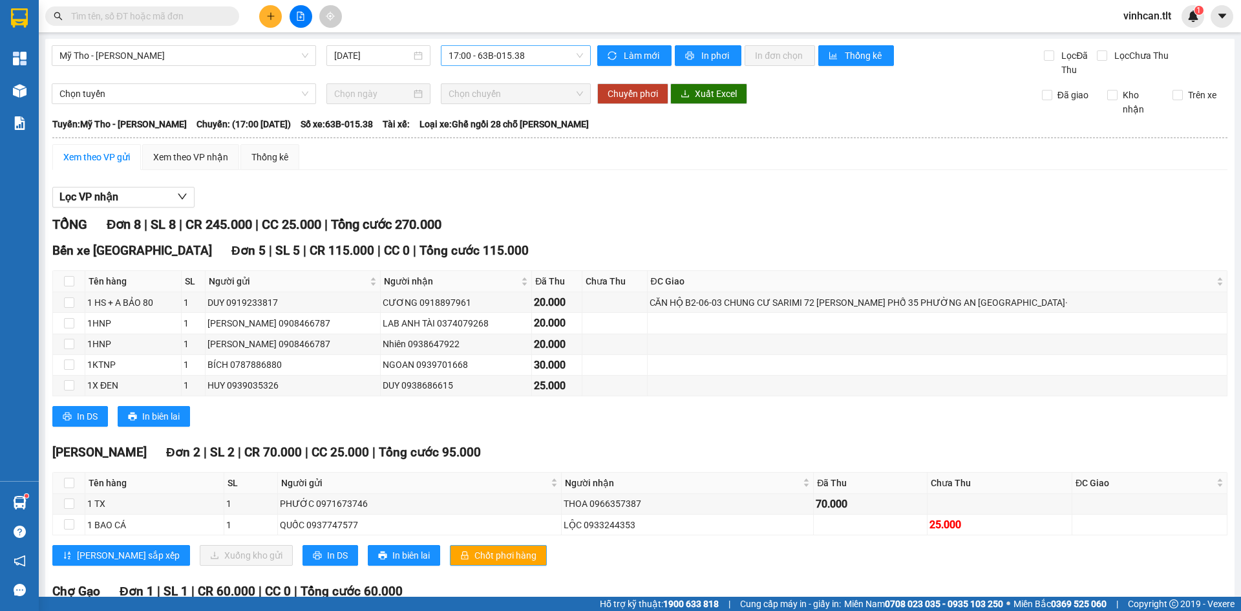
click at [475, 559] on span "Chốt phơi hàng" at bounding box center [506, 555] width 62 height 14
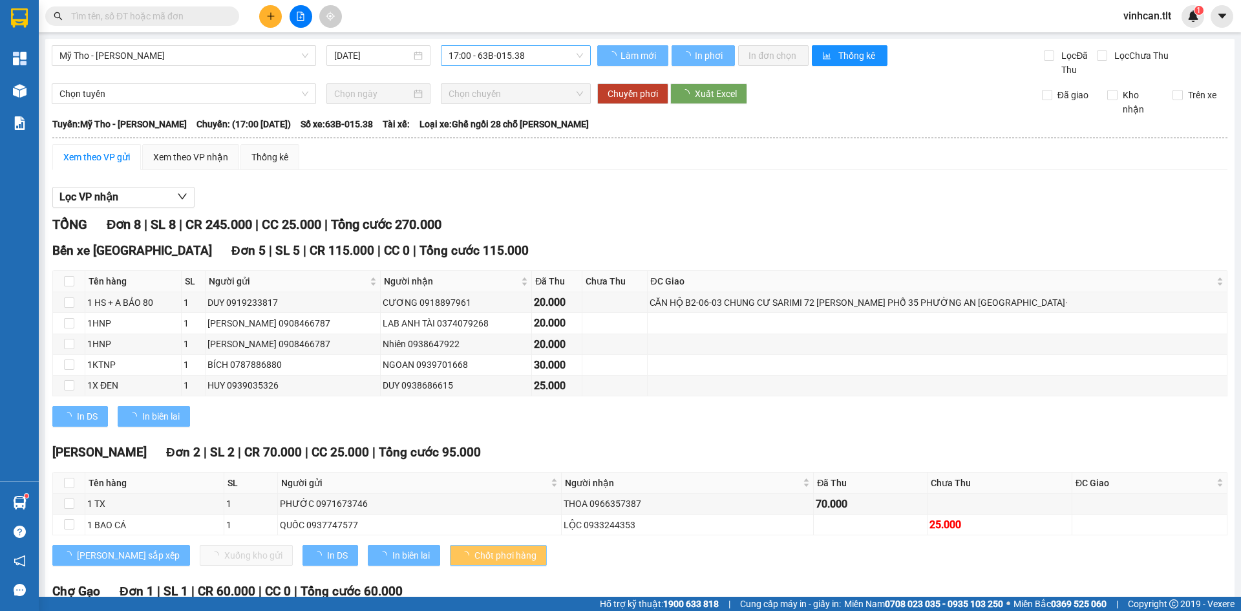
click at [475, 559] on span "Chốt phơi hàng" at bounding box center [506, 555] width 62 height 14
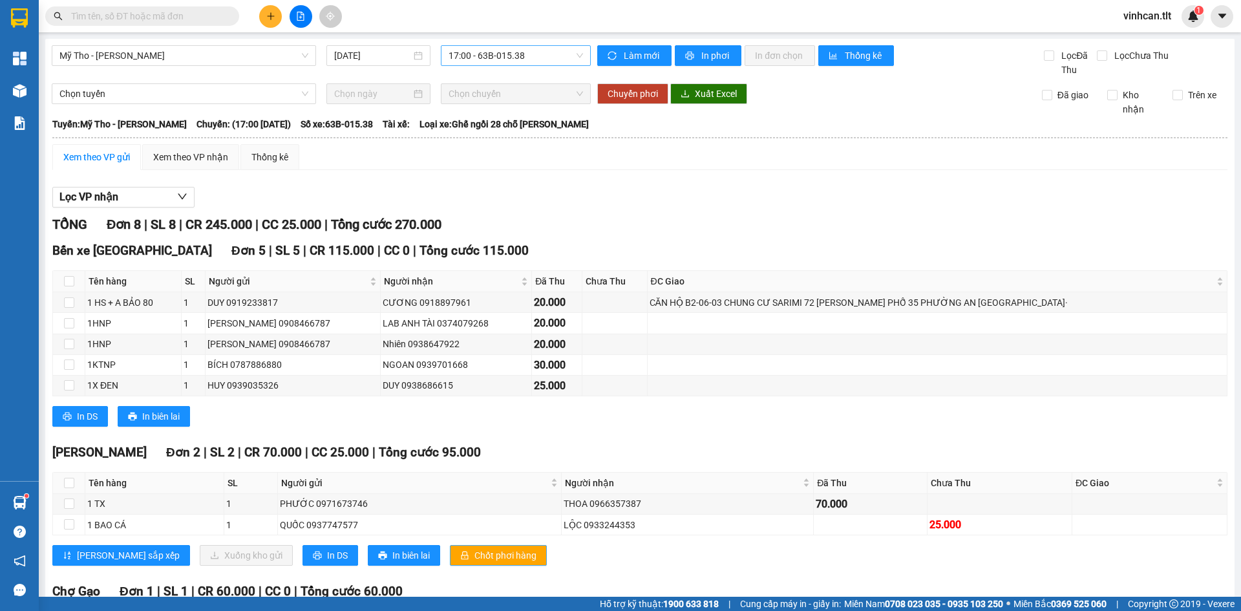
click at [475, 559] on span "Chốt phơi hàng" at bounding box center [506, 555] width 62 height 14
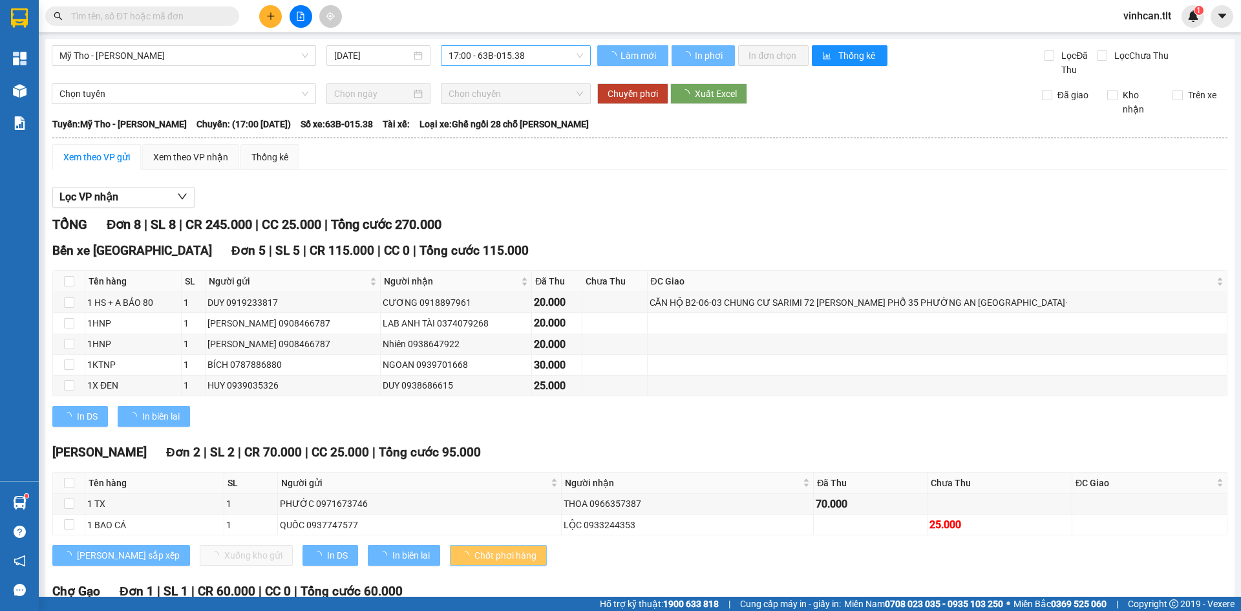
click at [475, 559] on span "Chốt phơi hàng" at bounding box center [506, 555] width 62 height 14
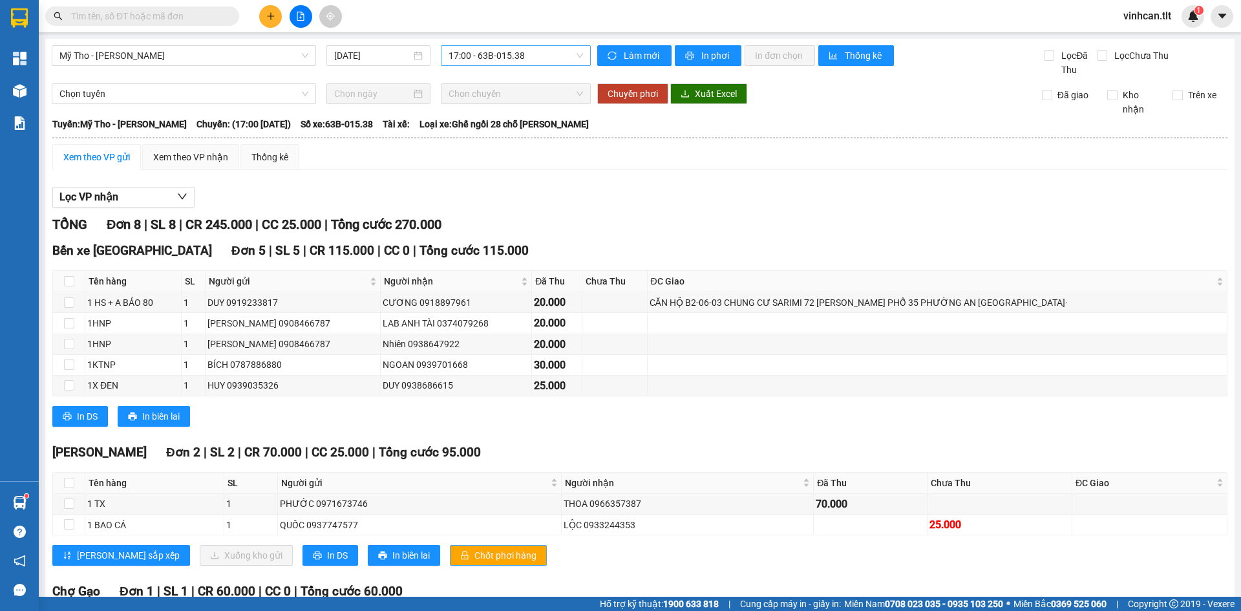
click at [475, 559] on span "Chốt phơi hàng" at bounding box center [506, 555] width 62 height 14
click at [475, 558] on span "Chốt phơi hàng" at bounding box center [506, 555] width 62 height 14
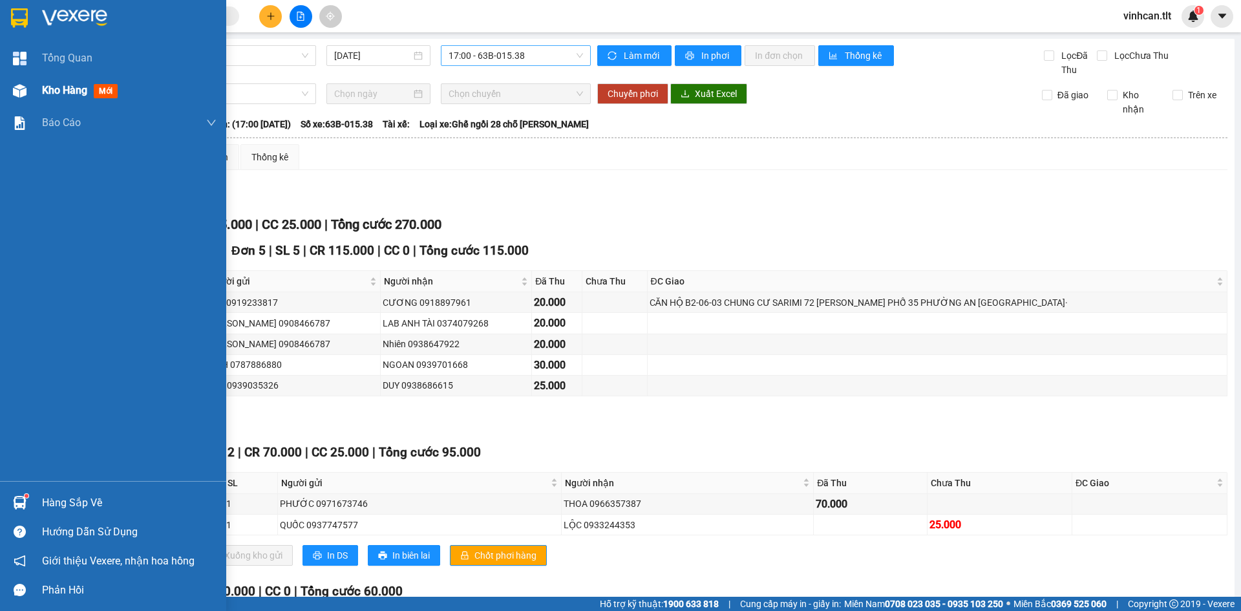
click at [38, 84] on div "Kho hàng mới" at bounding box center [113, 90] width 226 height 32
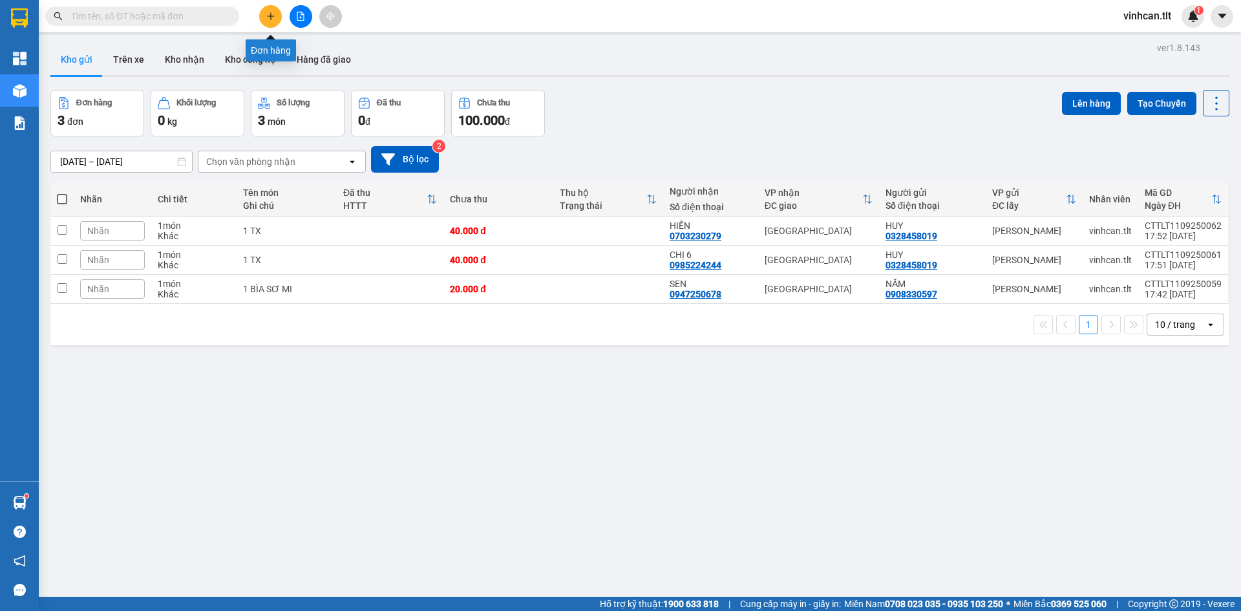
click at [274, 18] on icon "plus" at bounding box center [270, 16] width 9 height 9
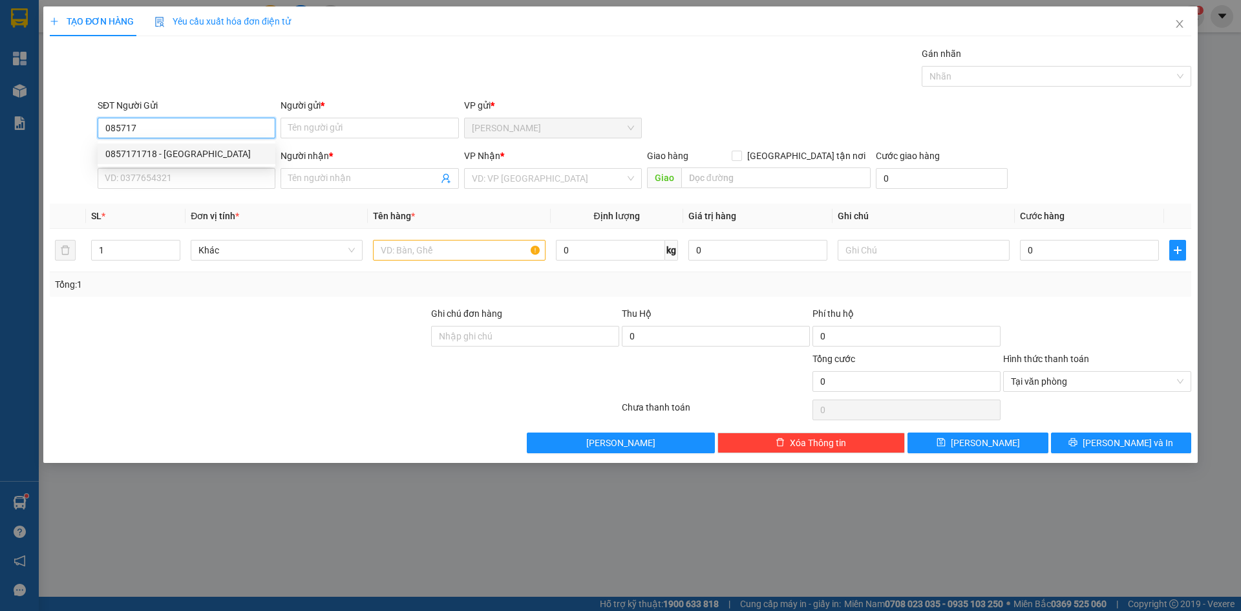
click at [190, 155] on div "0857171718 - [GEOGRAPHIC_DATA]" at bounding box center [186, 154] width 162 height 14
type input "0857171718"
type input "THÀNH PHÚ"
type input "0857171718"
click at [186, 195] on div "Transit Pickup Surcharge Ids Transit Deliver Surcharge Ids Transit Deliver Surc…" at bounding box center [621, 250] width 1142 height 407
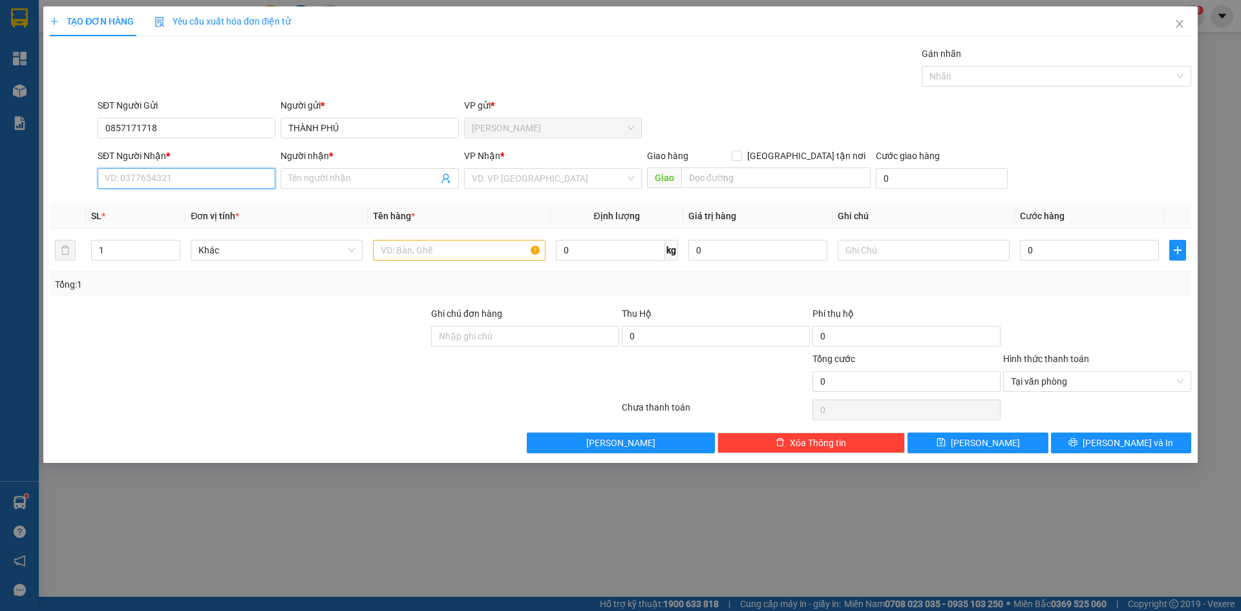
click at [190, 182] on input "SĐT Người Nhận *" at bounding box center [187, 178] width 178 height 21
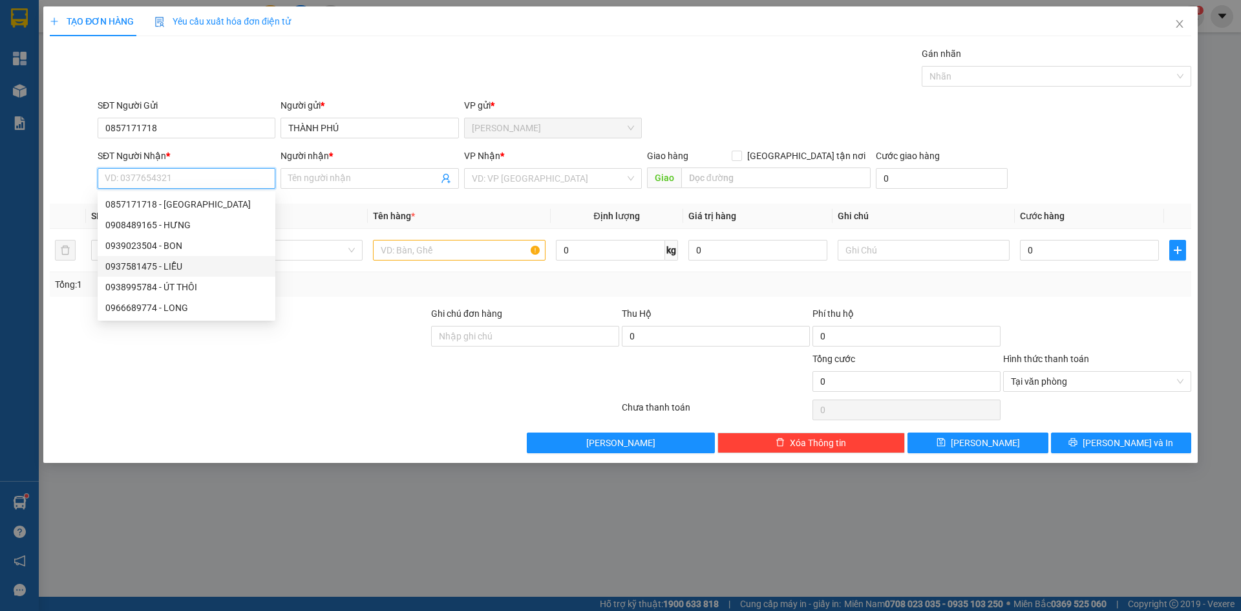
click at [193, 268] on div "0937581475 - LIỄU" at bounding box center [186, 266] width 162 height 14
type input "0937581475"
type input "LIỄU"
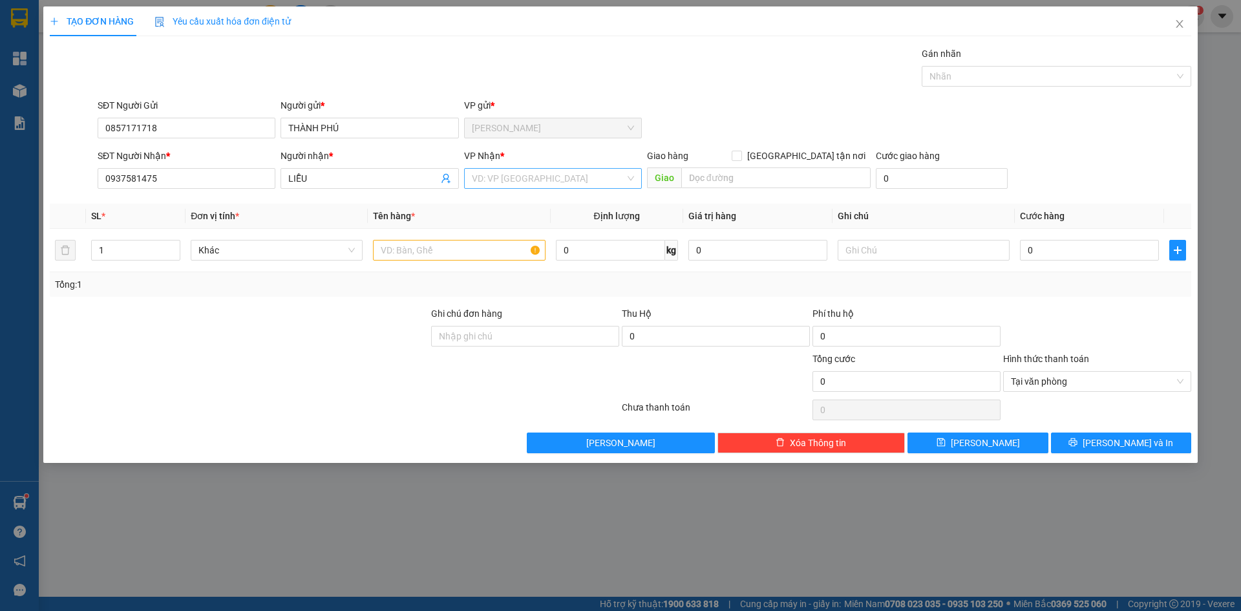
click at [561, 173] on input "search" at bounding box center [548, 178] width 153 height 19
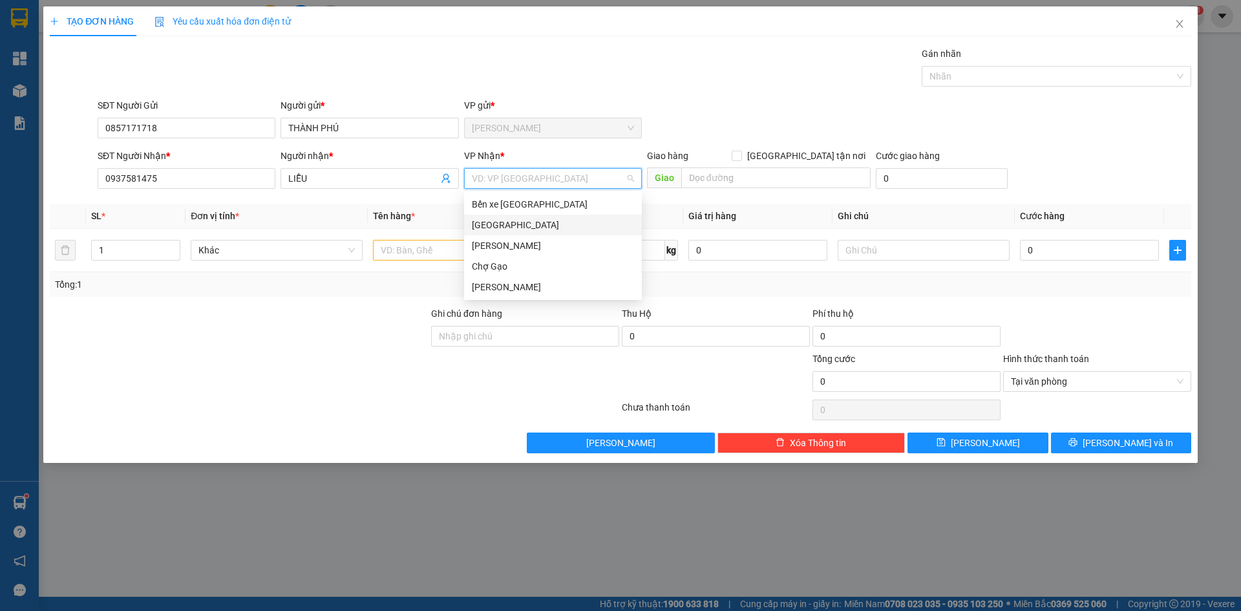
click at [517, 233] on div "[GEOGRAPHIC_DATA]" at bounding box center [553, 225] width 178 height 21
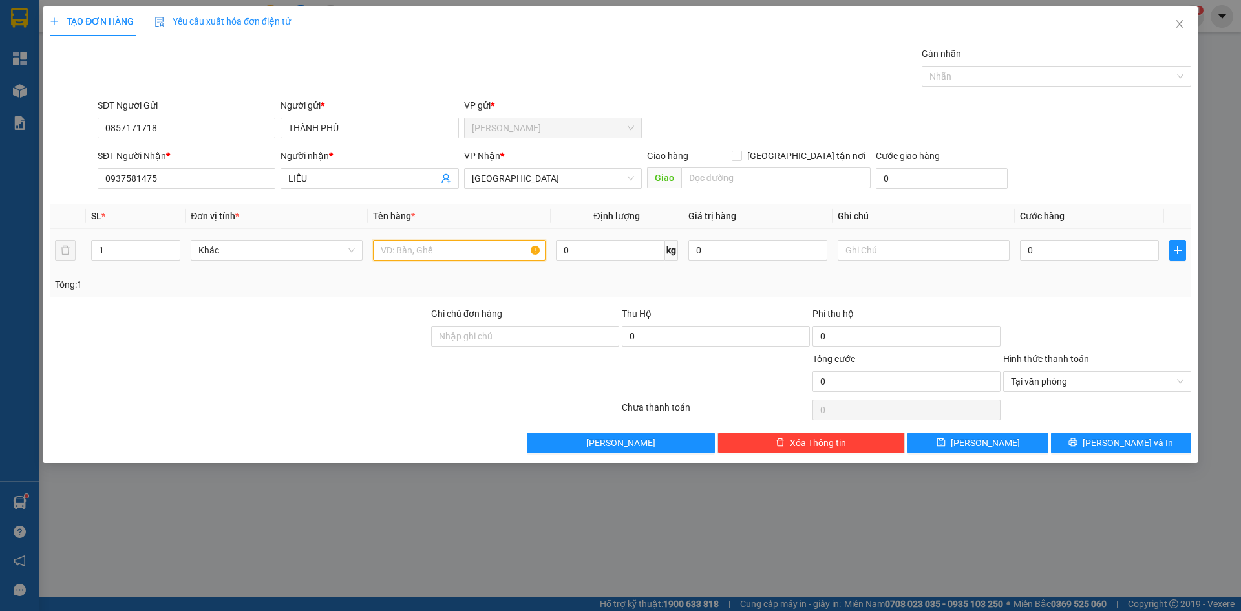
click at [473, 257] on input "text" at bounding box center [459, 250] width 172 height 21
click at [468, 253] on input "text" at bounding box center [459, 250] width 172 height 21
paste input "Á"
type input "1 BAO CÁ"
click at [1111, 243] on input "0" at bounding box center [1089, 250] width 139 height 21
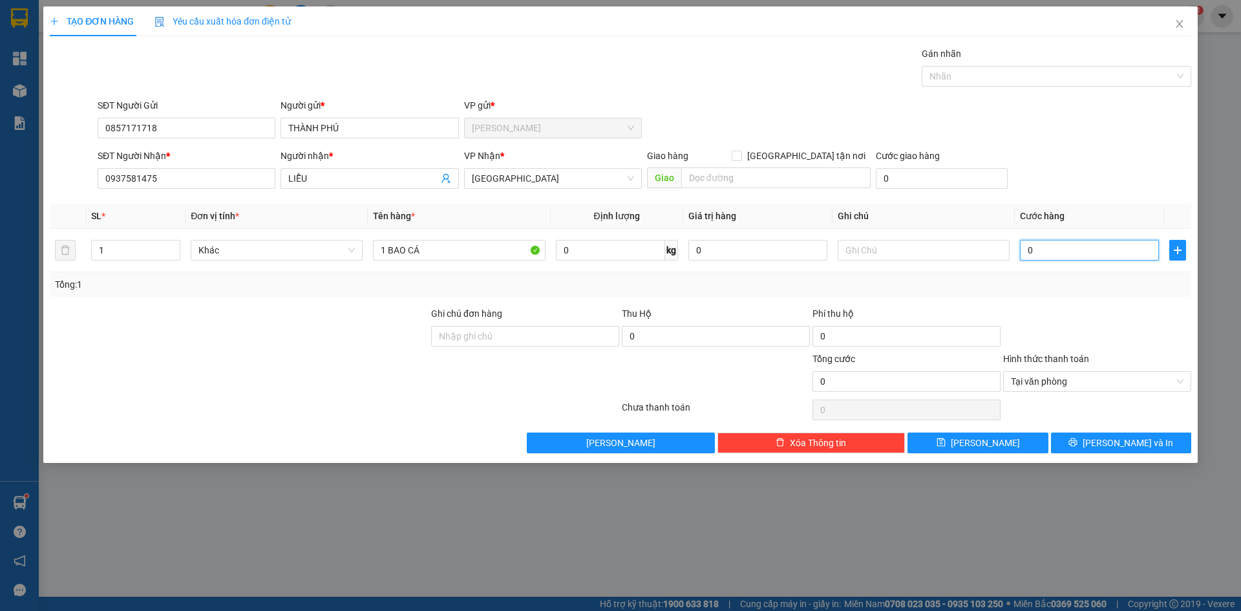
type input "2"
type input "25"
type input "25.000"
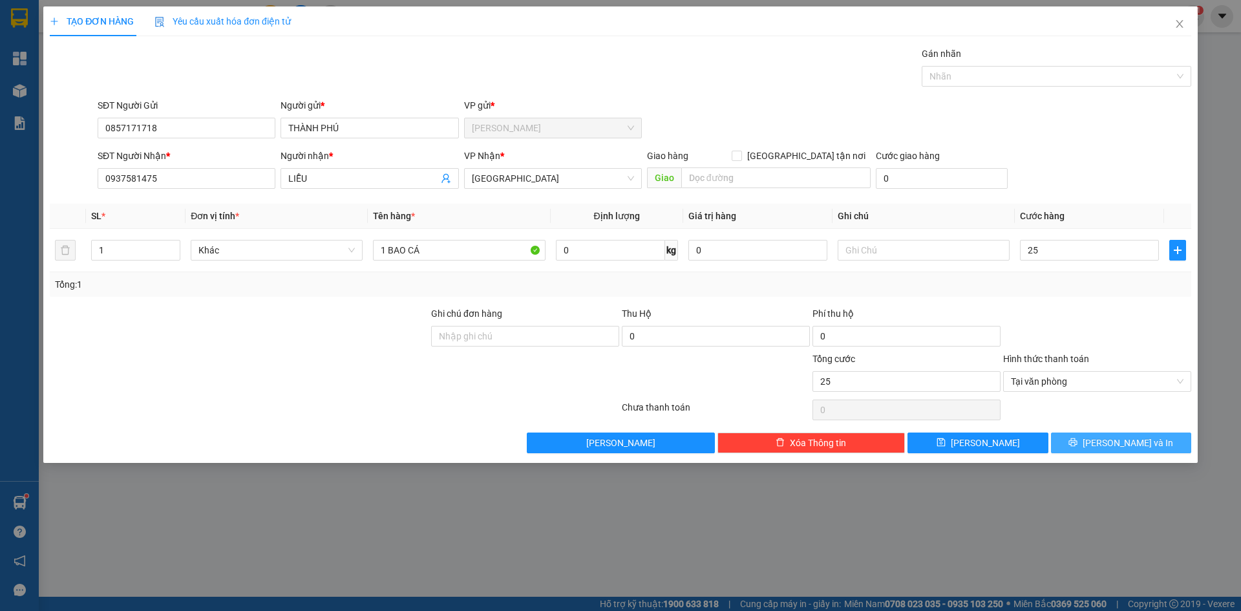
type input "25.000"
click at [1161, 436] on button "[PERSON_NAME] và In" at bounding box center [1121, 443] width 140 height 21
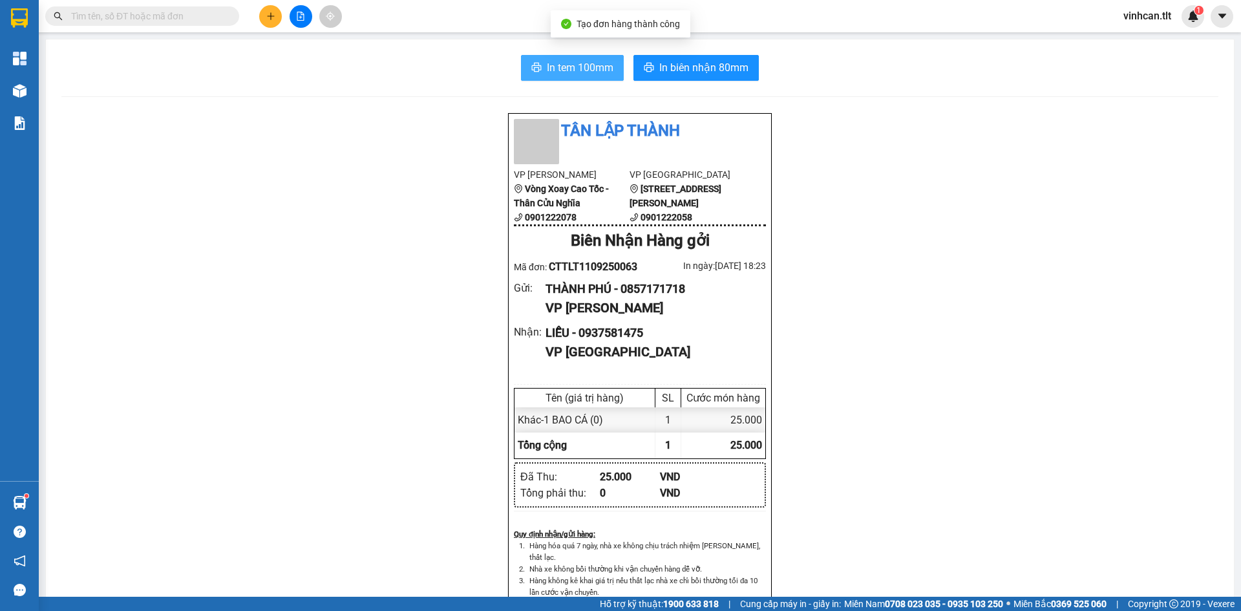
click at [542, 72] on button "In tem 100mm" at bounding box center [572, 68] width 103 height 26
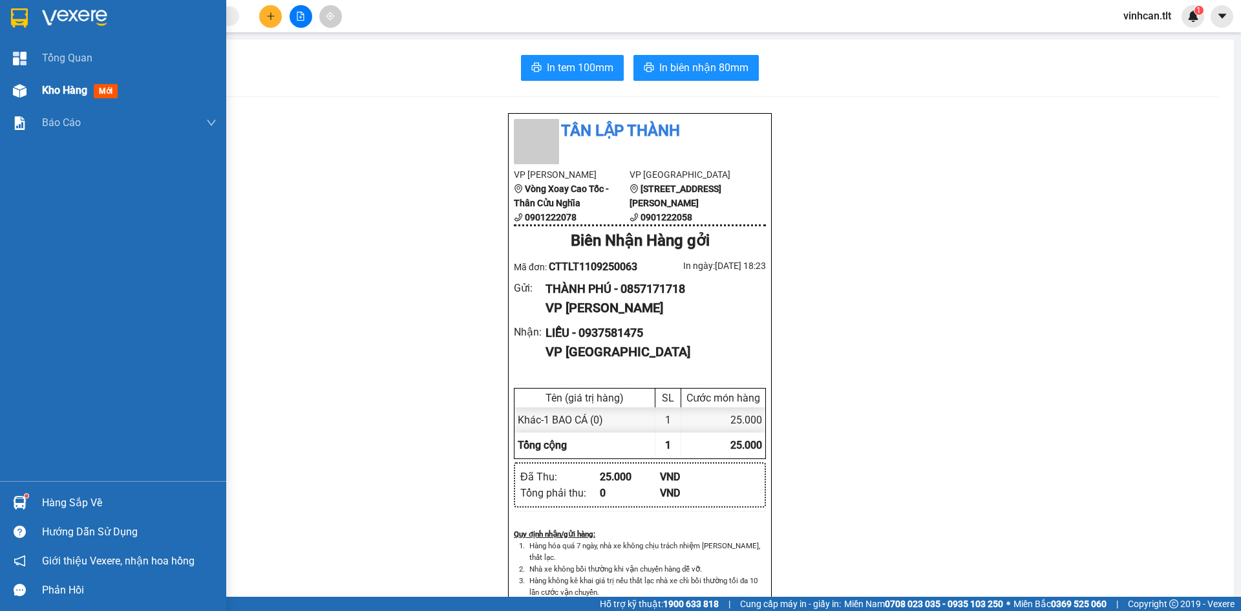
click at [16, 96] on img at bounding box center [20, 91] width 14 height 14
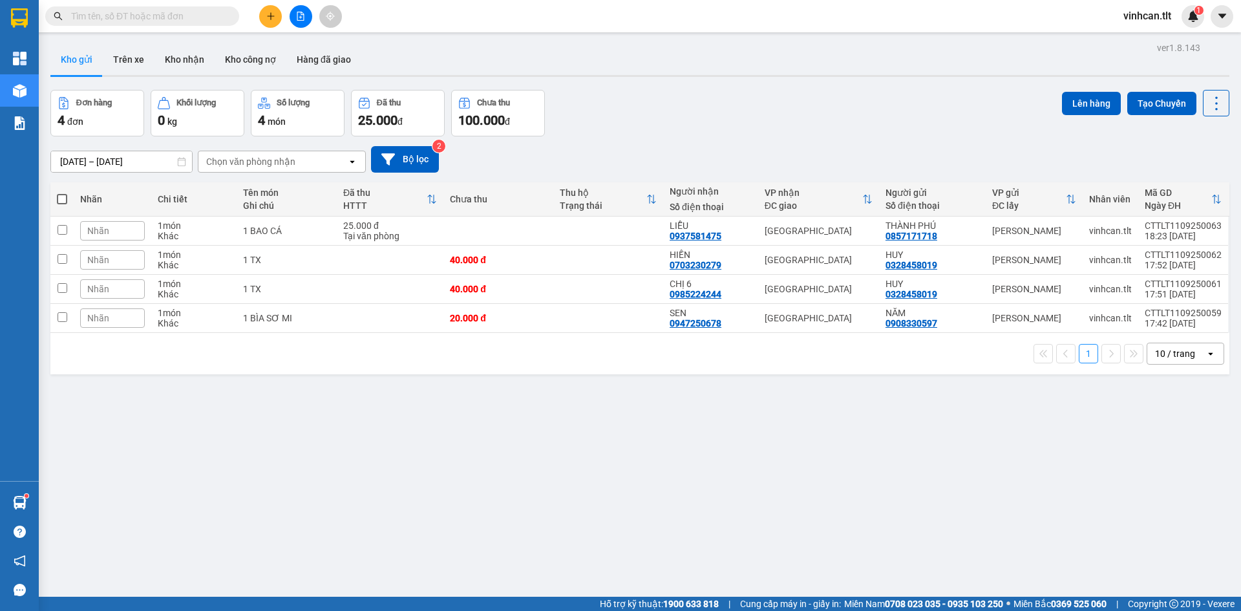
click at [67, 198] on span at bounding box center [62, 199] width 10 height 10
click at [62, 193] on input "checkbox" at bounding box center [62, 193] width 0 height 0
checkbox input "true"
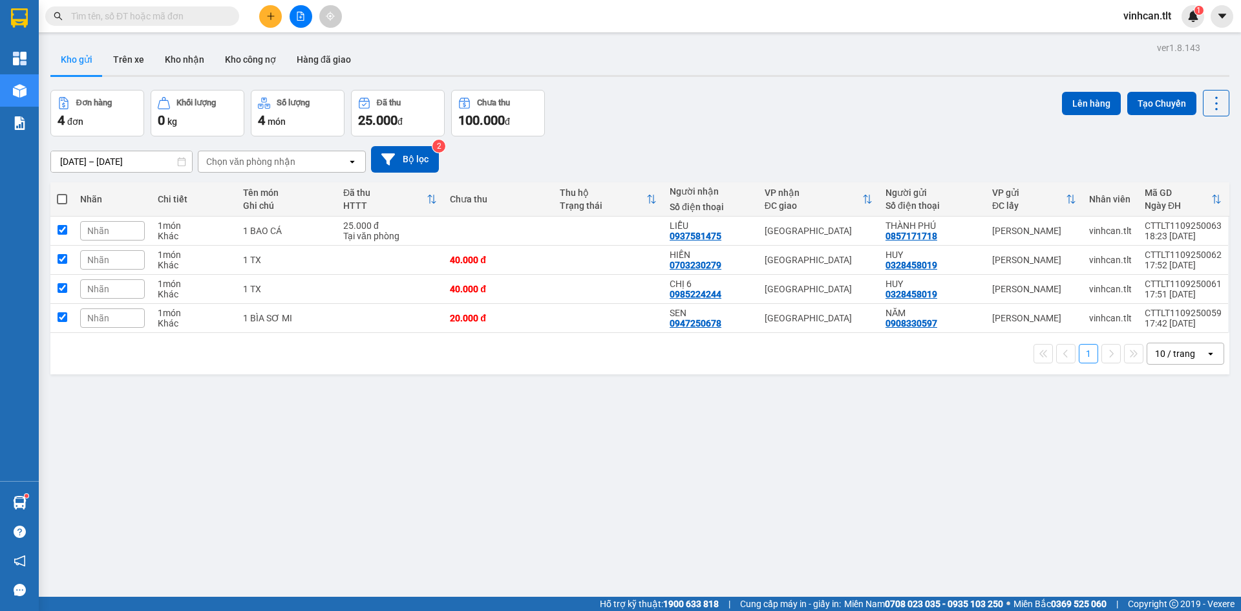
checkbox input "true"
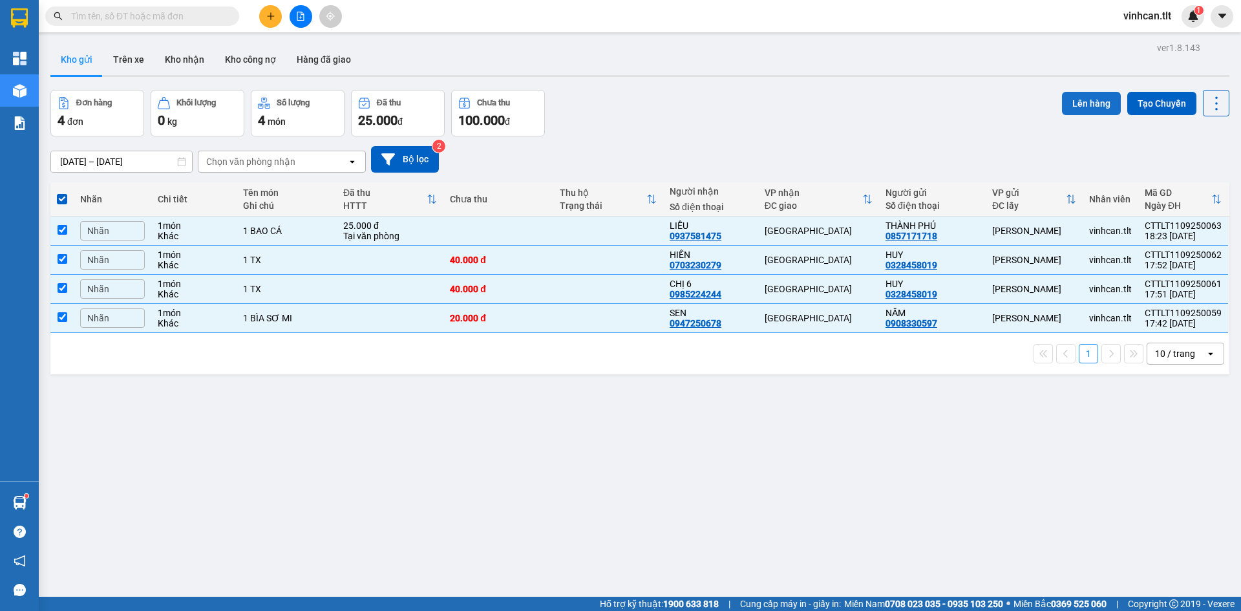
click at [1070, 102] on button "Lên hàng" at bounding box center [1091, 103] width 59 height 23
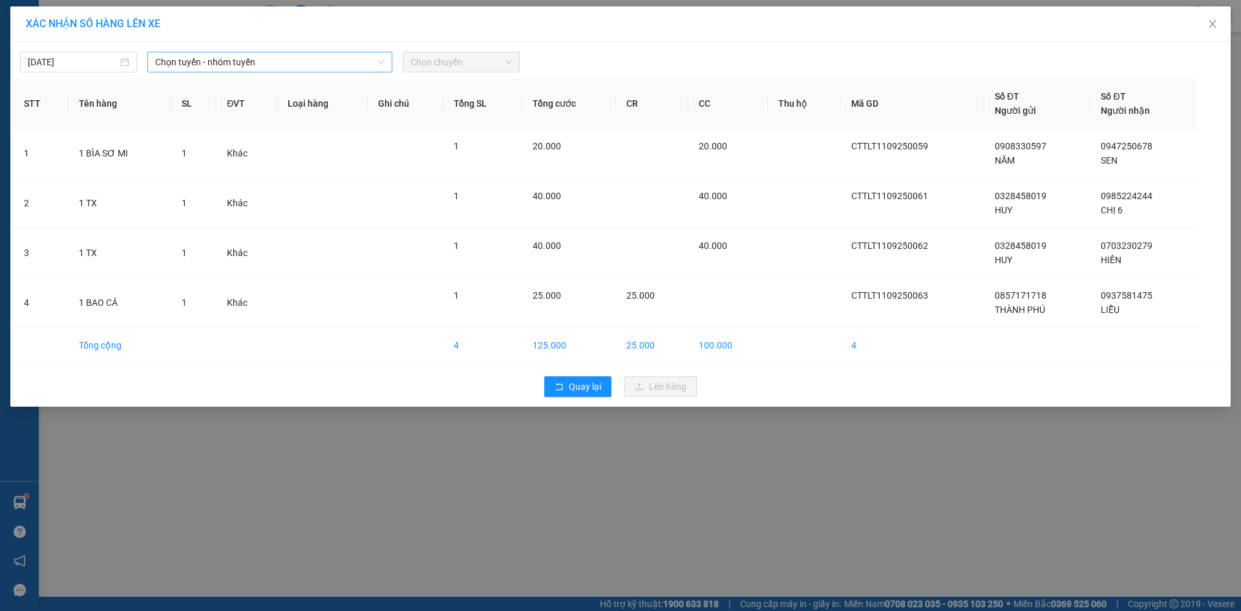
click at [228, 60] on span "Chọn tuyến - nhóm tuyến" at bounding box center [270, 61] width 230 height 19
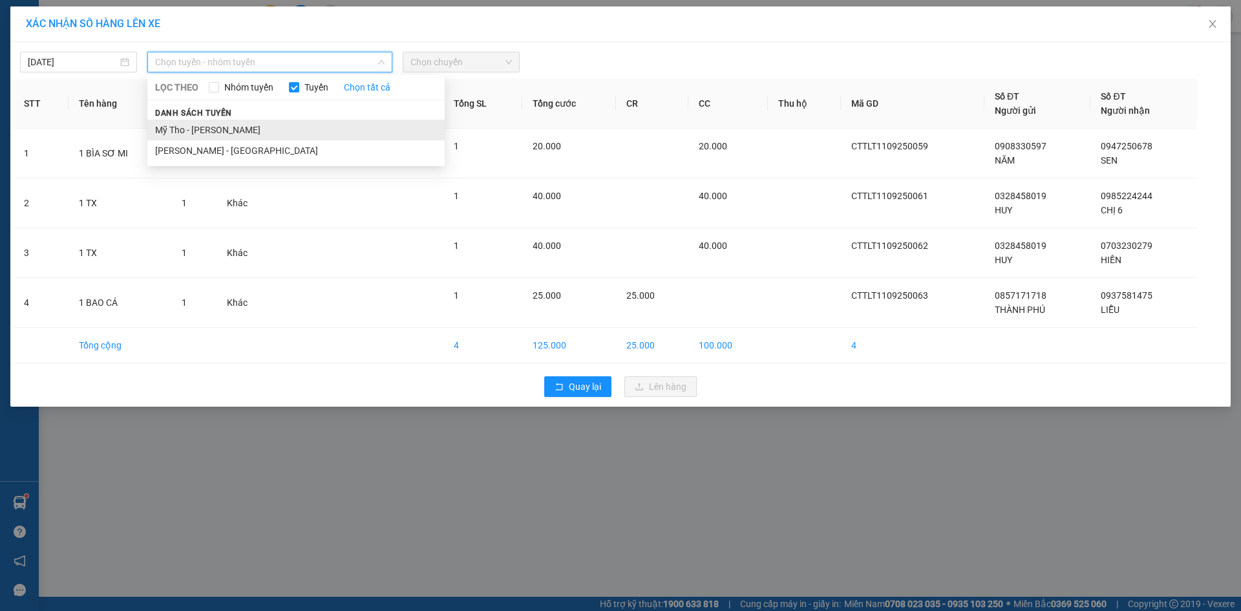
click at [204, 120] on li "Mỹ Tho - [PERSON_NAME]" at bounding box center [295, 130] width 297 height 21
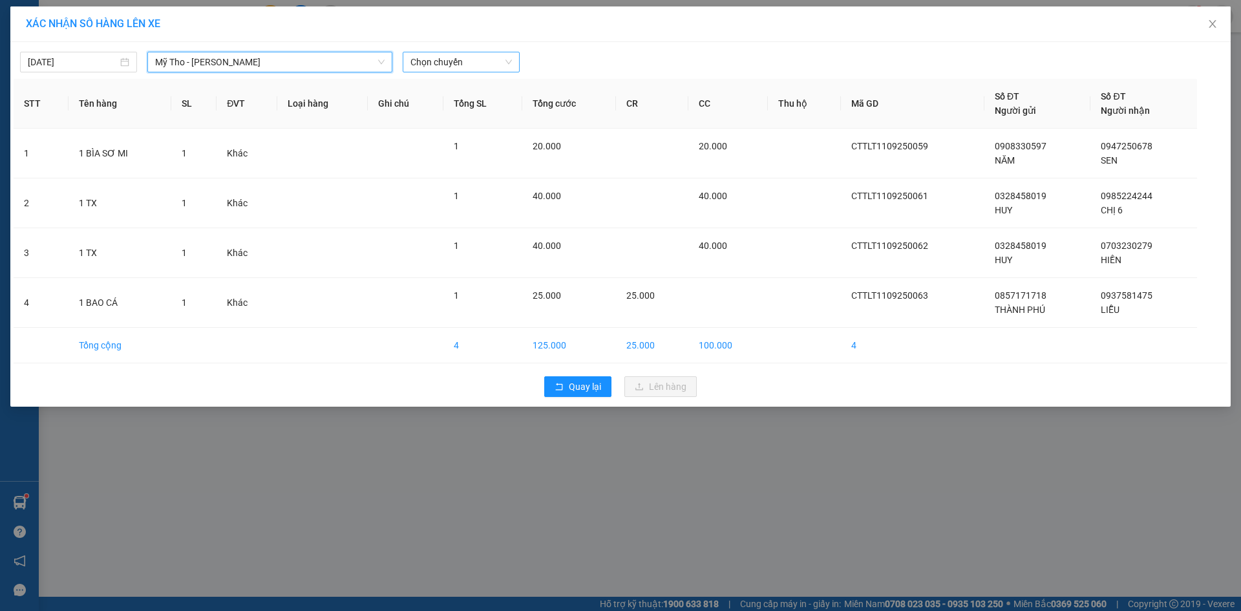
click at [465, 69] on span "Chọn chuyến" at bounding box center [462, 61] width 102 height 19
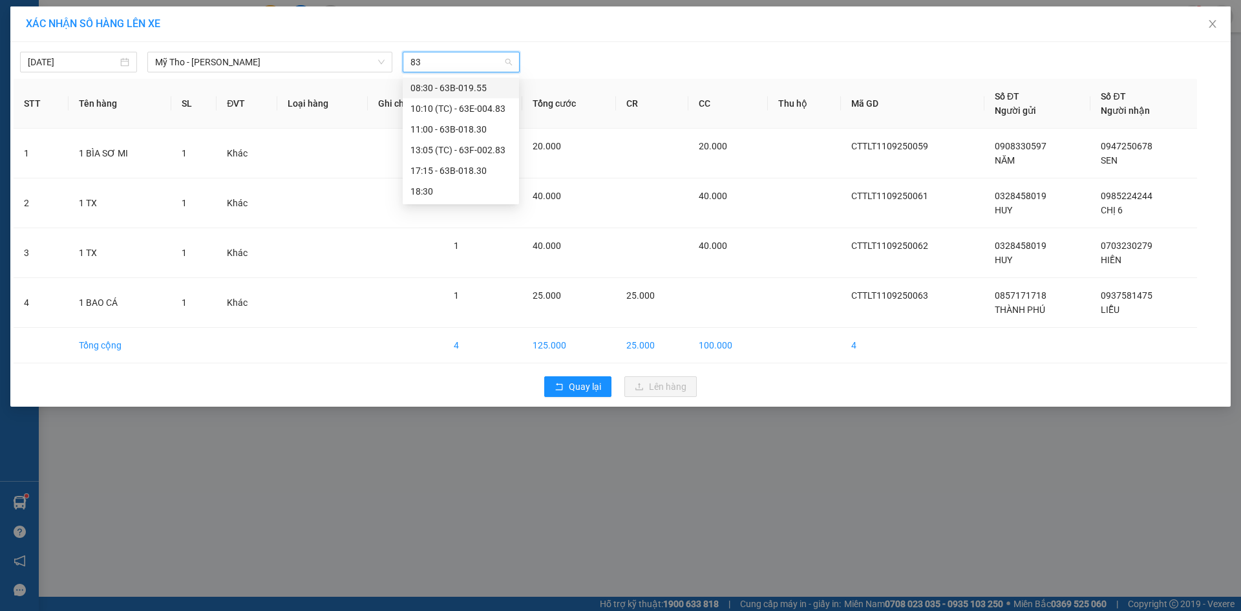
type input "830"
click at [451, 124] on div "17:15 - 63B-018.30" at bounding box center [461, 129] width 101 height 14
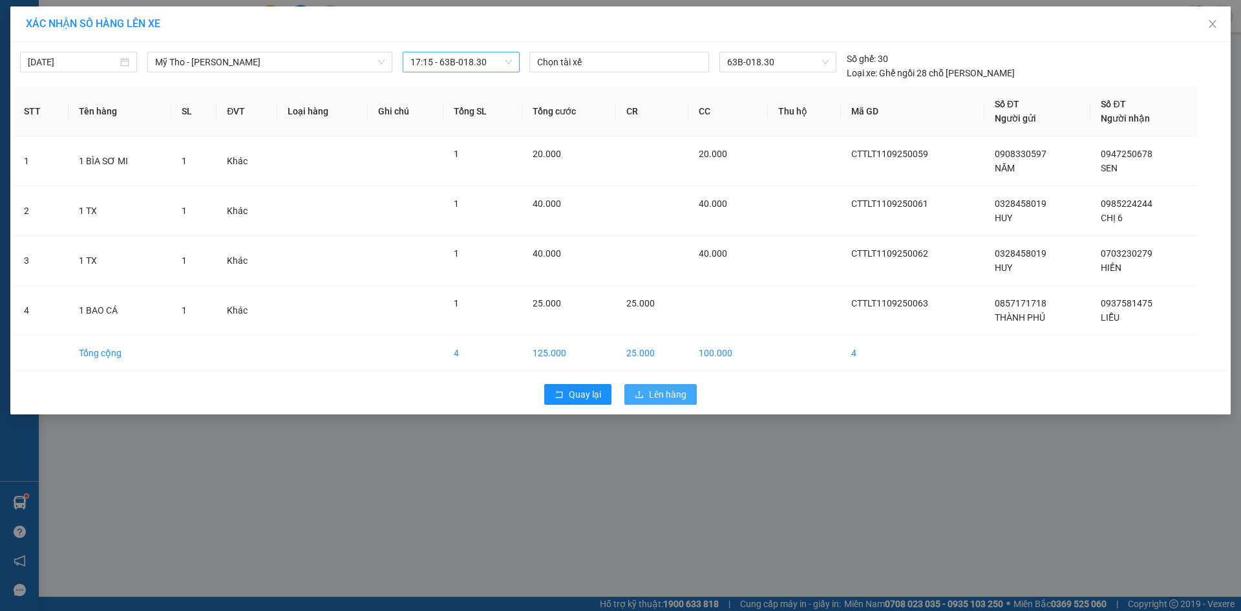
click at [661, 398] on span "Lên hàng" at bounding box center [668, 394] width 38 height 14
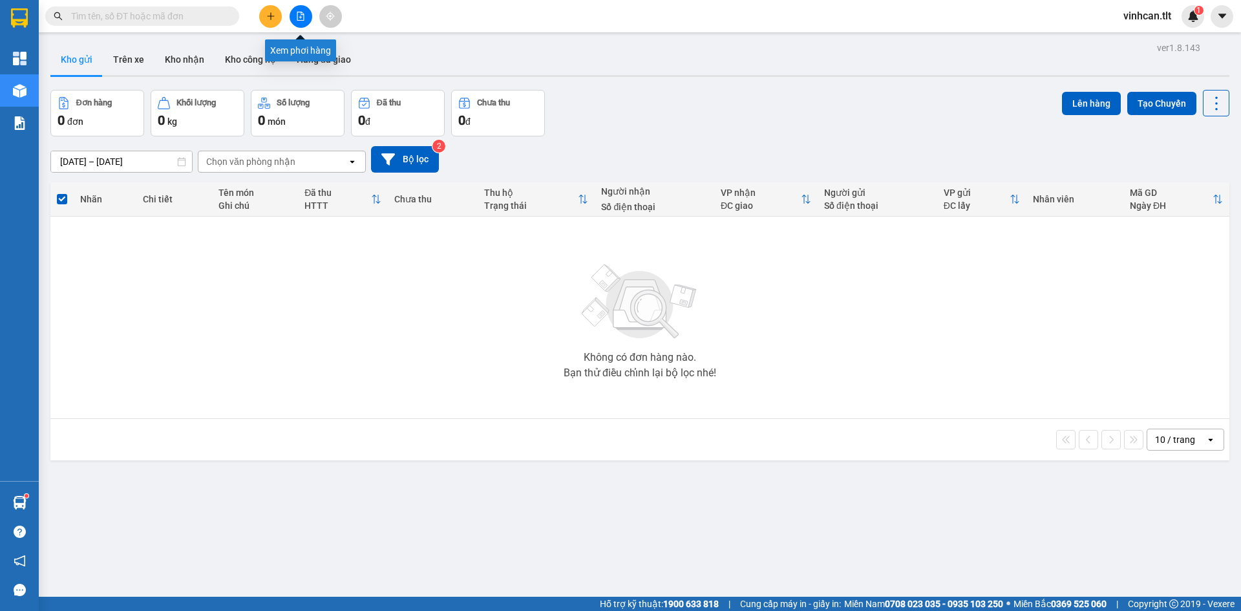
click at [299, 24] on button at bounding box center [301, 16] width 23 height 23
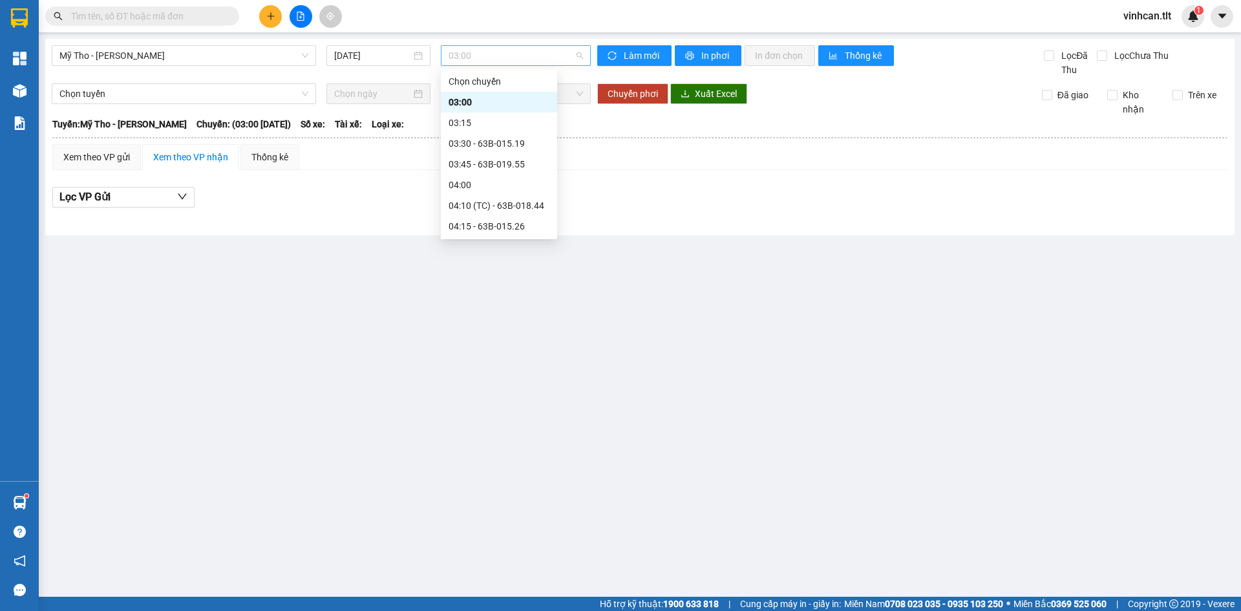
click at [511, 59] on span "03:00" at bounding box center [516, 55] width 134 height 19
type input "6"
type input "830"
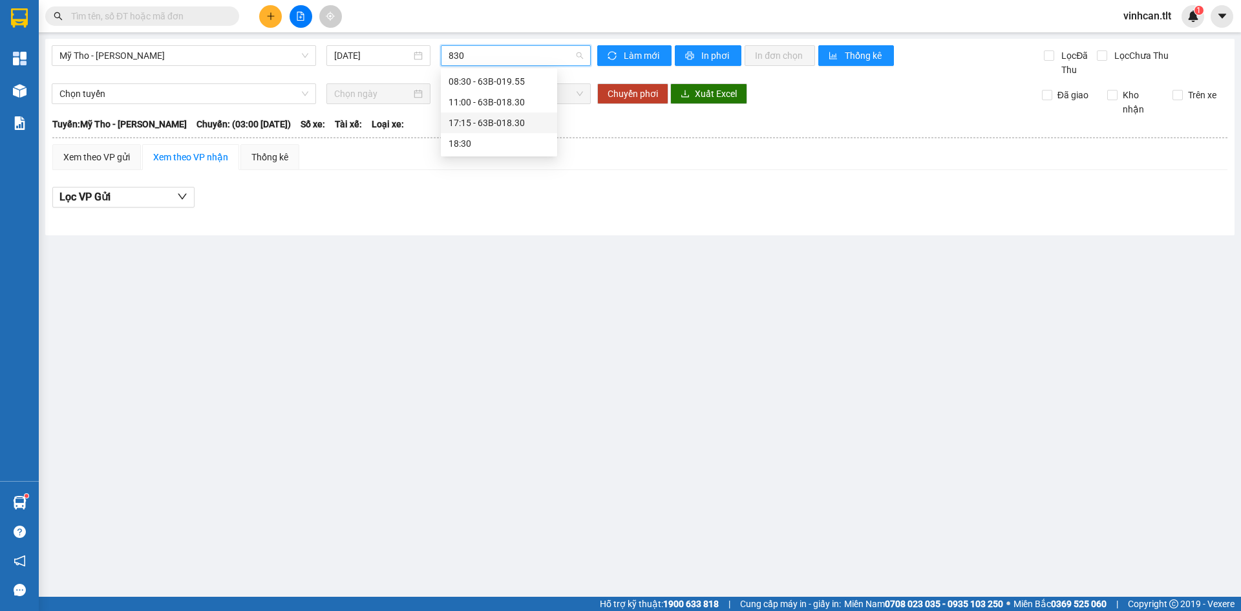
click at [512, 120] on div "17:15 - 63B-018.30" at bounding box center [499, 123] width 101 height 14
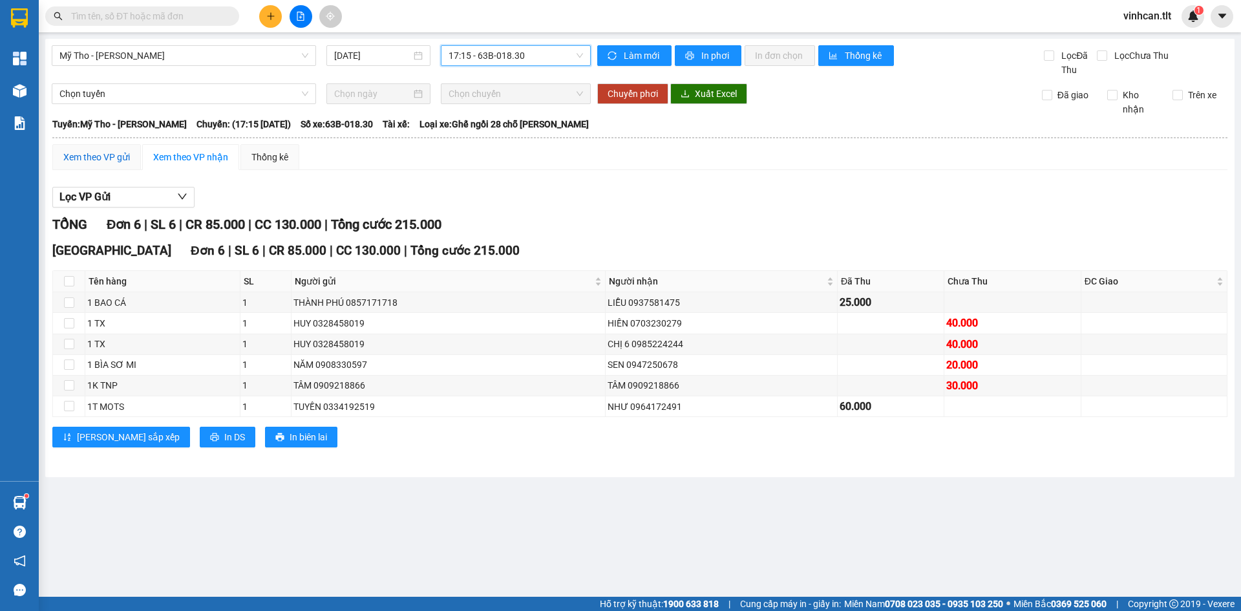
click at [87, 159] on div "Xem theo VP gửi" at bounding box center [96, 157] width 67 height 14
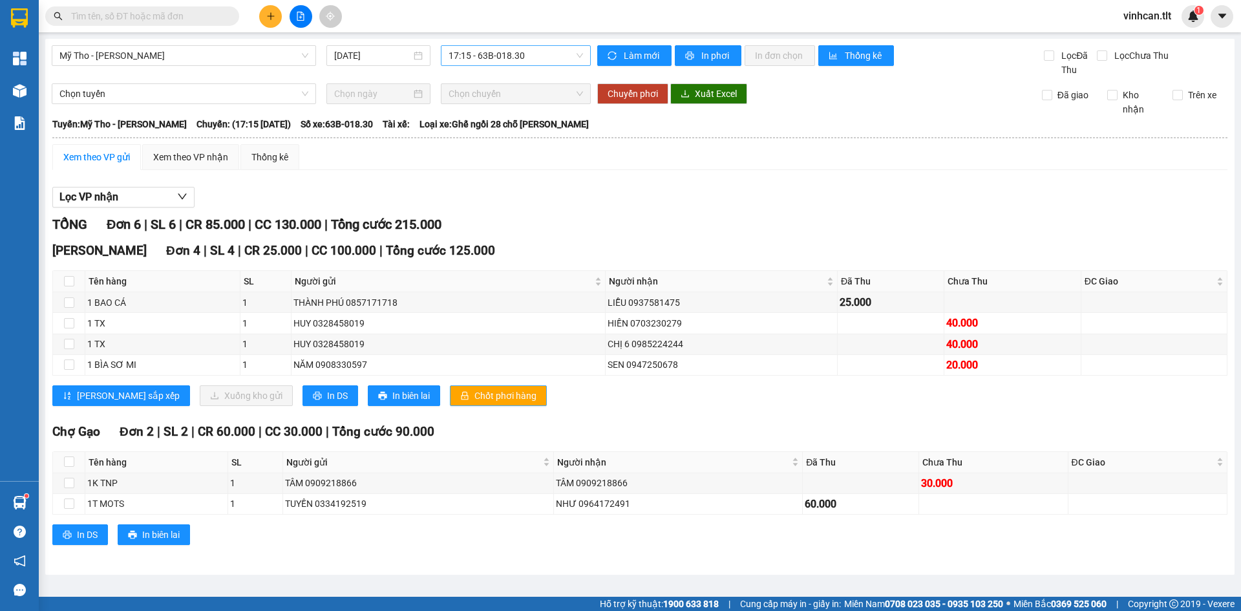
click at [475, 389] on span "Chốt phơi hàng" at bounding box center [506, 396] width 62 height 14
click at [475, 390] on span "Chốt phơi hàng" at bounding box center [506, 396] width 62 height 14
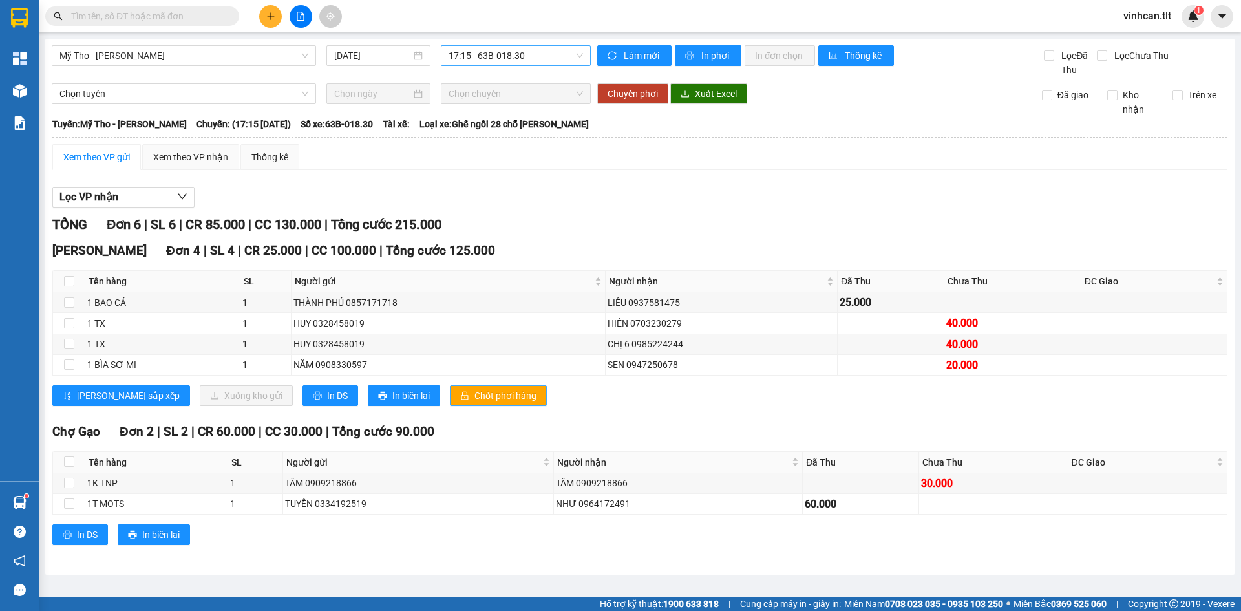
click at [475, 390] on span "Chốt phơi hàng" at bounding box center [506, 396] width 62 height 14
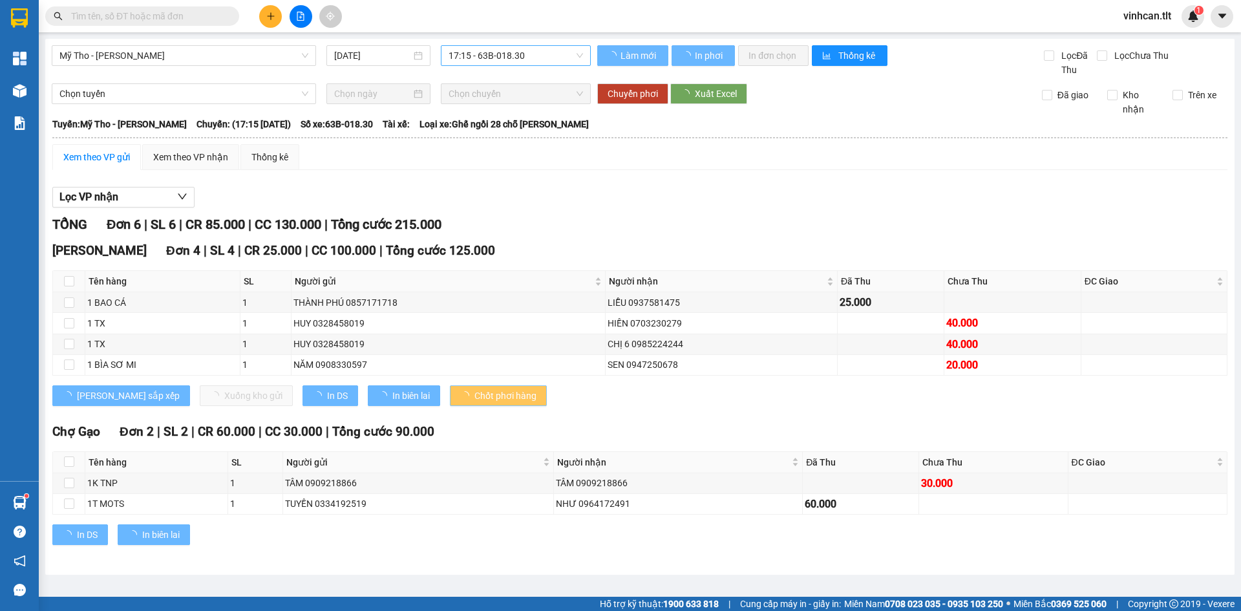
click at [475, 389] on span "Chốt phơi hàng" at bounding box center [506, 396] width 62 height 14
